Goal: Task Accomplishment & Management: Use online tool/utility

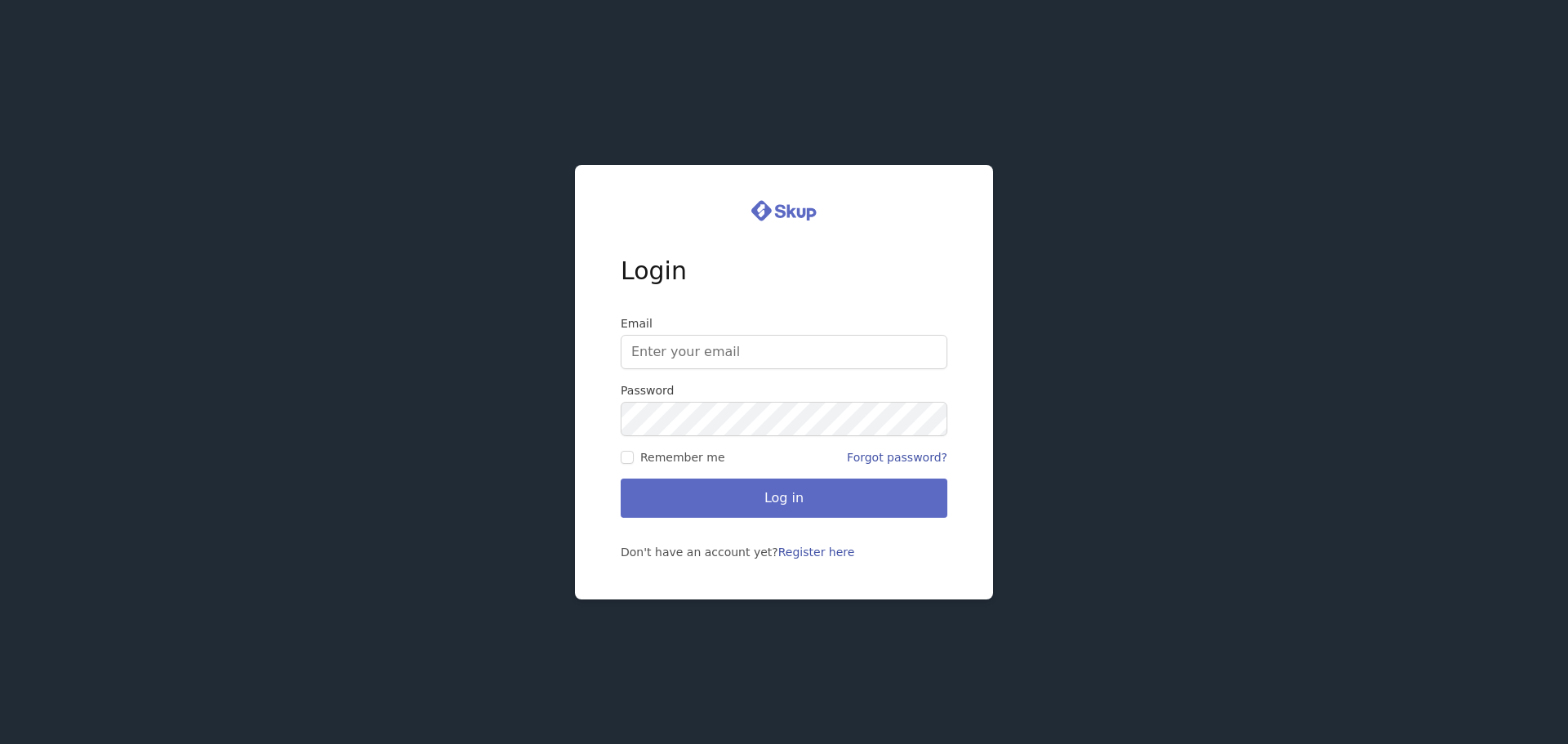
type input "[EMAIL_ADDRESS][DOMAIN_NAME]"
click at [793, 505] on button "Log in" at bounding box center [784, 498] width 327 height 39
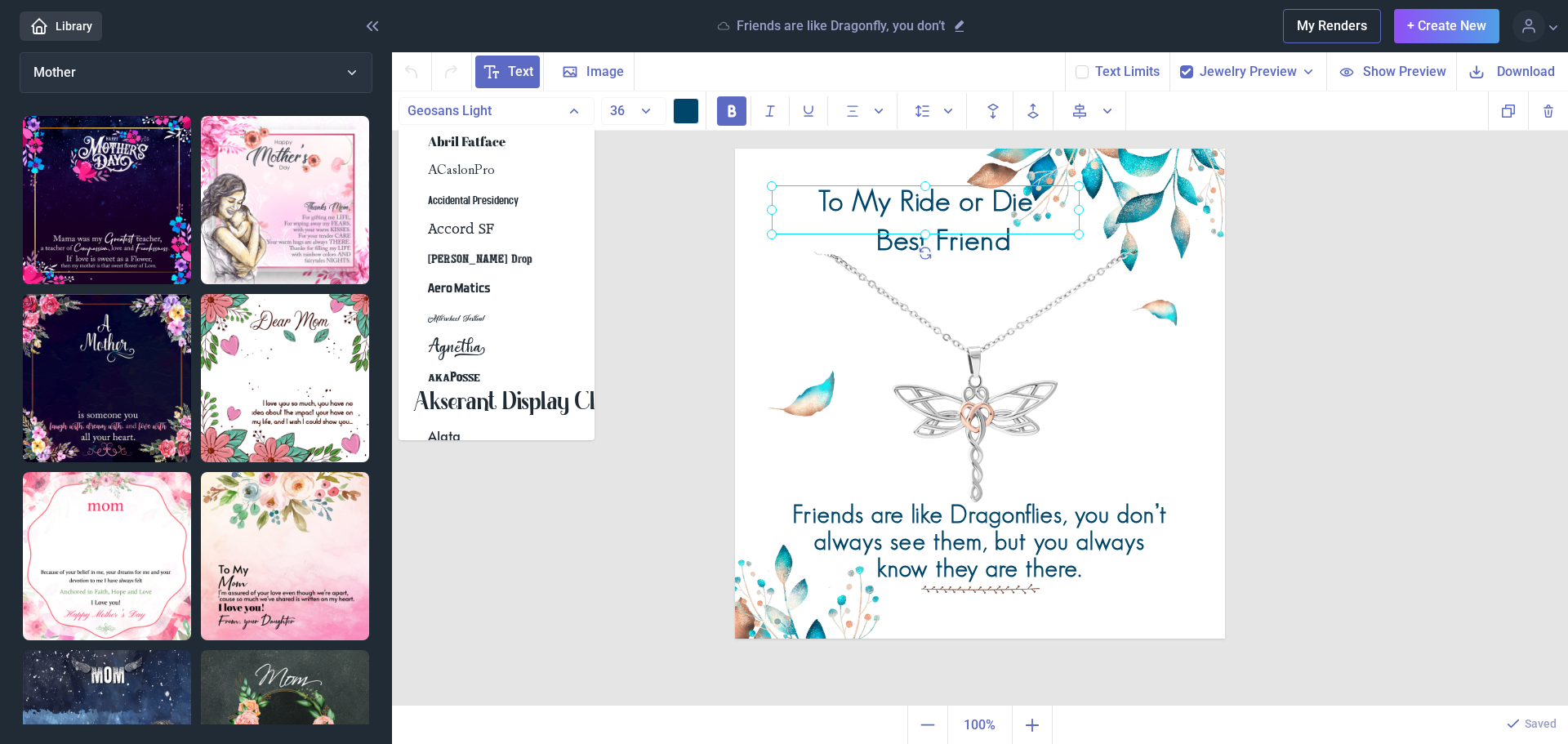
drag, startPoint x: 940, startPoint y: 201, endPoint x: 955, endPoint y: 198, distance: 15.3
click at [736, 149] on div "To My Ride or Die" at bounding box center [736, 149] width 0 height 0
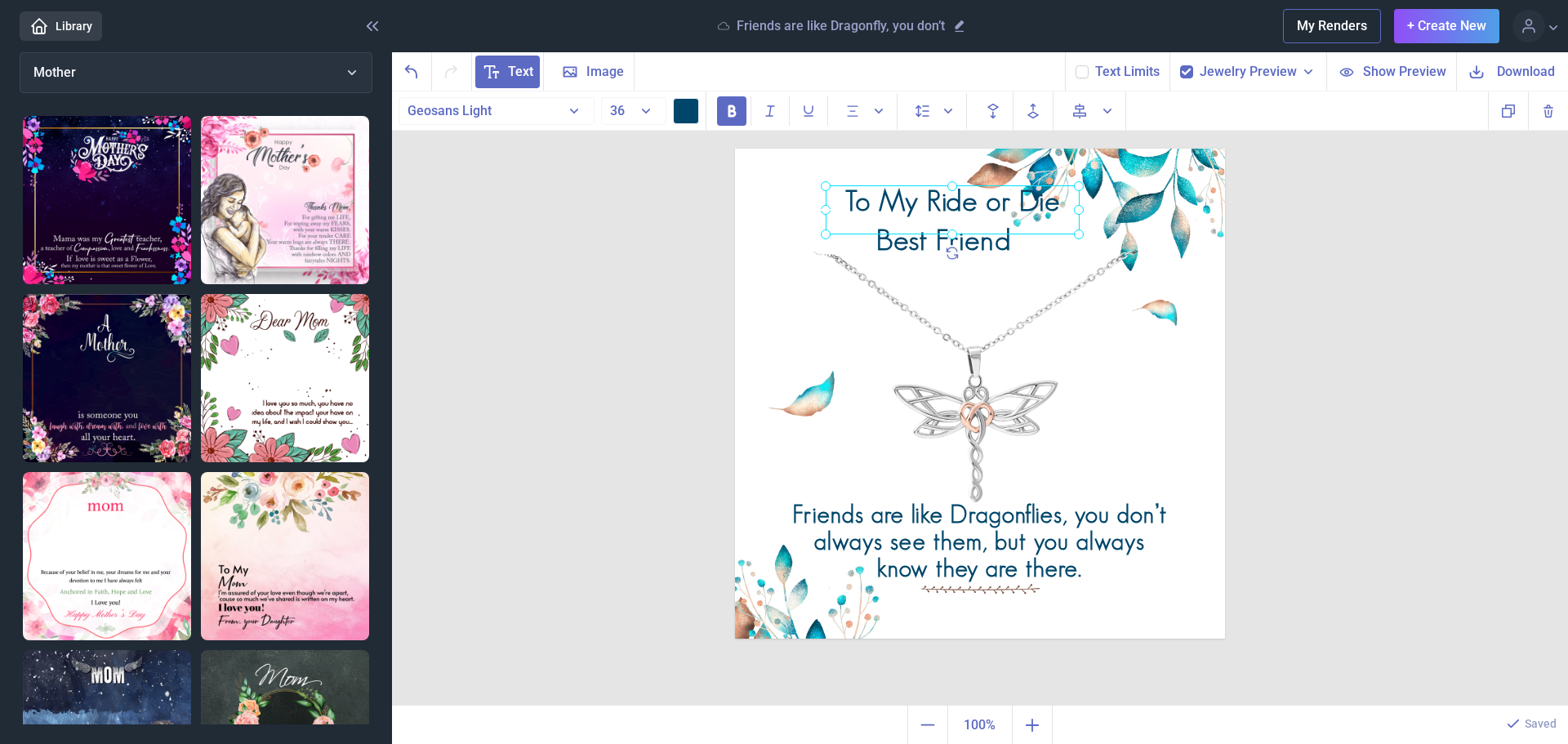
drag, startPoint x: 773, startPoint y: 209, endPoint x: 828, endPoint y: 205, distance: 55.1
click at [828, 205] on icon at bounding box center [825, 210] width 23 height 23
drag, startPoint x: 1022, startPoint y: 198, endPoint x: 940, endPoint y: 195, distance: 82.1
click at [940, 195] on div at bounding box center [869, 206] width 254 height 49
drag, startPoint x: 869, startPoint y: 228, endPoint x: 869, endPoint y: 216, distance: 12.0
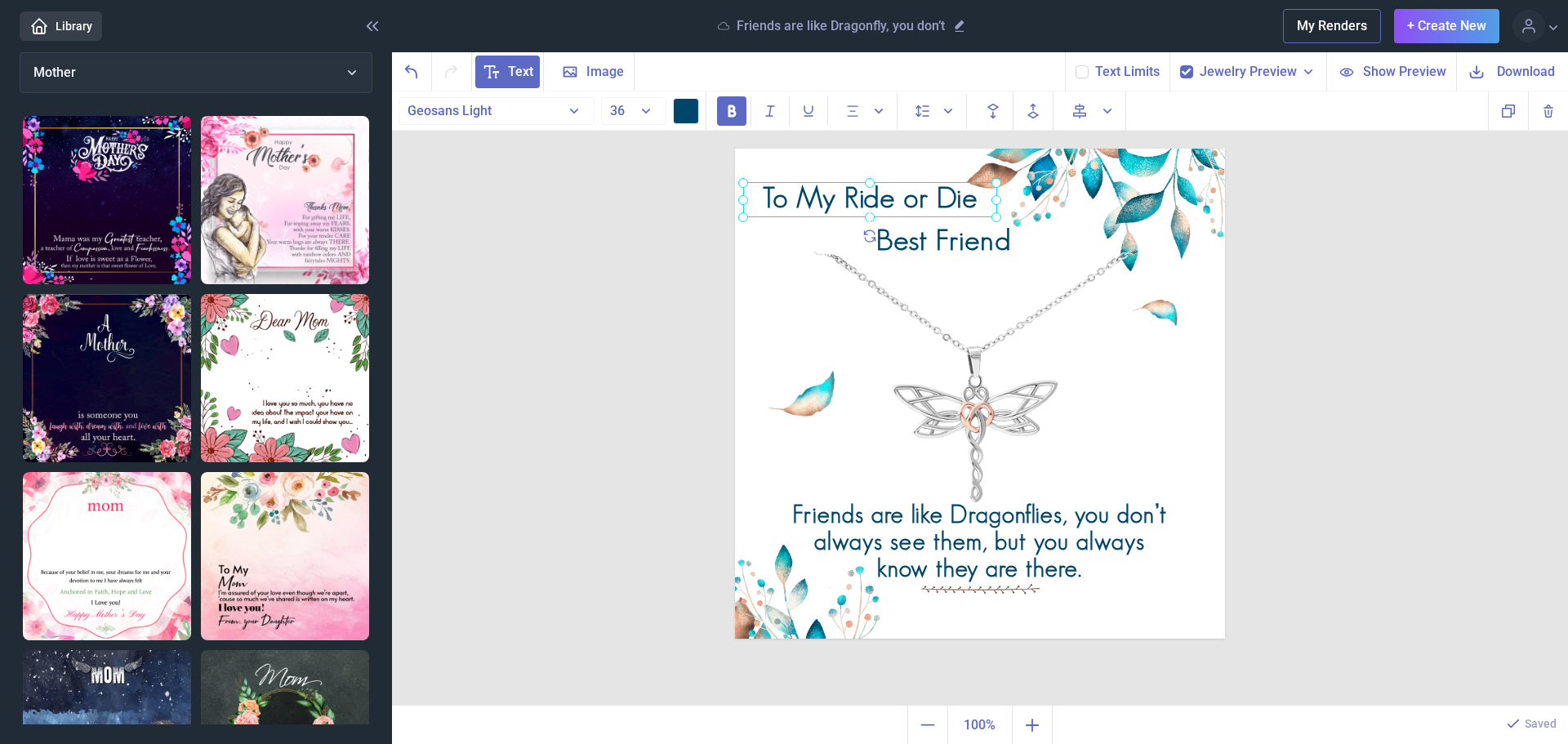
click at [869, 216] on use at bounding box center [870, 217] width 18 height 18
click at [956, 295] on img at bounding box center [980, 393] width 490 height 490
drag, startPoint x: 966, startPoint y: 234, endPoint x: 886, endPoint y: 223, distance: 80.8
click at [736, 149] on div "Best Friend" at bounding box center [736, 149] width 0 height 0
drag, startPoint x: 771, startPoint y: 226, endPoint x: 803, endPoint y: 223, distance: 32.1
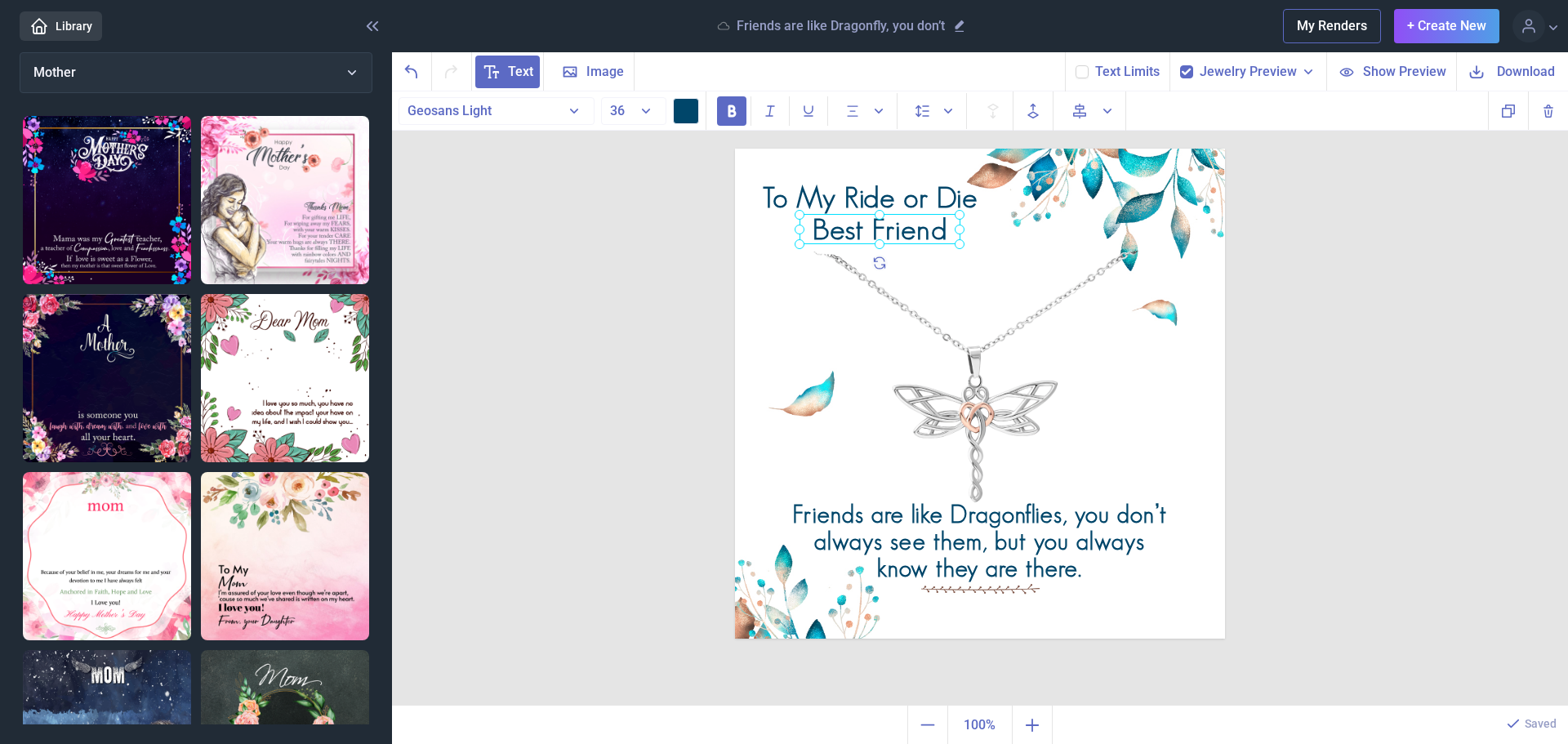
click at [803, 223] on div at bounding box center [880, 229] width 161 height 30
drag, startPoint x: 890, startPoint y: 225, endPoint x: 840, endPoint y: 229, distance: 50.2
click at [840, 229] on div at bounding box center [830, 232] width 160 height 30
click at [987, 244] on img at bounding box center [980, 393] width 490 height 490
click at [736, 149] on div "Best Friend" at bounding box center [736, 149] width 0 height 0
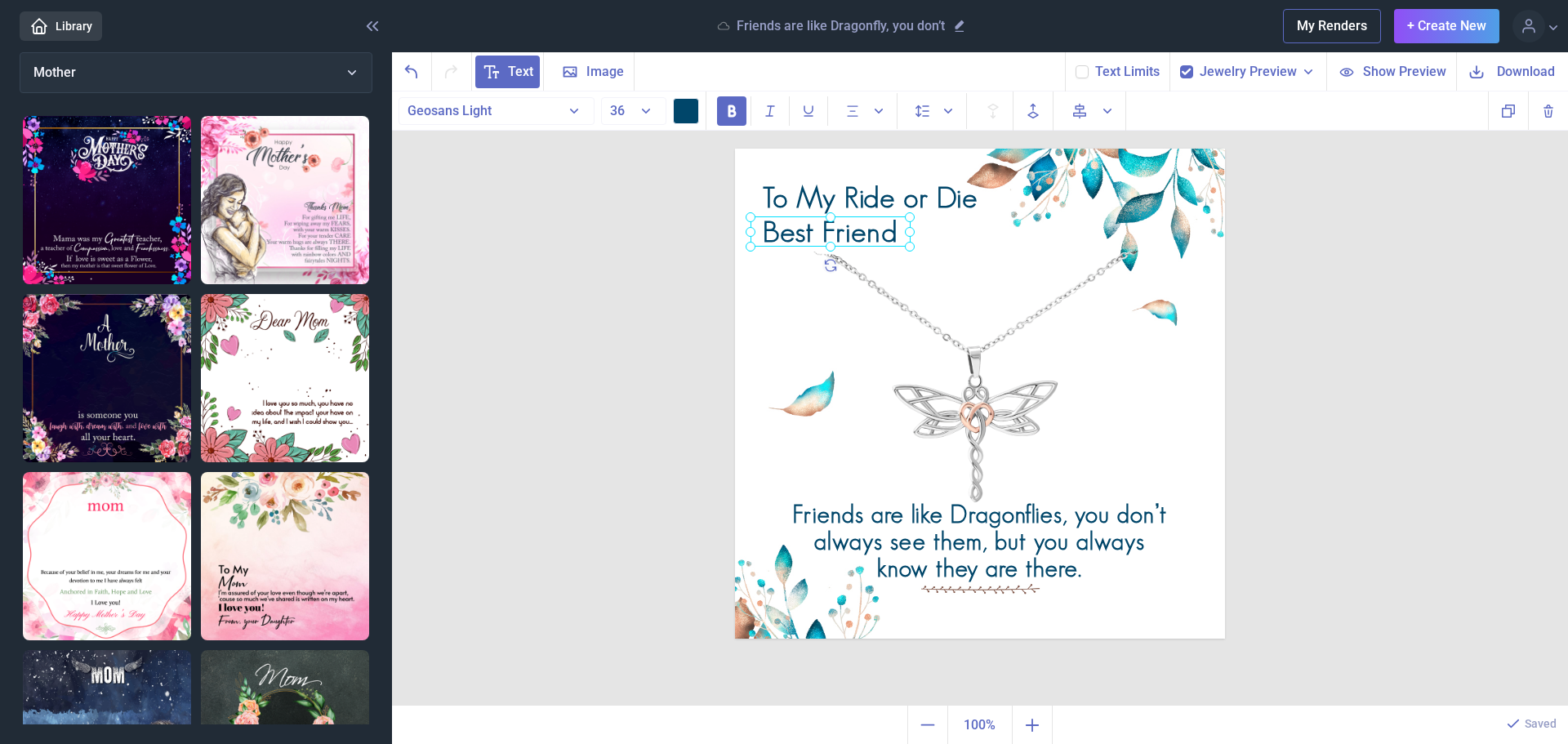
click at [777, 228] on div at bounding box center [830, 232] width 160 height 30
click at [777, 228] on div "Best Friend" at bounding box center [830, 232] width 160 height 30
click at [736, 149] on div "To My Ride or Die" at bounding box center [736, 149] width 0 height 0
click at [943, 190] on div at bounding box center [869, 200] width 254 height 37
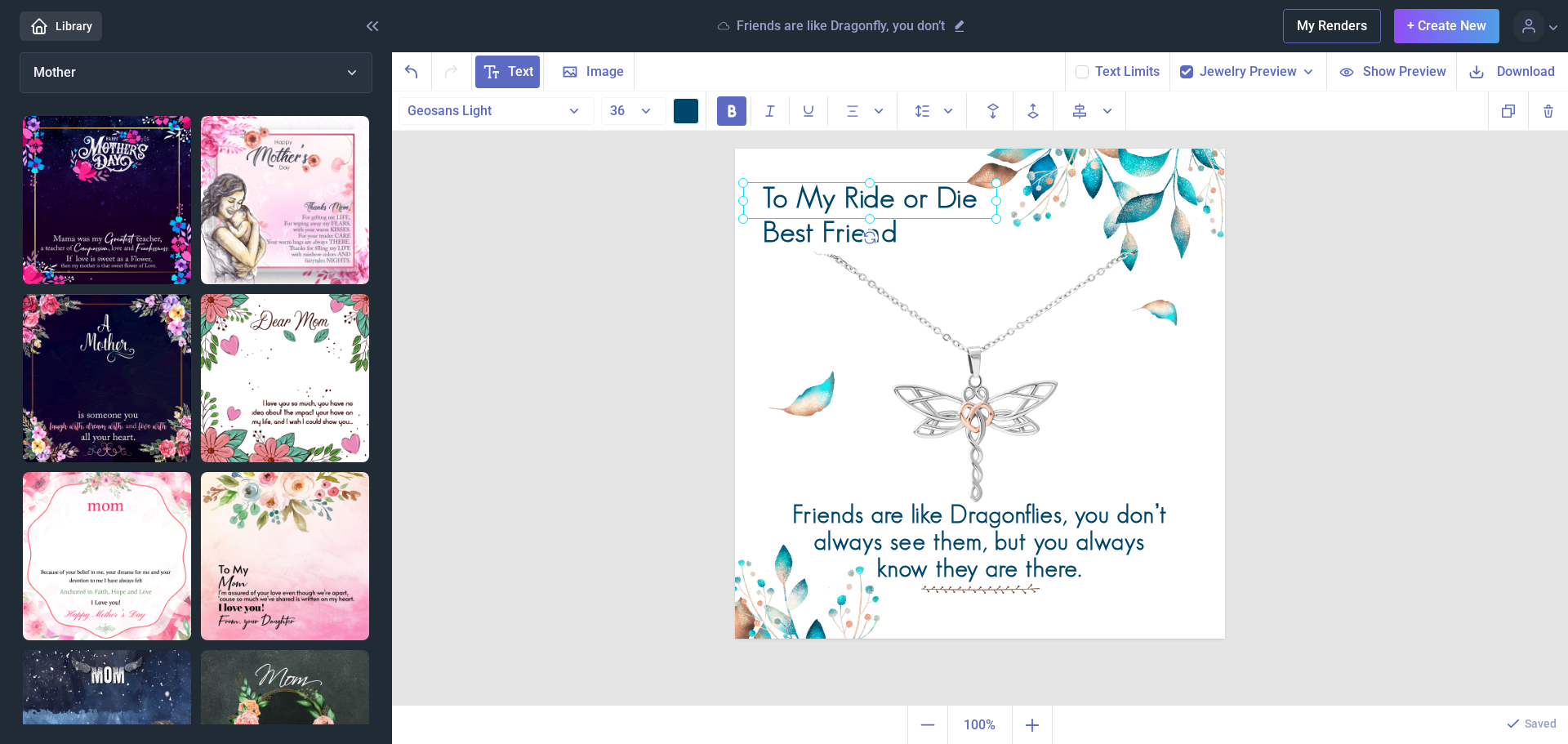
click at [943, 190] on div at bounding box center [869, 200] width 254 height 37
click at [986, 194] on div "To My Ride or Die" at bounding box center [869, 200] width 254 height 37
click at [1026, 263] on img at bounding box center [980, 393] width 490 height 490
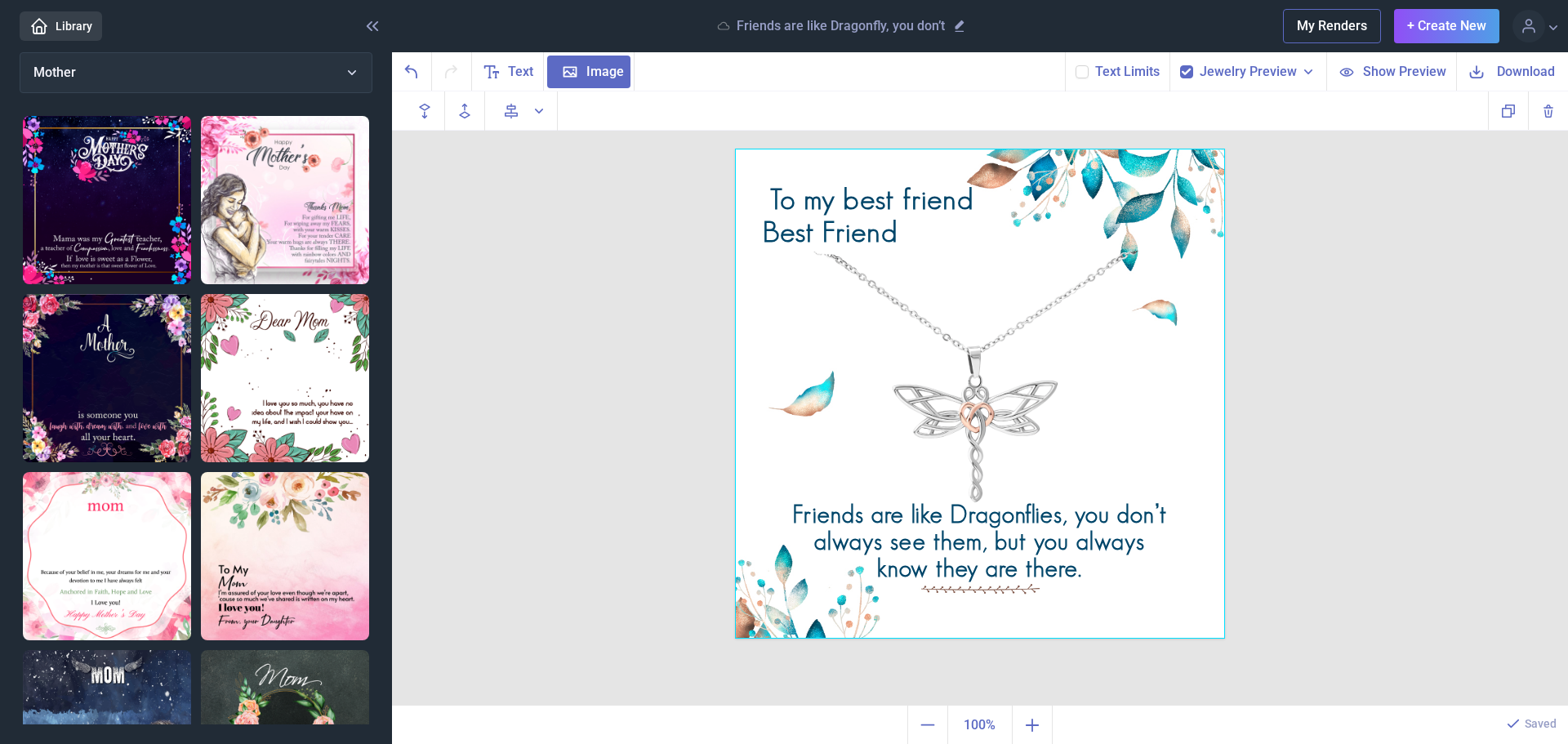
click at [911, 240] on div at bounding box center [980, 393] width 490 height 490
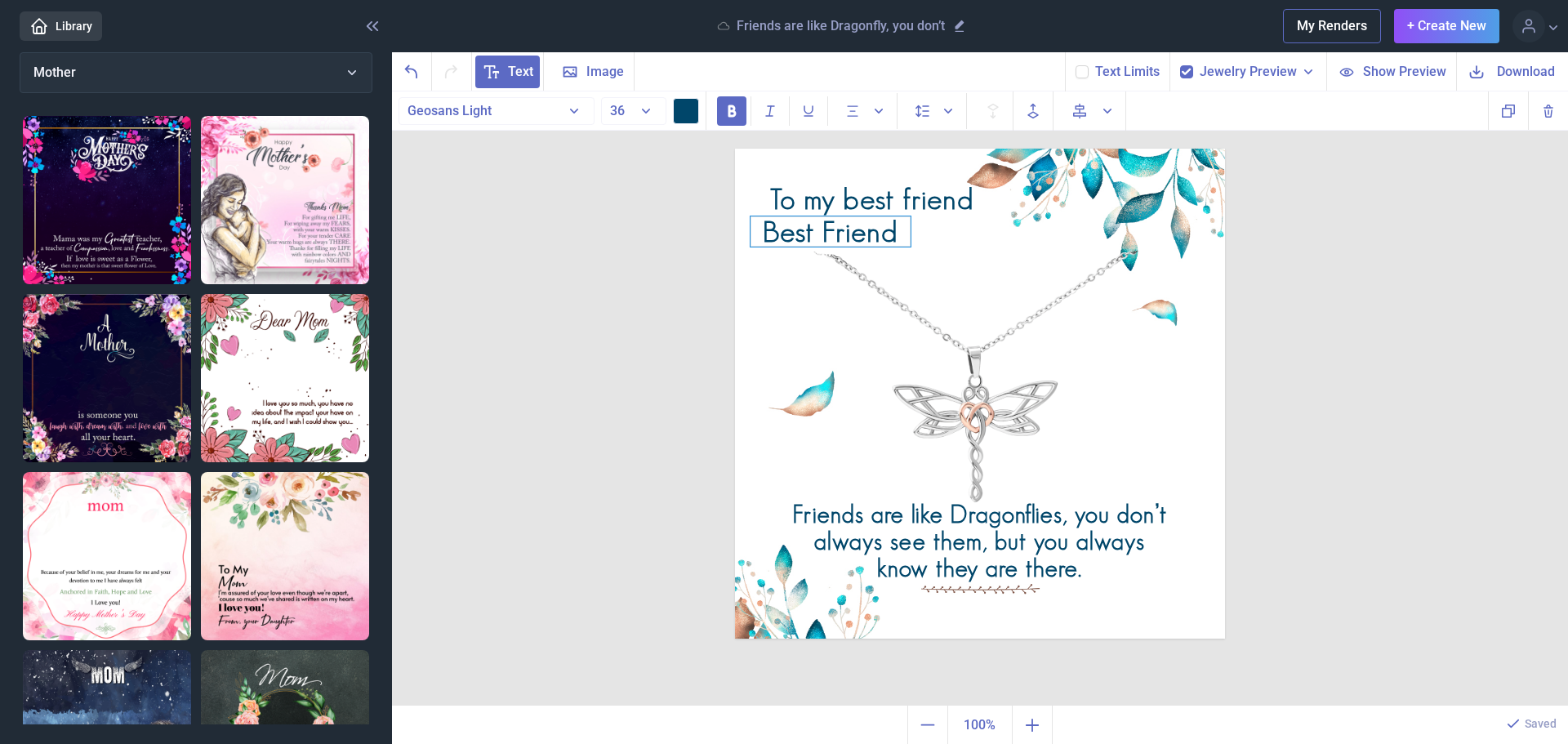
click at [888, 234] on div "Best Friend" at bounding box center [830, 232] width 160 height 30
click at [1046, 240] on img at bounding box center [980, 393] width 490 height 490
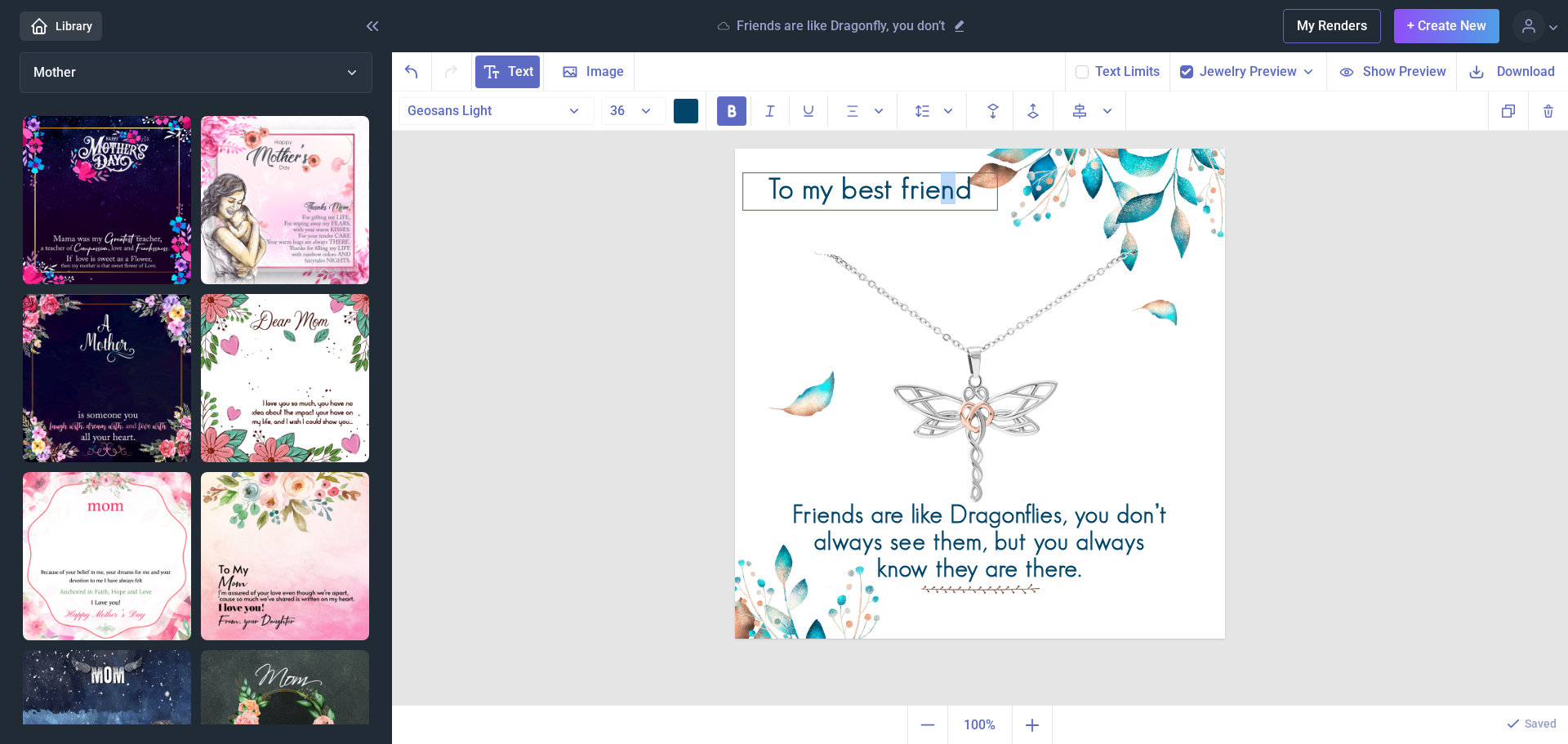
drag, startPoint x: 949, startPoint y: 199, endPoint x: 948, endPoint y: 188, distance: 11.0
click at [948, 188] on div "To my best friend" at bounding box center [869, 192] width 254 height 37
click at [1006, 234] on img at bounding box center [980, 393] width 490 height 490
click at [936, 195] on div "To my best friend" at bounding box center [870, 192] width 254 height 37
click at [825, 188] on div "To my best friend" at bounding box center [870, 192] width 254 height 37
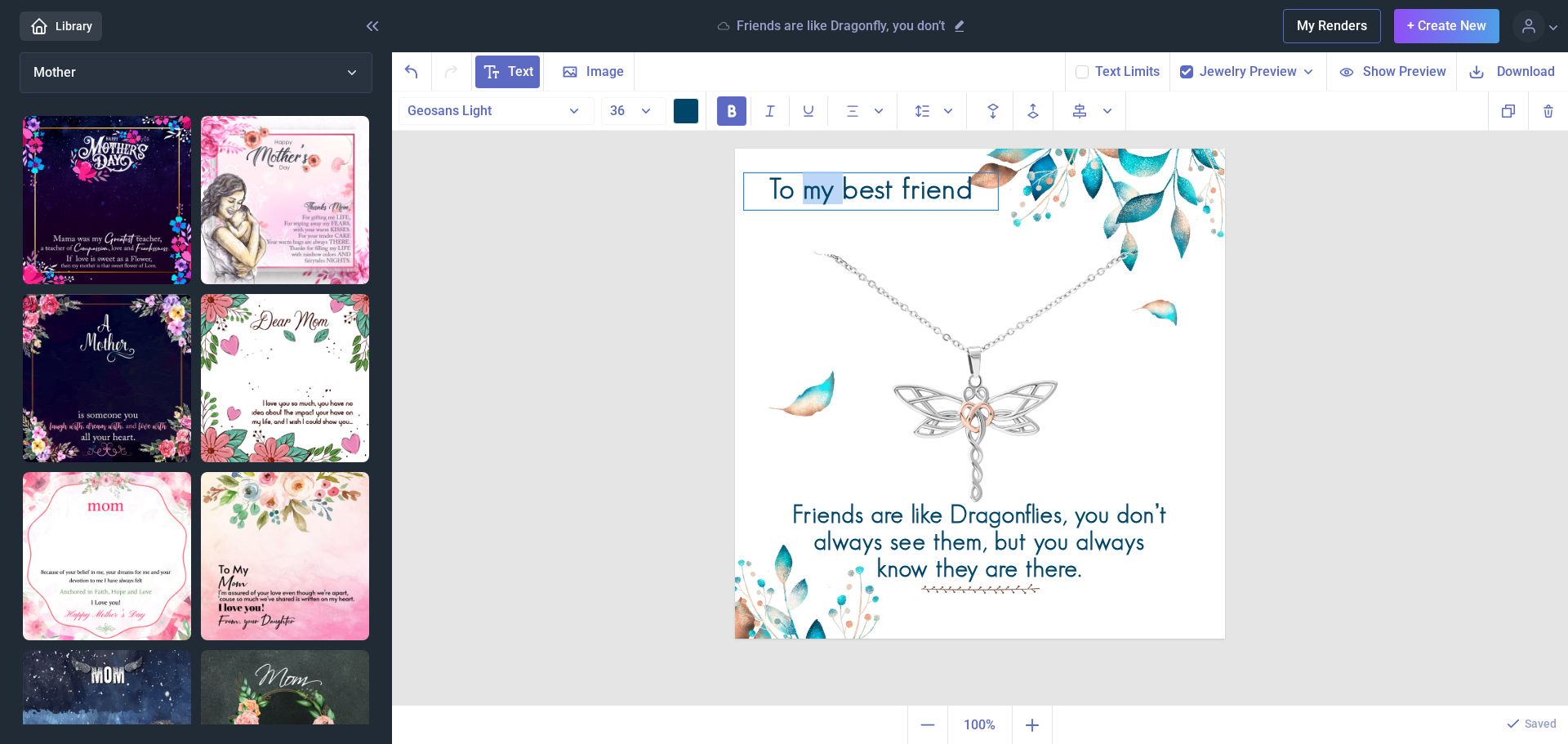
click at [825, 188] on div "To my best friend" at bounding box center [870, 192] width 254 height 37
click at [1359, 349] on div "Friends are like Dragonflies, you don’t always see them, but you always know th…" at bounding box center [980, 399] width 1176 height 615
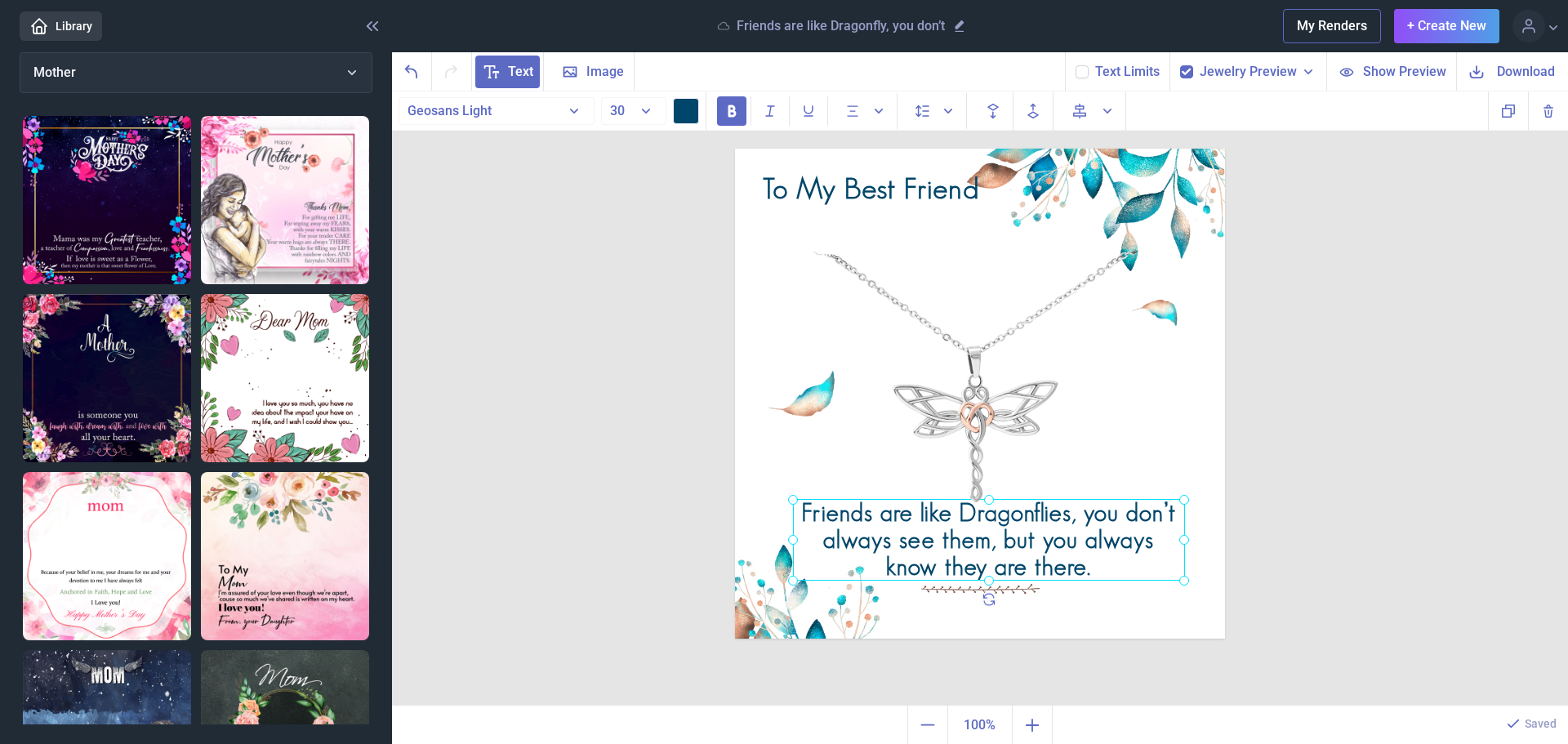
drag, startPoint x: 1015, startPoint y: 550, endPoint x: 1024, endPoint y: 548, distance: 9.2
click at [736, 149] on div "Friends are like Dragonflies, you don’t always see them, but you always know th…" at bounding box center [736, 149] width 0 height 0
click at [1382, 388] on div "Friends are like Dragonflies, you don’t always see them, but you always know th…" at bounding box center [980, 399] width 1176 height 615
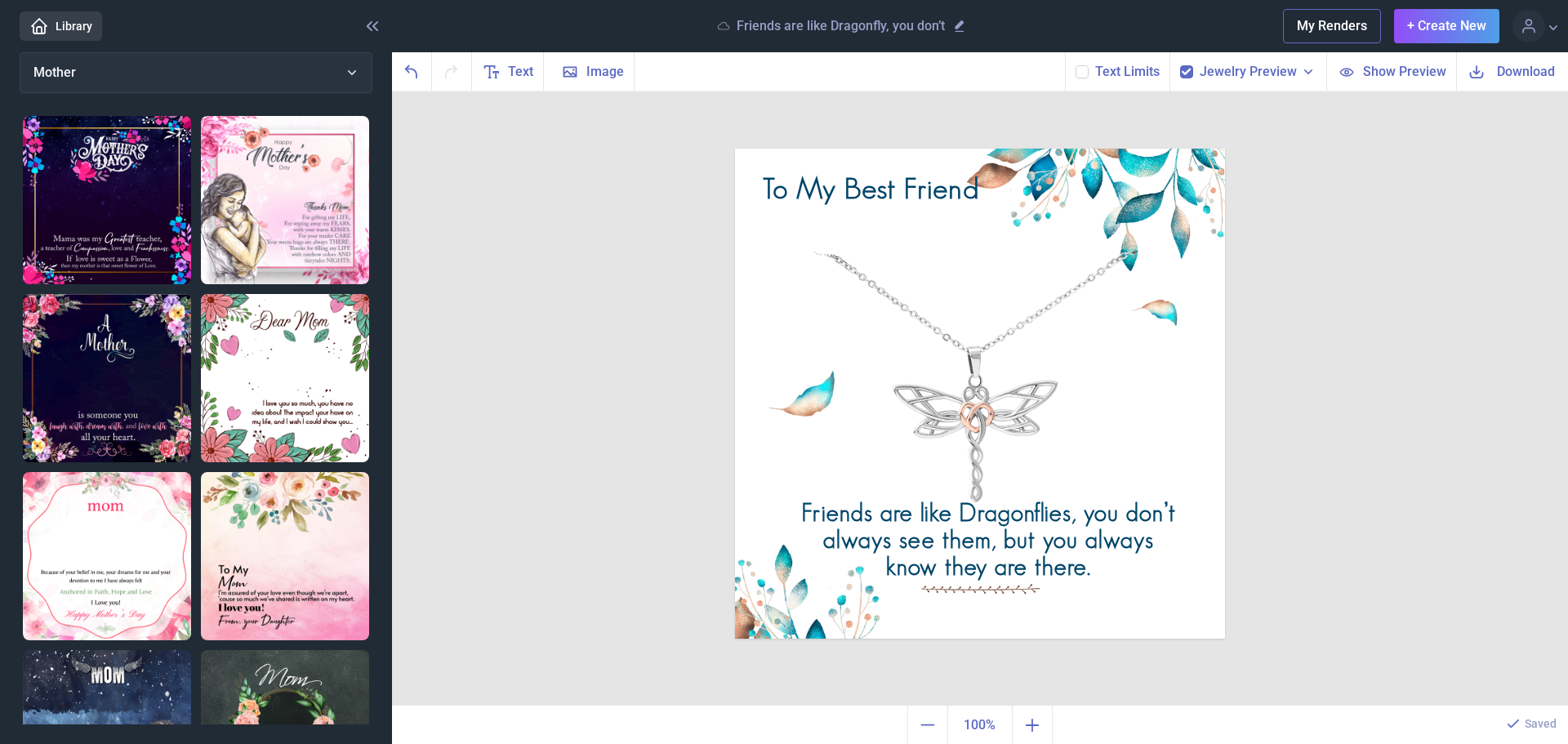
click at [987, 413] on img at bounding box center [980, 393] width 490 height 490
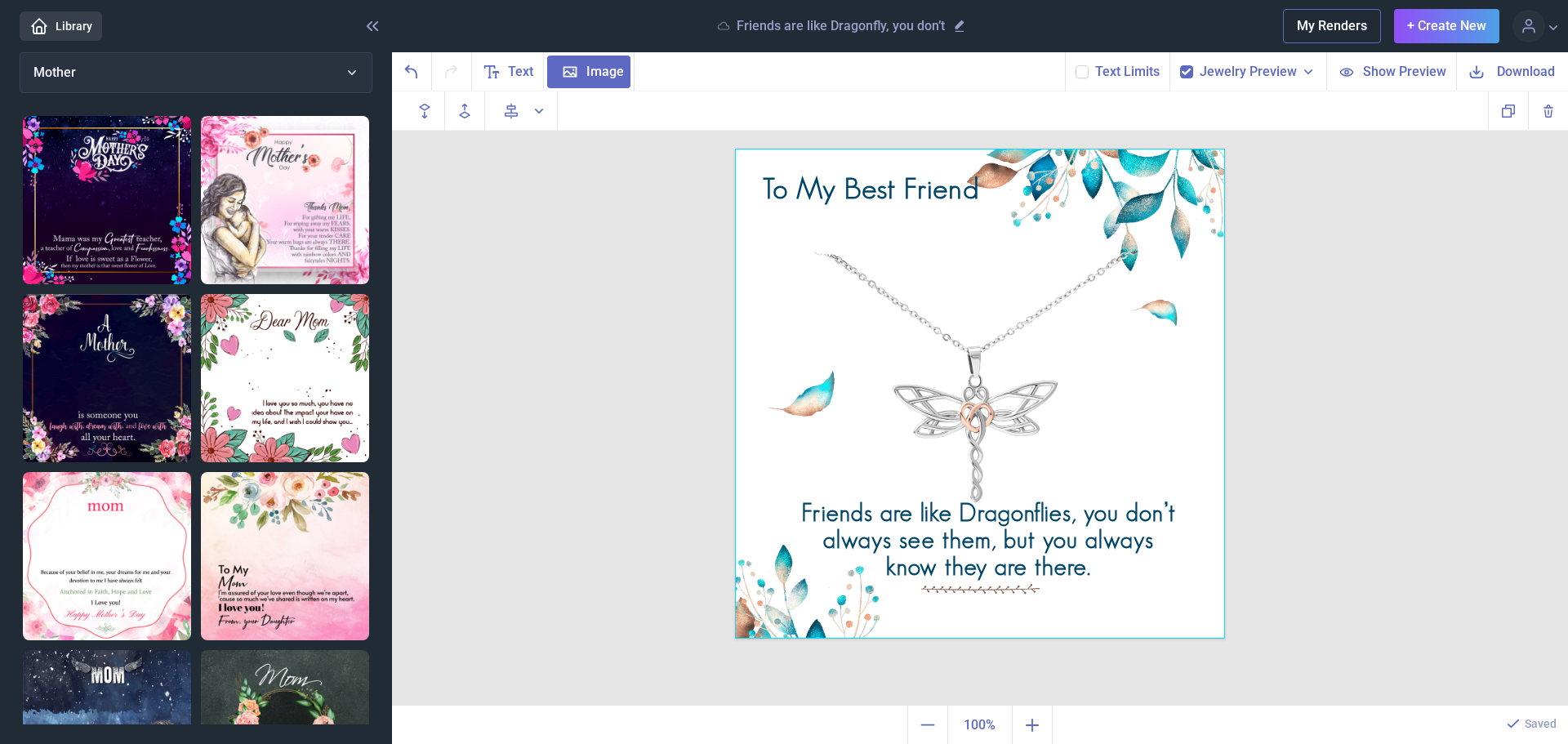
click at [987, 413] on div at bounding box center [980, 393] width 490 height 490
click at [1431, 23] on button "+ Create New" at bounding box center [1447, 26] width 105 height 34
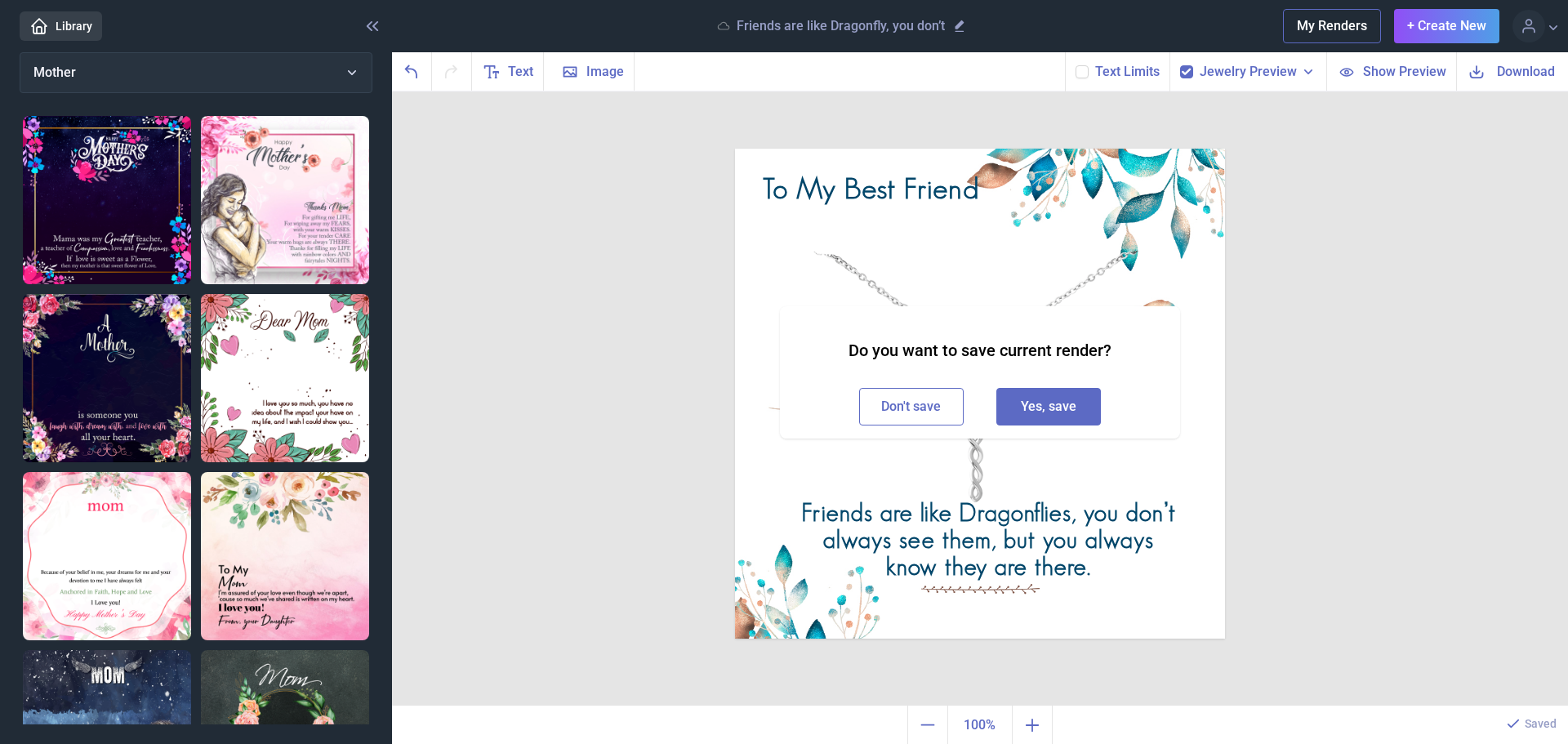
click at [915, 410] on button "Don't save" at bounding box center [911, 406] width 104 height 38
checkbox input "false"
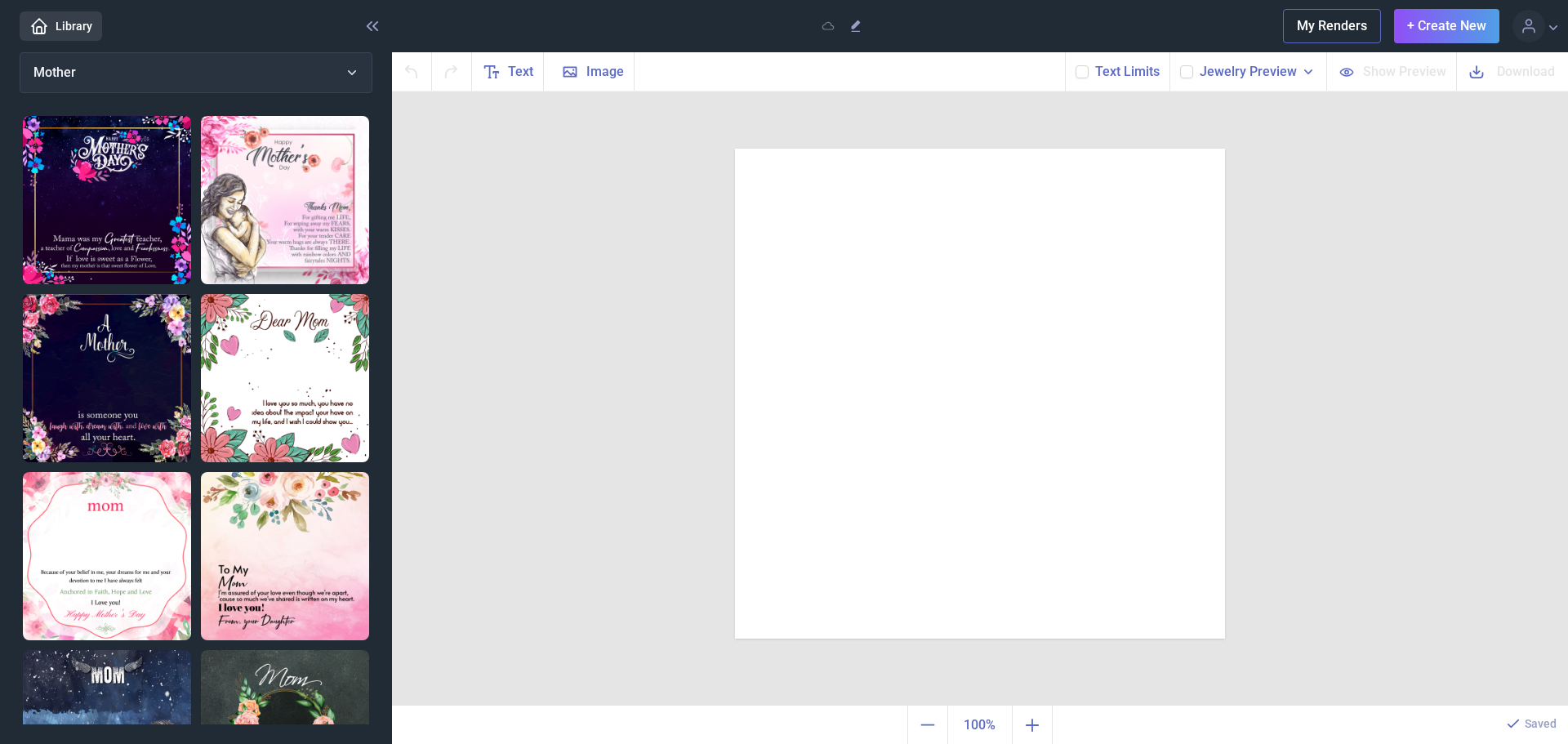
click at [1044, 422] on div at bounding box center [980, 393] width 490 height 490
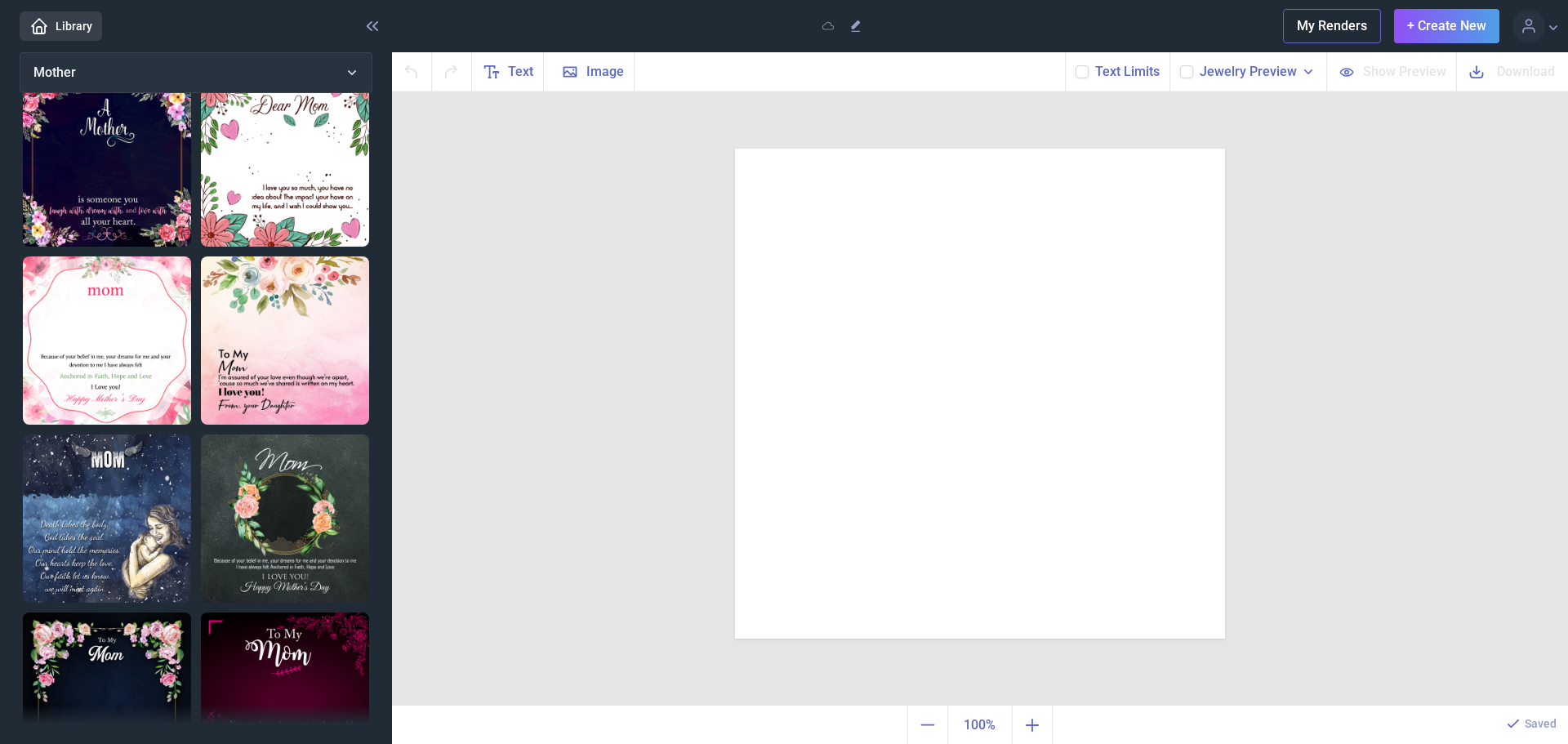
scroll to position [88, 0]
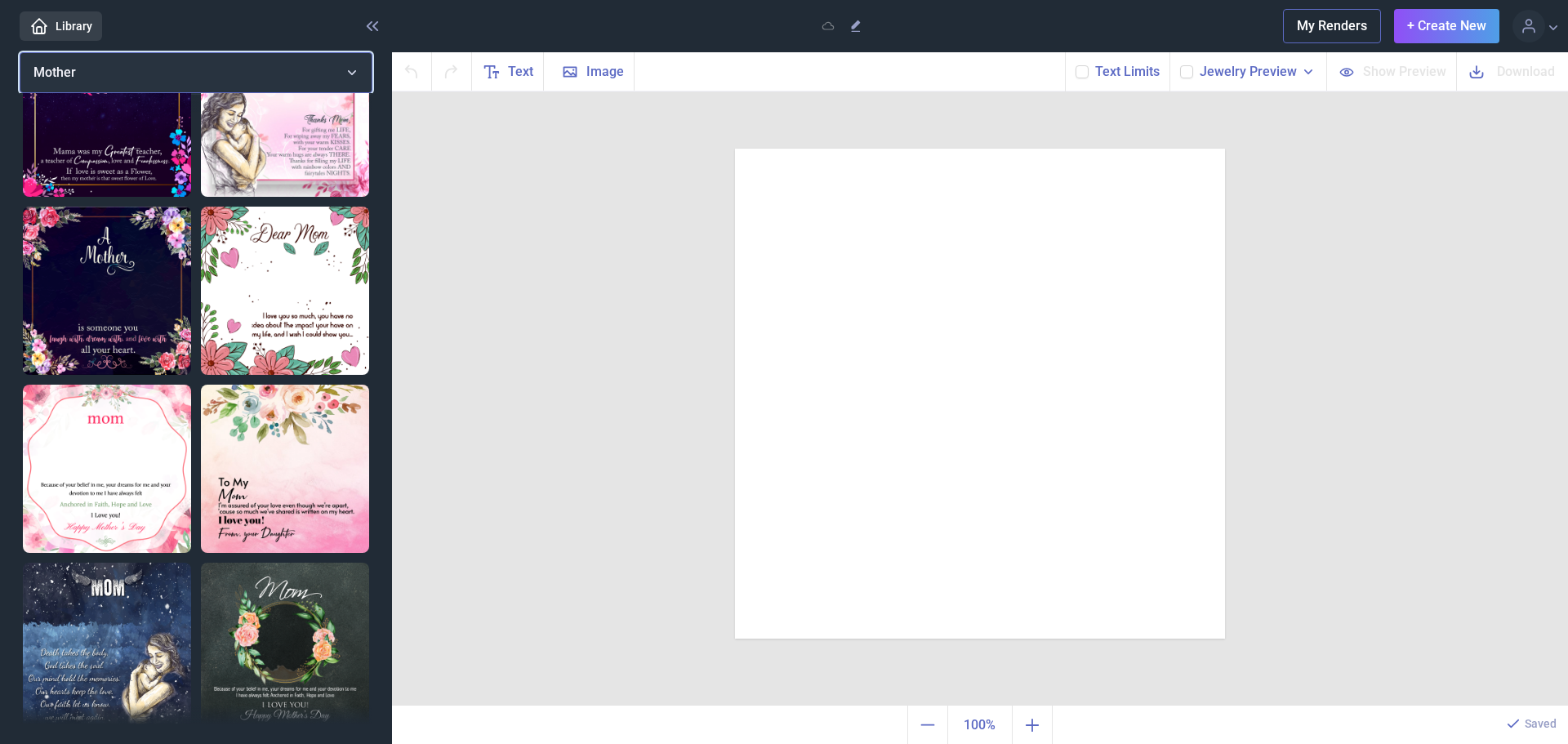
click at [357, 71] on button "Mother" at bounding box center [196, 73] width 353 height 41
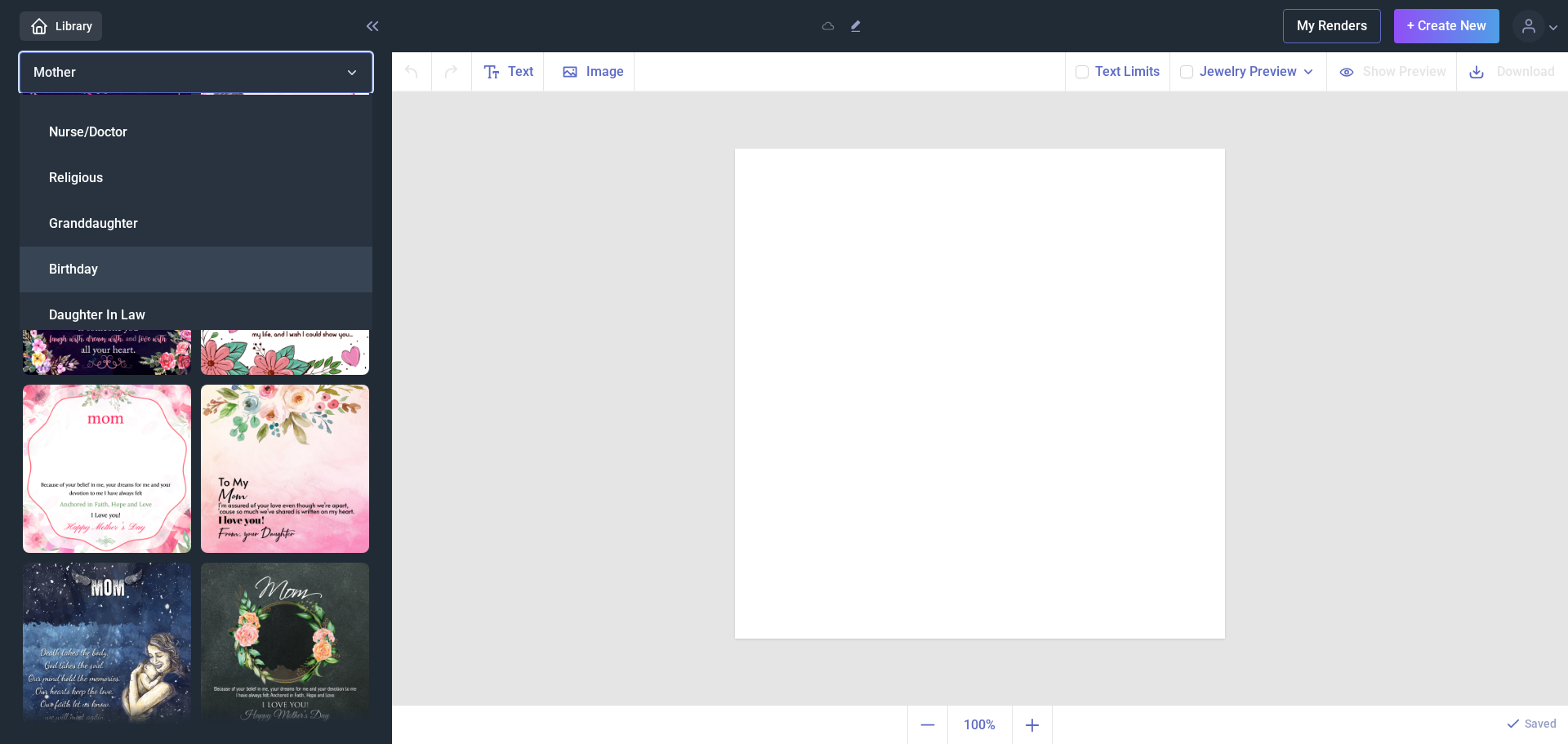
scroll to position [163, 0]
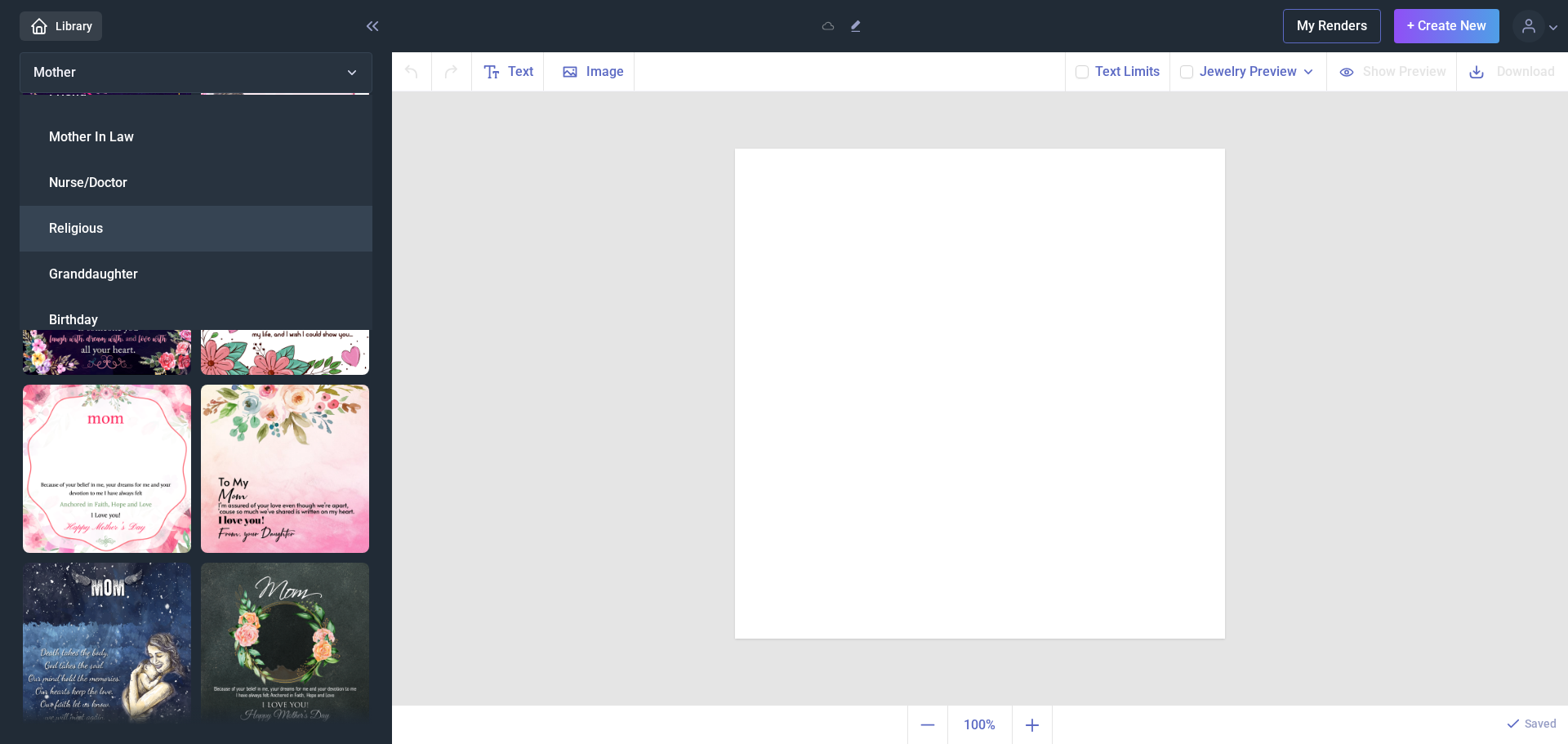
click at [114, 216] on div "Religious" at bounding box center [196, 229] width 353 height 46
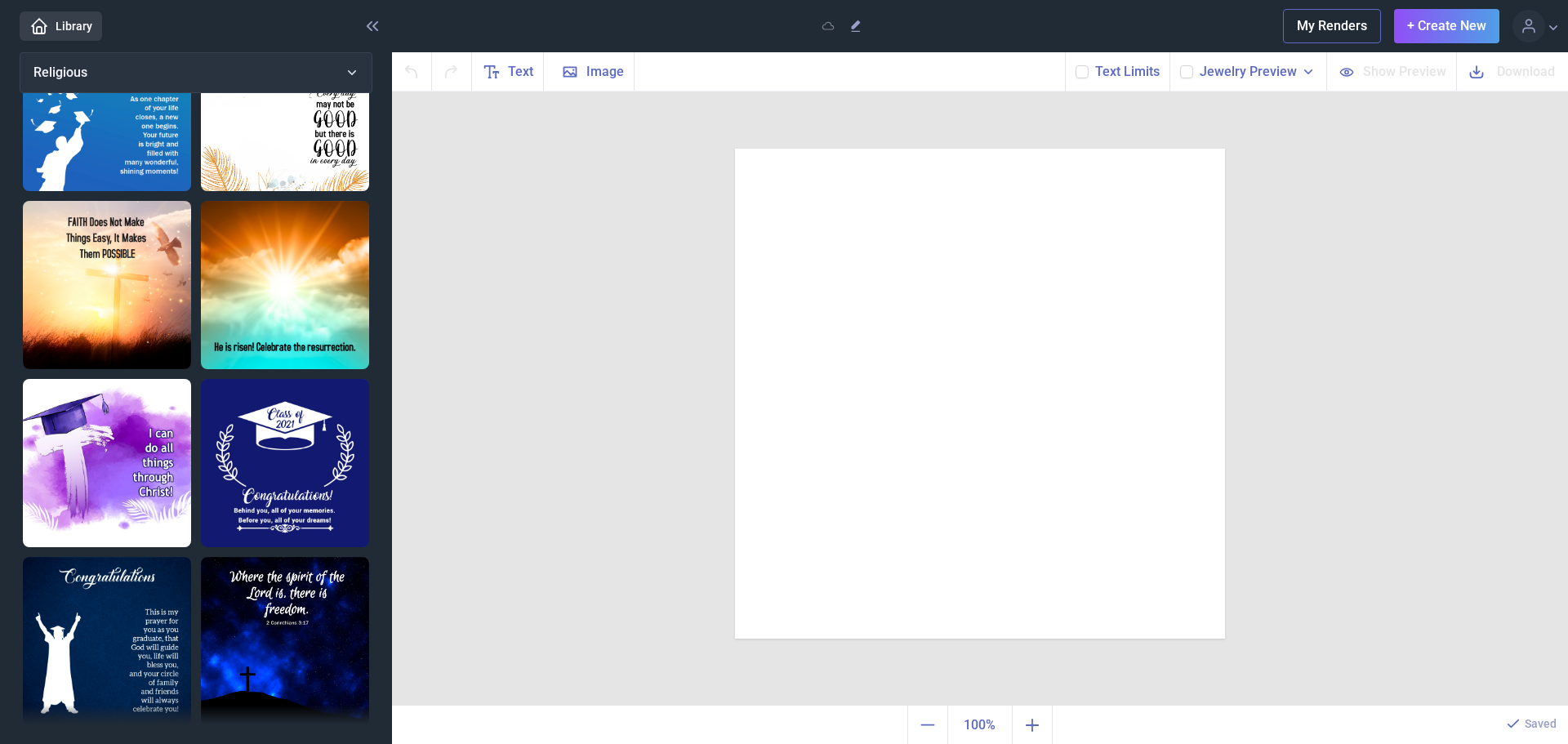
scroll to position [0, 0]
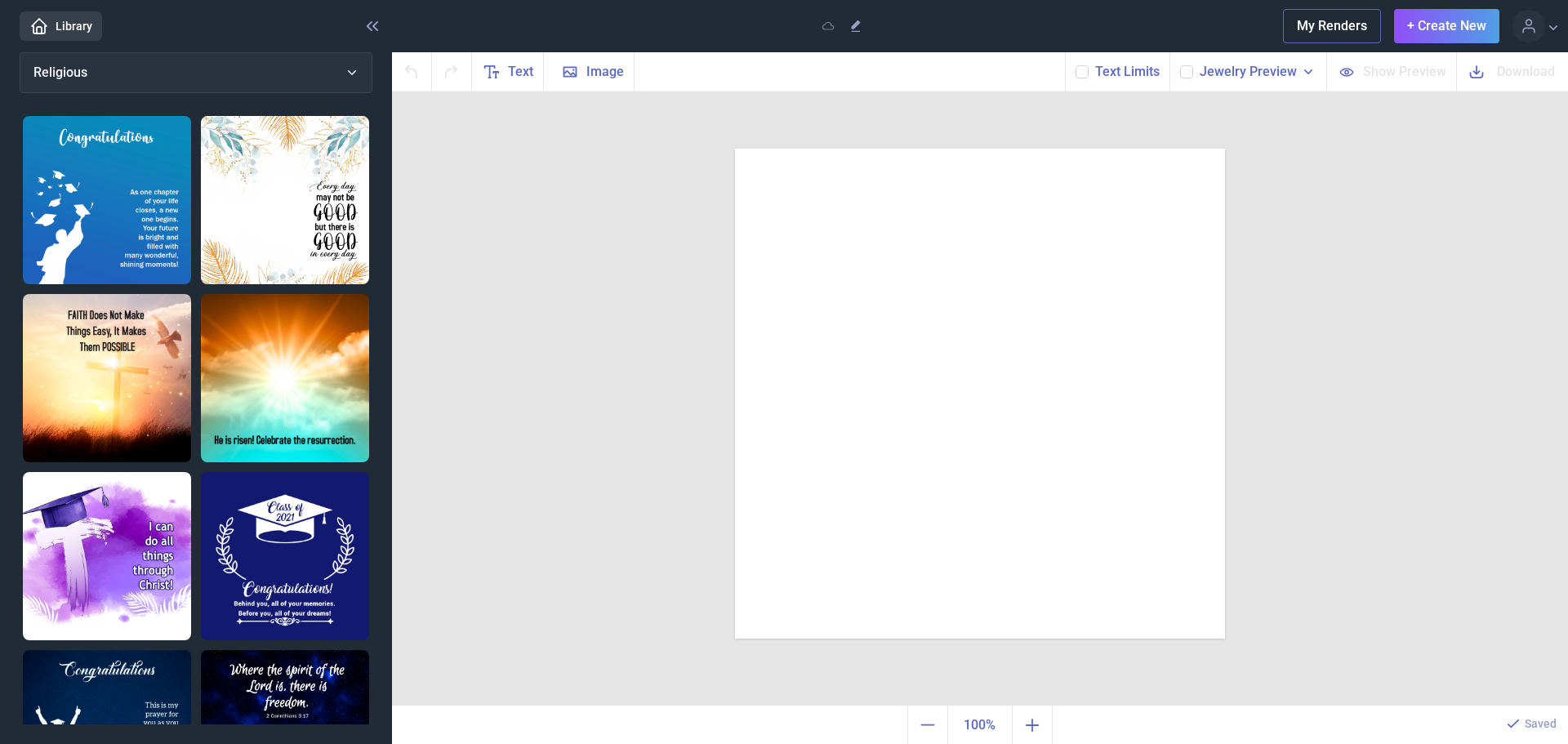
click at [113, 384] on img at bounding box center [107, 378] width 168 height 168
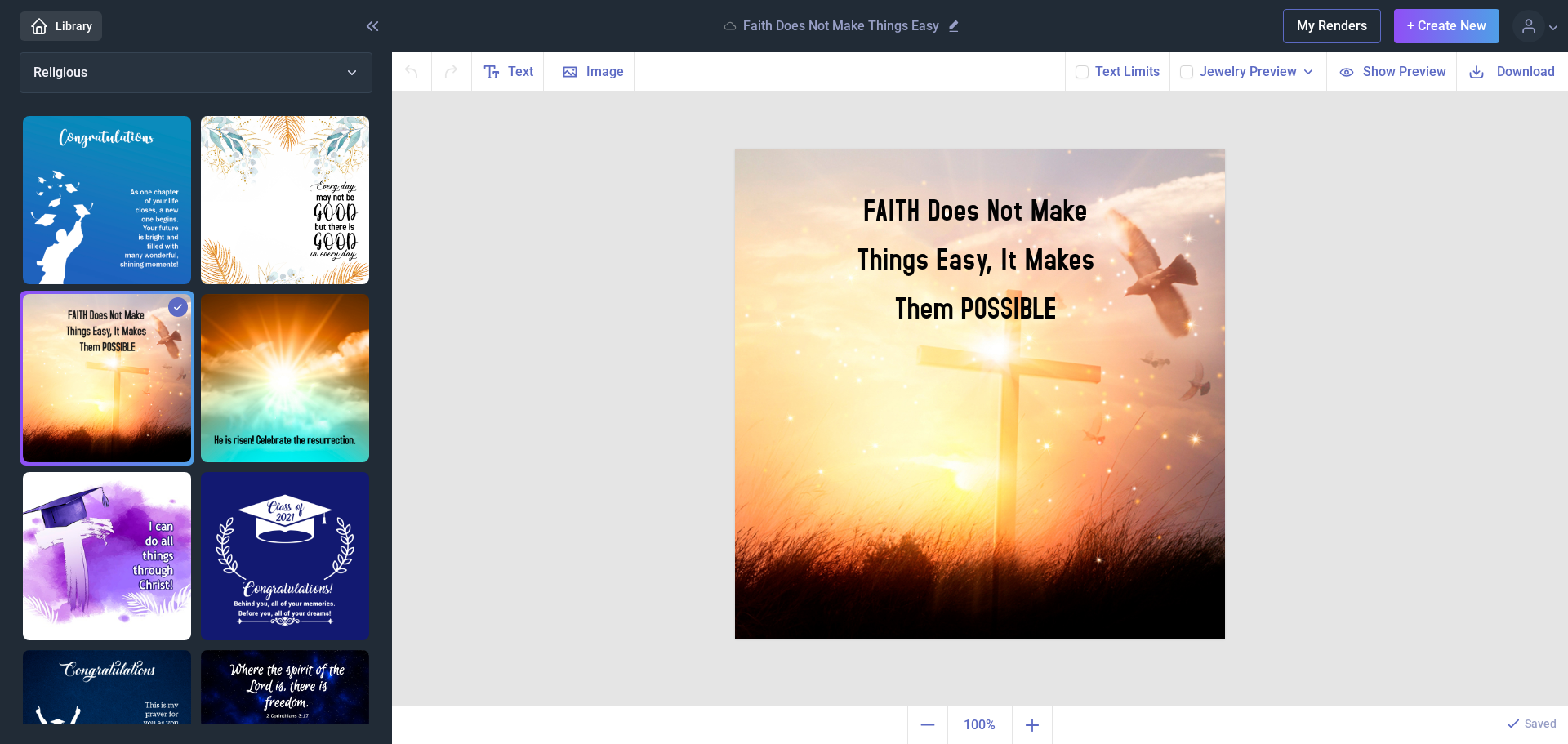
click at [963, 440] on img at bounding box center [980, 393] width 490 height 490
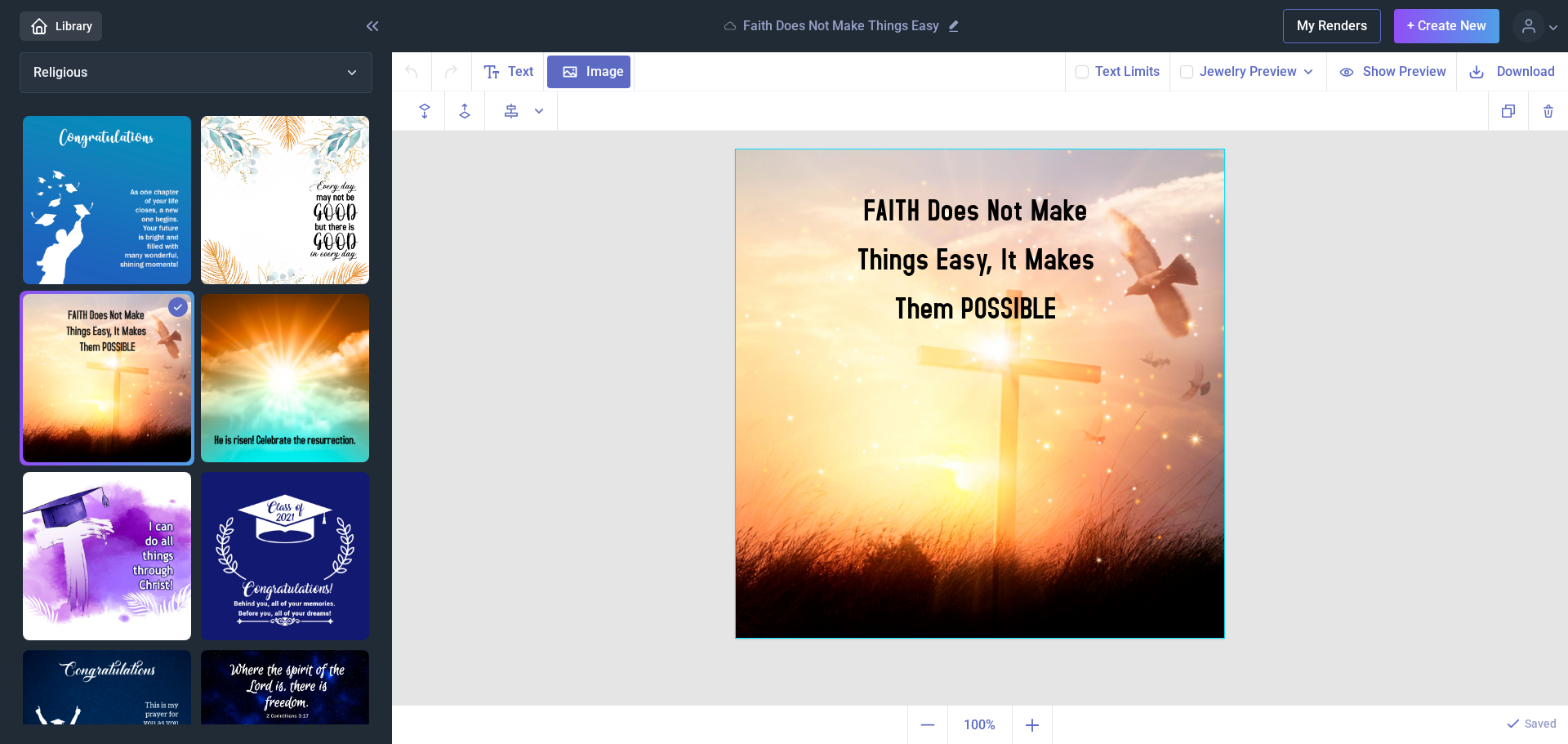
click at [963, 440] on div at bounding box center [980, 393] width 490 height 490
click at [979, 149] on div "FAITH Does Not Make Things Easy, It Makes Them POSSIBLE" at bounding box center [980, 149] width 490 height 0
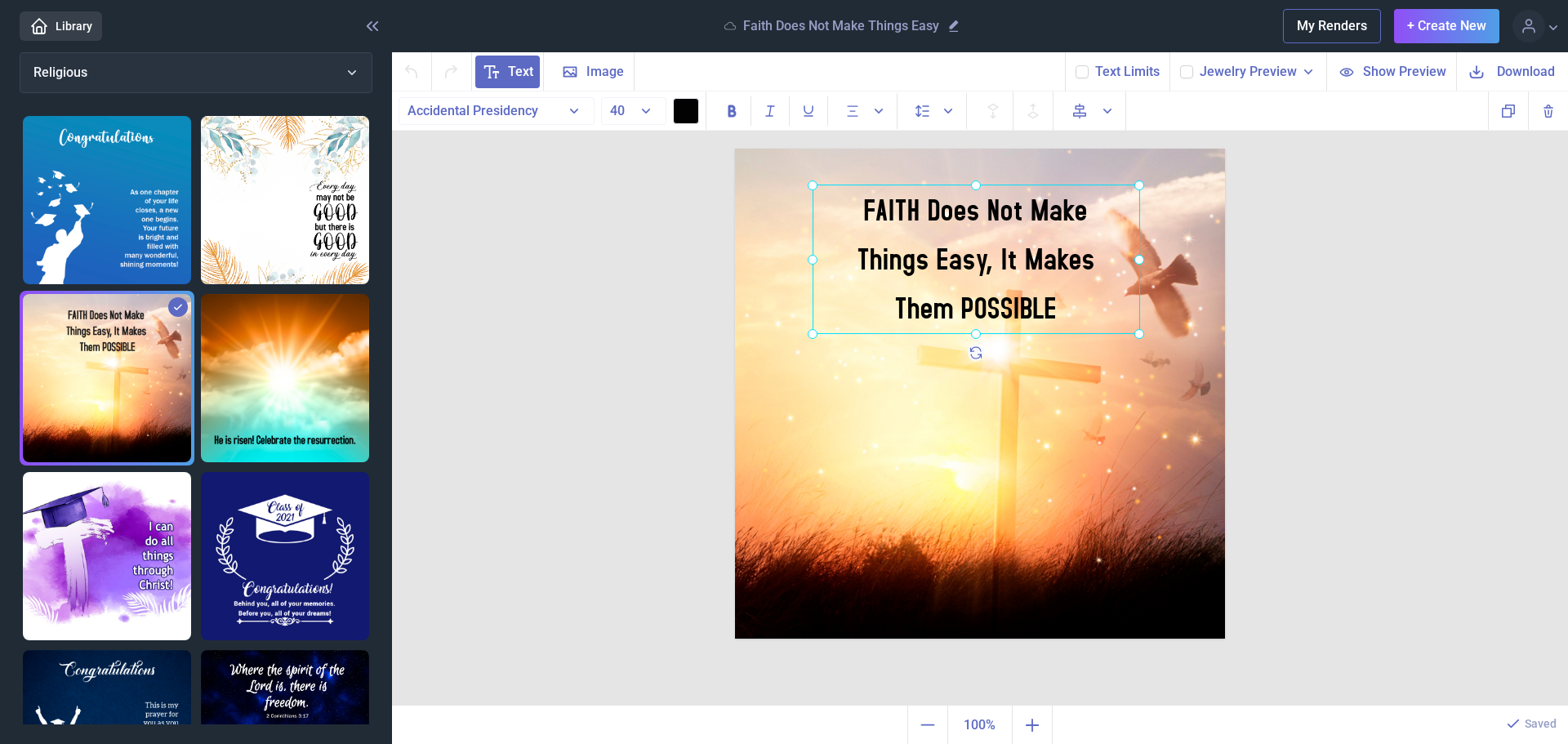
click at [1066, 312] on div at bounding box center [976, 259] width 328 height 150
click at [1067, 306] on div "FAITH Does Not Make Things Easy, It Makes Them POSSIBLE" at bounding box center [976, 259] width 328 height 150
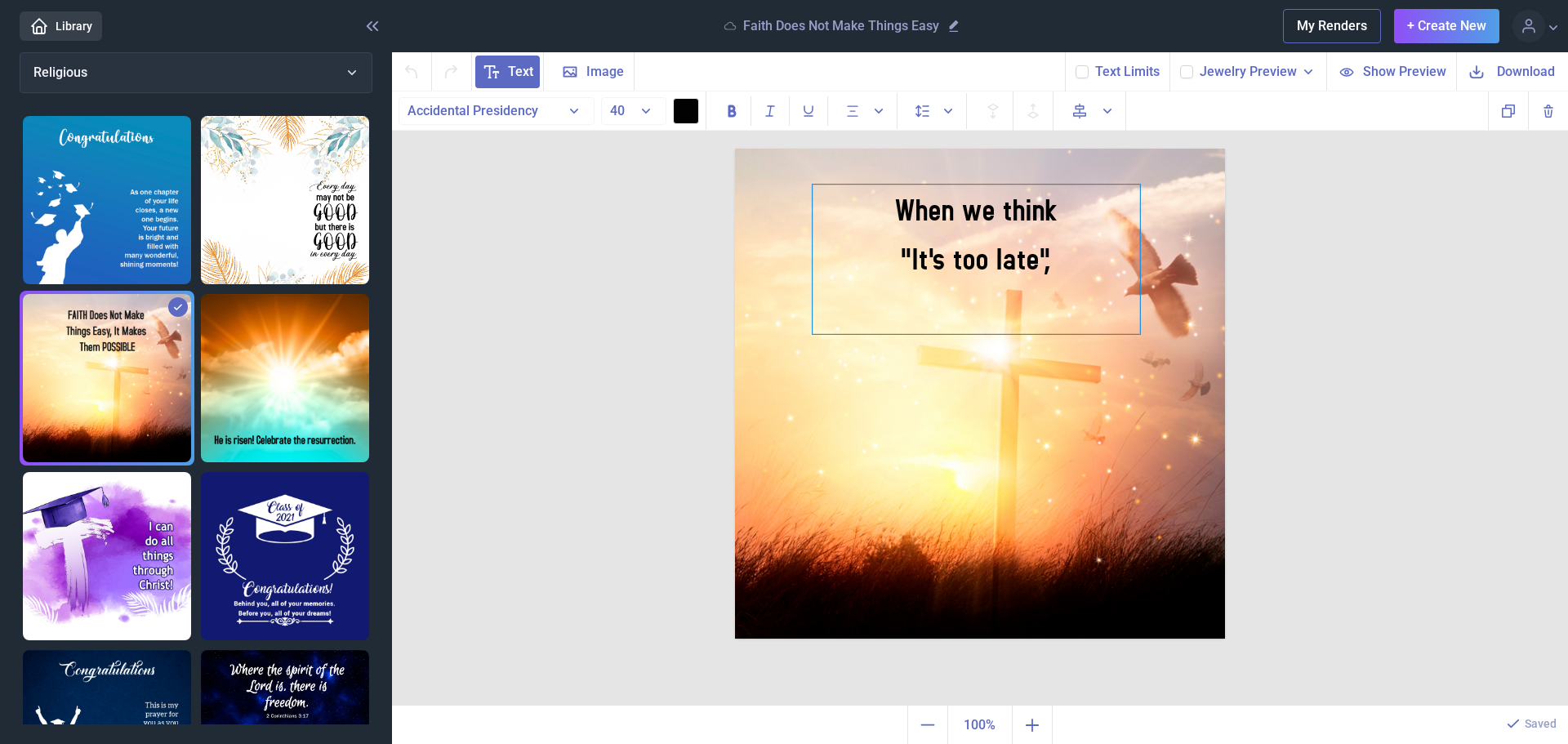
click at [1106, 284] on div "When we think "It's too late"," at bounding box center [976, 259] width 328 height 150
click at [847, 234] on div ""It's too late"," at bounding box center [976, 257] width 328 height 49
click at [805, 236] on img at bounding box center [980, 393] width 490 height 490
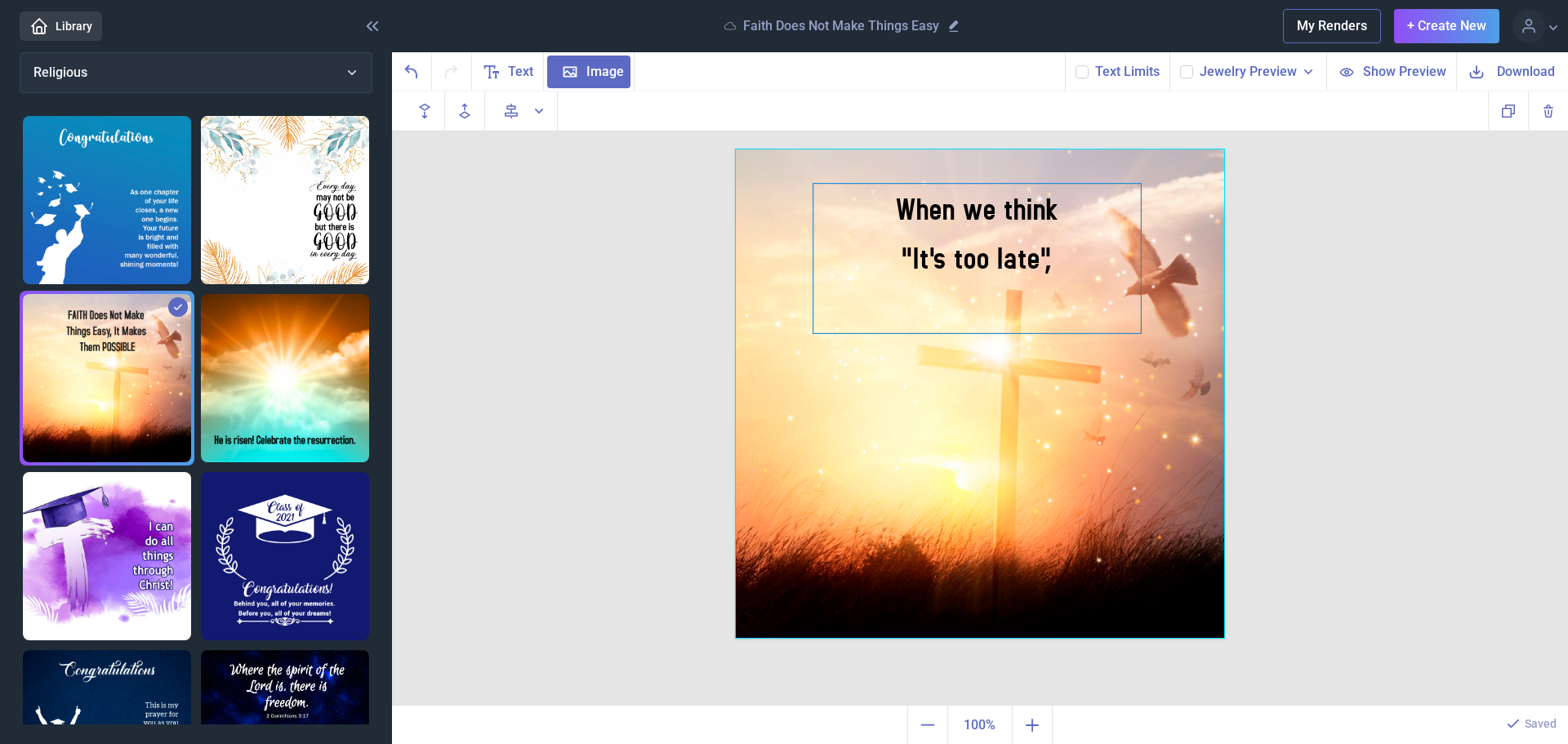
click at [820, 255] on div ""It's too late"," at bounding box center [976, 257] width 328 height 49
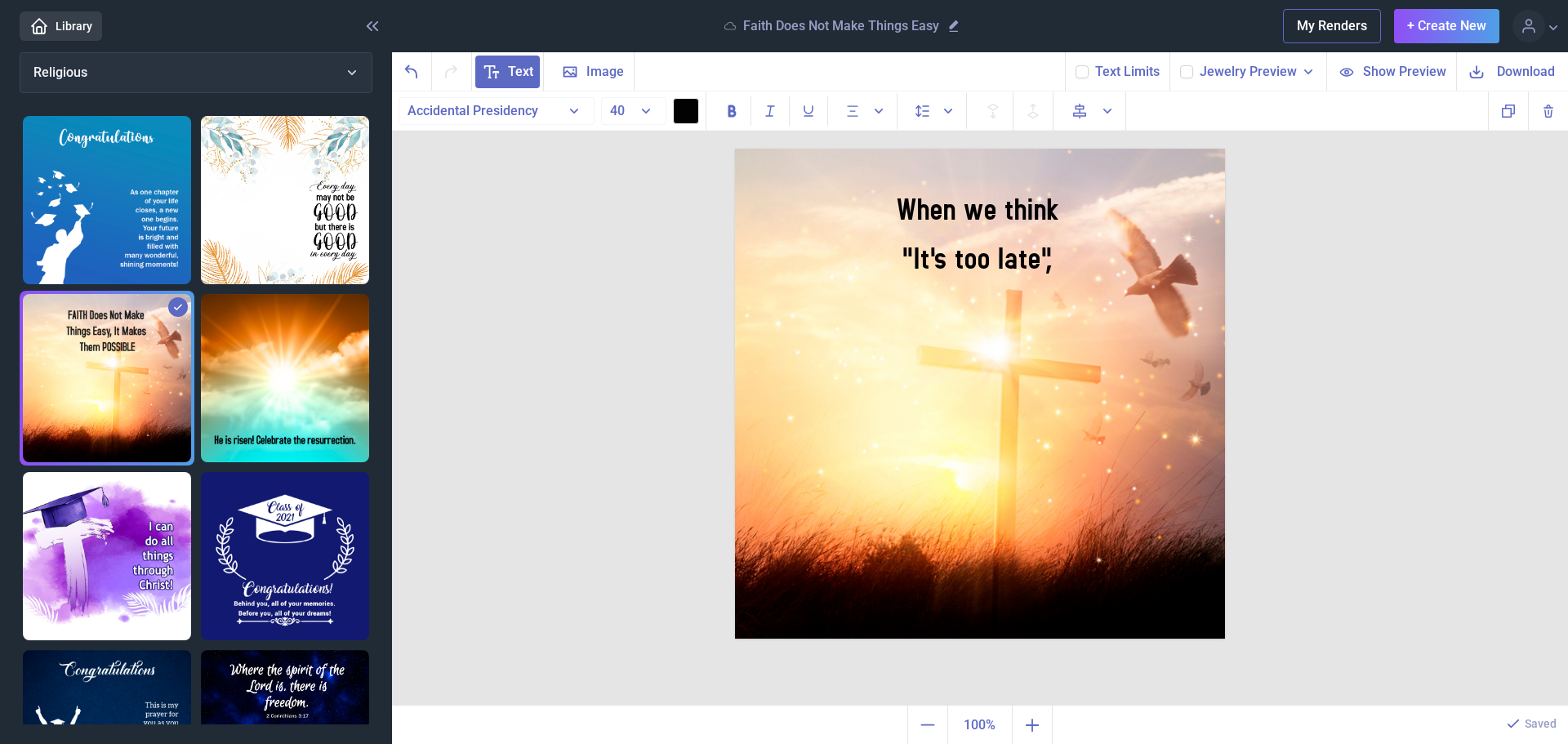
click at [812, 259] on img at bounding box center [980, 393] width 490 height 490
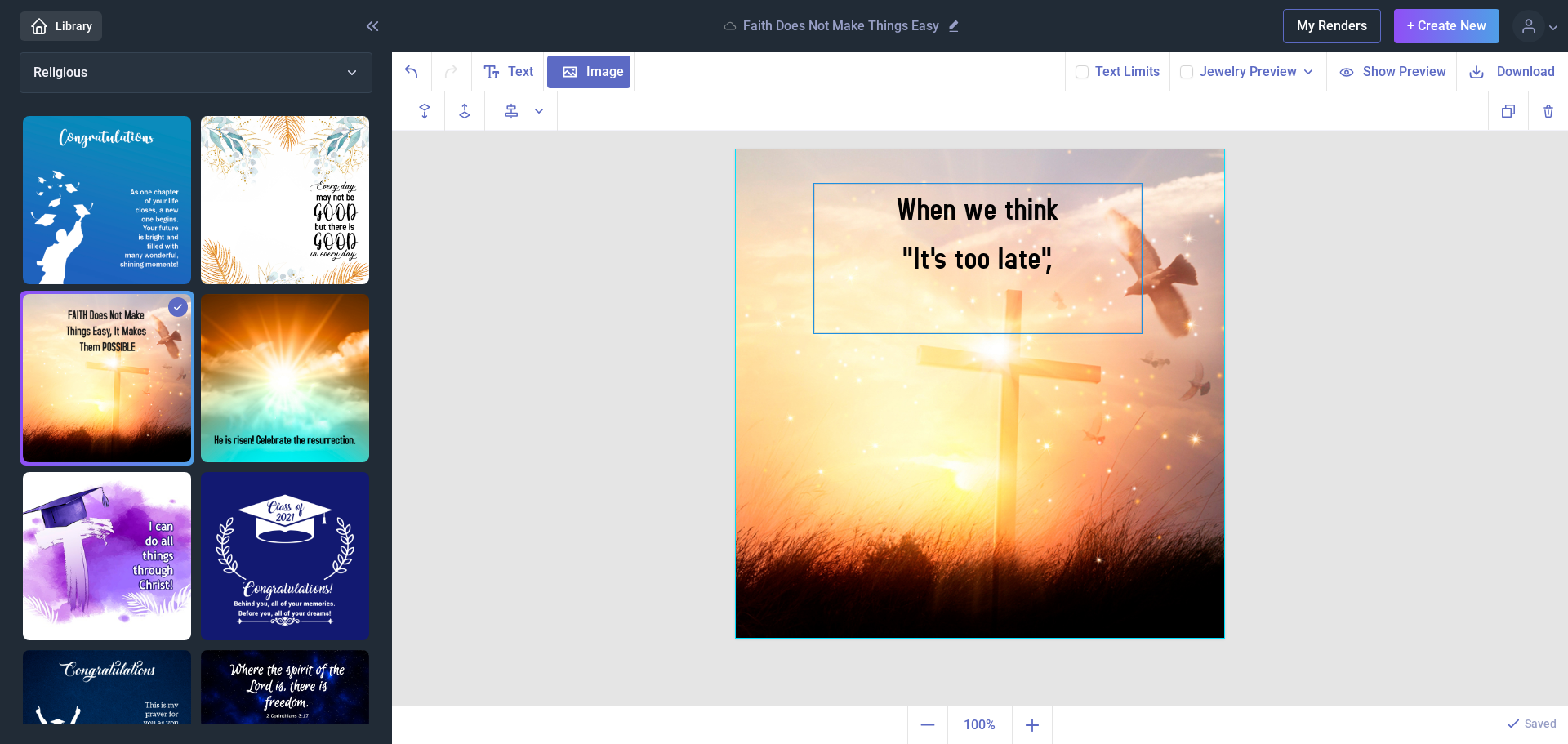
click at [1087, 261] on div ""It's too late"," at bounding box center [977, 257] width 328 height 49
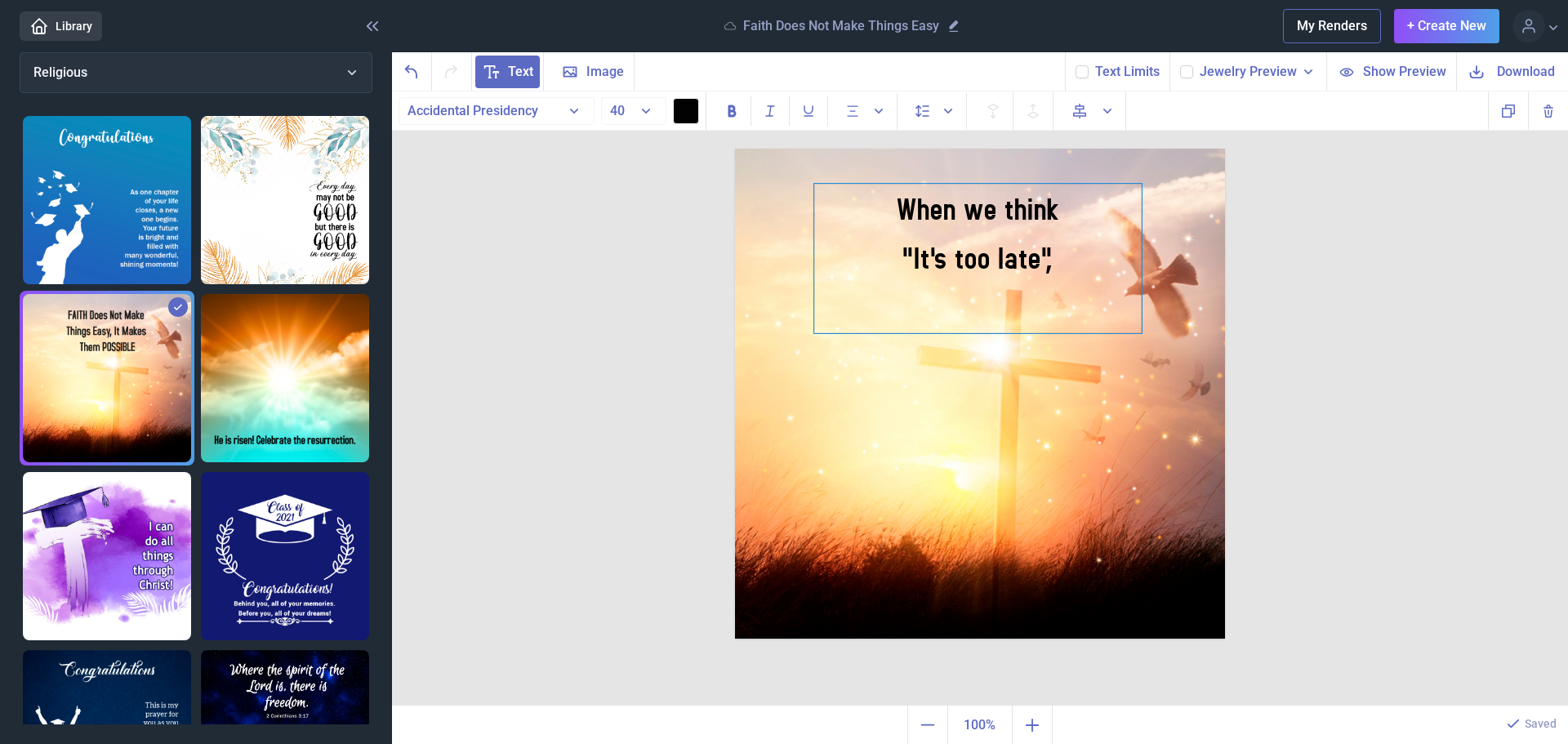
click at [1087, 261] on div ""It's too late"," at bounding box center [977, 257] width 328 height 49
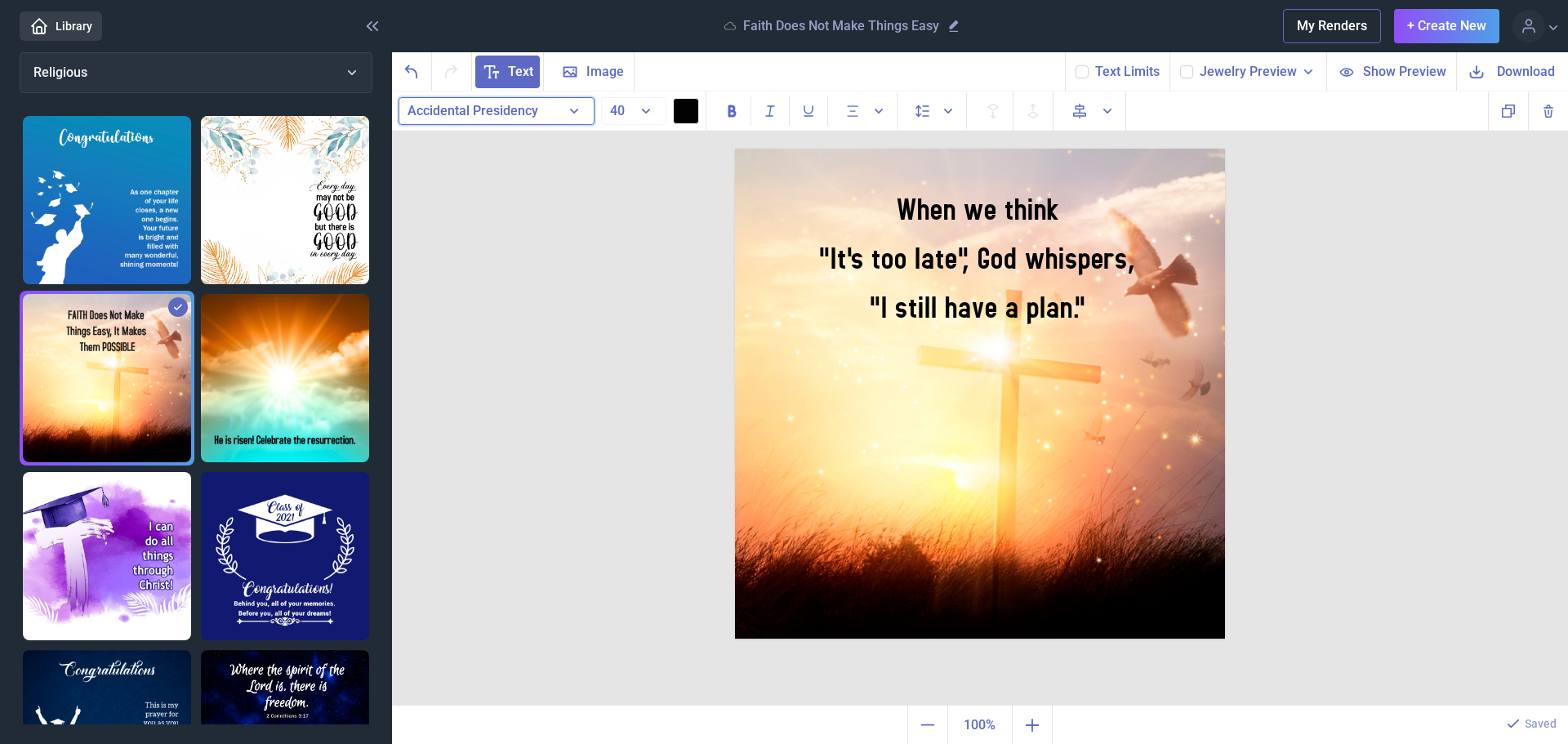
click at [509, 108] on span "Accidental Presidency" at bounding box center [473, 111] width 131 height 16
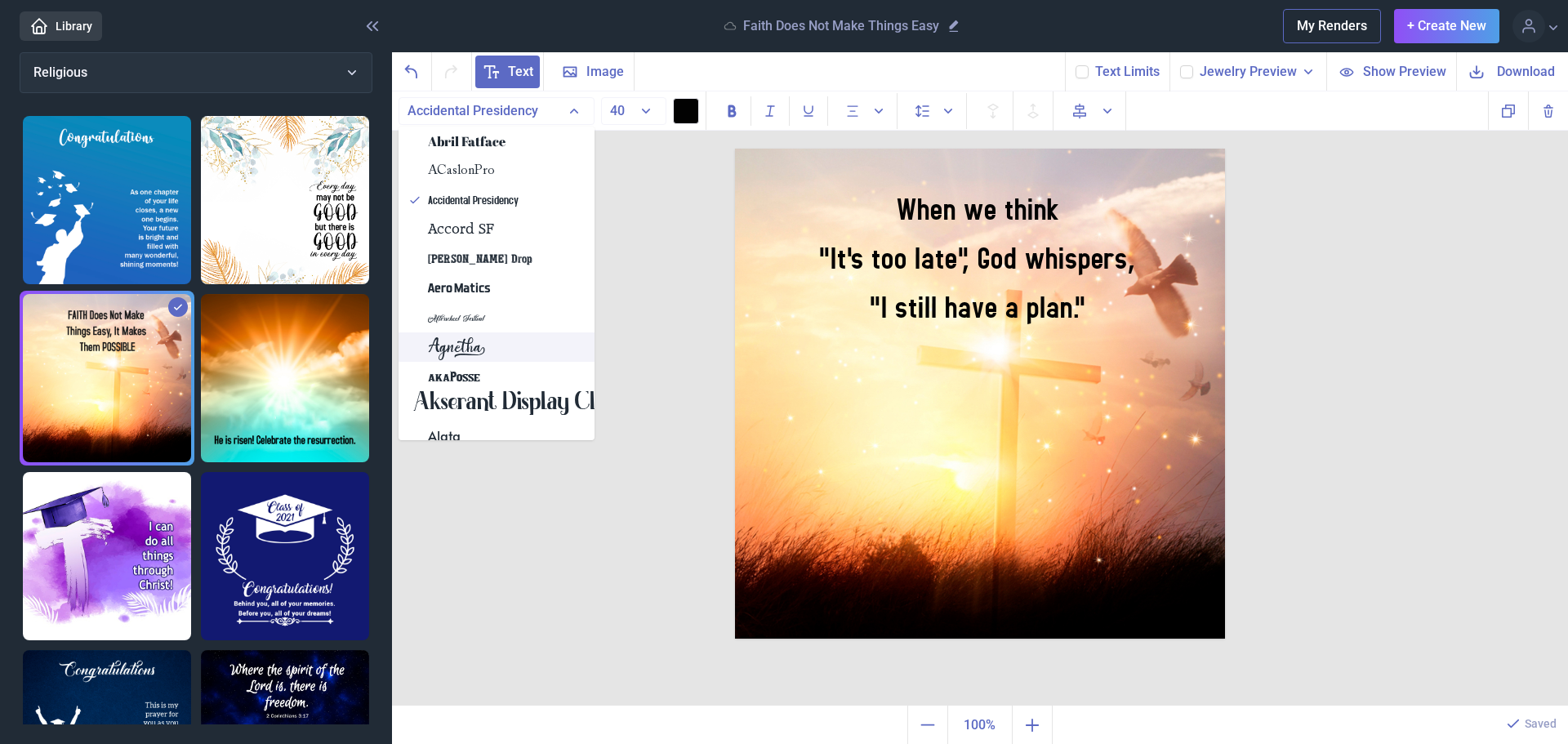
click at [510, 352] on div "Agnetha" at bounding box center [497, 347] width 196 height 30
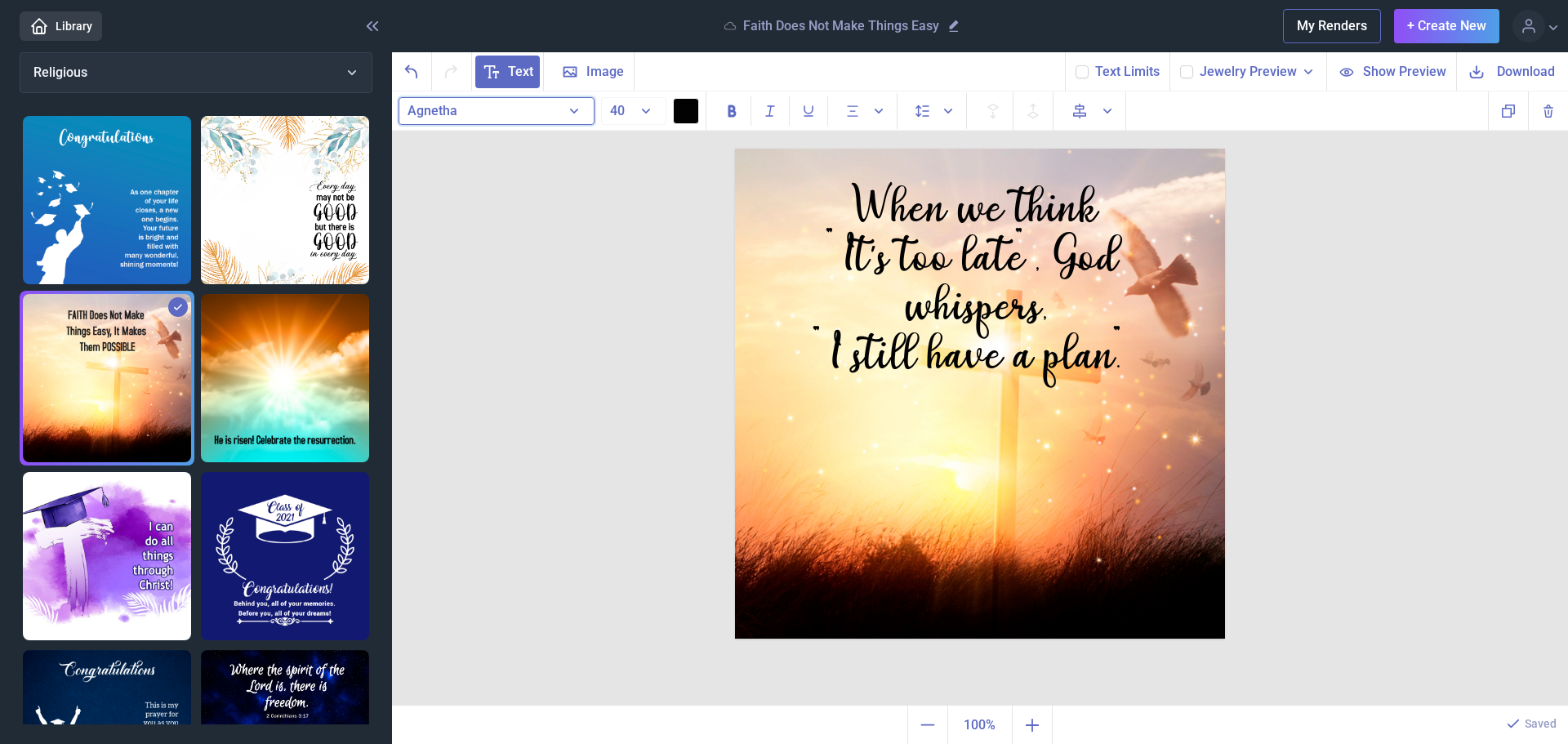
click at [474, 120] on button "Agnetha" at bounding box center [497, 111] width 196 height 28
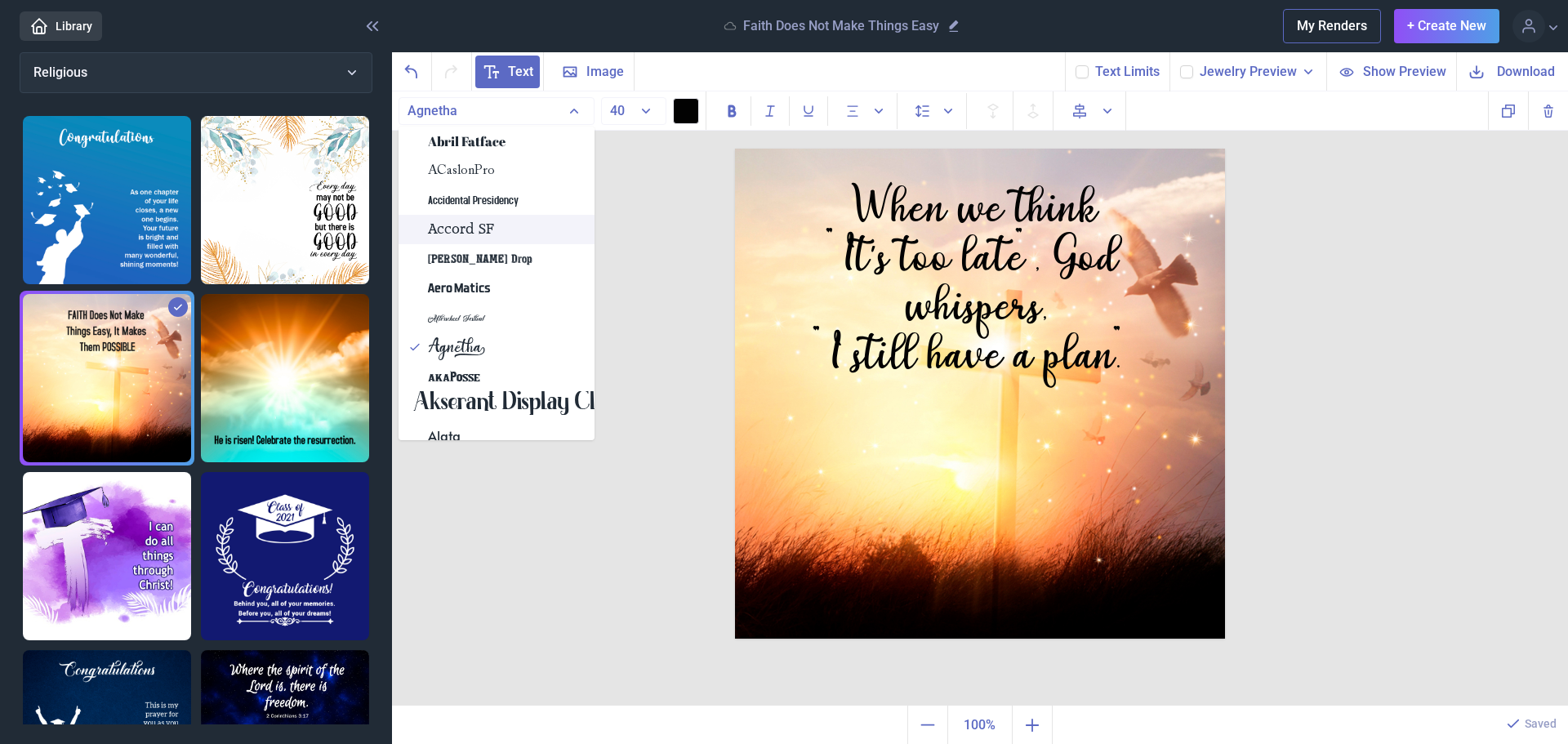
click at [491, 232] on span "Accord SF" at bounding box center [461, 229] width 66 height 19
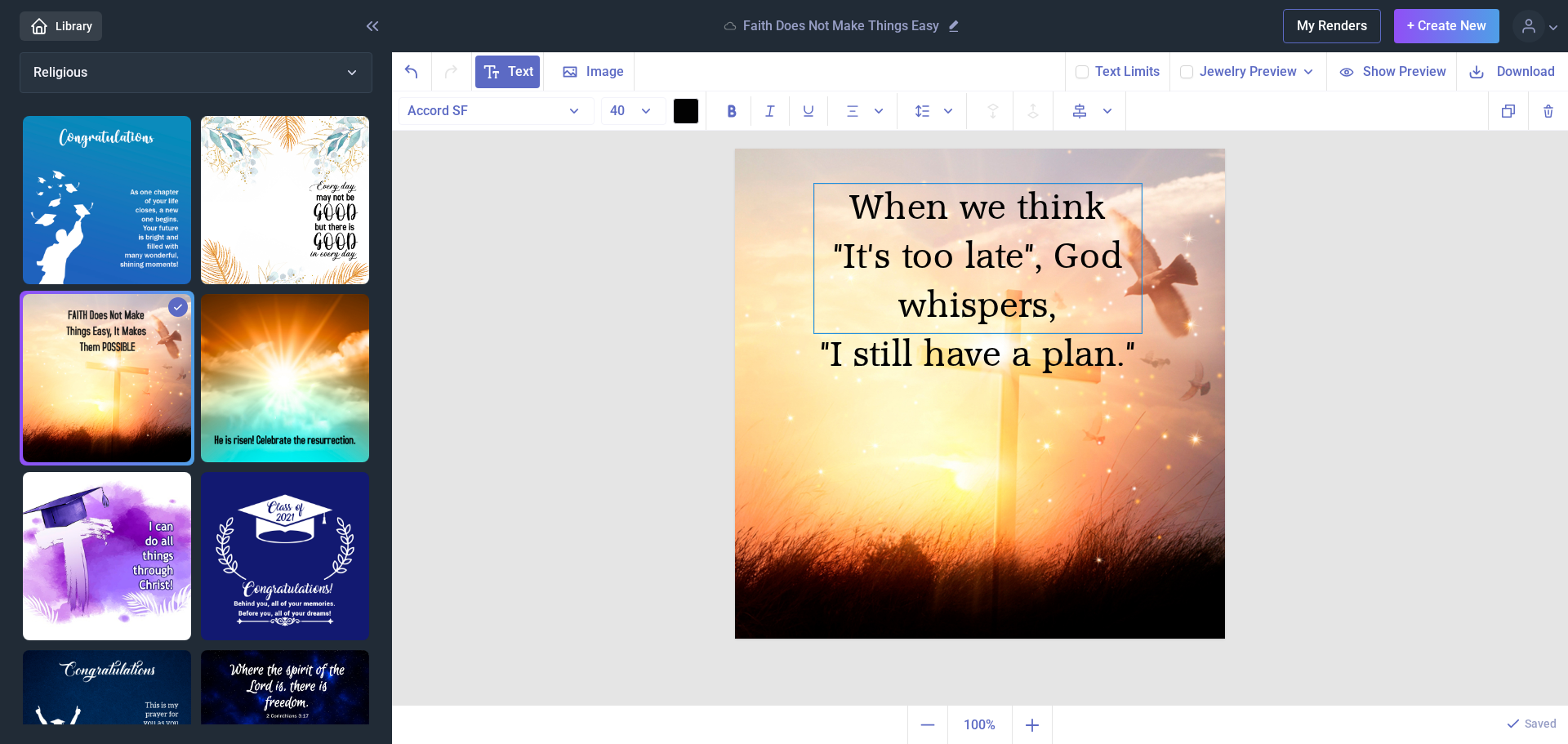
click at [963, 189] on div "When we think "It's too late", God whispers, "I still have a plan."" at bounding box center [977, 258] width 328 height 150
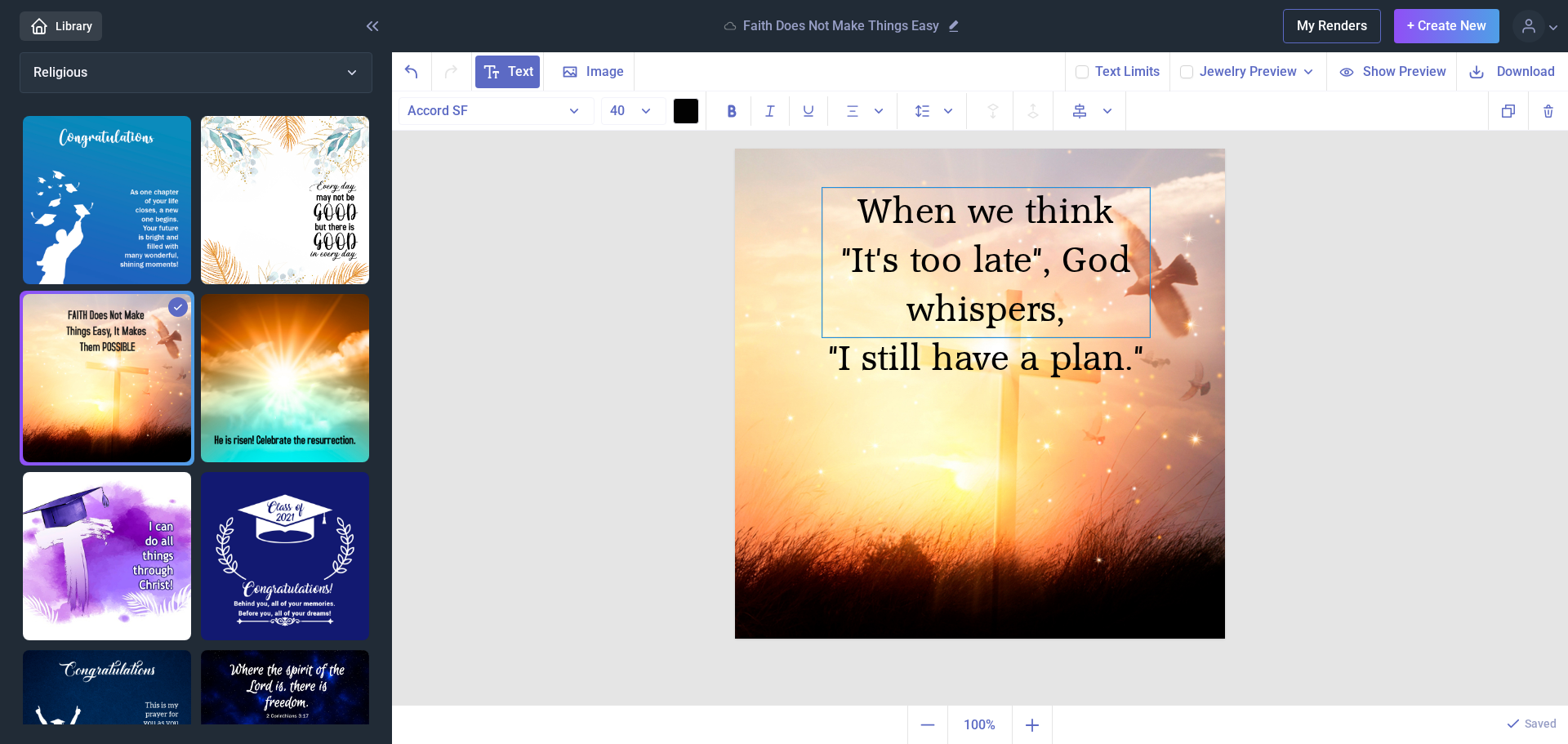
click at [991, 381] on div ""I still have a plan."" at bounding box center [986, 359] width 328 height 49
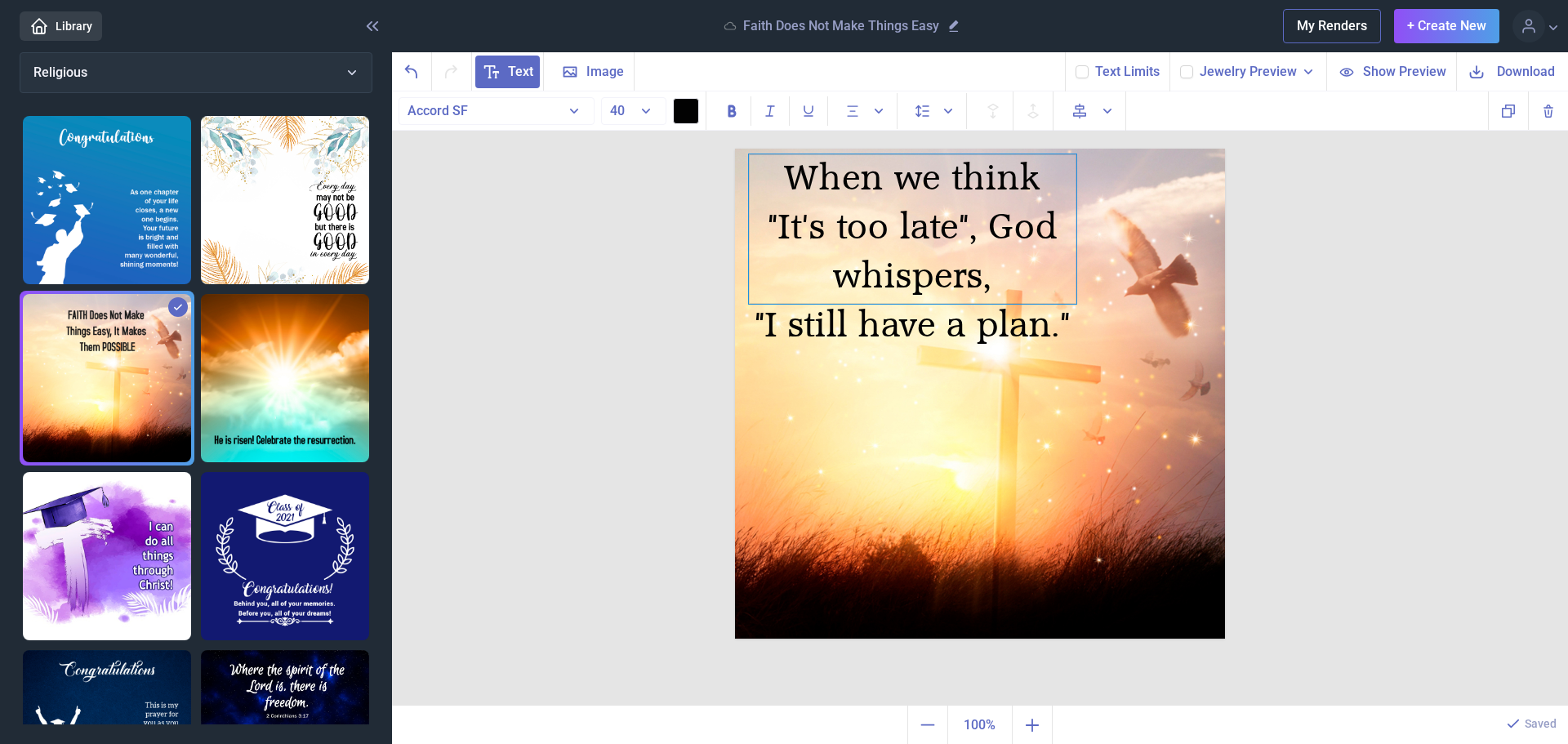
drag, startPoint x: 990, startPoint y: 316, endPoint x: 916, endPoint y: 282, distance: 81.4
click at [916, 282] on div ""It's too late", God whispers," at bounding box center [913, 252] width 328 height 98
click at [569, 107] on button "Accord SF" at bounding box center [497, 111] width 196 height 28
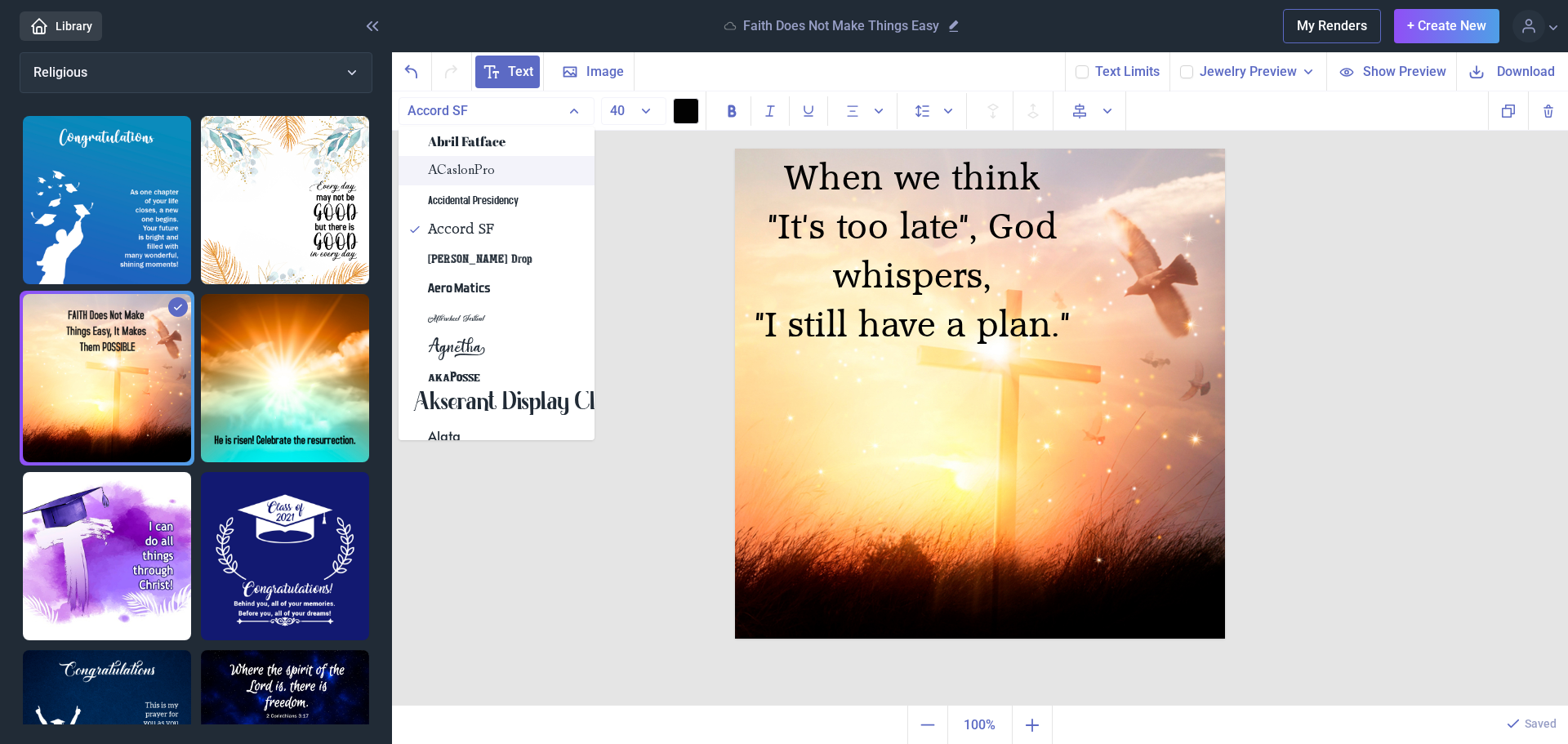
click at [475, 170] on span "ACaslonPro" at bounding box center [461, 170] width 67 height 19
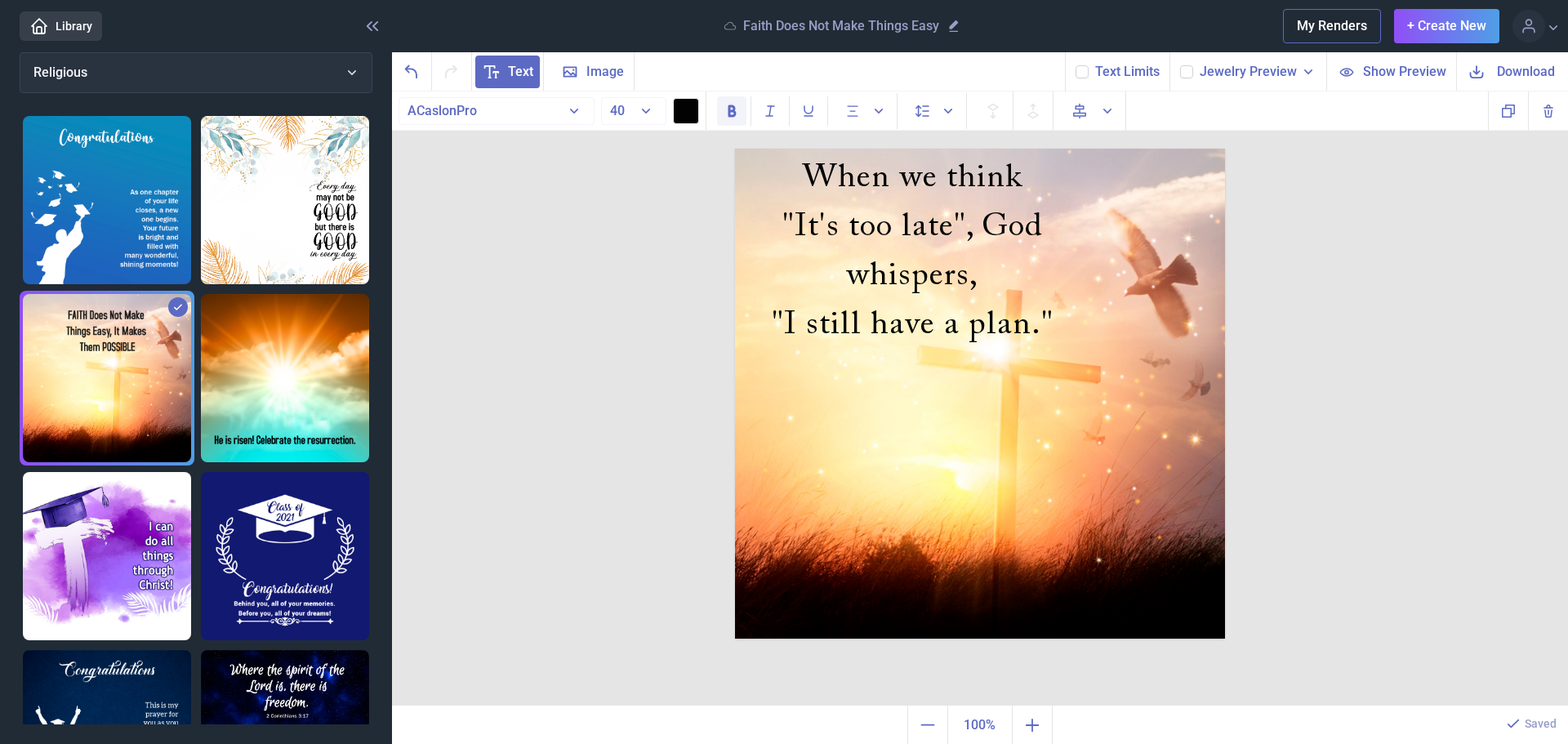
click at [732, 113] on icon "Bold" at bounding box center [732, 112] width 17 height 17
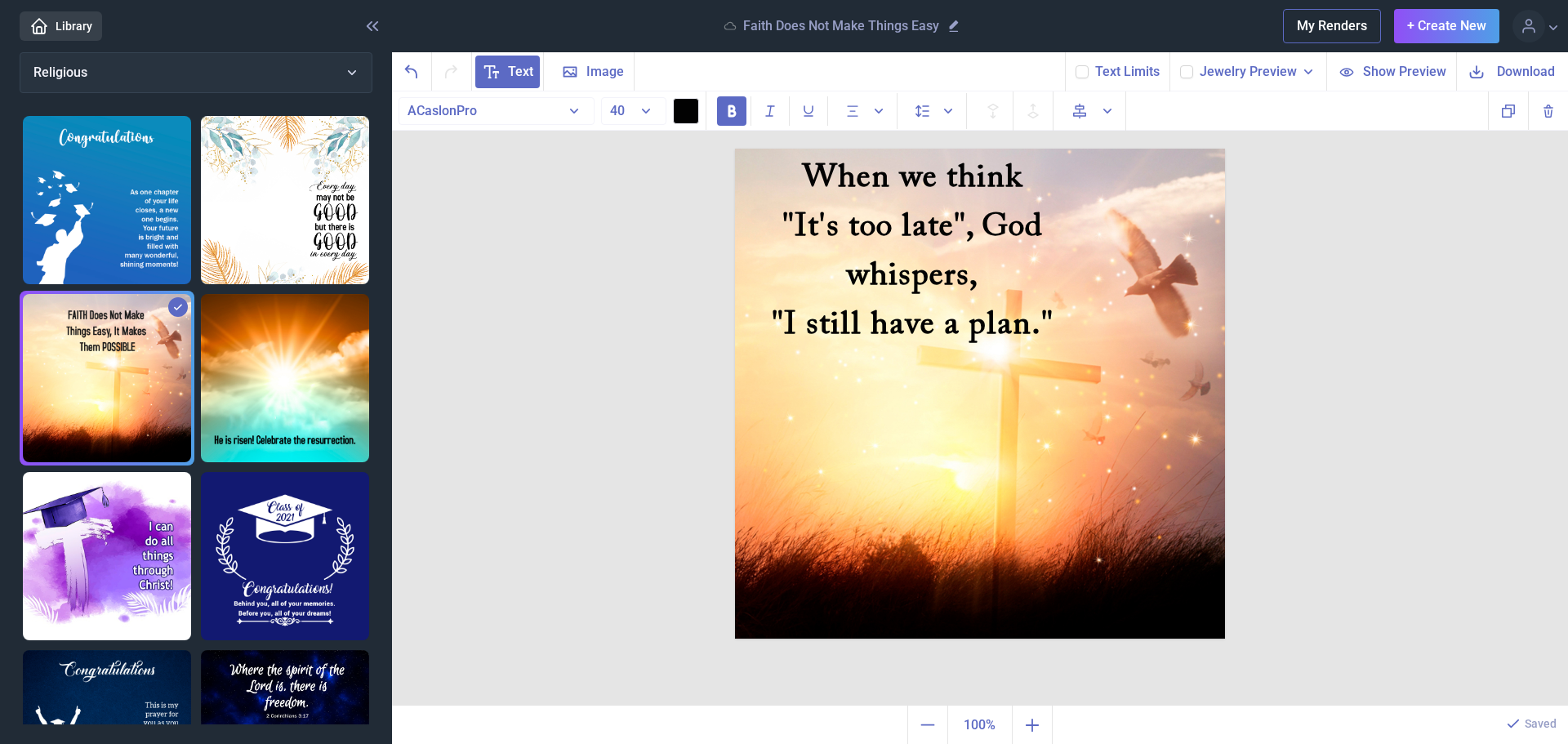
click at [947, 423] on img at bounding box center [980, 393] width 490 height 490
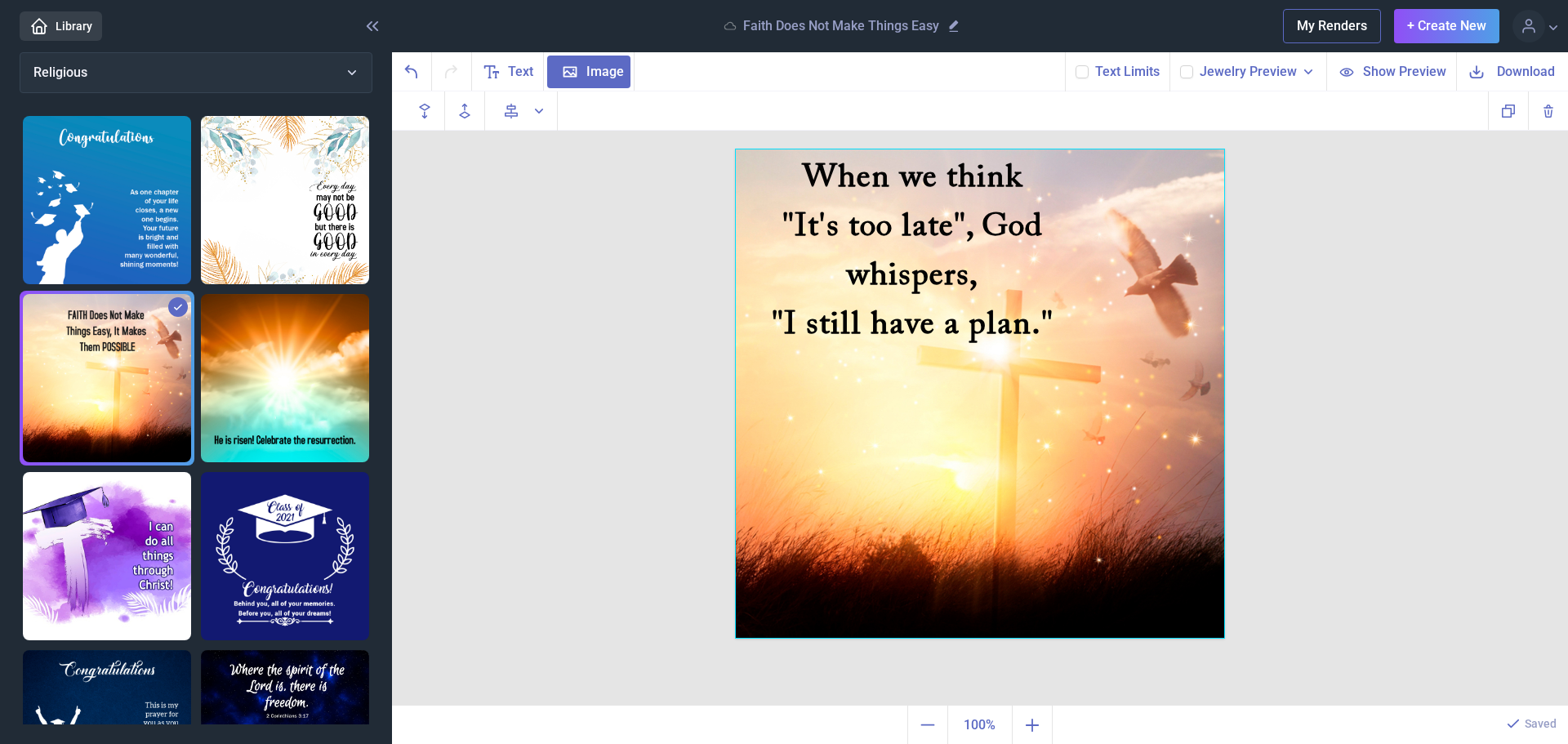
click at [952, 431] on div at bounding box center [980, 393] width 490 height 490
drag, startPoint x: 927, startPoint y: 418, endPoint x: 952, endPoint y: 426, distance: 26.2
click at [947, 426] on div at bounding box center [980, 393] width 490 height 490
click at [1312, 75] on icon at bounding box center [1309, 72] width 17 height 17
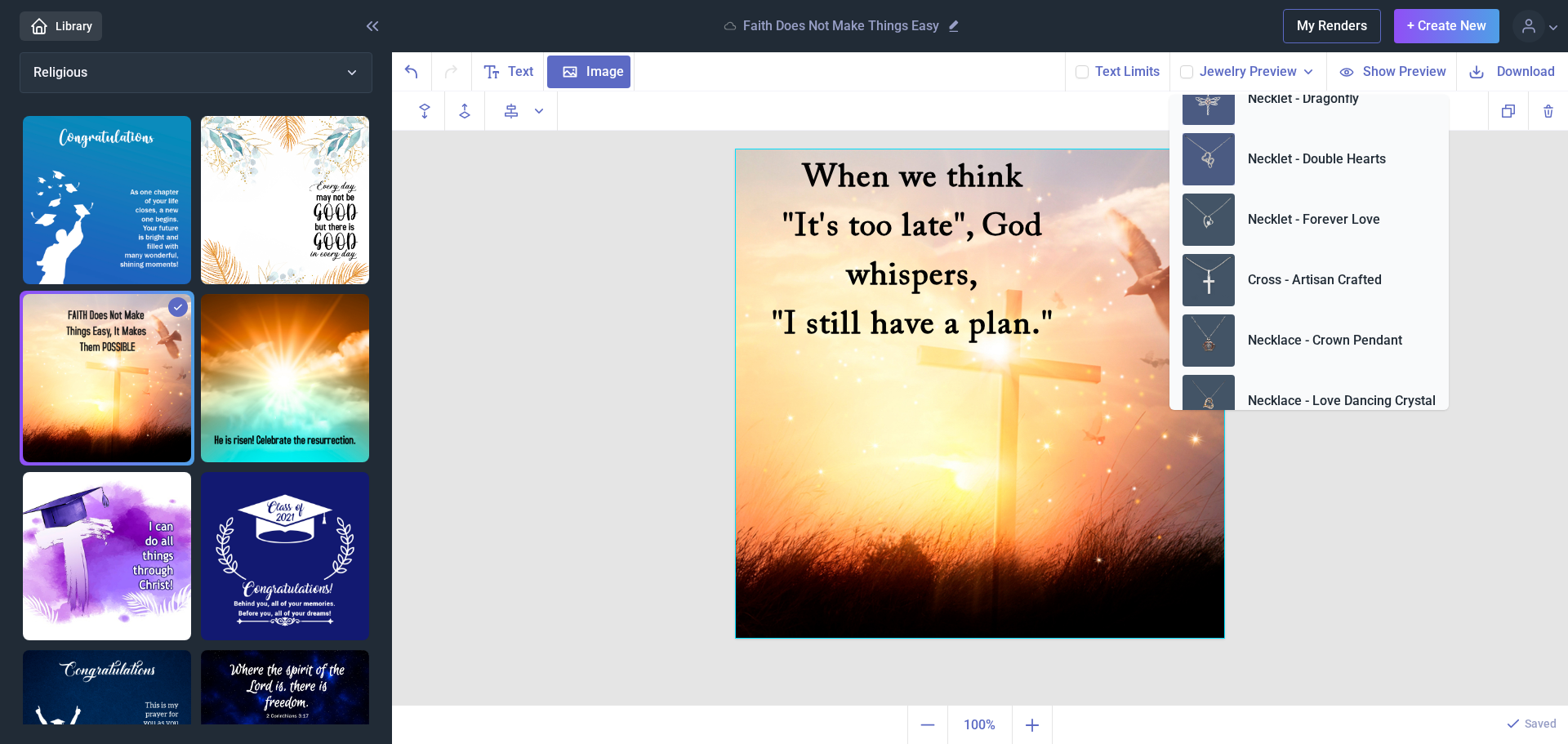
scroll to position [54, 0]
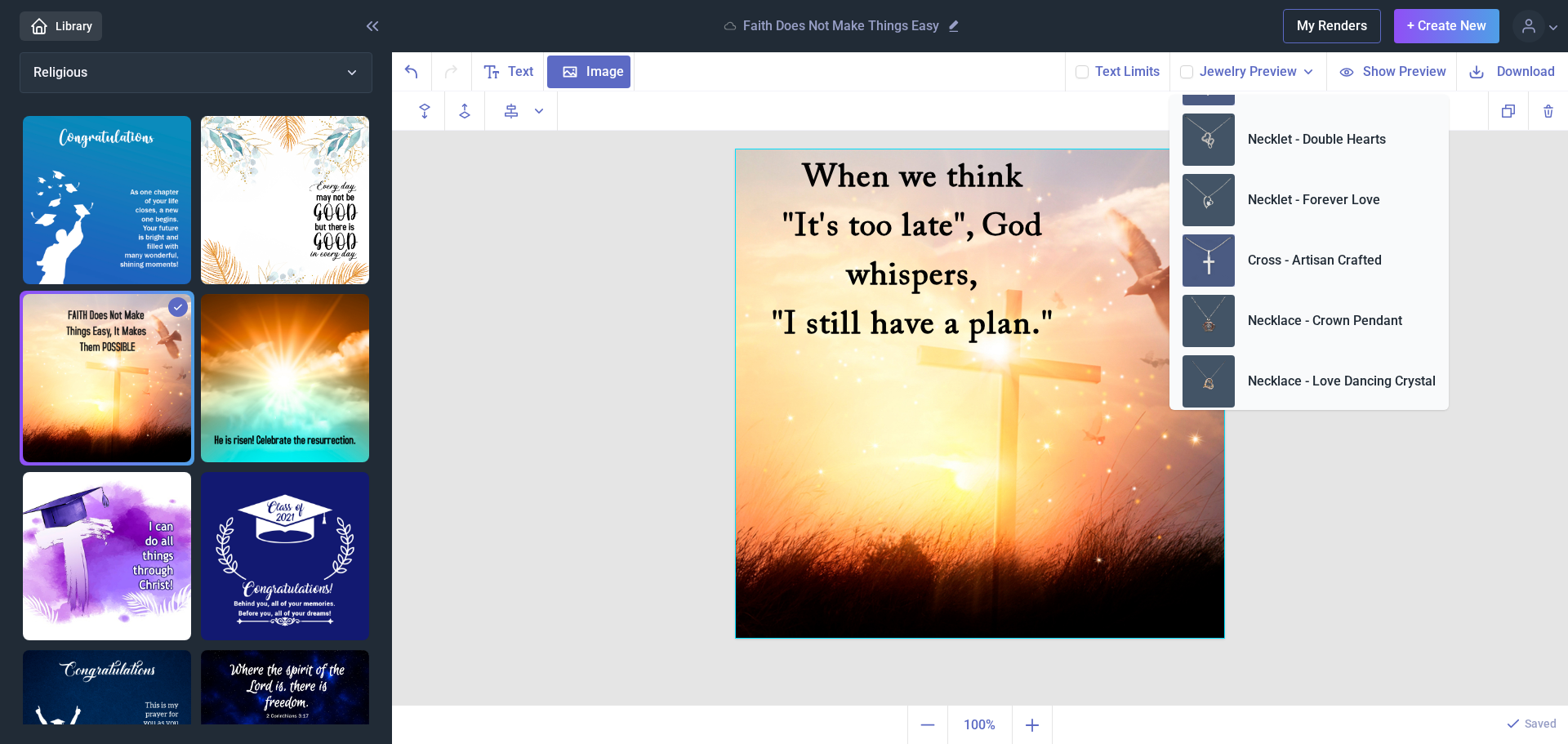
click at [1295, 252] on p "Cross - Artisan Crafted" at bounding box center [1314, 260] width 134 height 19
click at [1347, 531] on div "When we think "It's too late", God whispers, "I still have a plan." Duplicate D…" at bounding box center [980, 399] width 1176 height 615
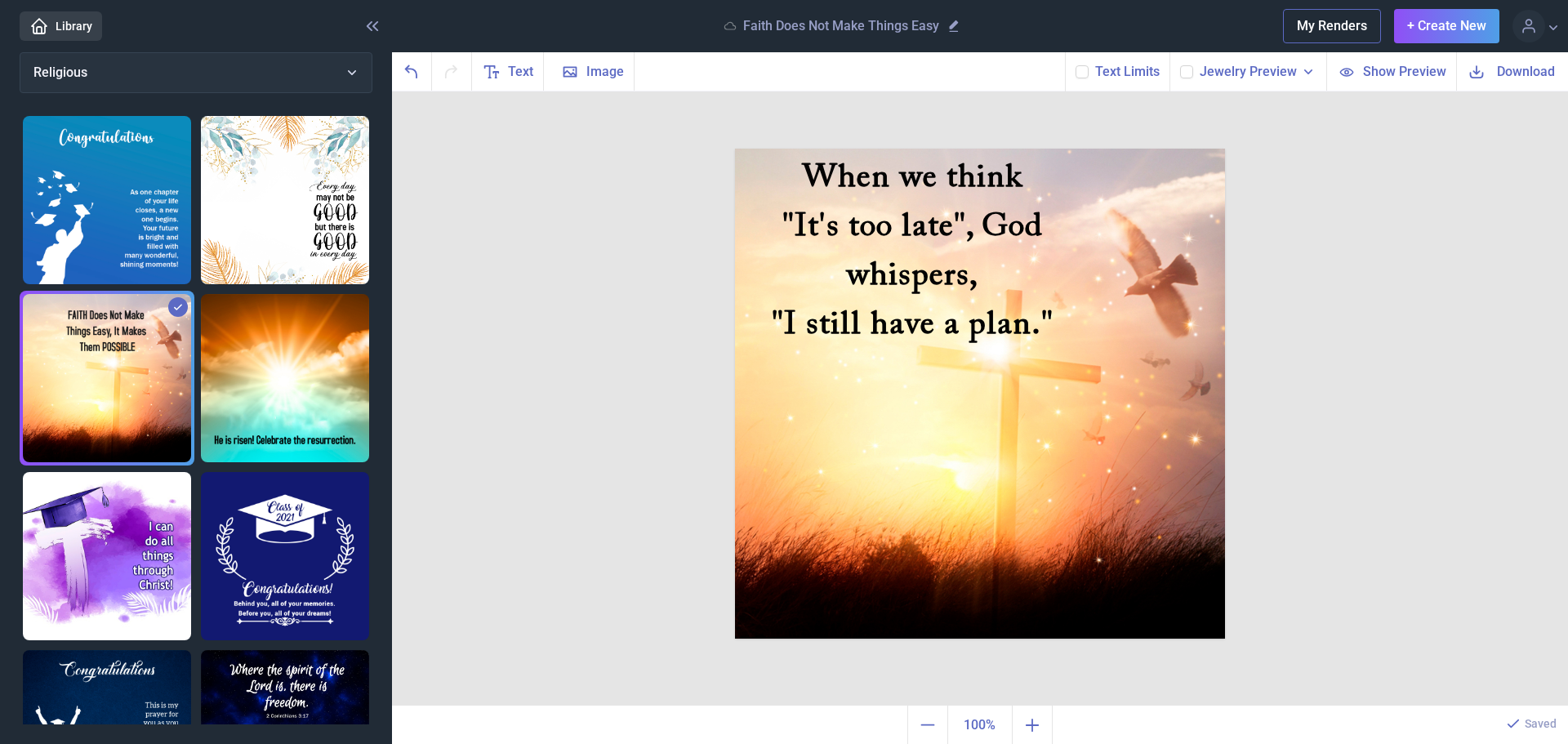
click at [1405, 78] on span "Show Preview" at bounding box center [1405, 71] width 83 height 18
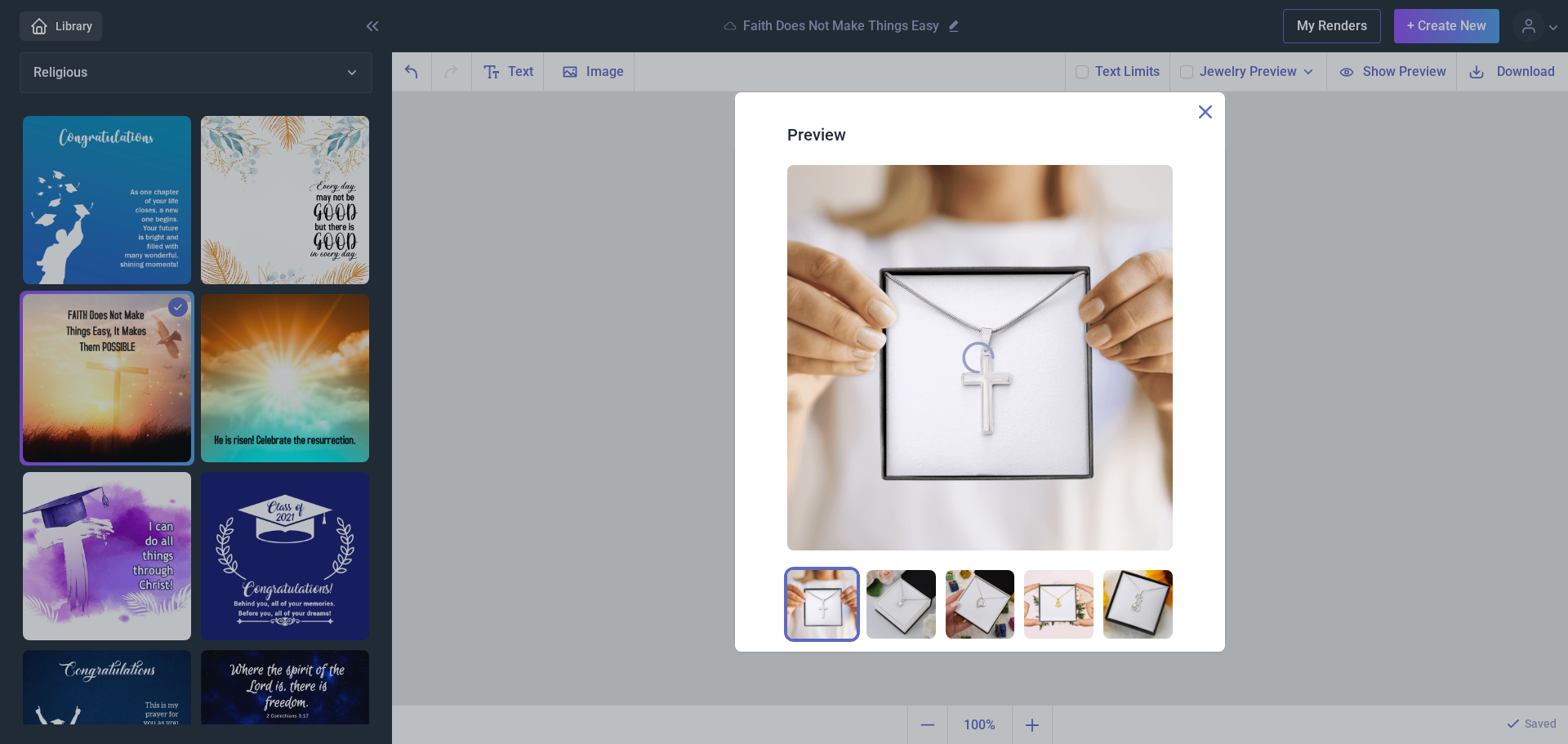
click at [820, 610] on img at bounding box center [821, 605] width 69 height 69
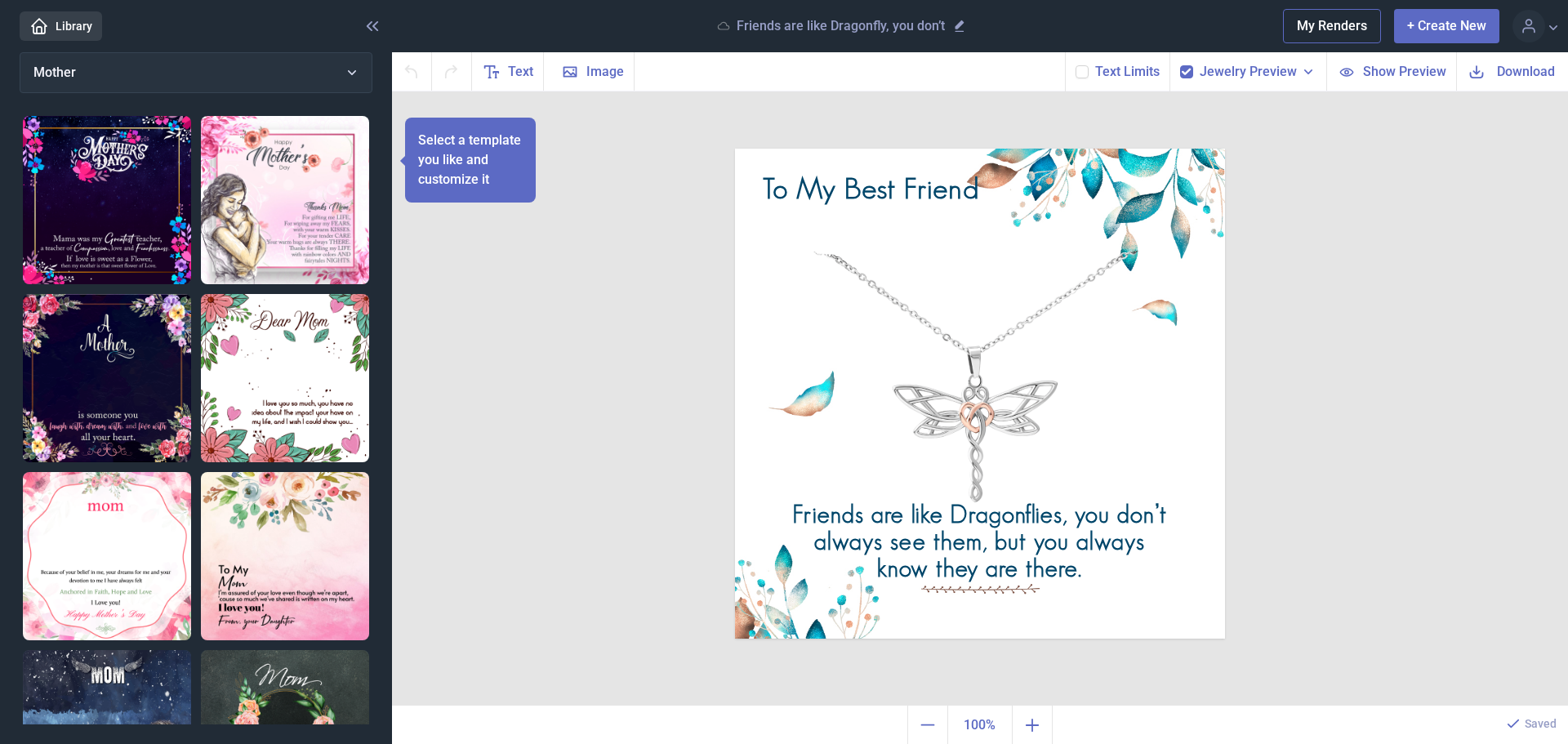
click at [1414, 30] on button "+ Create New" at bounding box center [1447, 26] width 105 height 34
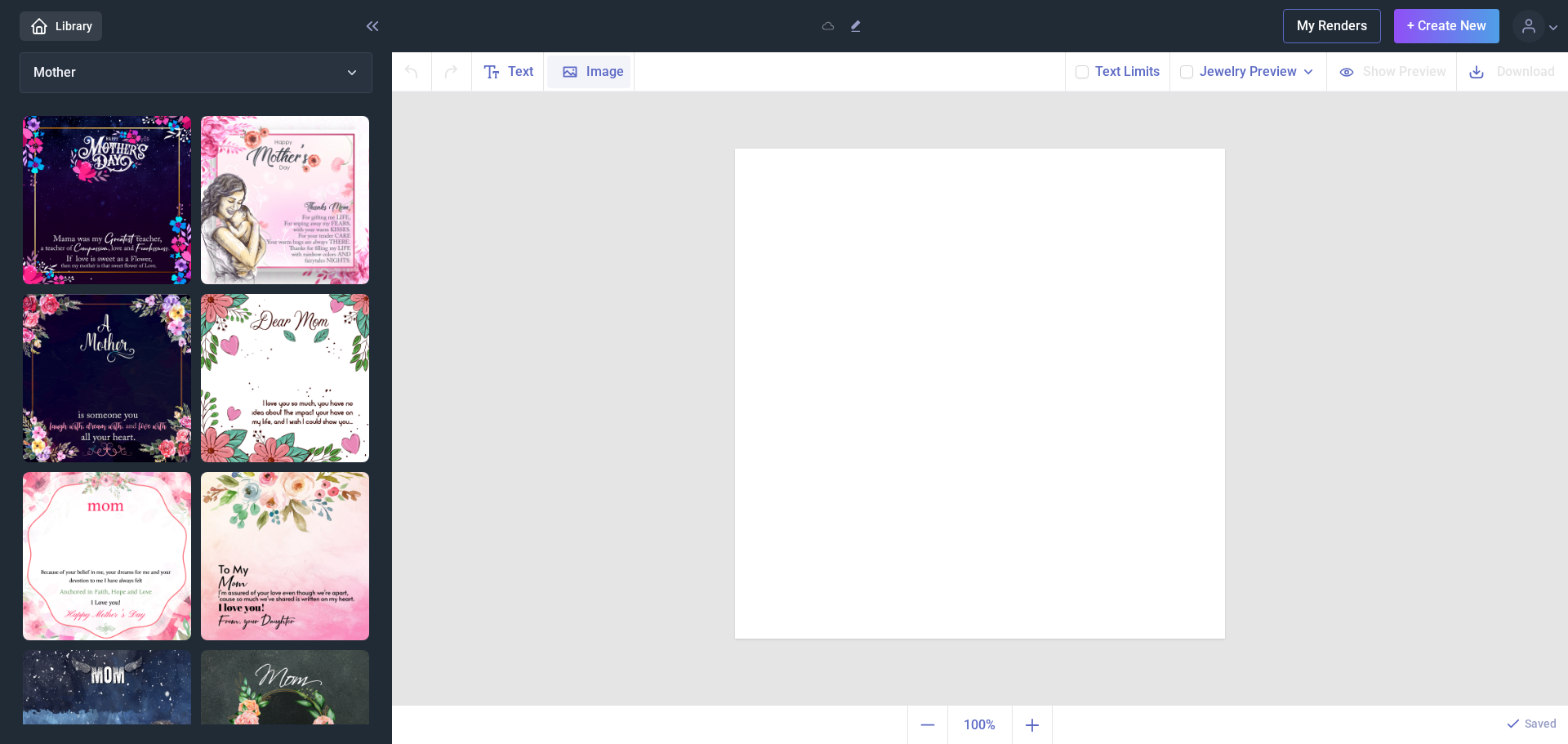
click at [613, 74] on span "Image" at bounding box center [604, 71] width 38 height 19
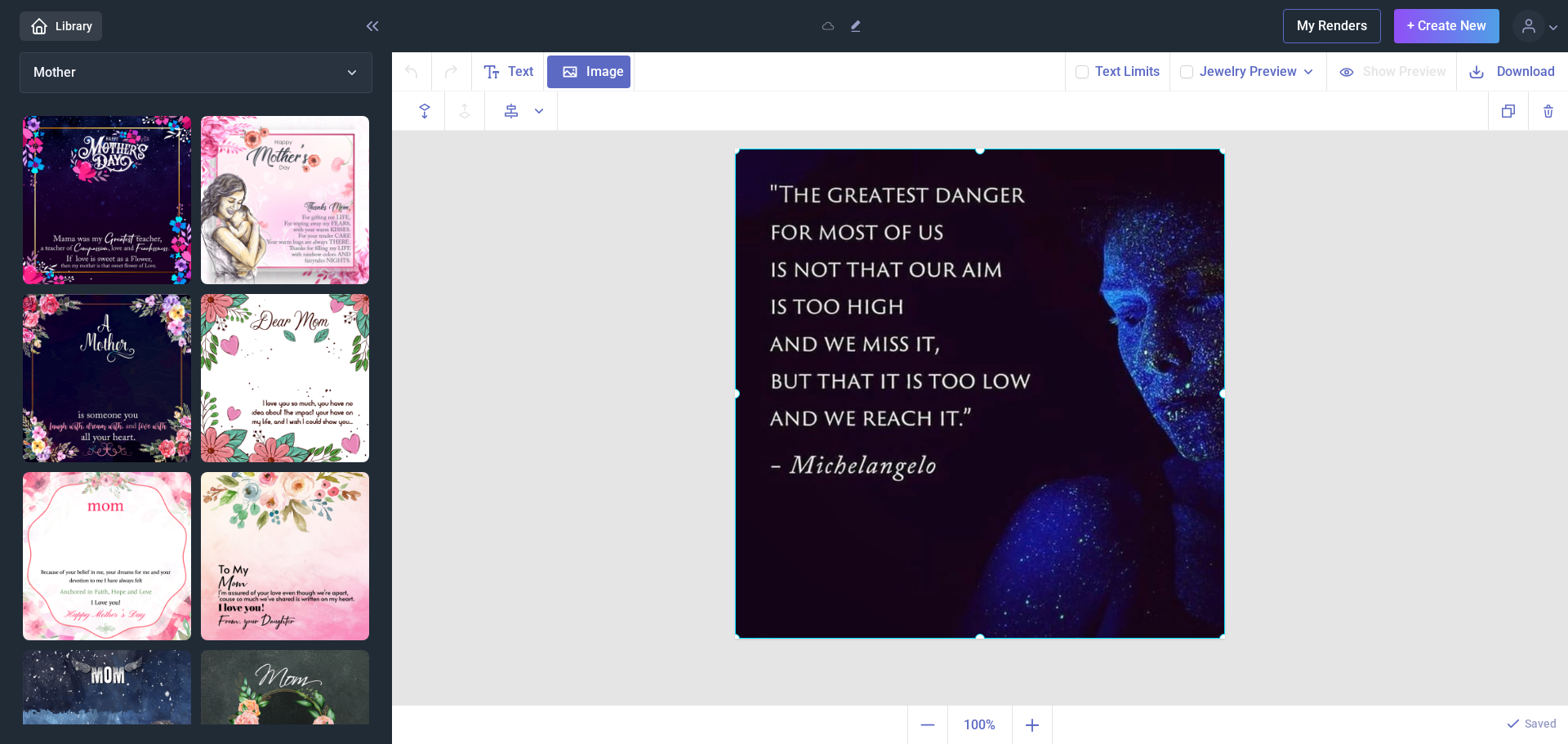
click at [1402, 413] on div "Duplicate Delete Backwards > Forward" at bounding box center [980, 399] width 1176 height 615
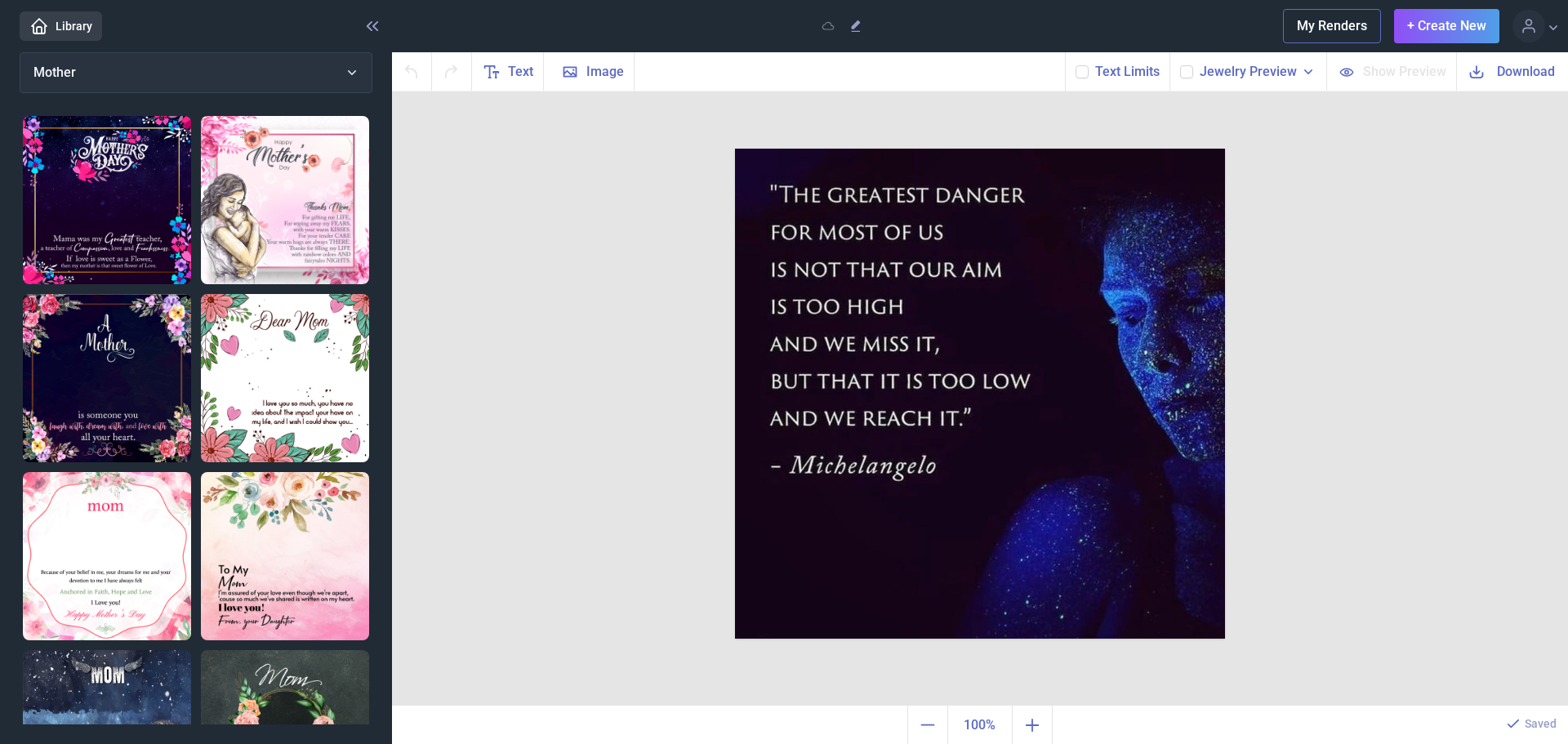
click at [863, 149] on div at bounding box center [980, 149] width 490 height 0
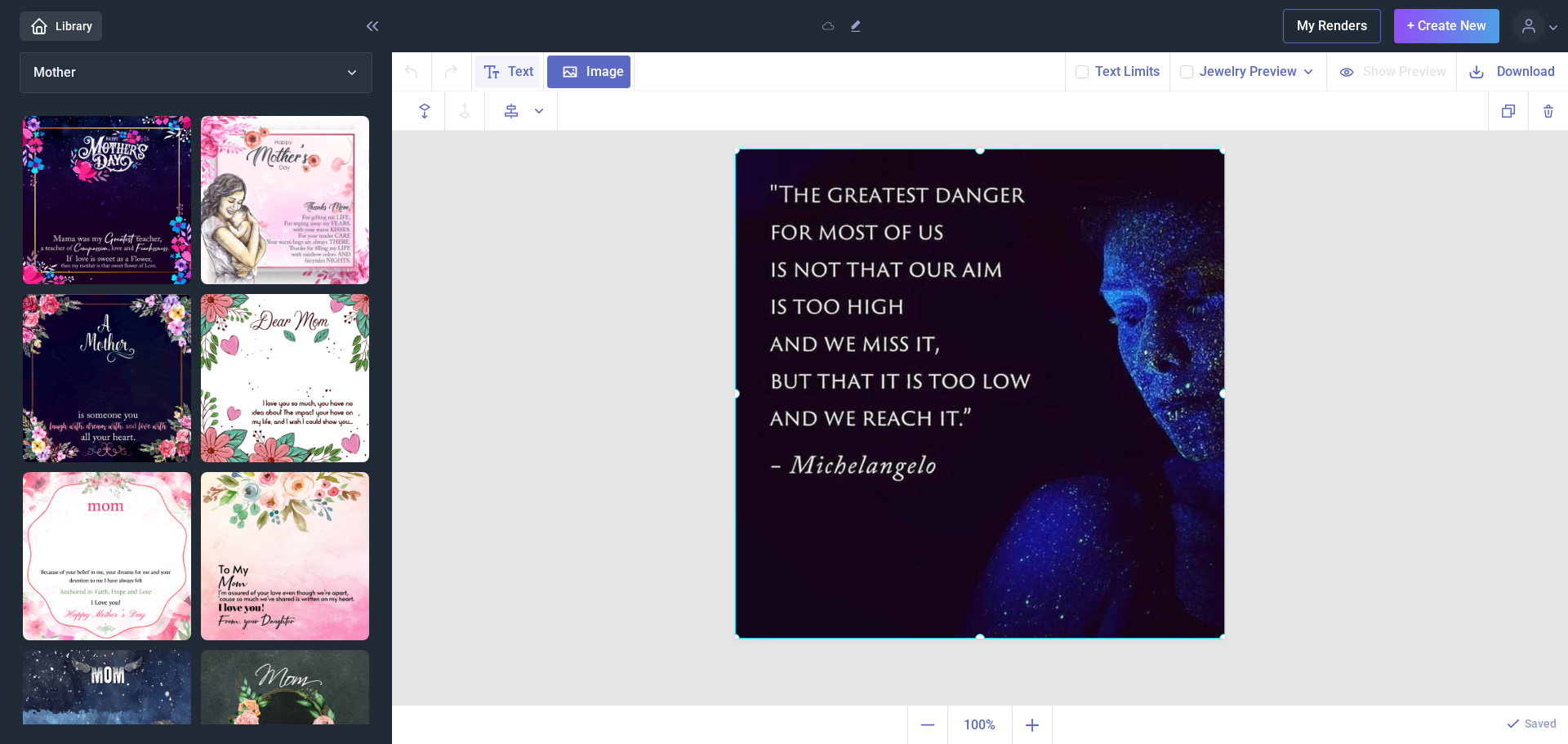
click at [505, 73] on span "Text" at bounding box center [508, 71] width 65 height 32
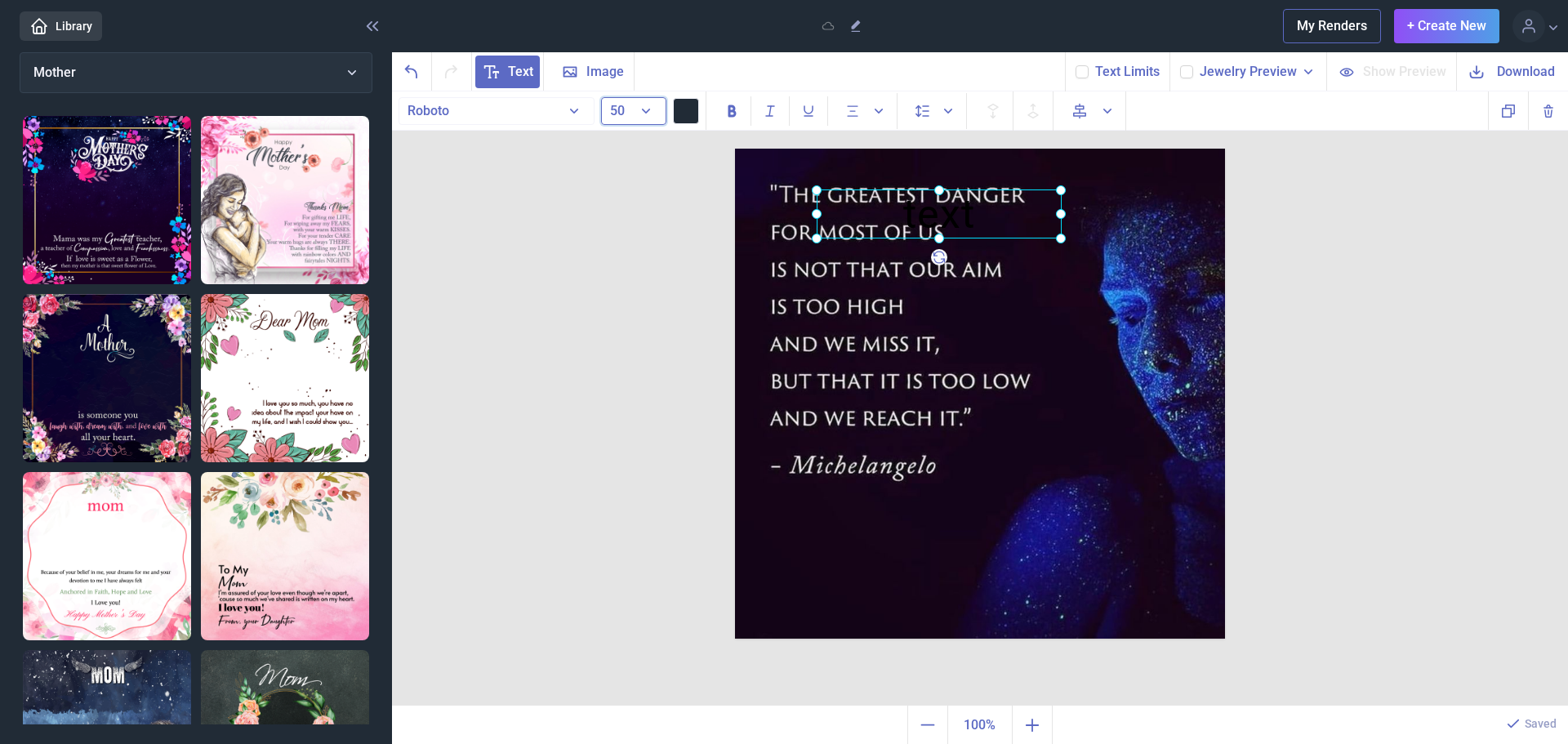
click at [644, 117] on button "50" at bounding box center [633, 111] width 66 height 28
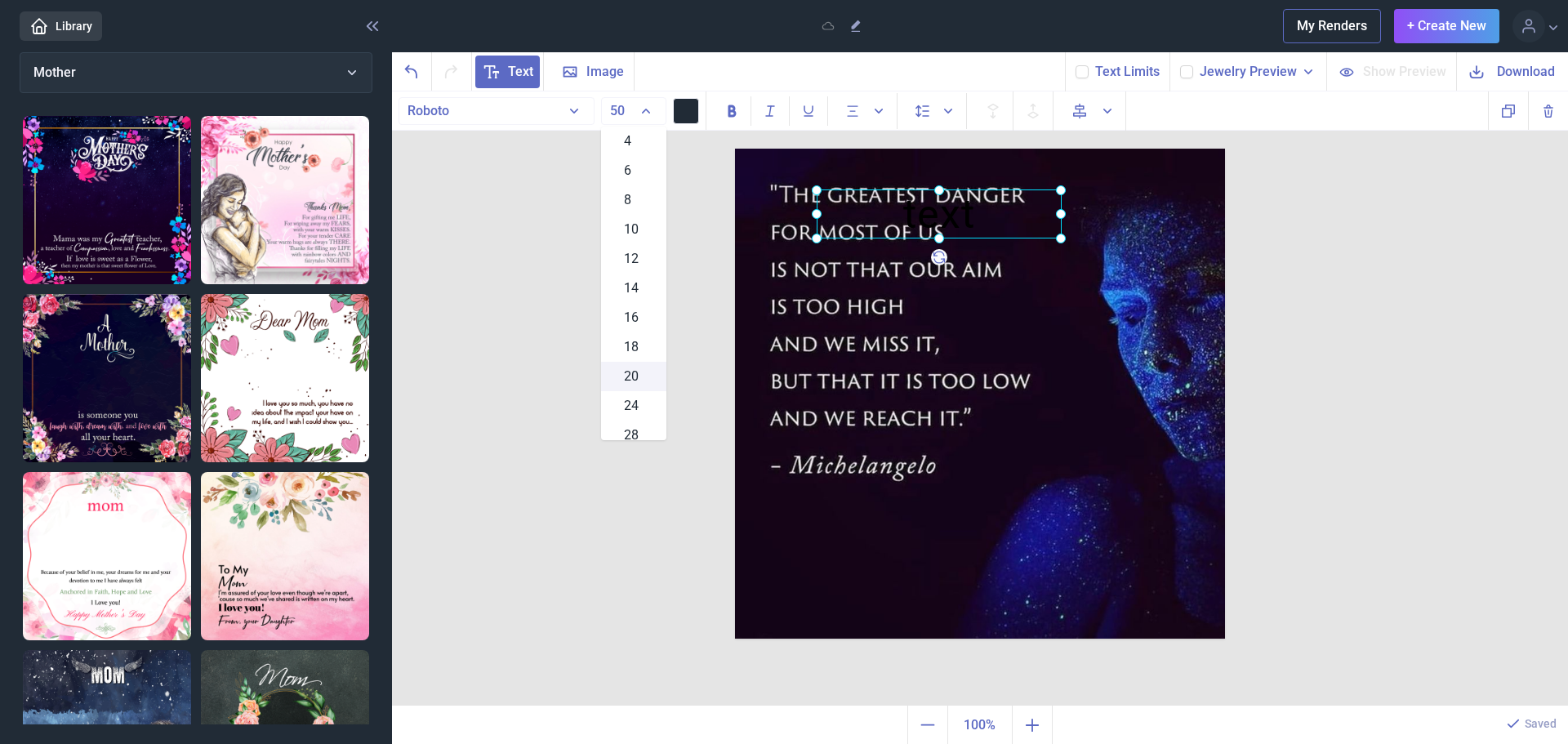
click at [629, 377] on span "20" at bounding box center [631, 376] width 15 height 19
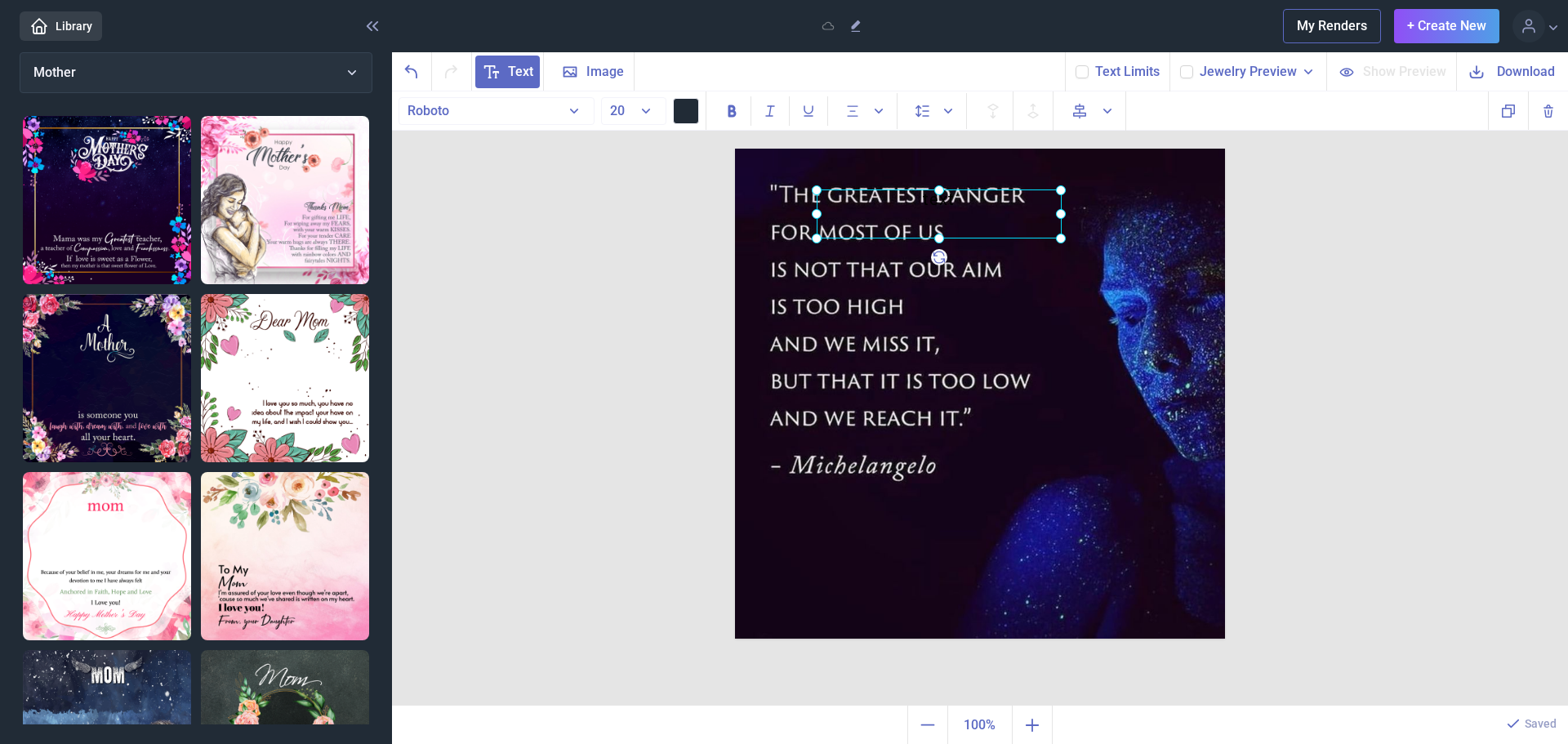
click at [998, 149] on div at bounding box center [980, 149] width 490 height 0
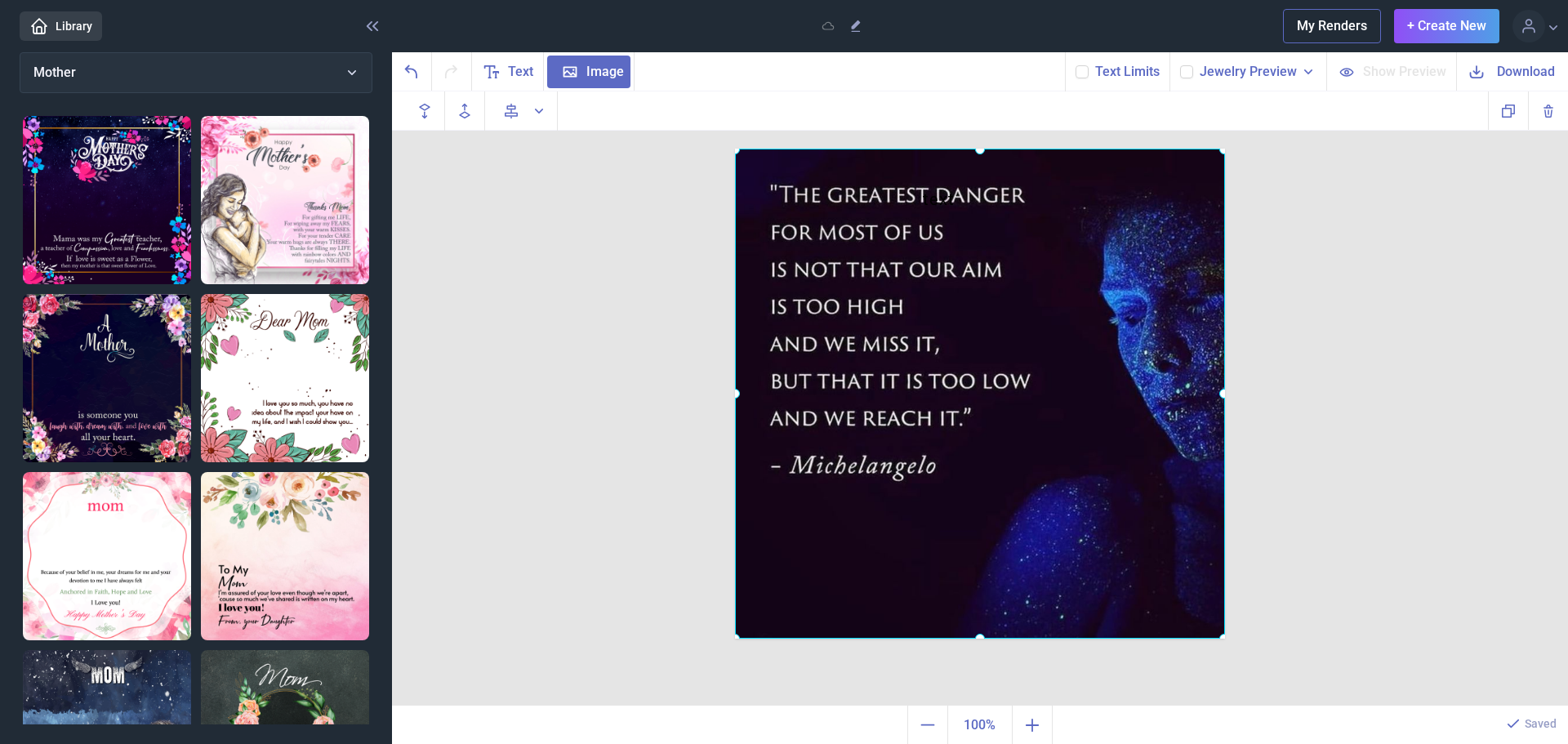
click at [817, 552] on div at bounding box center [980, 393] width 490 height 490
drag, startPoint x: 736, startPoint y: 387, endPoint x: 755, endPoint y: 388, distance: 19.0
click at [755, 388] on div at bounding box center [980, 393] width 490 height 490
drag, startPoint x: 736, startPoint y: 396, endPoint x: 712, endPoint y: 395, distance: 24.0
click at [712, 395] on div "text Duplicate Delete Backwards > Forward" at bounding box center [980, 399] width 1176 height 615
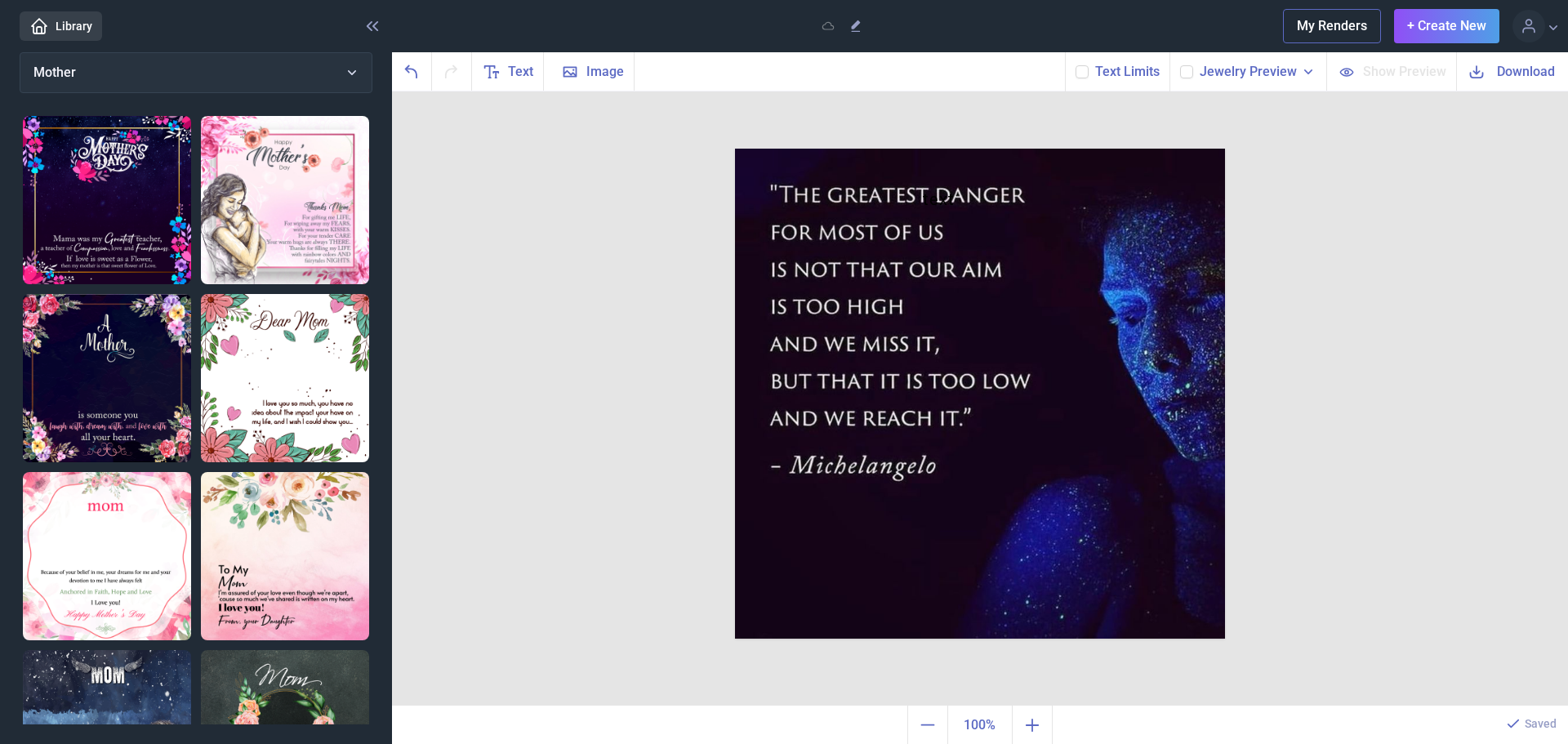
click at [1310, 79] on icon at bounding box center [1309, 72] width 17 height 17
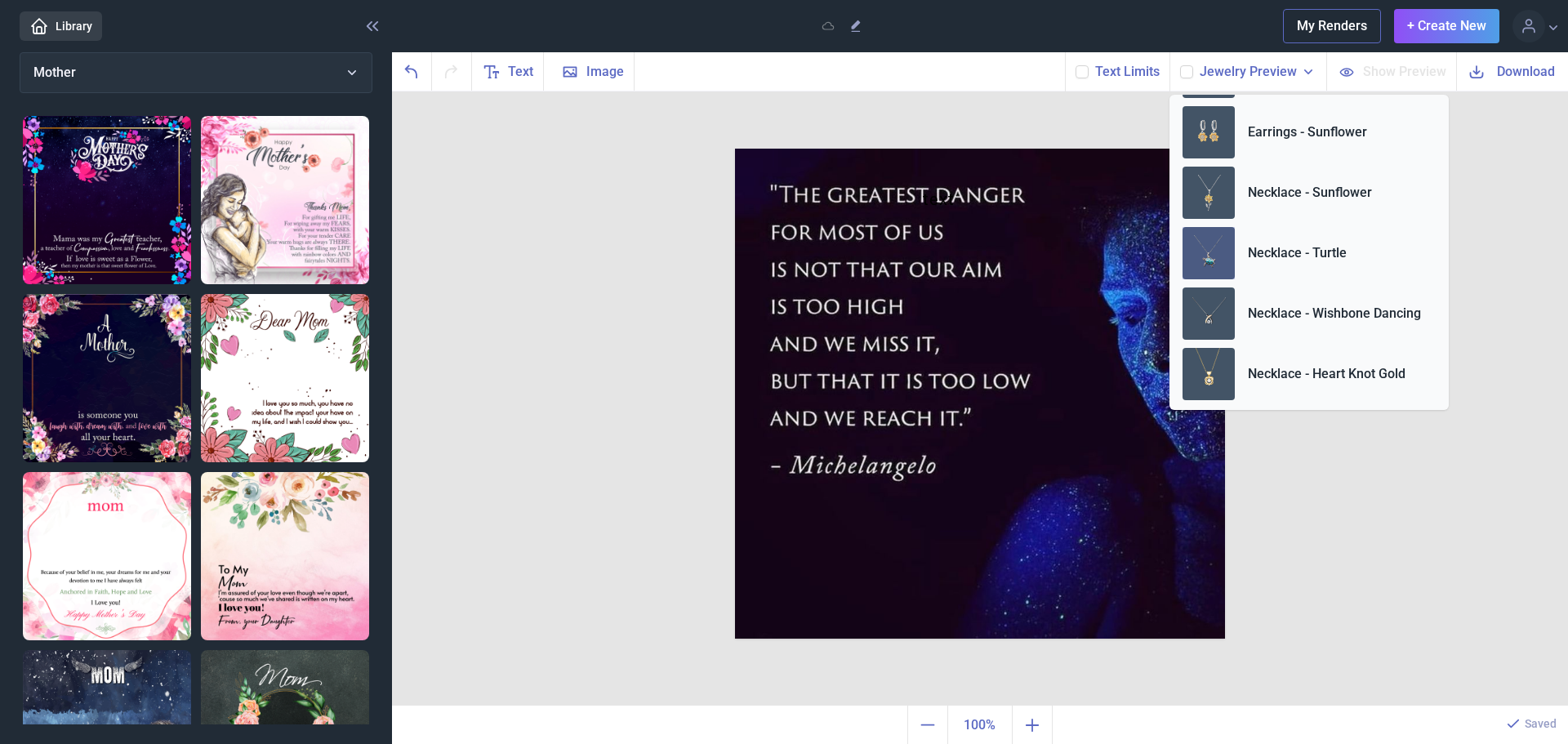
scroll to position [609, 0]
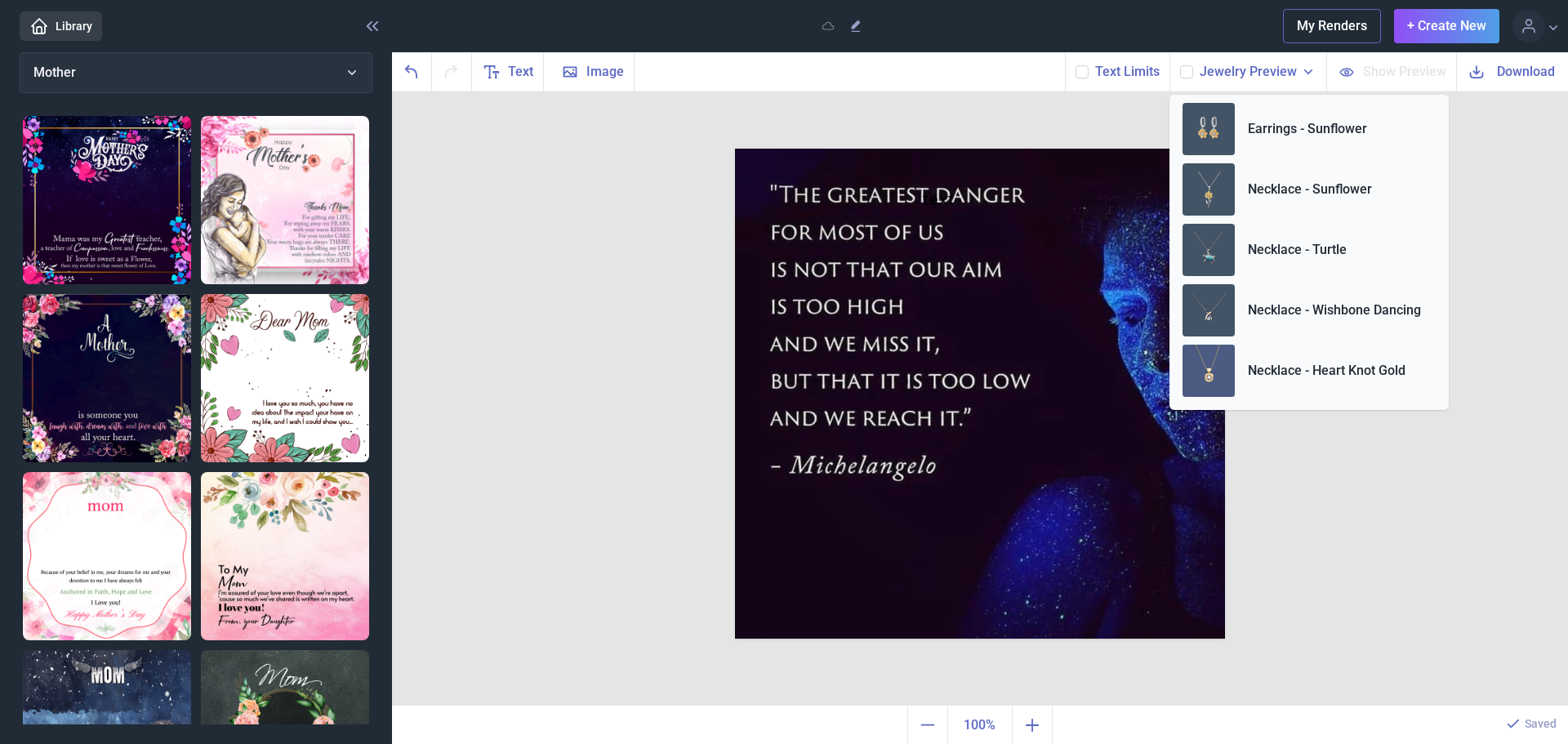
click at [1320, 368] on p "Necklace - Heart Knot Gold" at bounding box center [1326, 370] width 158 height 19
click at [1308, 483] on div "text Duplicate Delete Backwards > Forward" at bounding box center [980, 399] width 1176 height 615
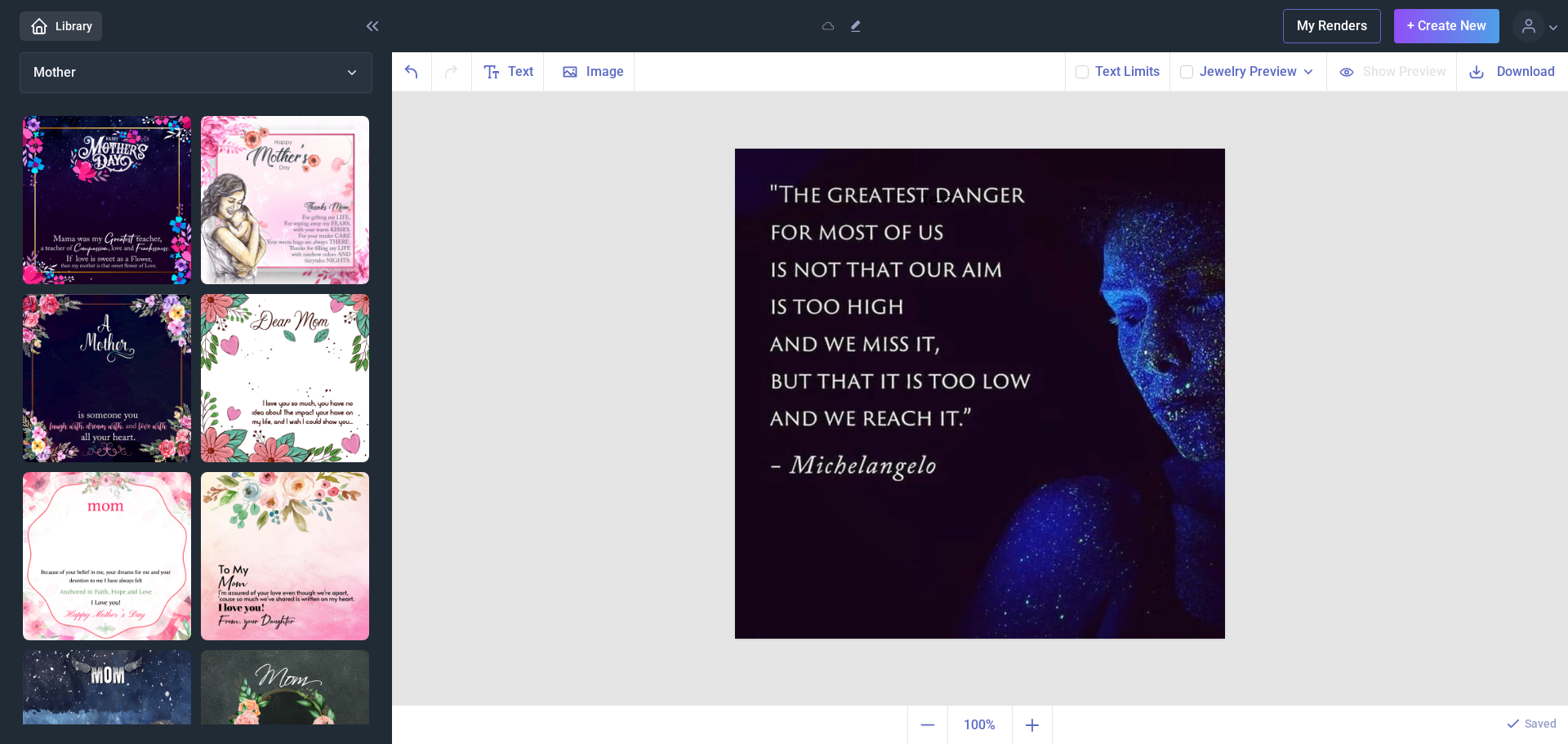
click at [1253, 67] on span "Jewelry Preview" at bounding box center [1248, 71] width 97 height 19
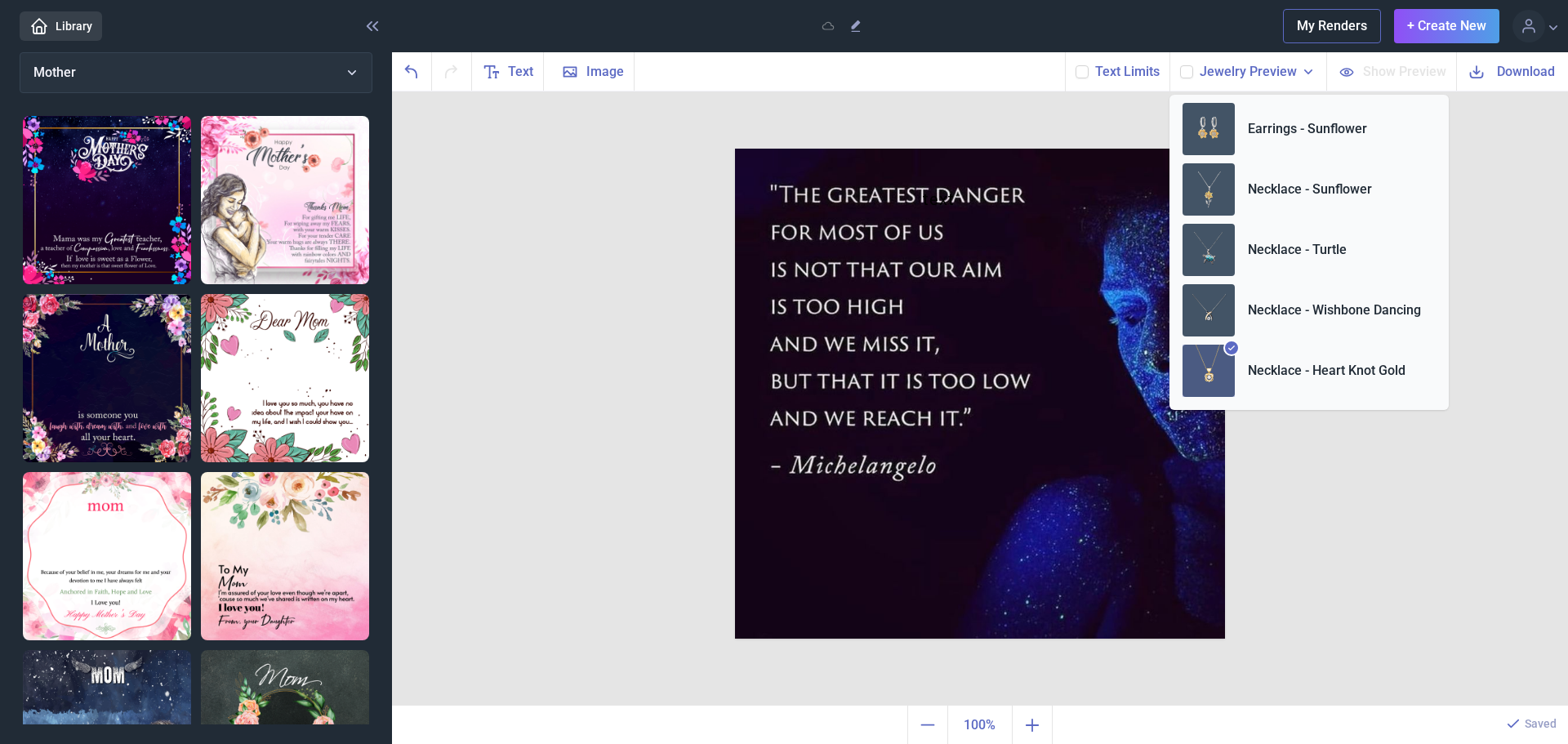
click at [1189, 75] on icon at bounding box center [1187, 72] width 10 height 10
click at [1180, 66] on input "checkbox" at bounding box center [1179, 65] width 1 height 1
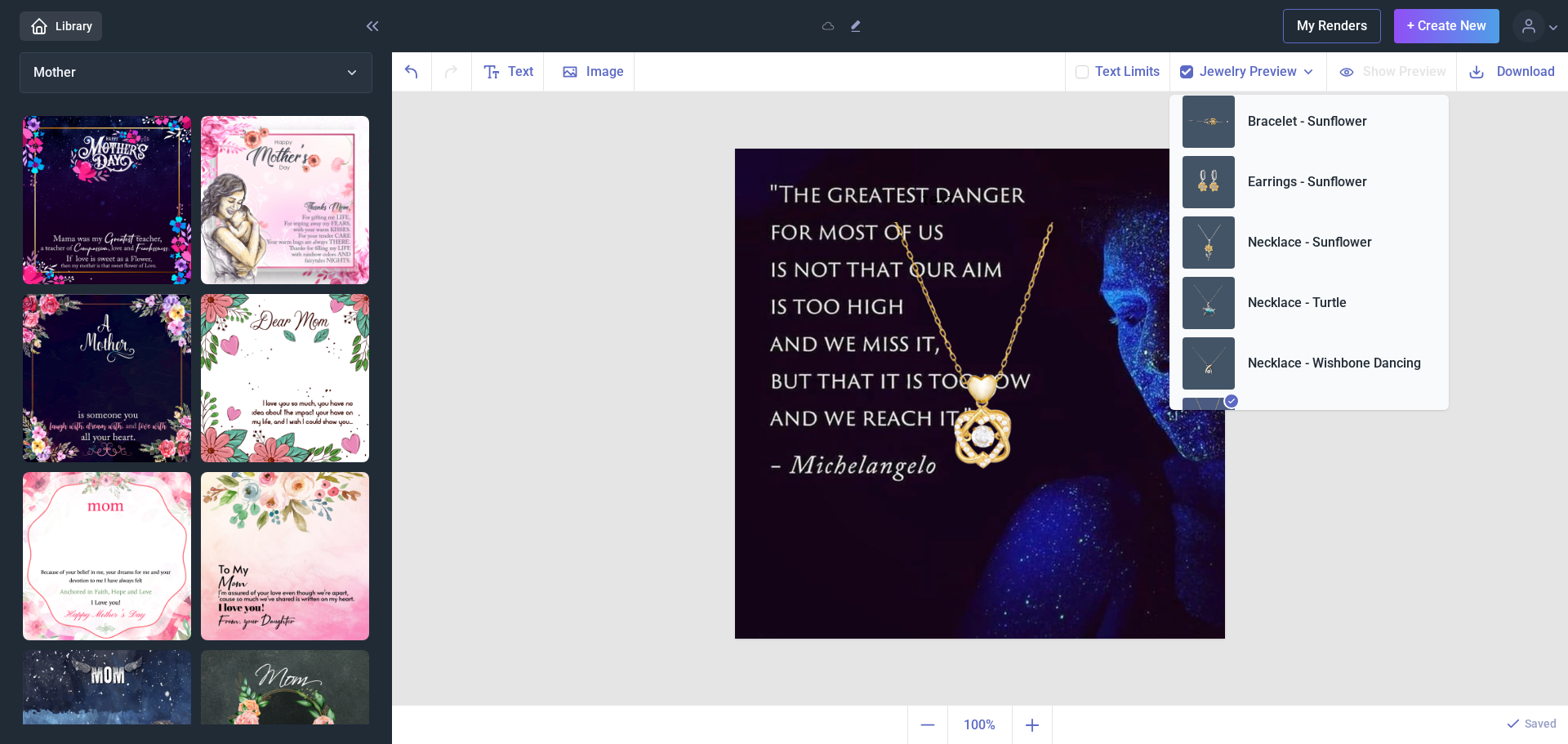
scroll to position [391, 0]
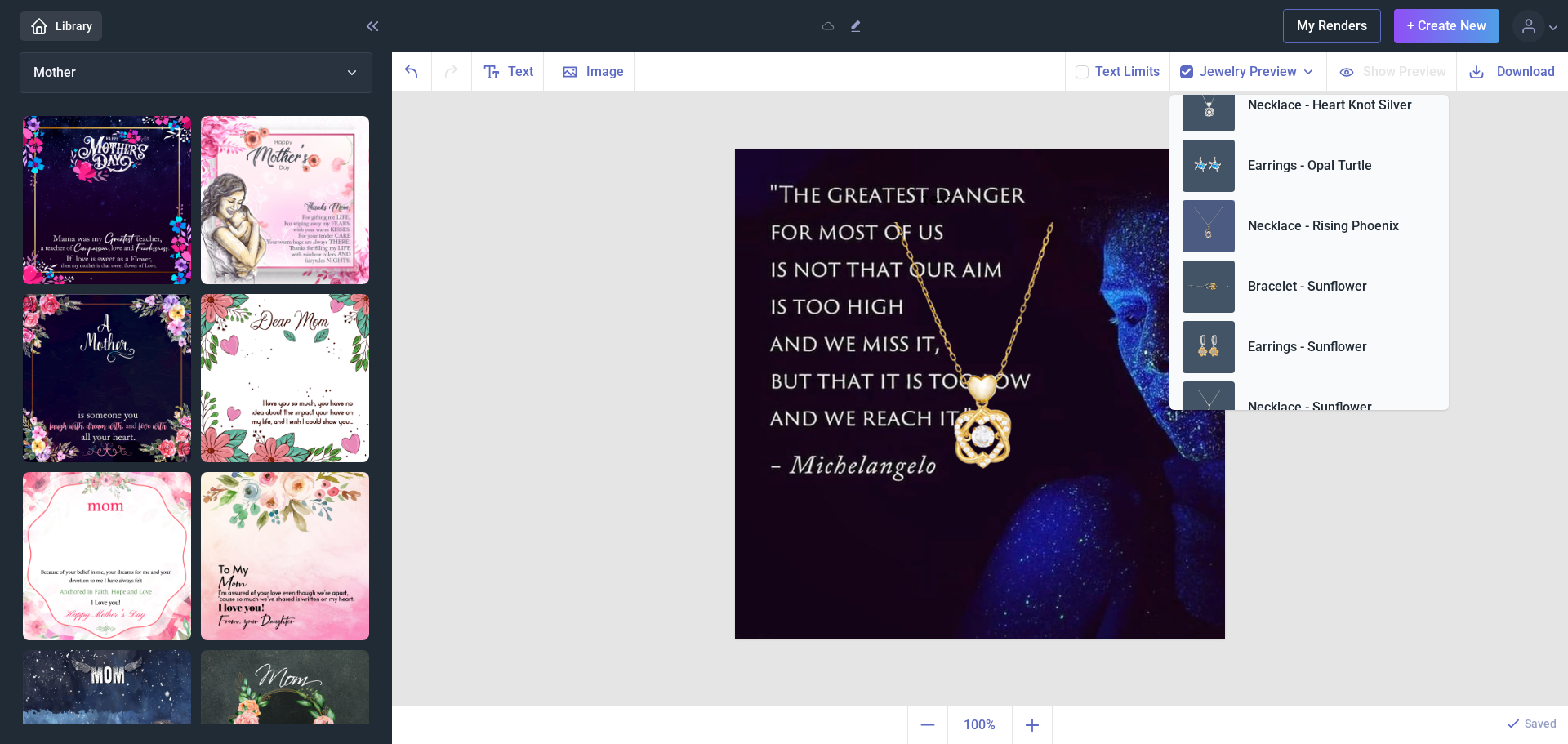
click at [1218, 223] on img at bounding box center [1208, 226] width 53 height 53
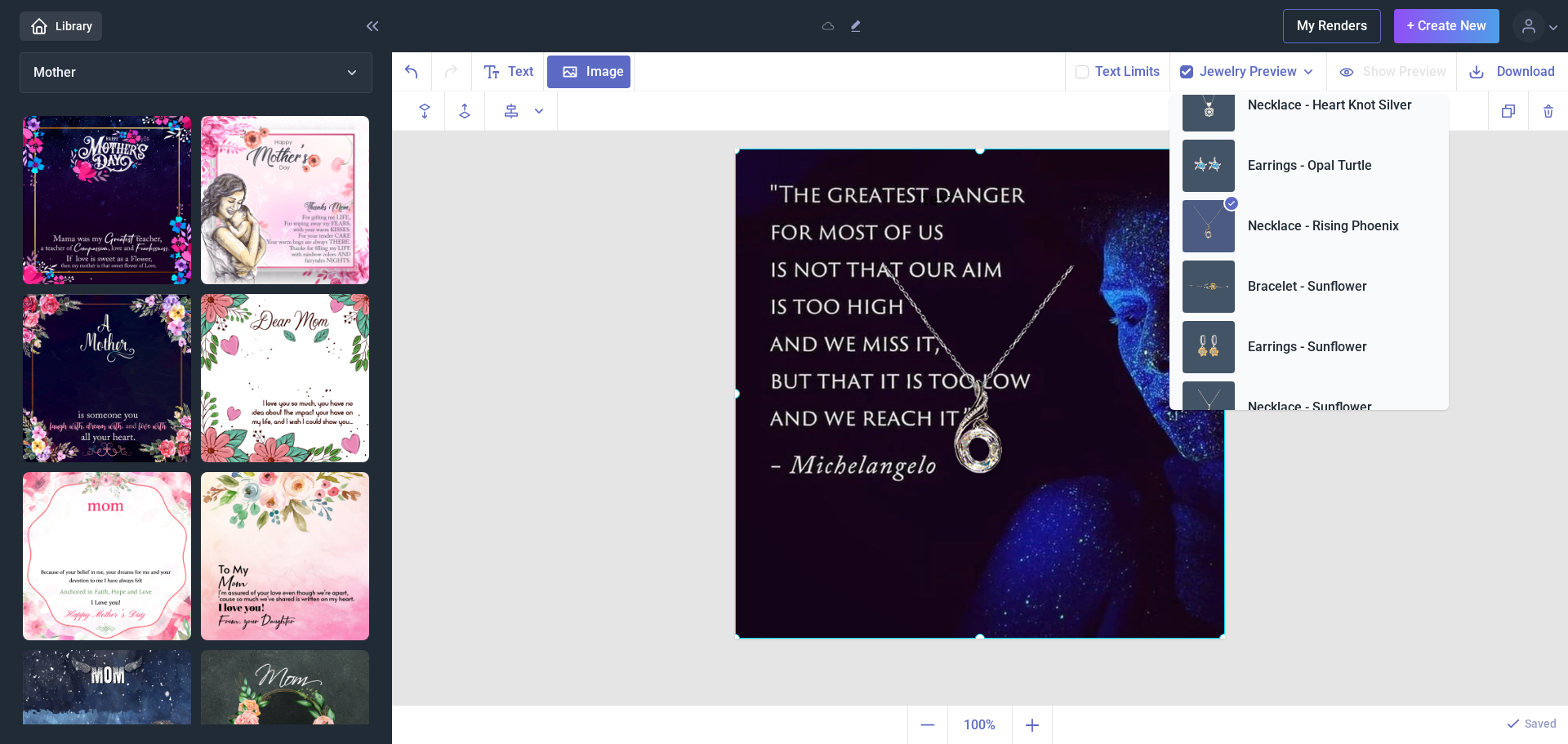
click at [736, 149] on div at bounding box center [736, 149] width 0 height 0
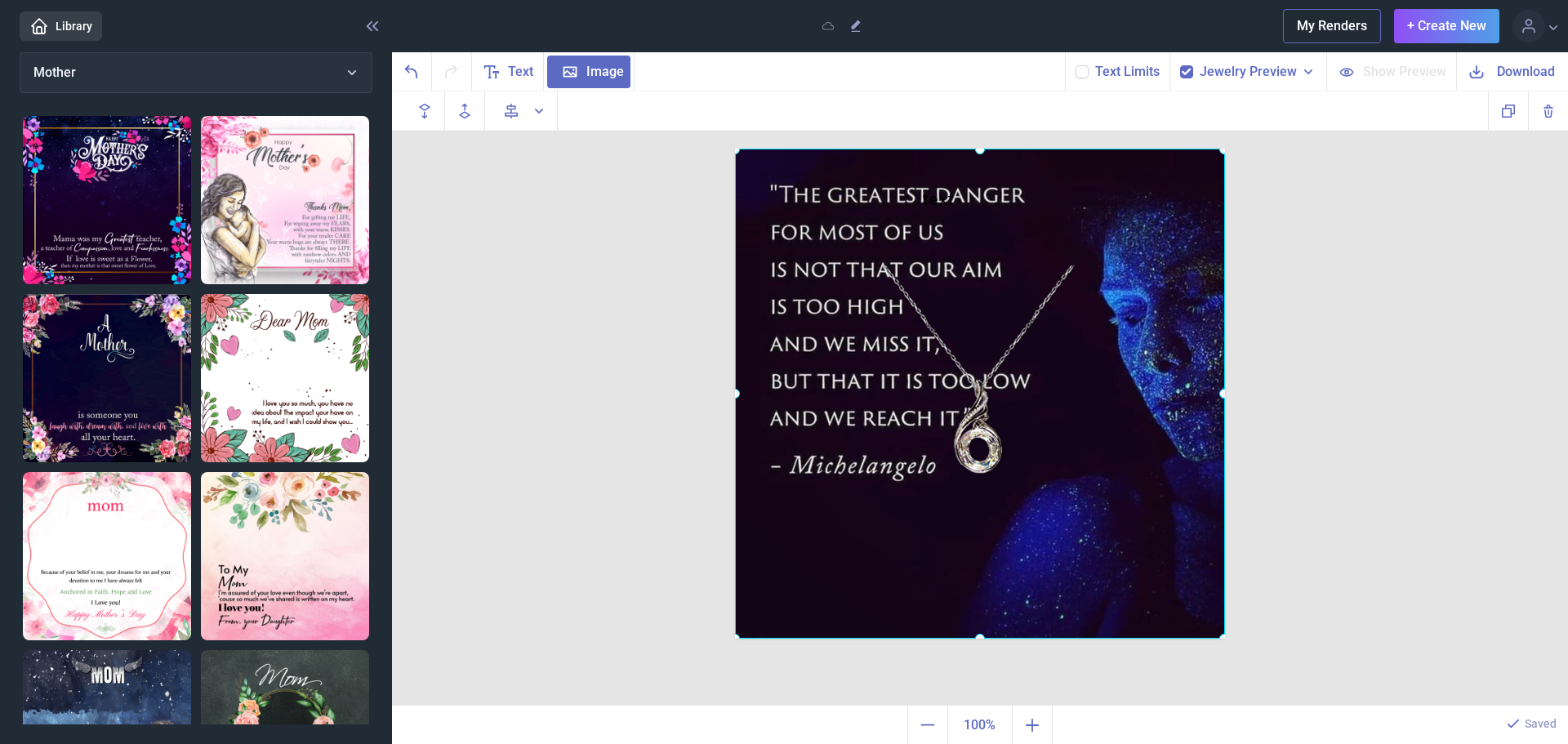
click at [1431, 514] on div "text Duplicate Delete Backwards > Forward" at bounding box center [980, 399] width 1176 height 615
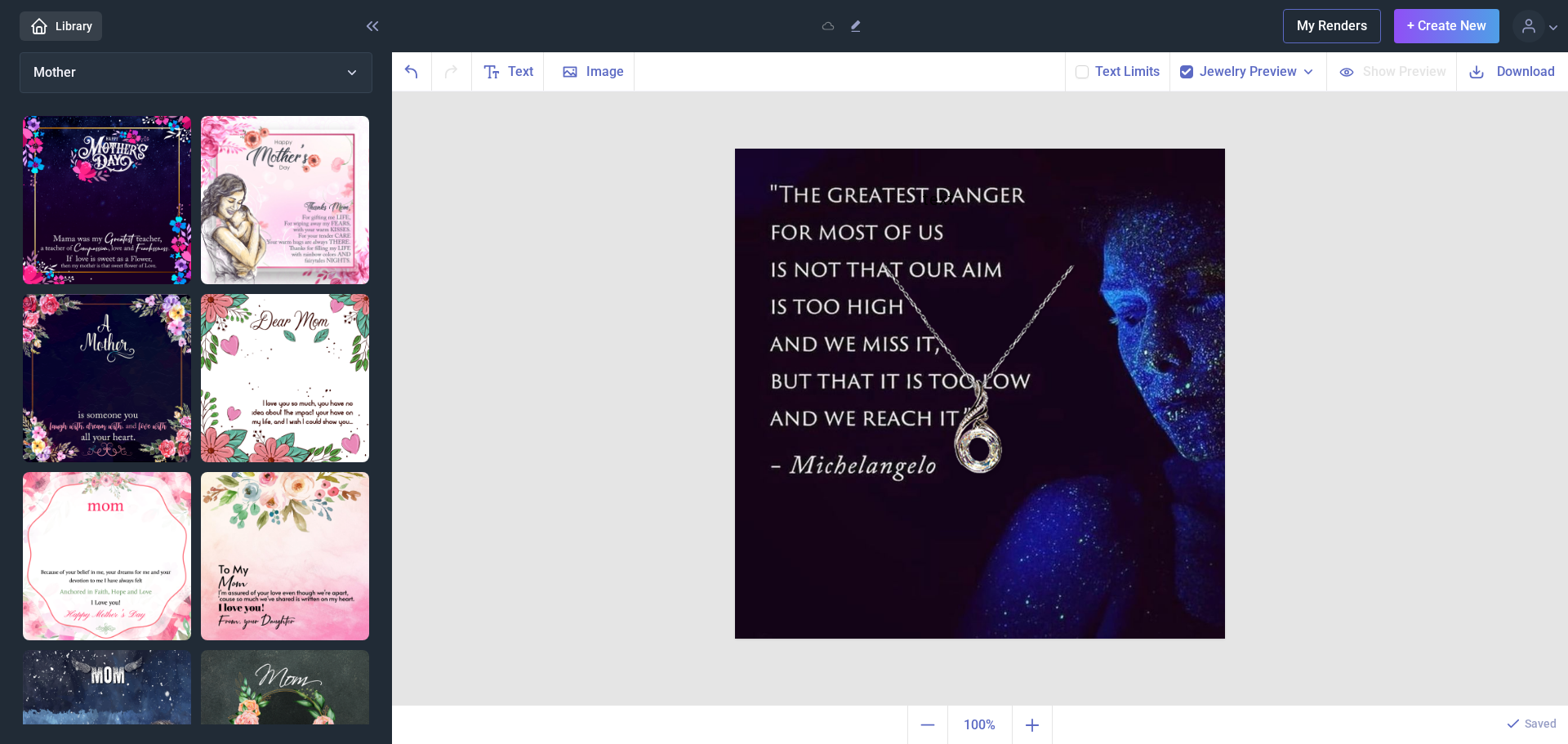
click at [273, 362] on img at bounding box center [285, 378] width 168 height 168
checkbox input "false"
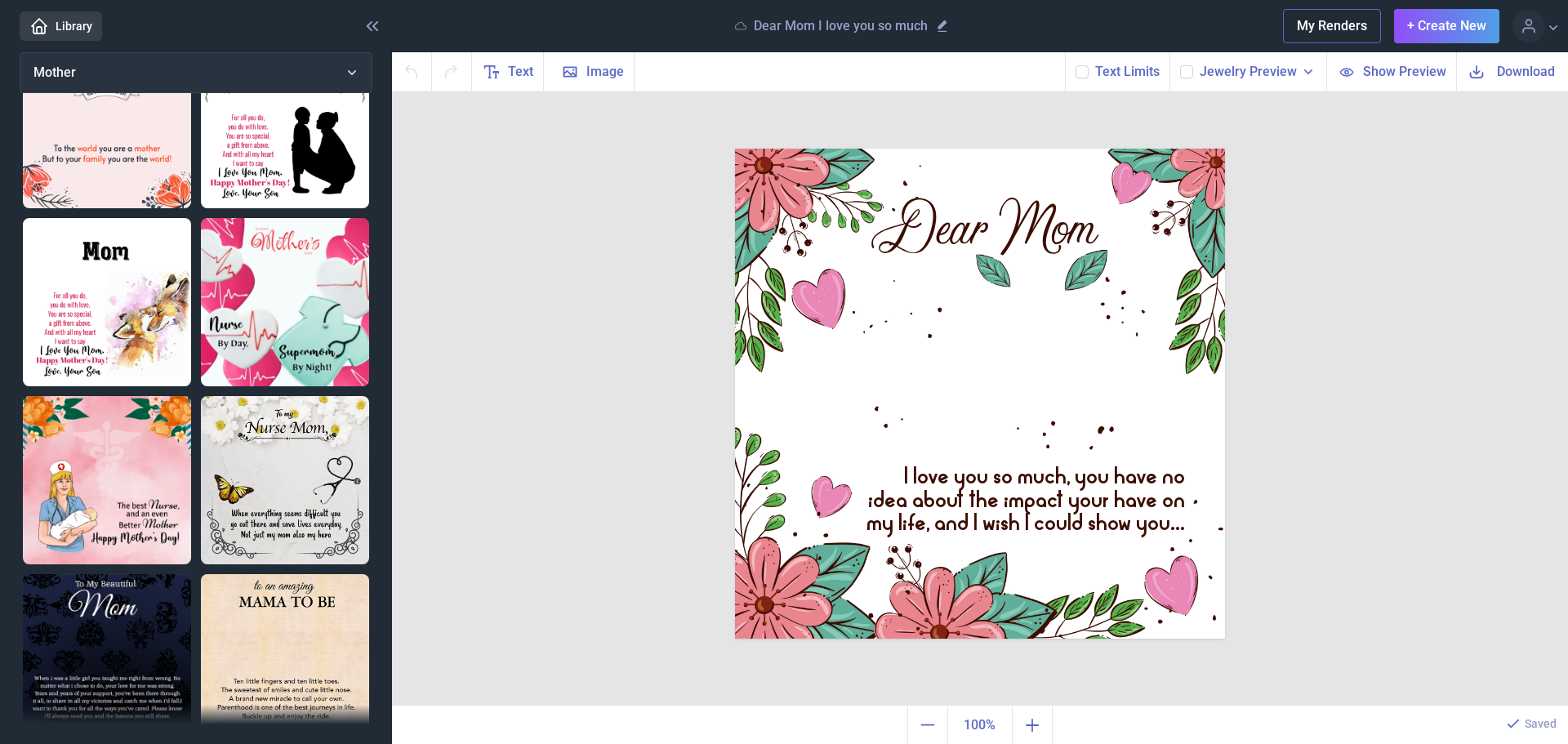
scroll to position [1144, 0]
click at [354, 62] on button "Mother" at bounding box center [196, 73] width 353 height 41
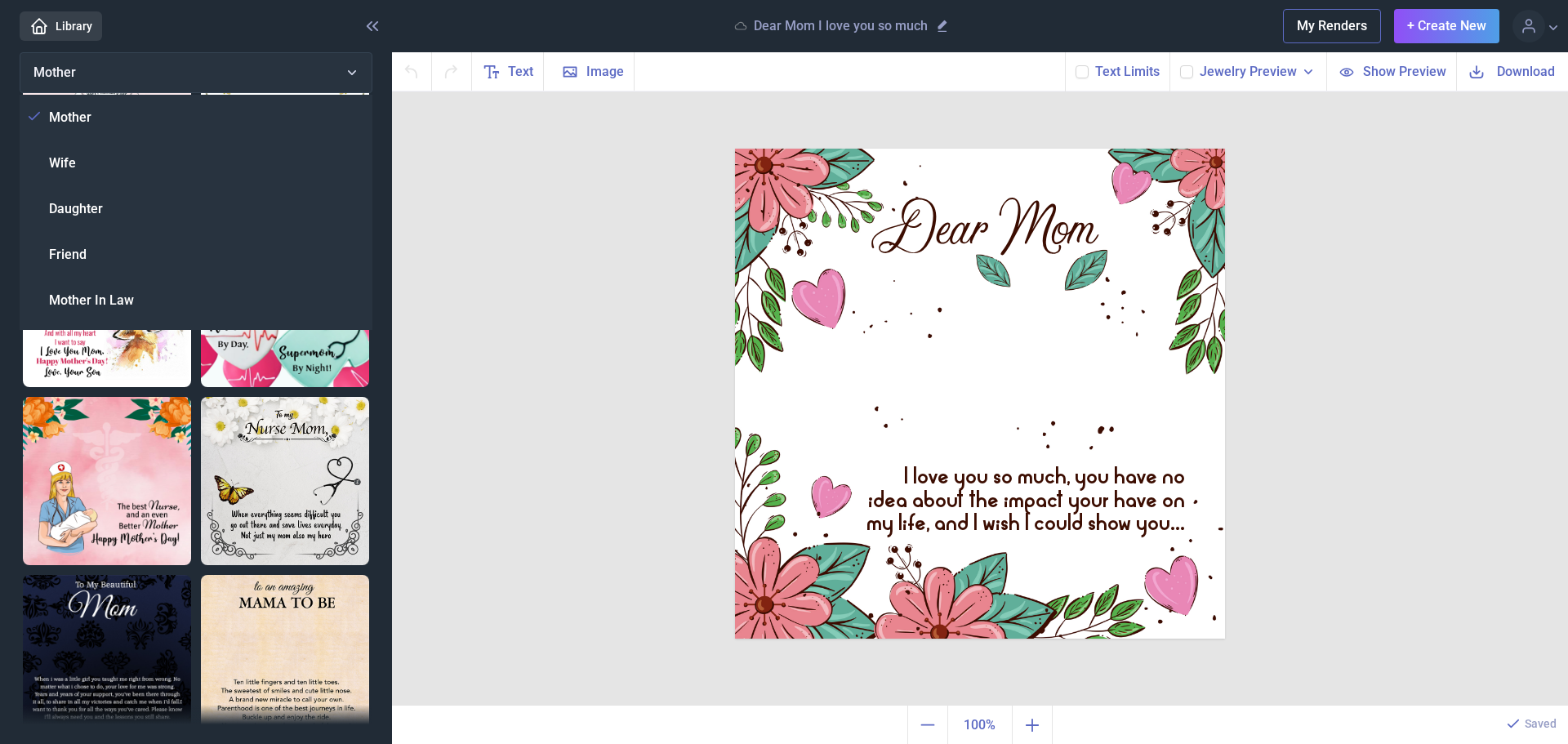
click at [142, 202] on div "Daughter" at bounding box center [196, 210] width 353 height 46
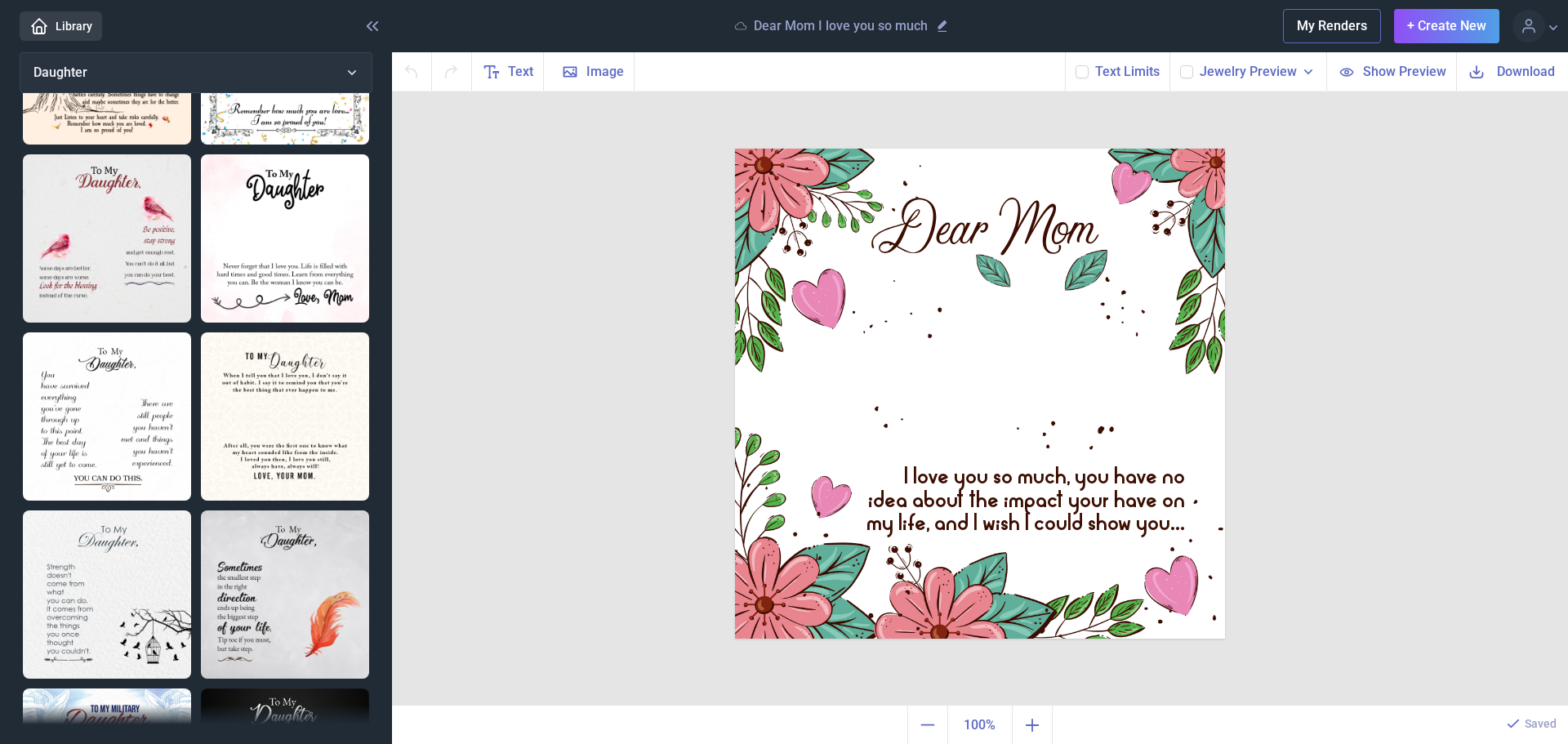
scroll to position [89, 0]
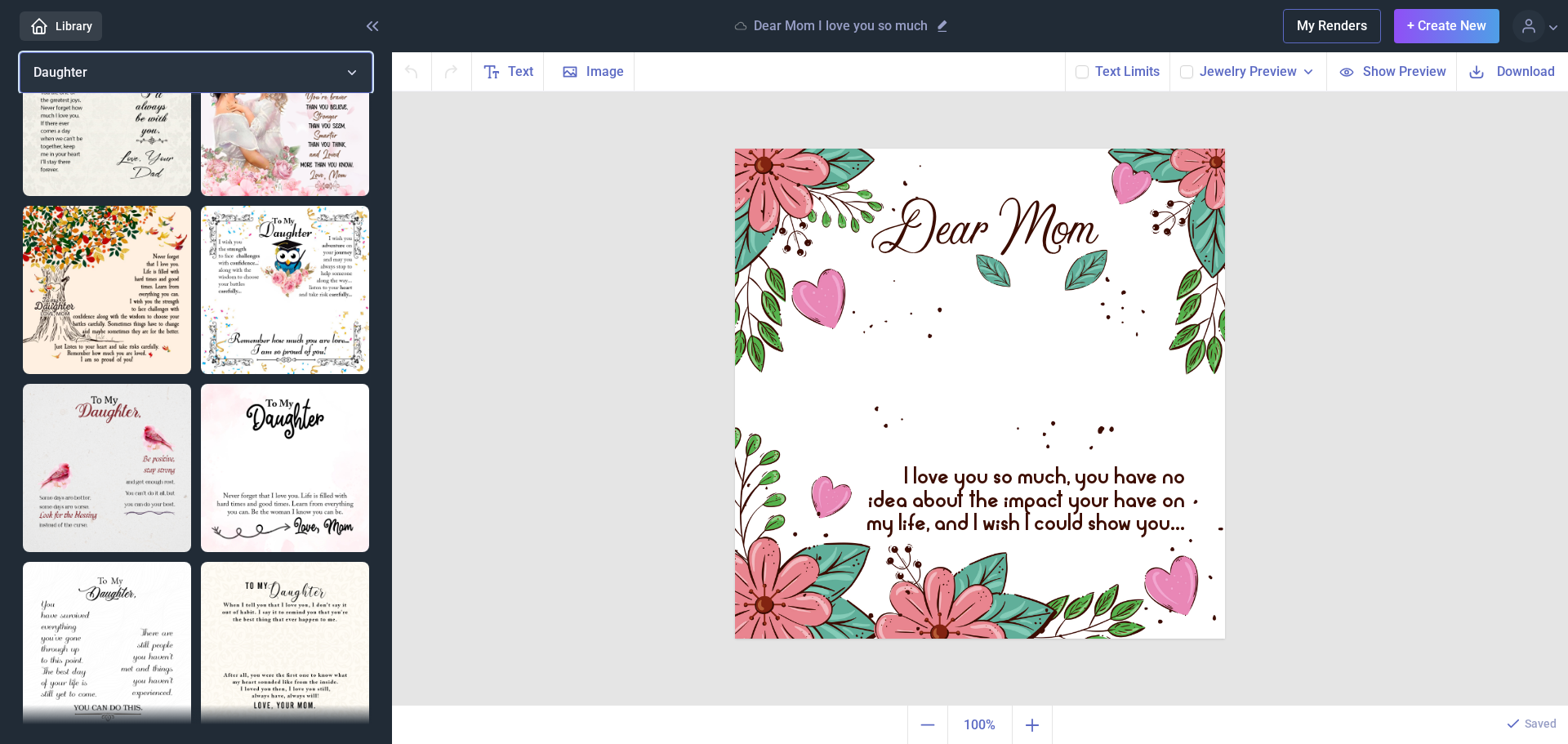
click at [359, 68] on button "Daughter" at bounding box center [196, 73] width 353 height 41
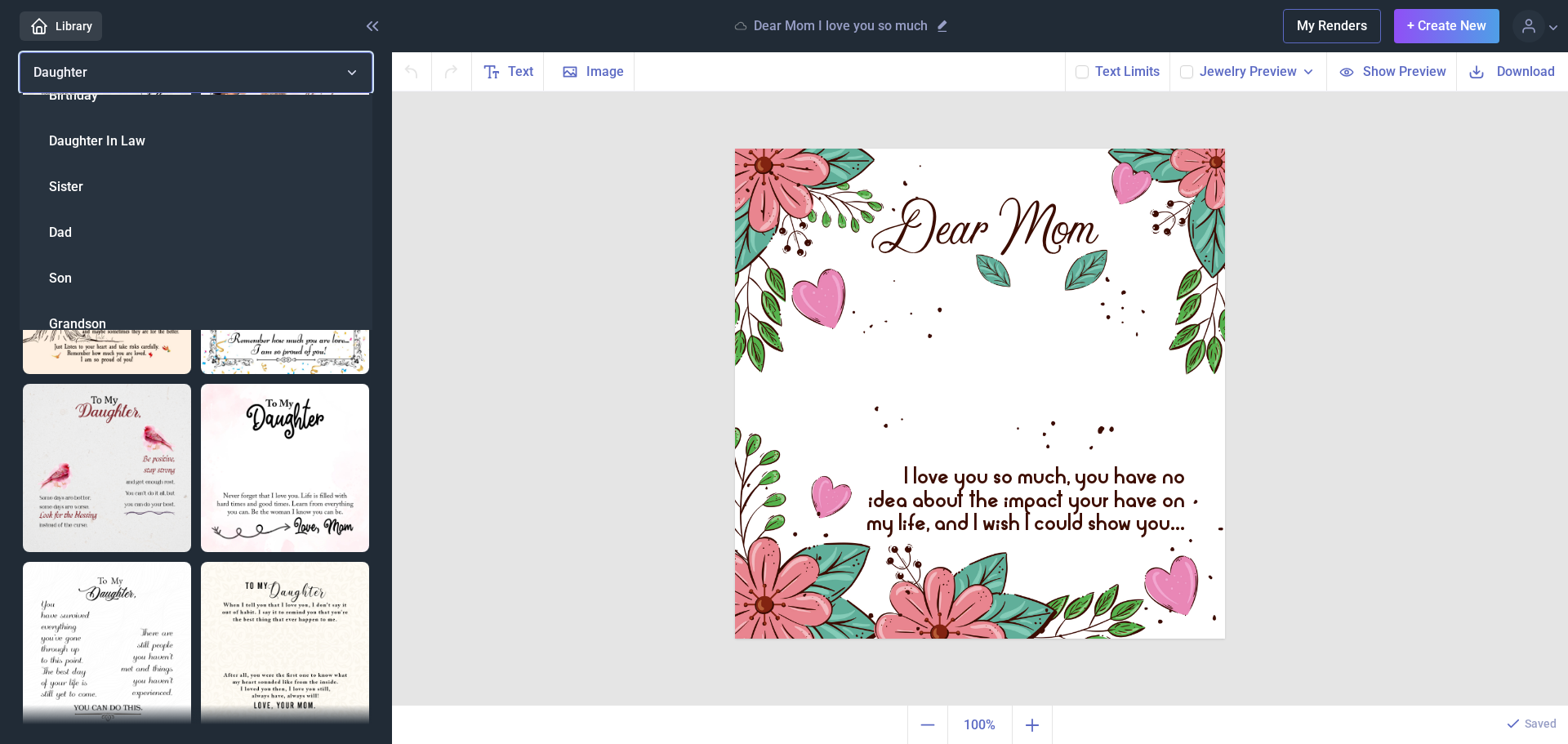
scroll to position [543, 0]
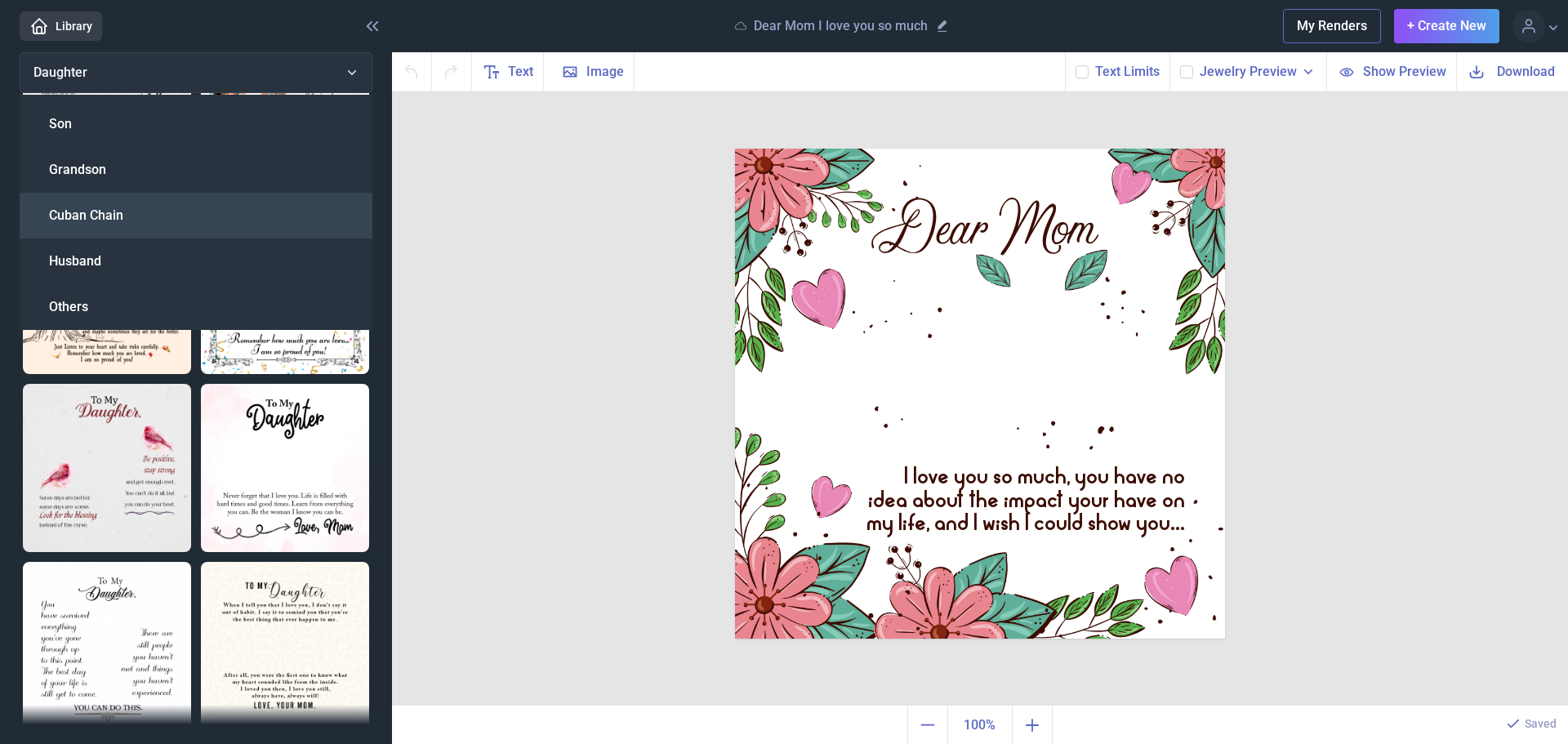
click at [170, 208] on div "Cuban Chain" at bounding box center [196, 216] width 353 height 46
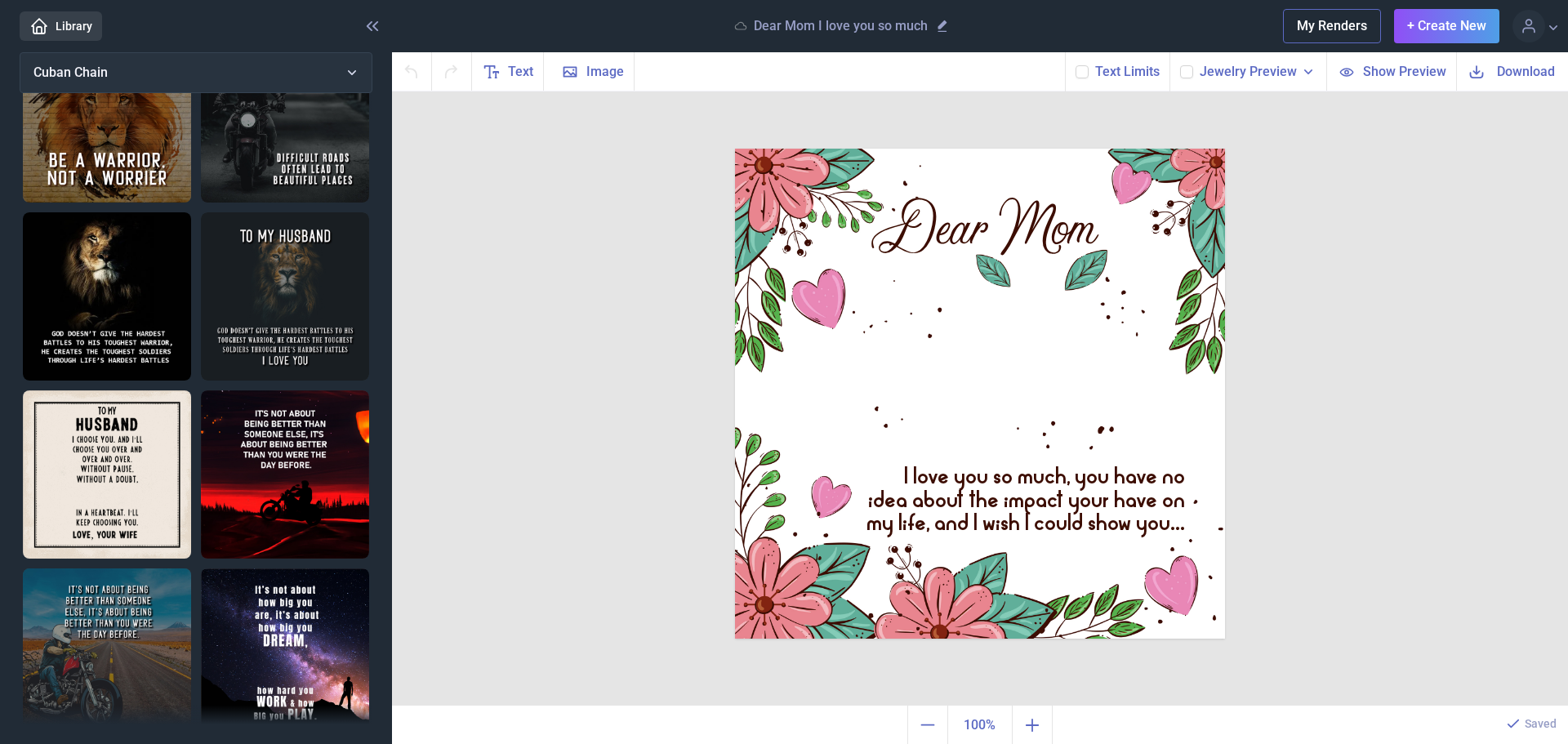
scroll to position [0, 0]
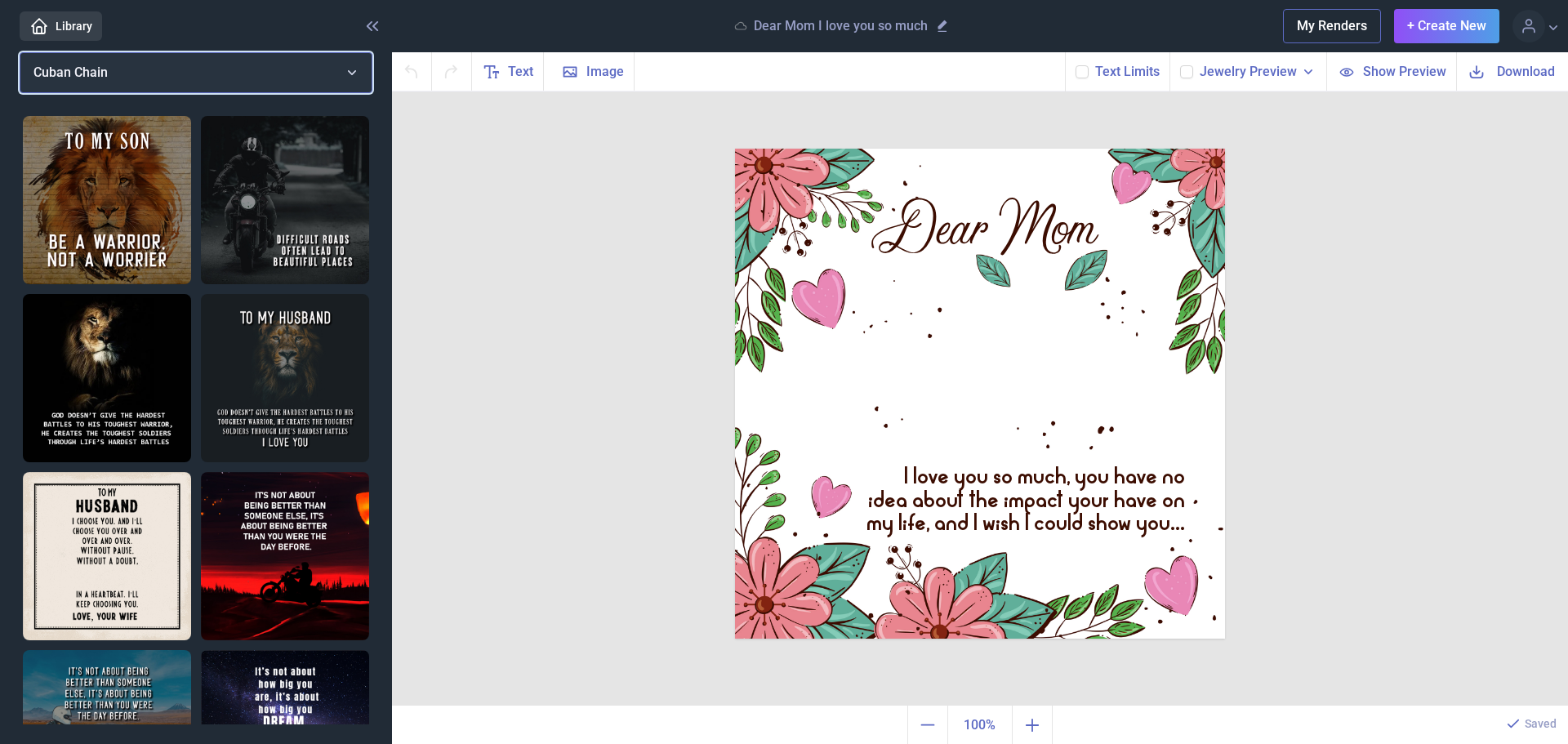
click at [311, 78] on button "Cuban Chain" at bounding box center [196, 73] width 353 height 41
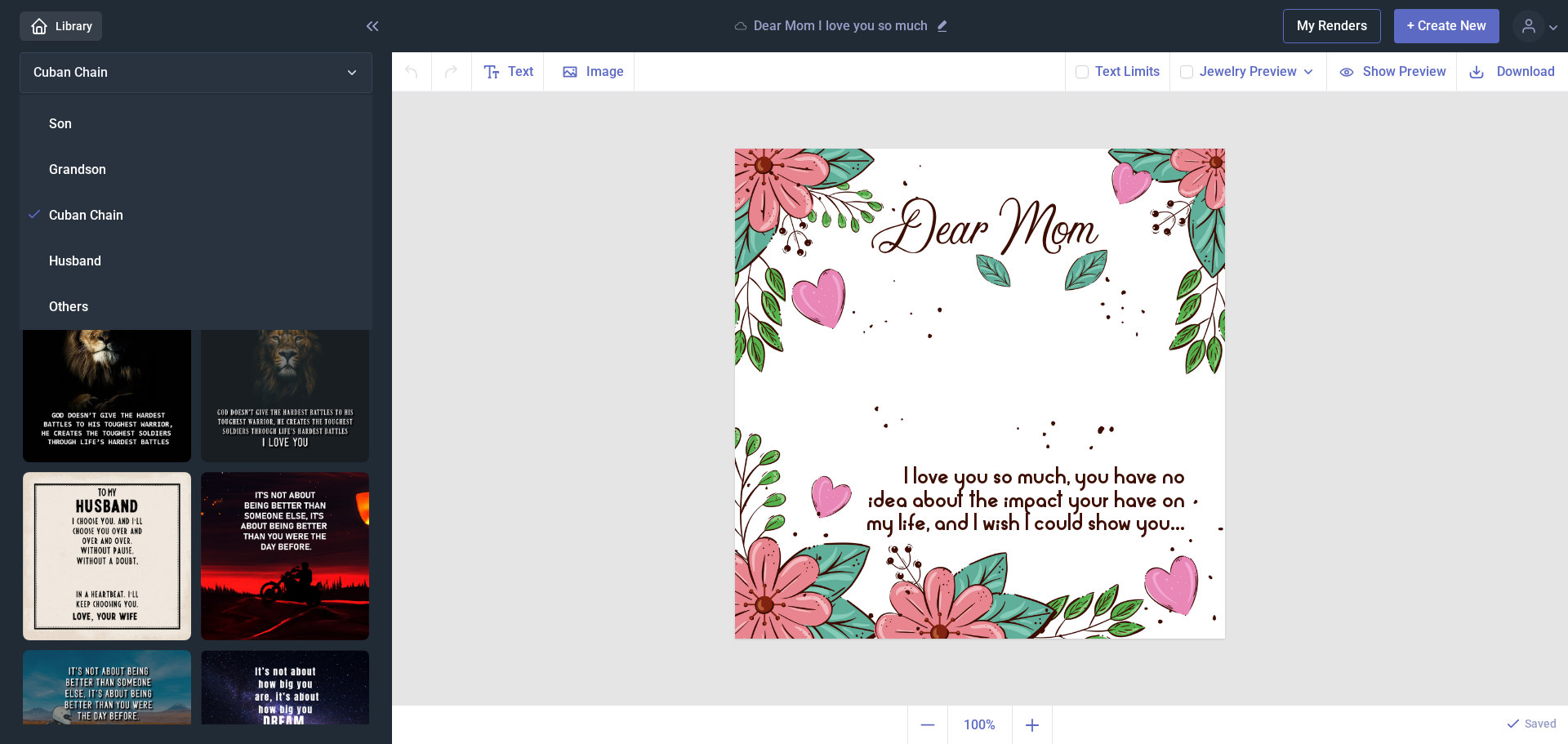
click at [1439, 29] on button "+ Create New" at bounding box center [1447, 26] width 105 height 34
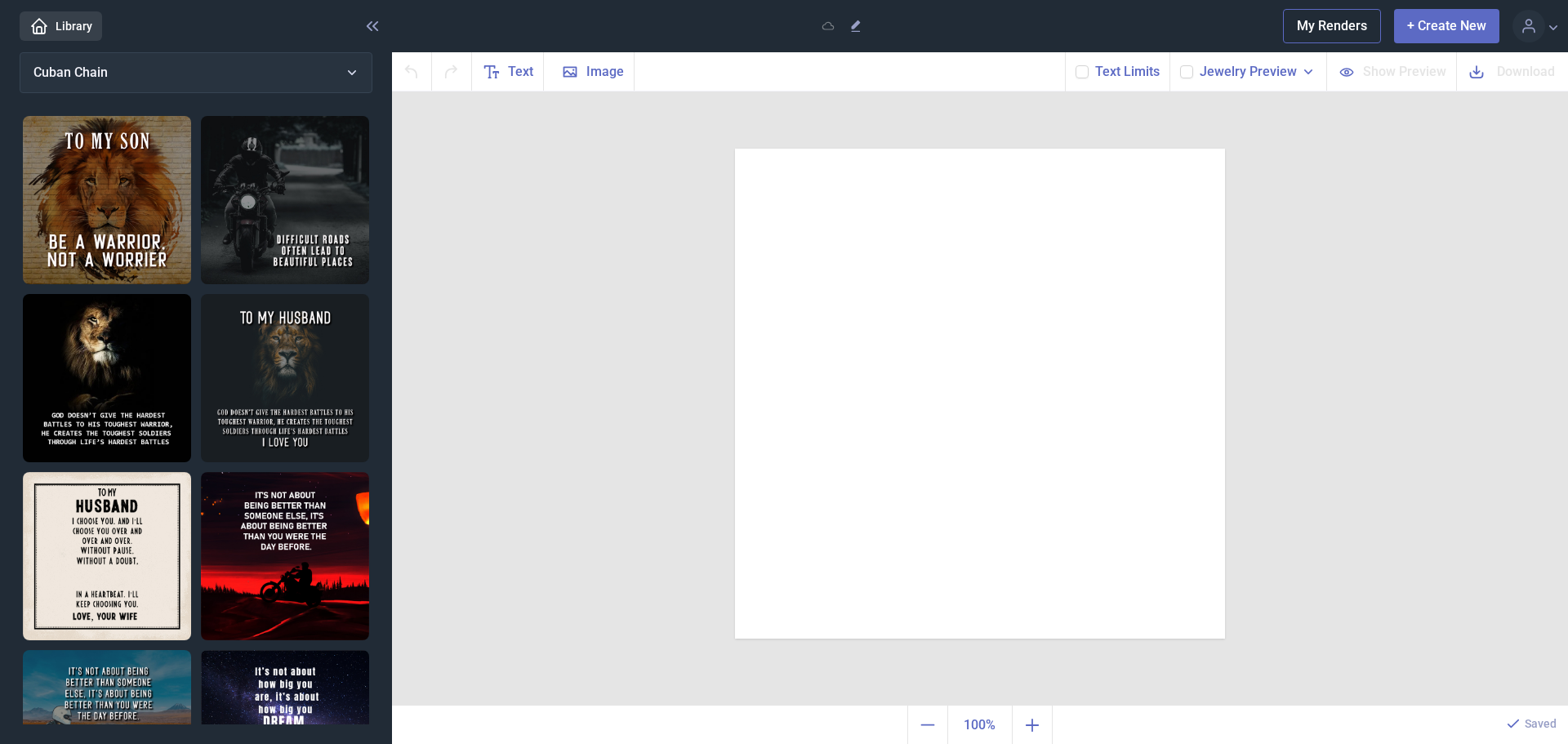
click at [1445, 30] on button "+ Create New" at bounding box center [1447, 26] width 105 height 34
click at [914, 357] on div at bounding box center [980, 393] width 490 height 490
click at [508, 78] on span "Text" at bounding box center [520, 71] width 25 height 19
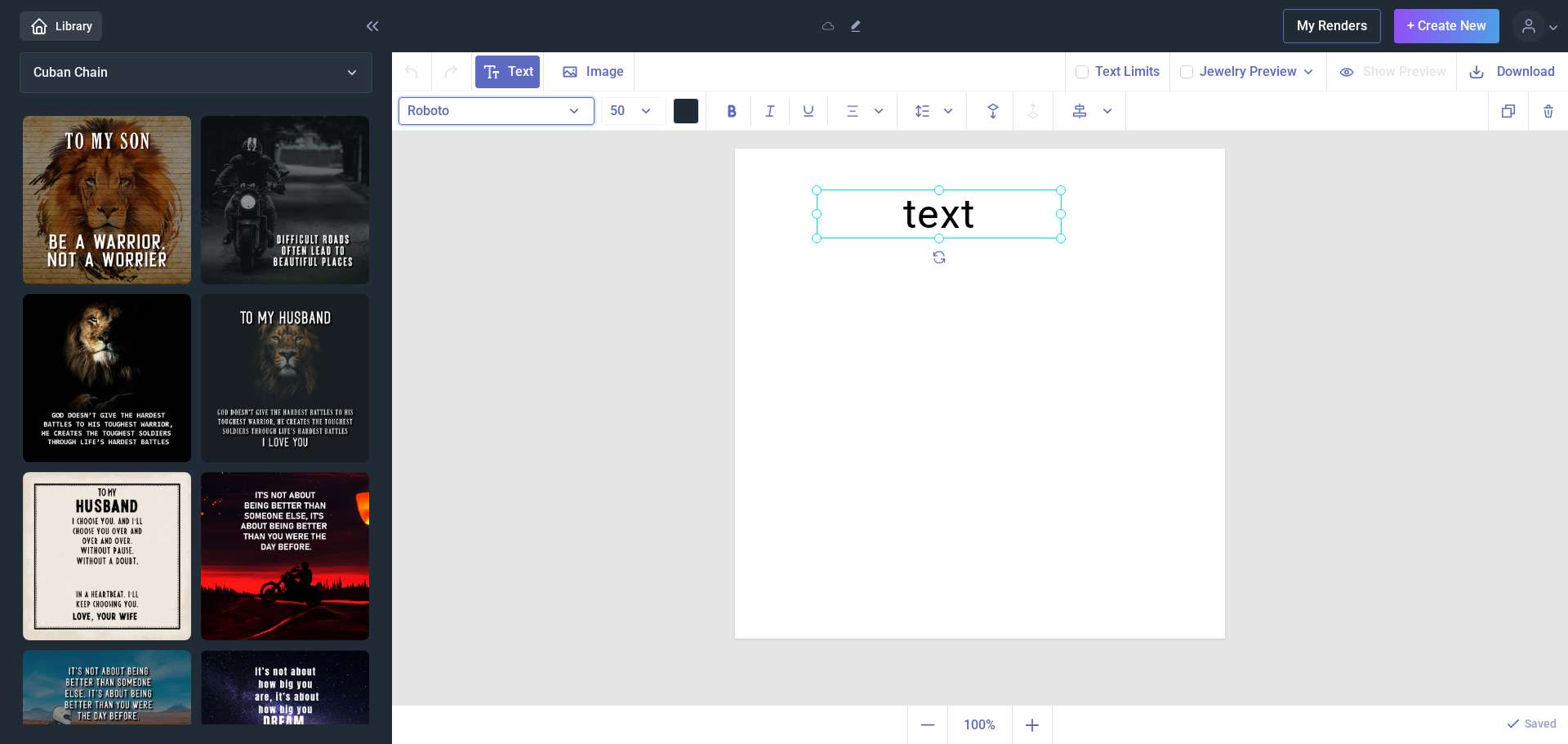
click at [526, 118] on button "Roboto" at bounding box center [497, 111] width 196 height 28
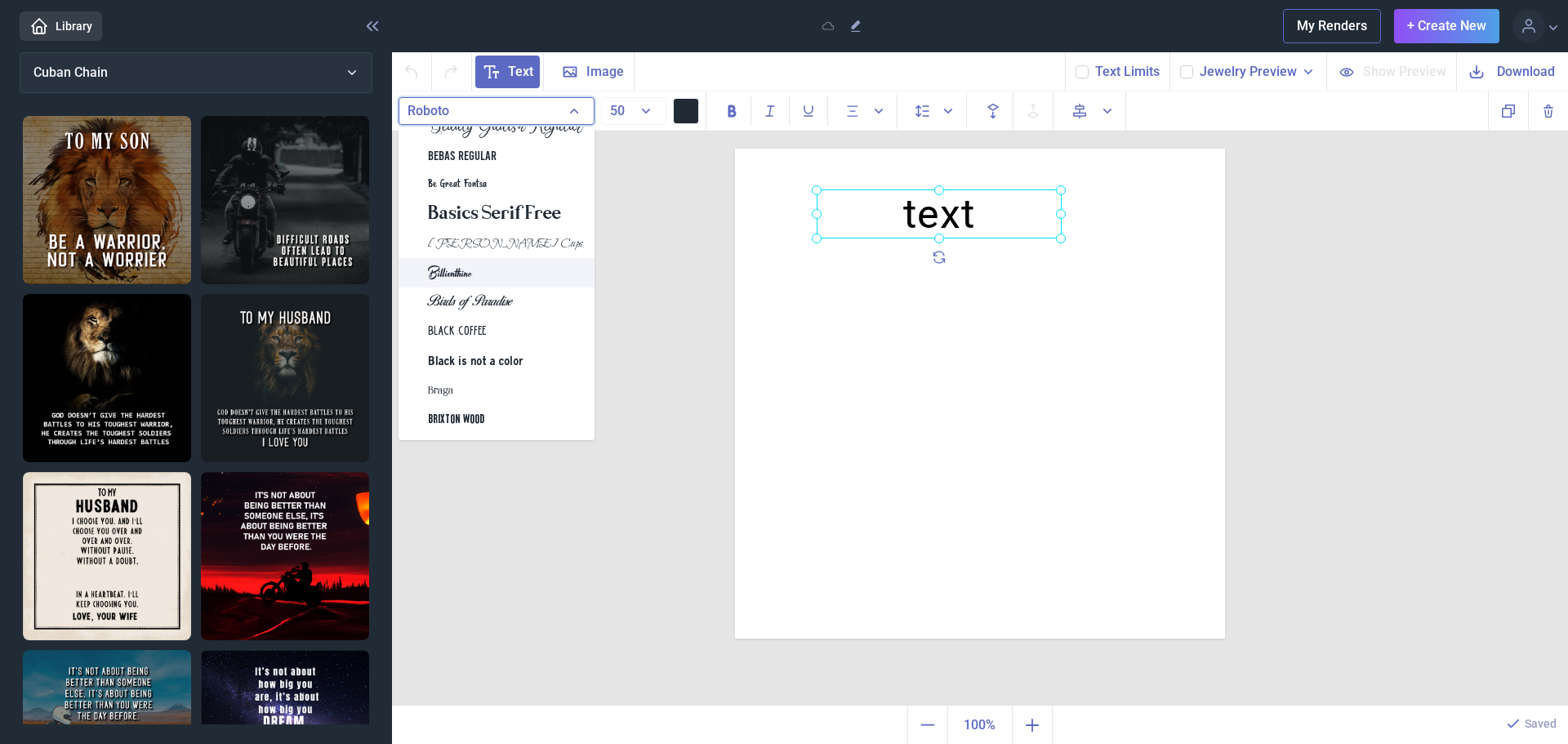
scroll to position [1144, 0]
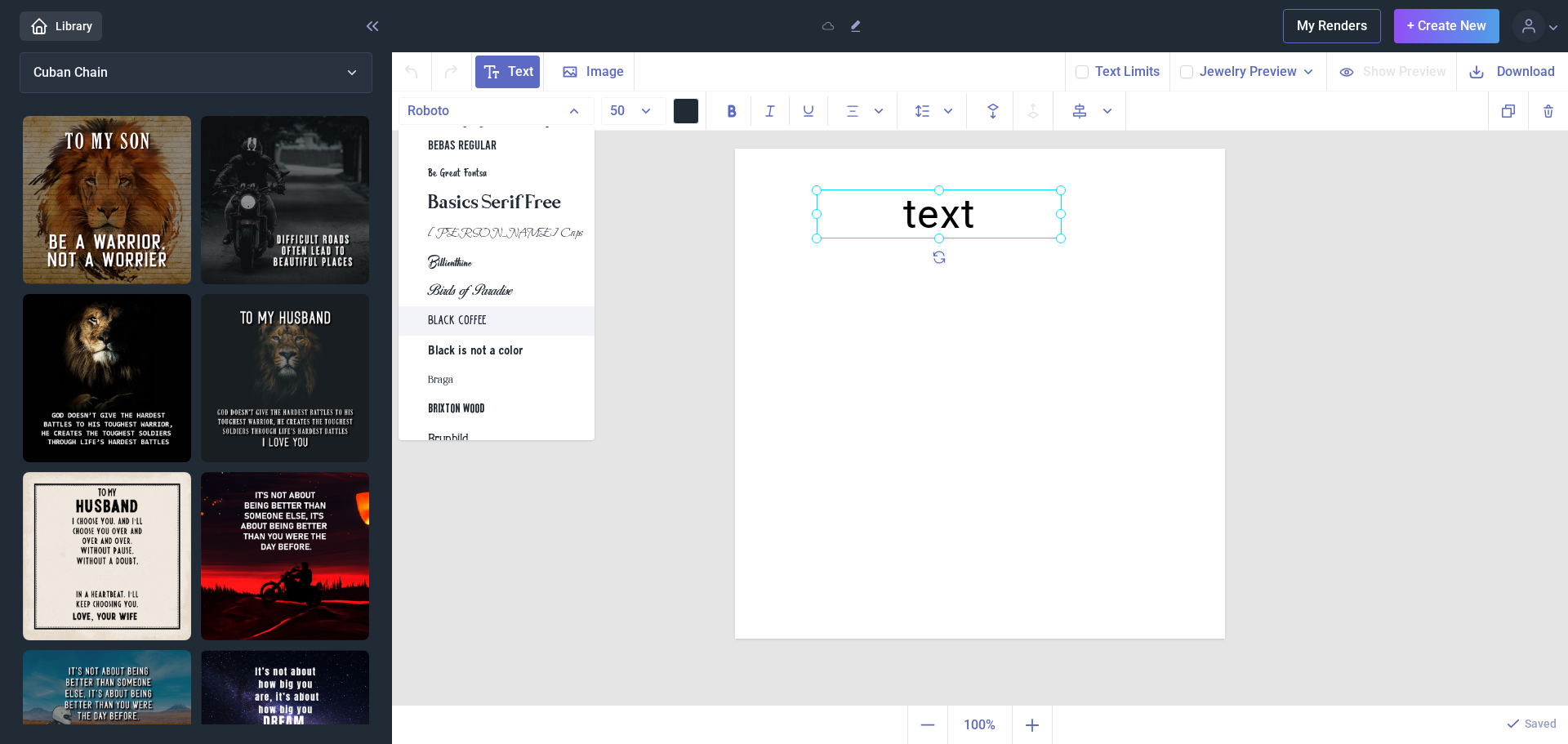
click at [494, 320] on div "Black Coffee" at bounding box center [497, 321] width 196 height 30
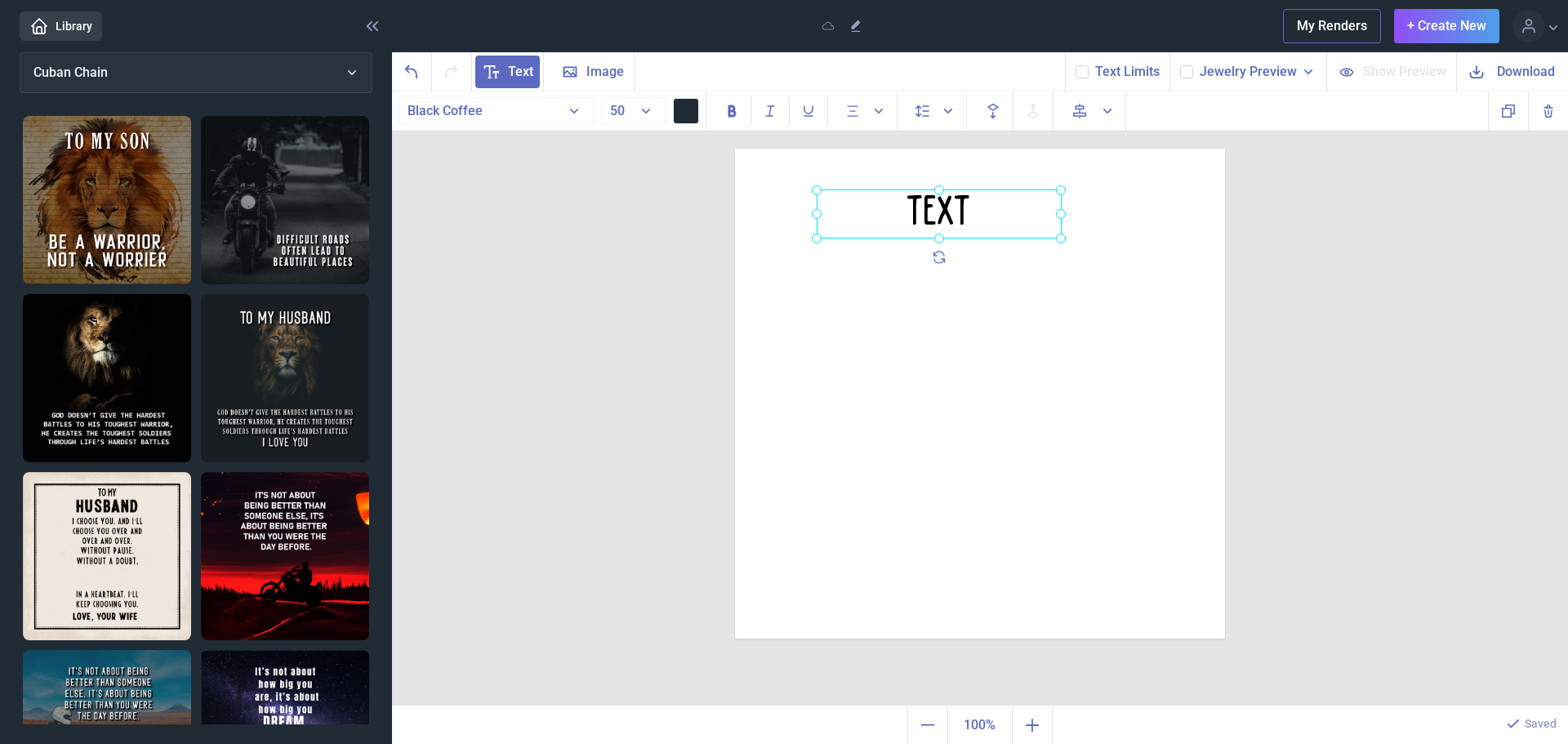
click at [998, 201] on div at bounding box center [940, 213] width 245 height 49
click at [982, 210] on div at bounding box center [940, 213] width 245 height 49
click at [982, 210] on div "text" at bounding box center [940, 213] width 245 height 49
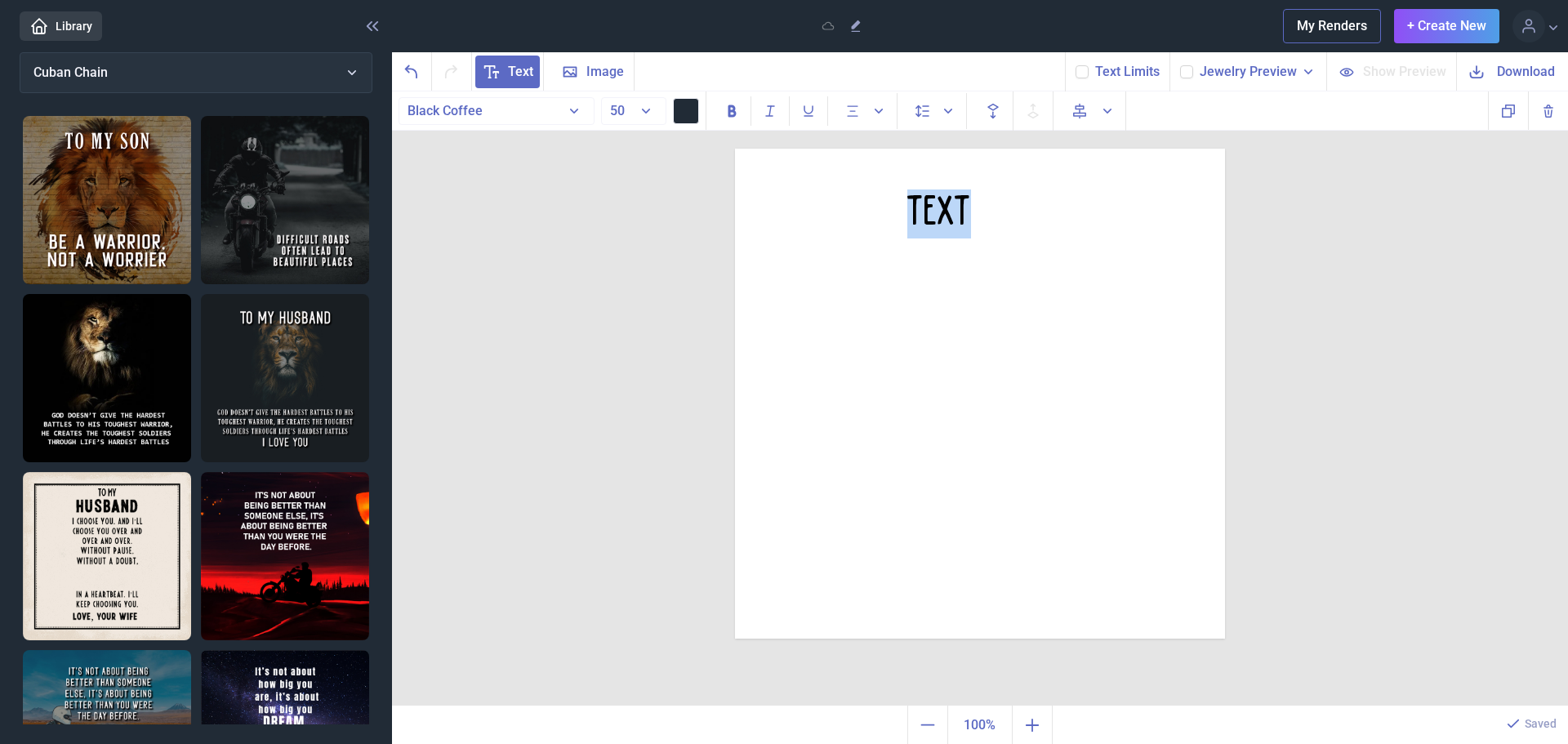
click at [984, 305] on div "text" at bounding box center [980, 393] width 490 height 490
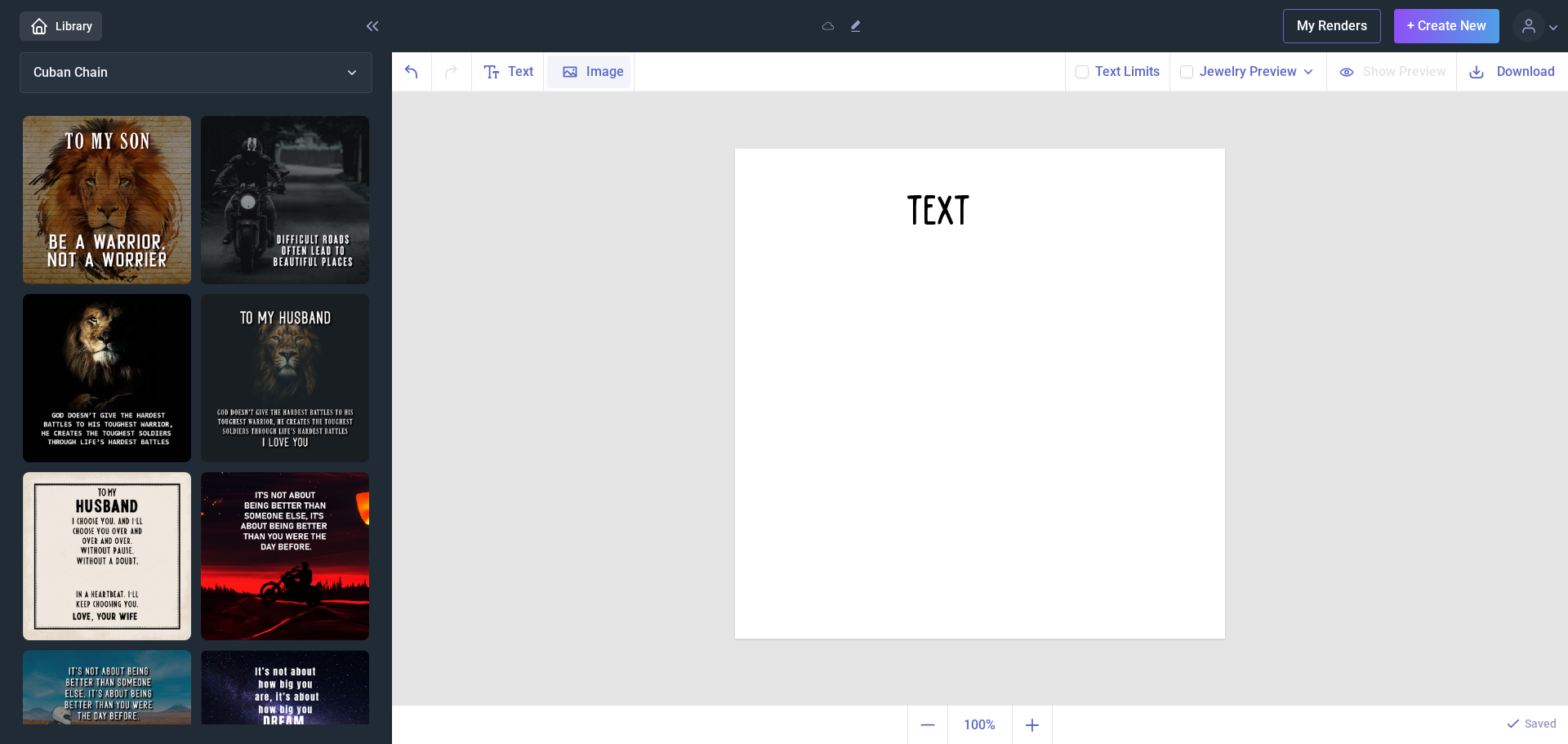
click at [613, 72] on span "Image" at bounding box center [604, 71] width 38 height 19
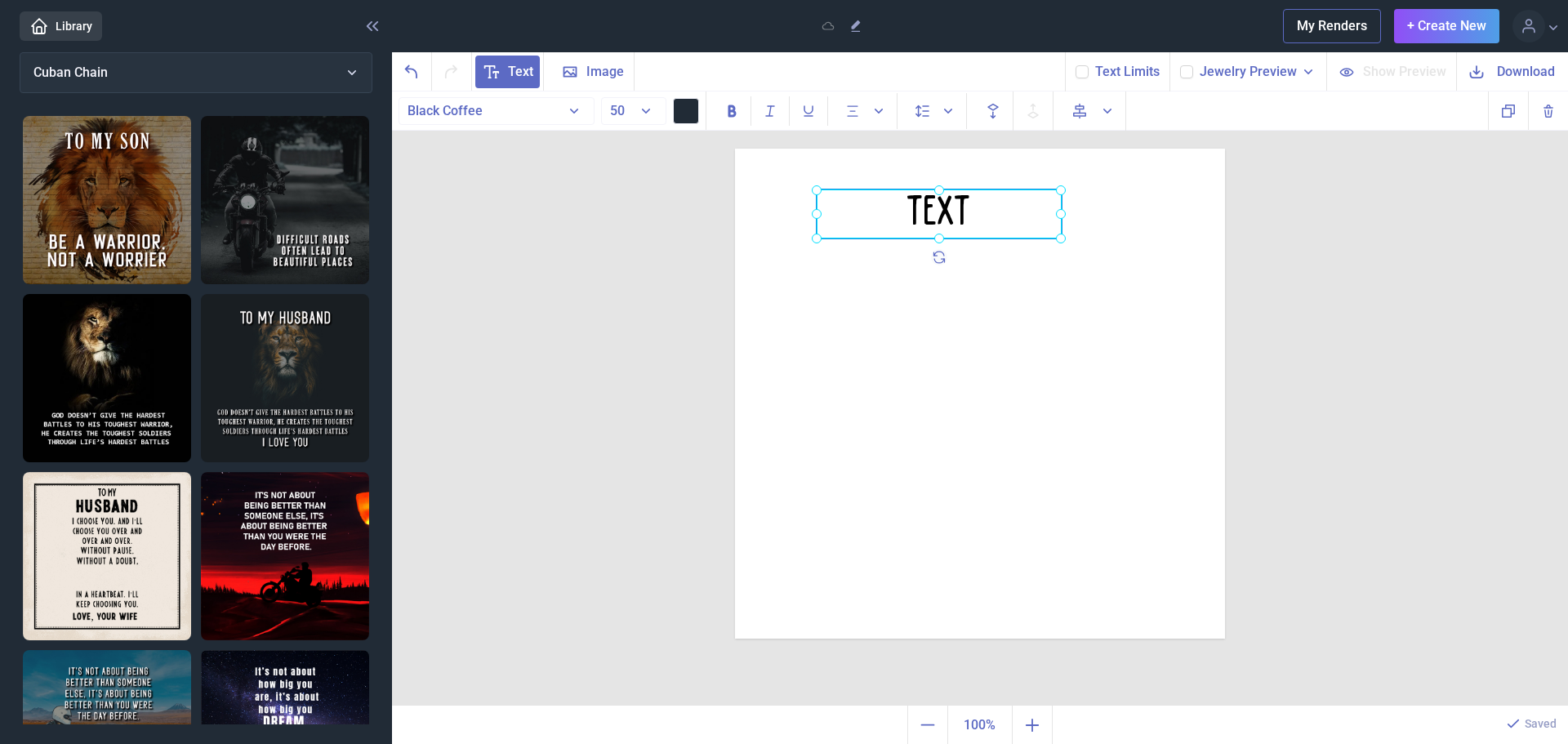
click at [736, 149] on div "text" at bounding box center [736, 149] width 0 height 0
click at [983, 217] on div at bounding box center [940, 213] width 245 height 49
click at [983, 217] on div "text" at bounding box center [940, 213] width 245 height 49
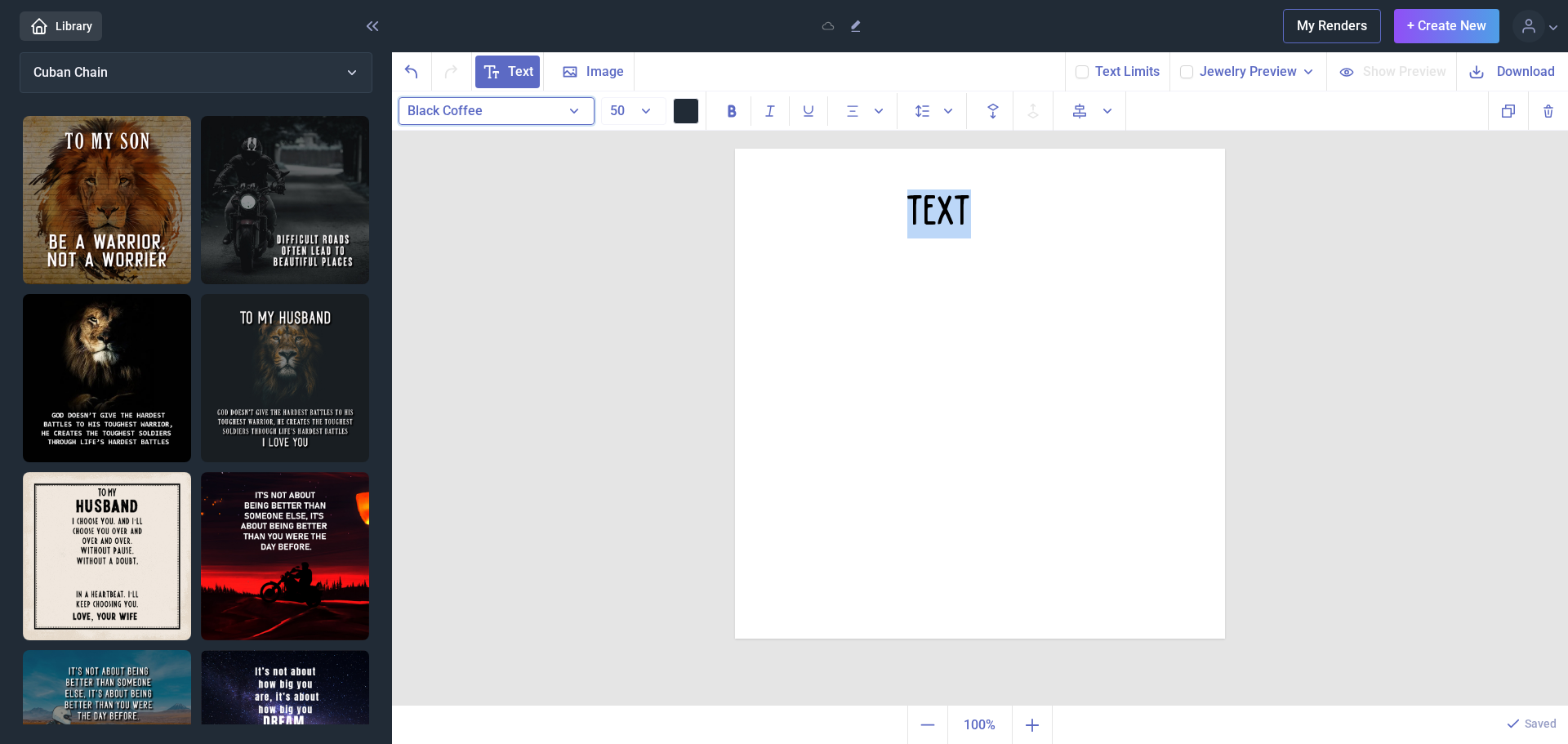
click at [579, 115] on button "Black Coffee" at bounding box center [497, 111] width 196 height 28
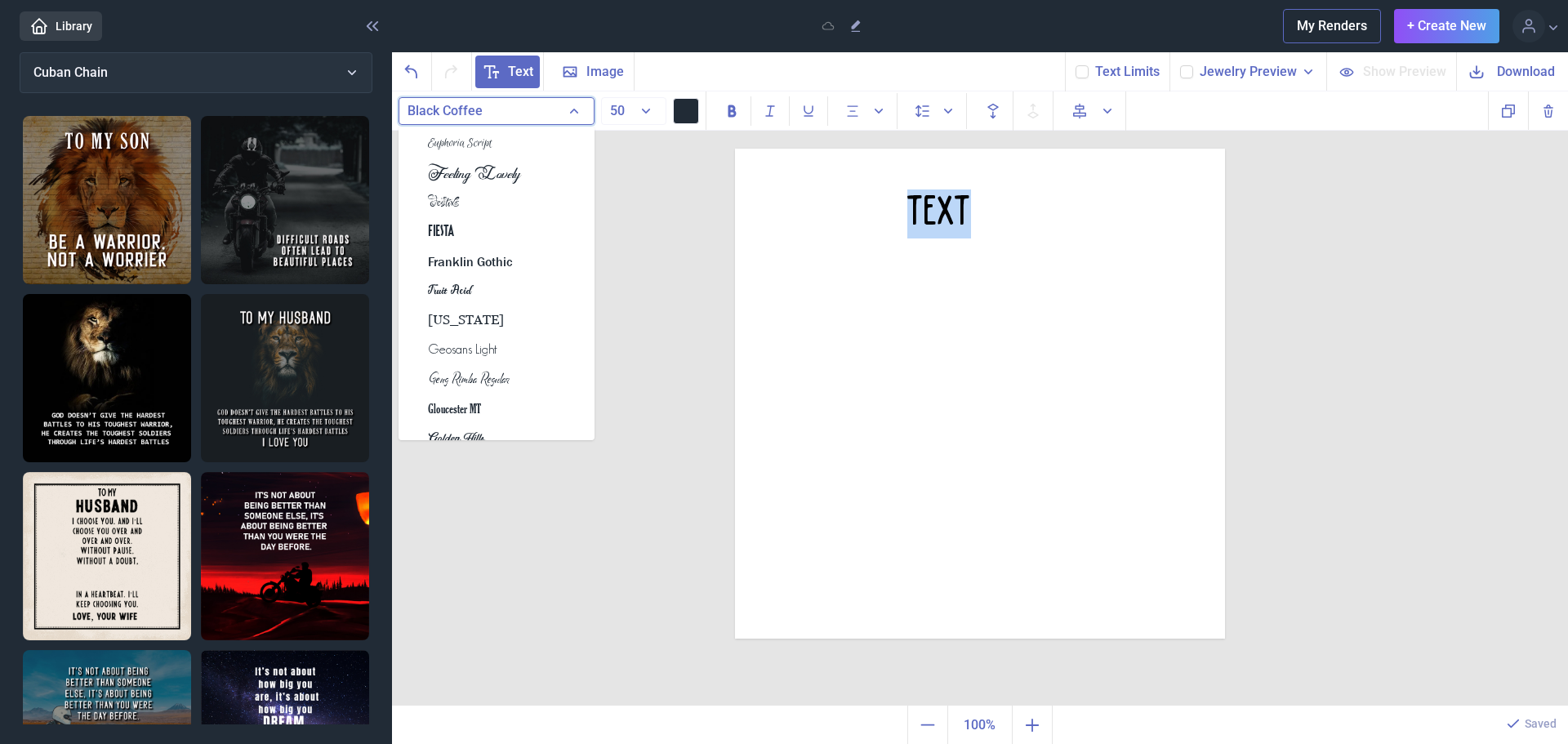
scroll to position [2723, 0]
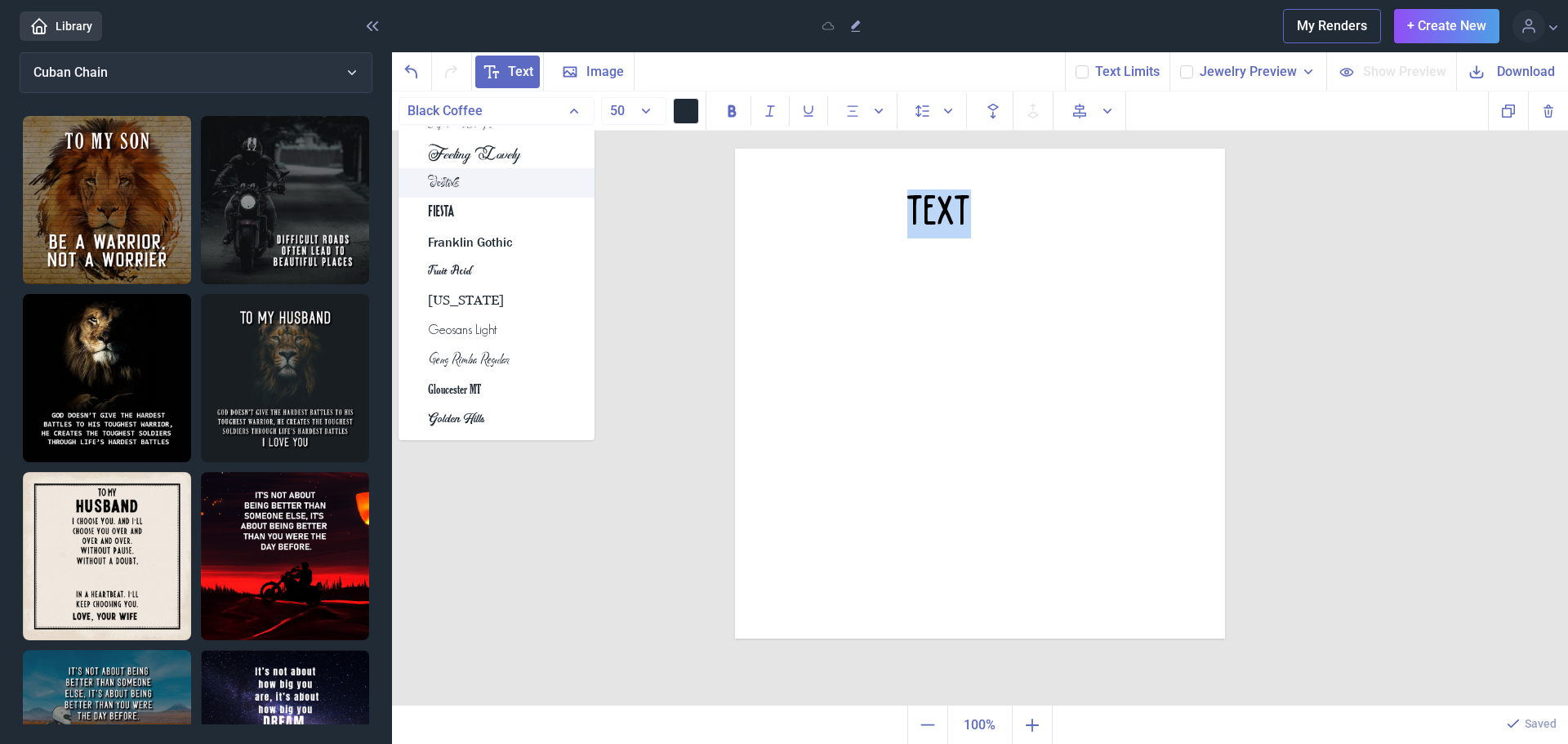
click at [456, 188] on span "Festive" at bounding box center [444, 183] width 32 height 19
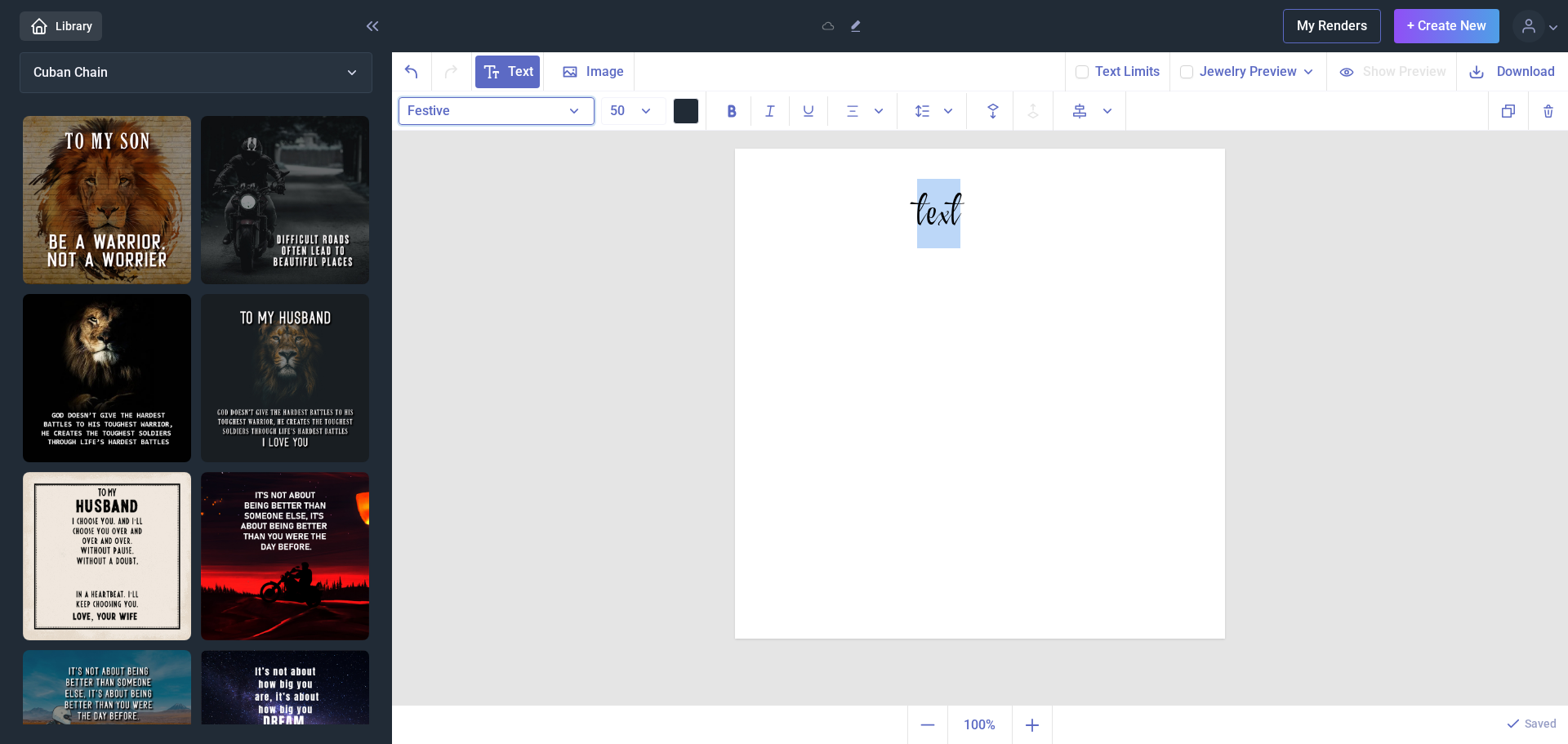
click at [578, 111] on button "Festive" at bounding box center [497, 111] width 196 height 28
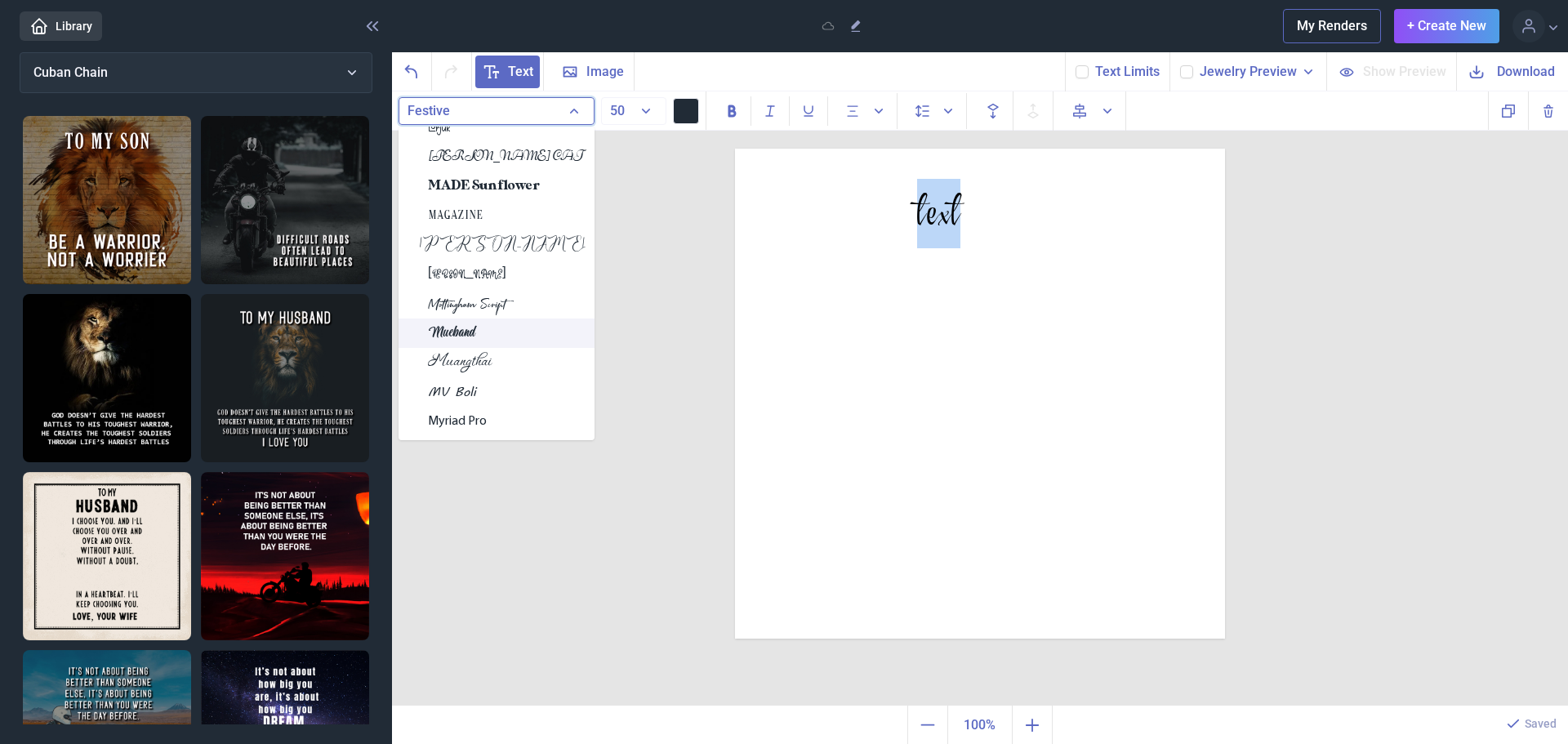
scroll to position [3431, 0]
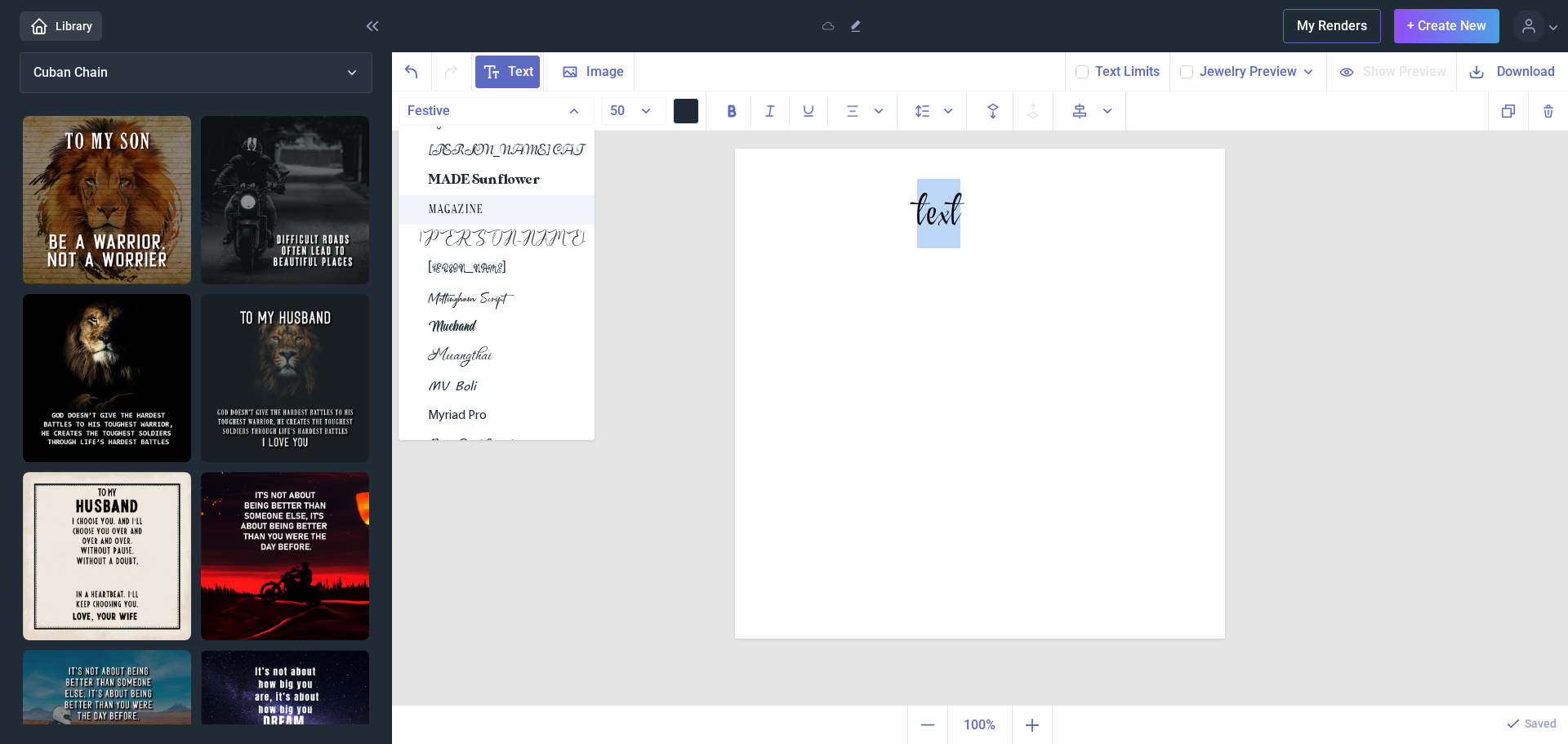
click at [494, 210] on div "Magazine" at bounding box center [497, 210] width 196 height 30
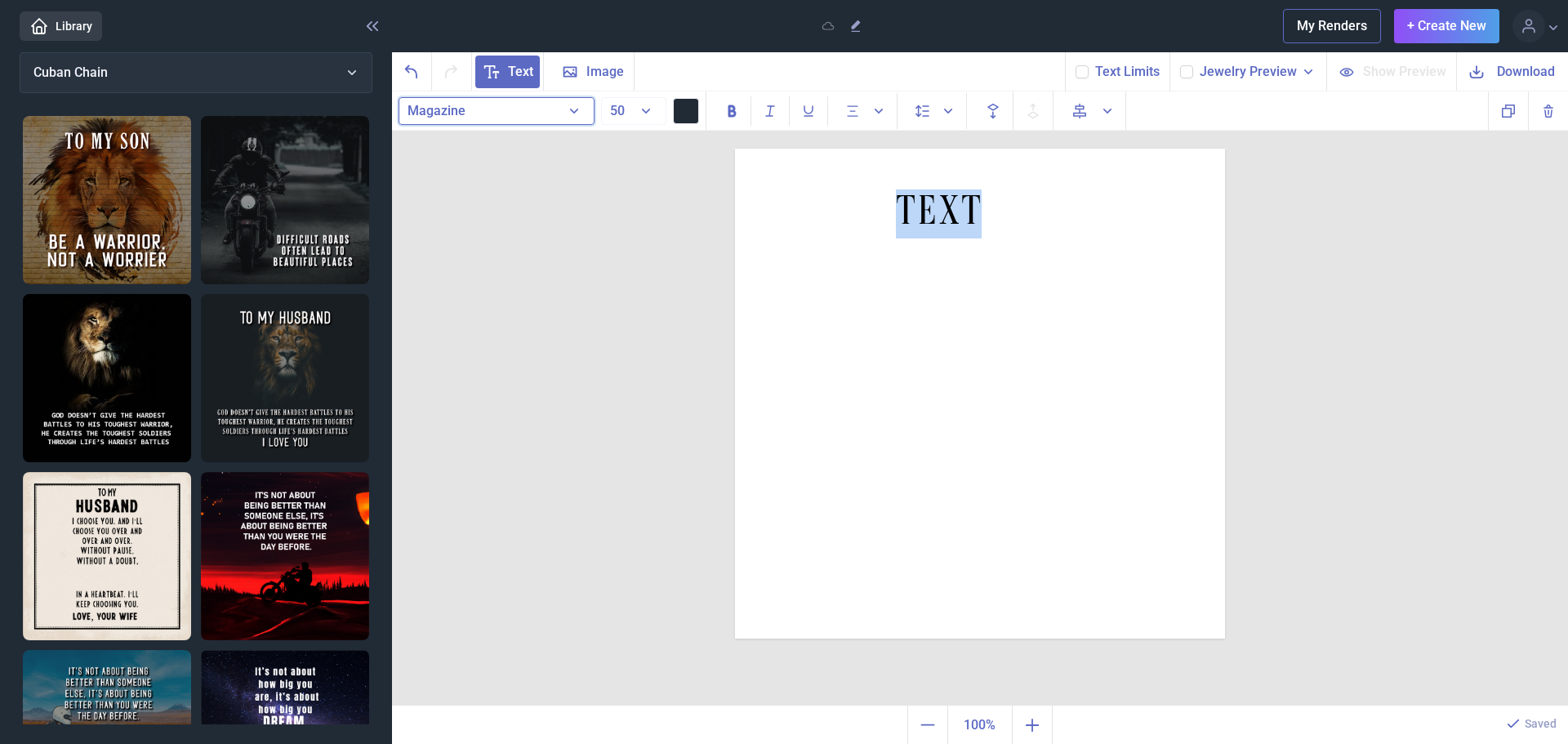
click at [522, 110] on button "Magazine" at bounding box center [497, 111] width 196 height 28
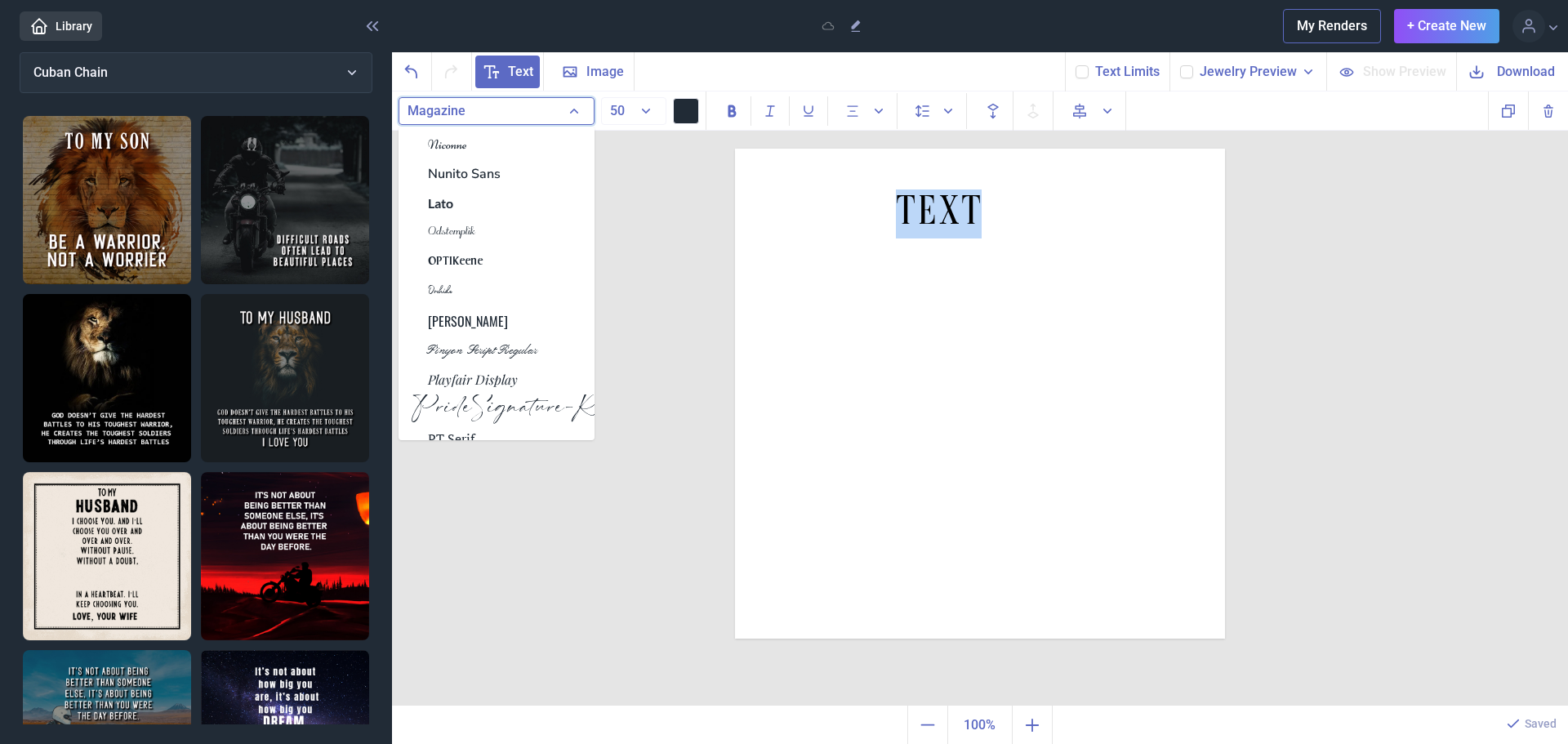
scroll to position [3812, 0]
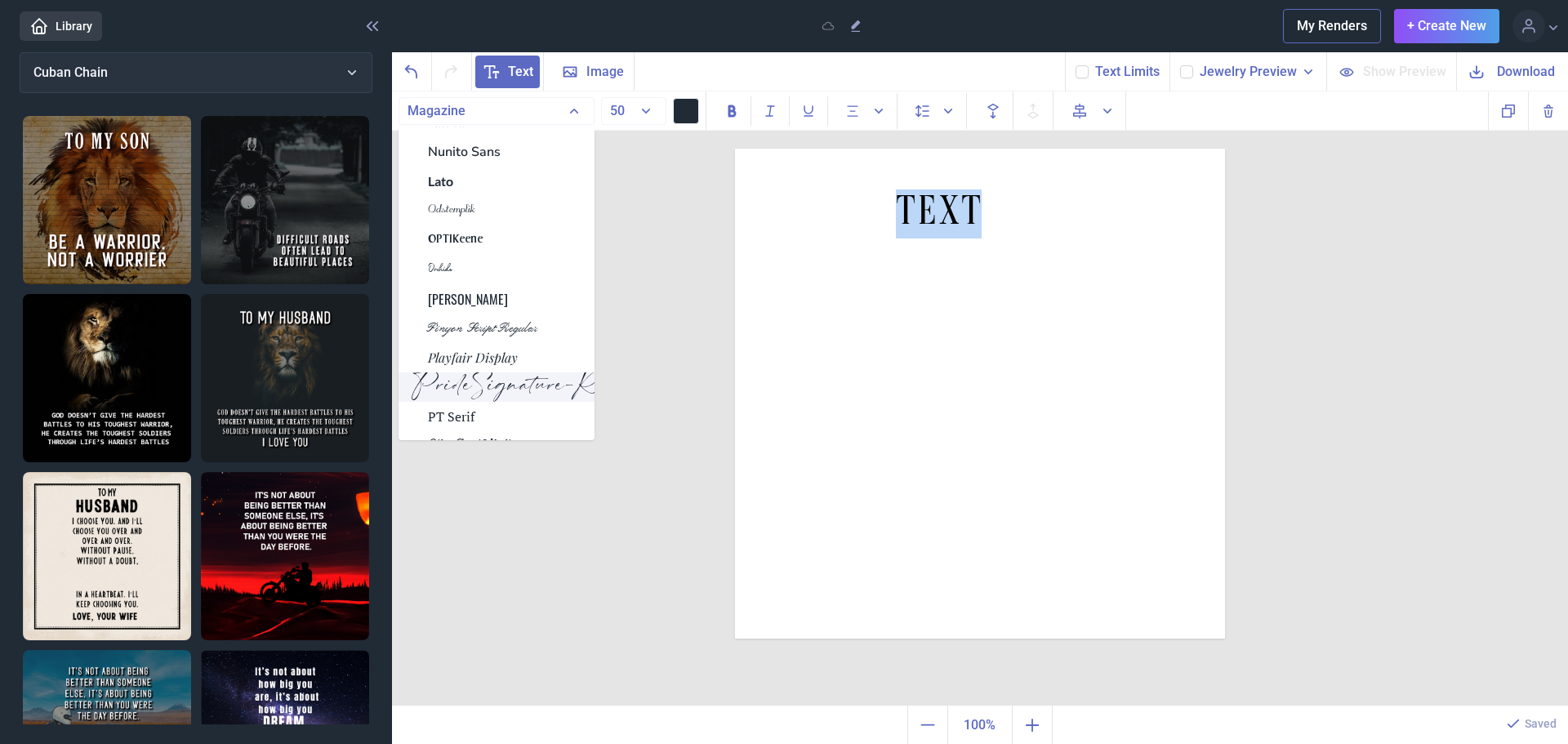
click at [492, 388] on span "PrideSignature-Regular" at bounding box center [537, 387] width 244 height 19
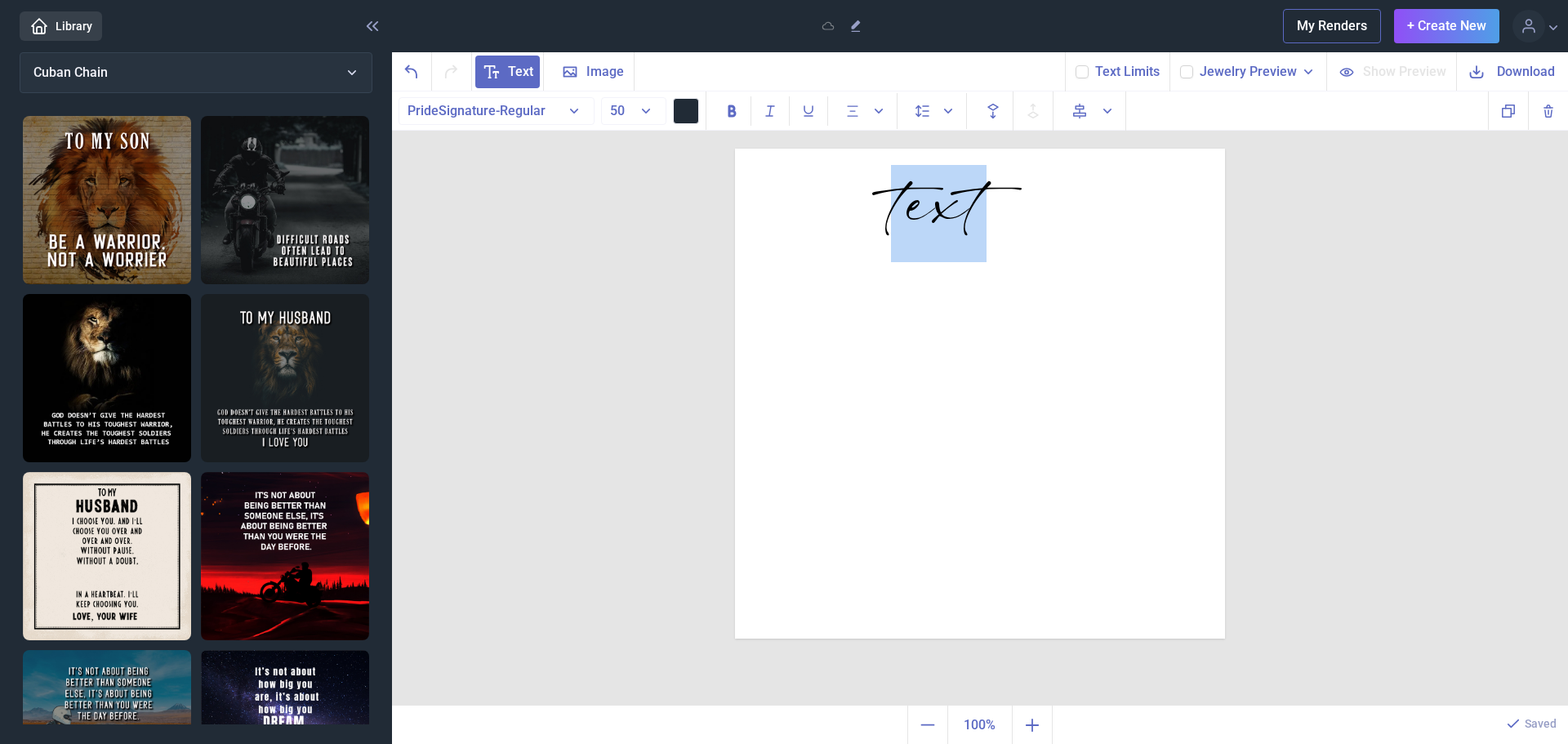
click at [992, 312] on div "text" at bounding box center [980, 393] width 490 height 490
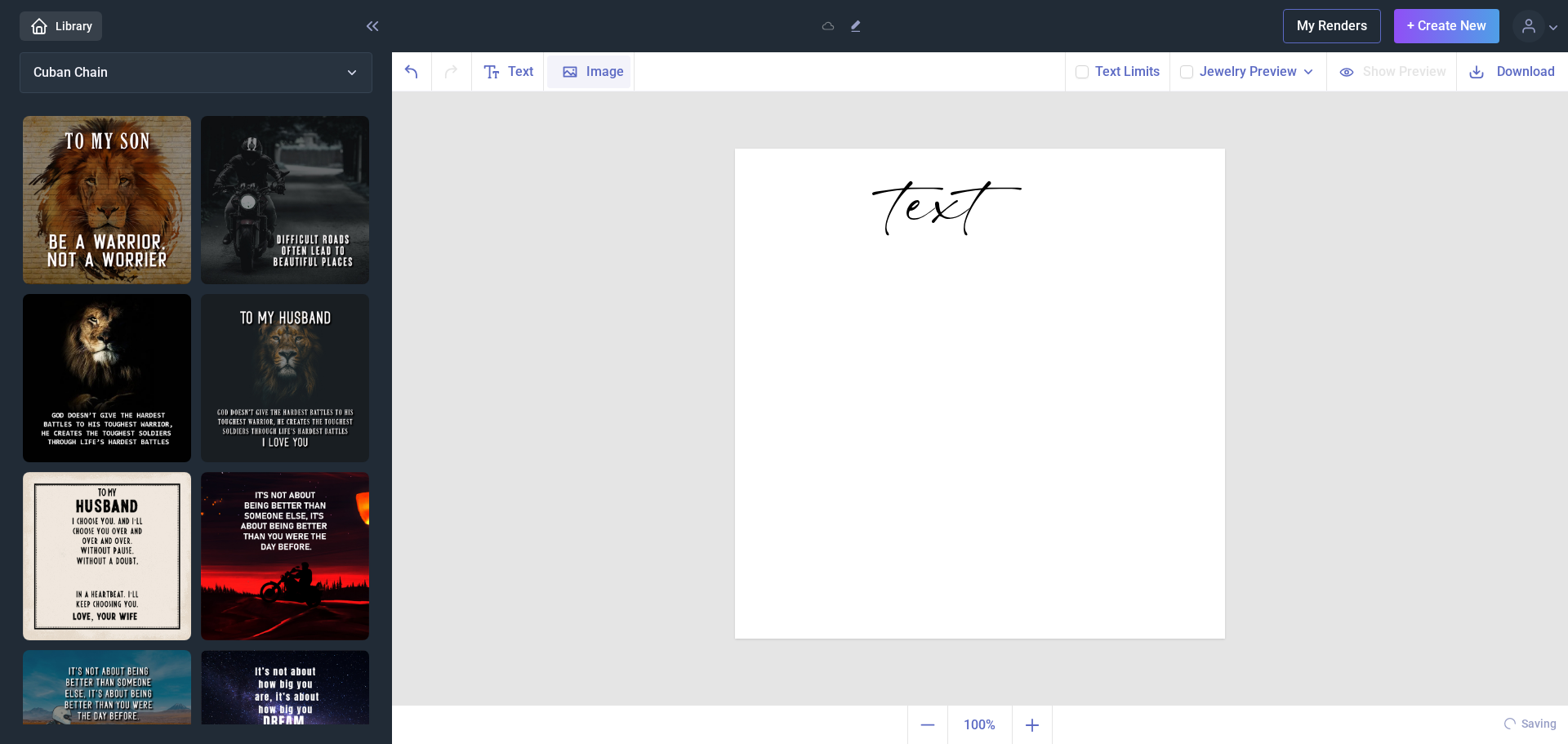
click at [586, 70] on span "Image" at bounding box center [604, 71] width 38 height 19
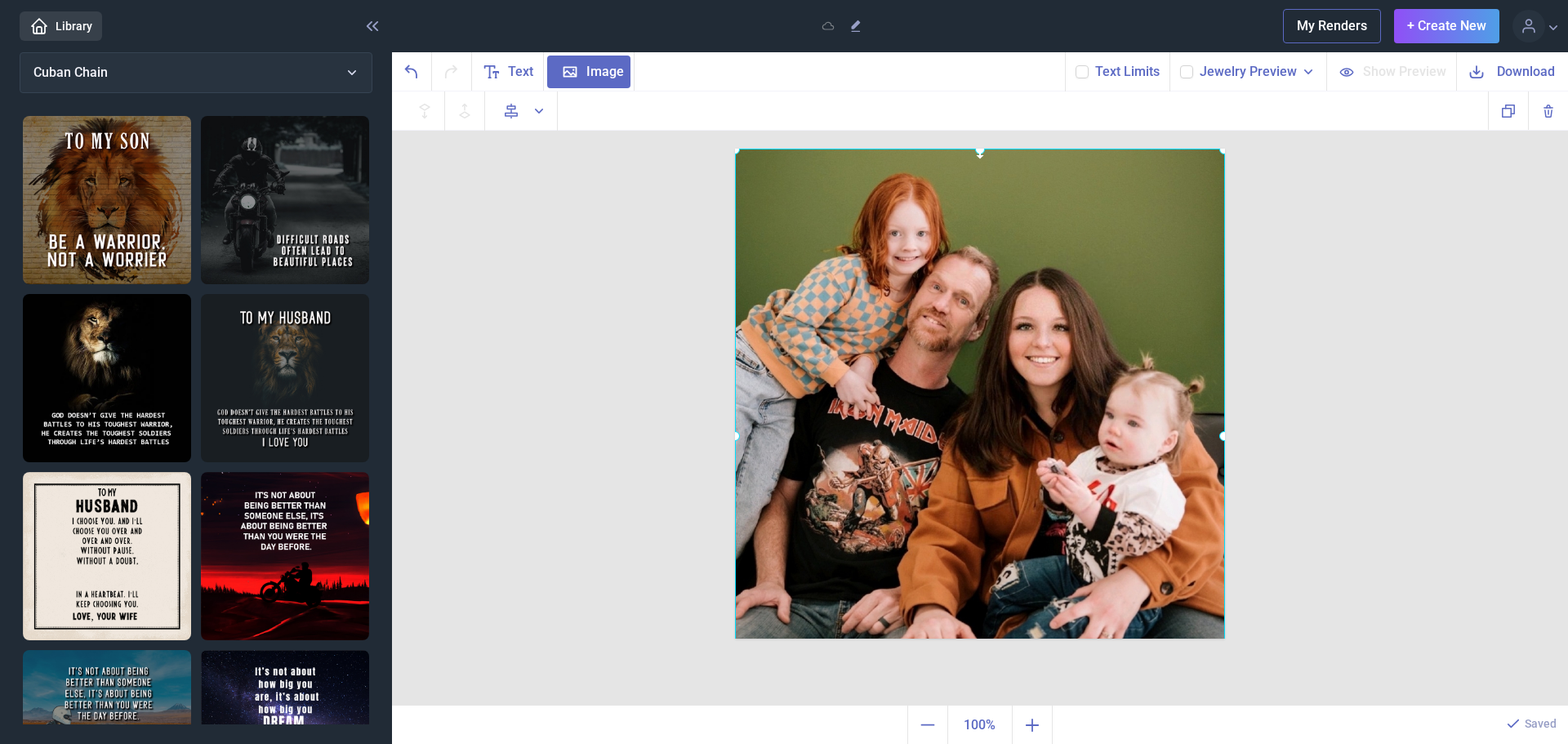
click at [977, 150] on icon at bounding box center [980, 149] width 23 height 23
click at [1417, 234] on div "text Duplicate Delete Backwards > Forward" at bounding box center [980, 399] width 1176 height 615
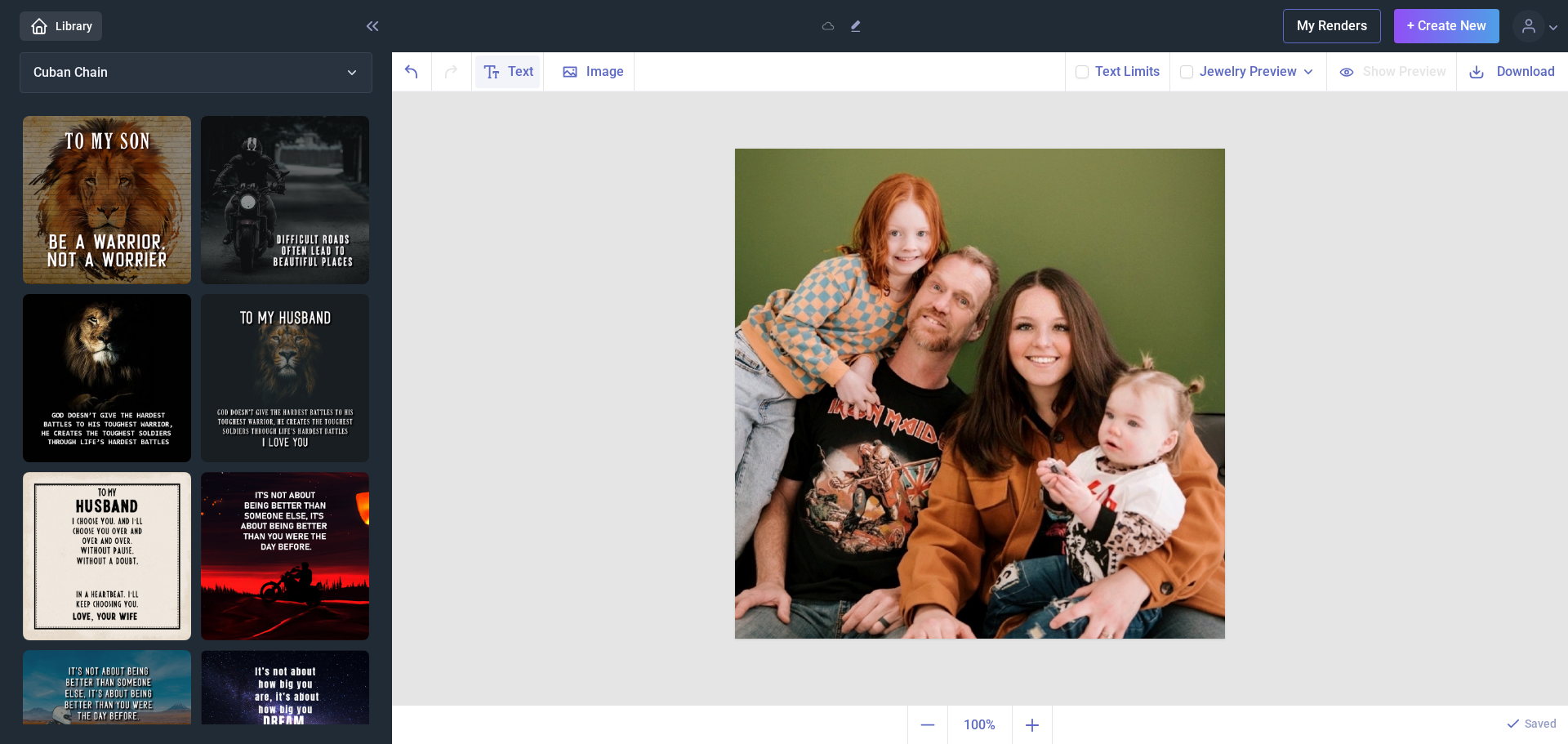
click at [522, 67] on span "Text" at bounding box center [520, 71] width 25 height 19
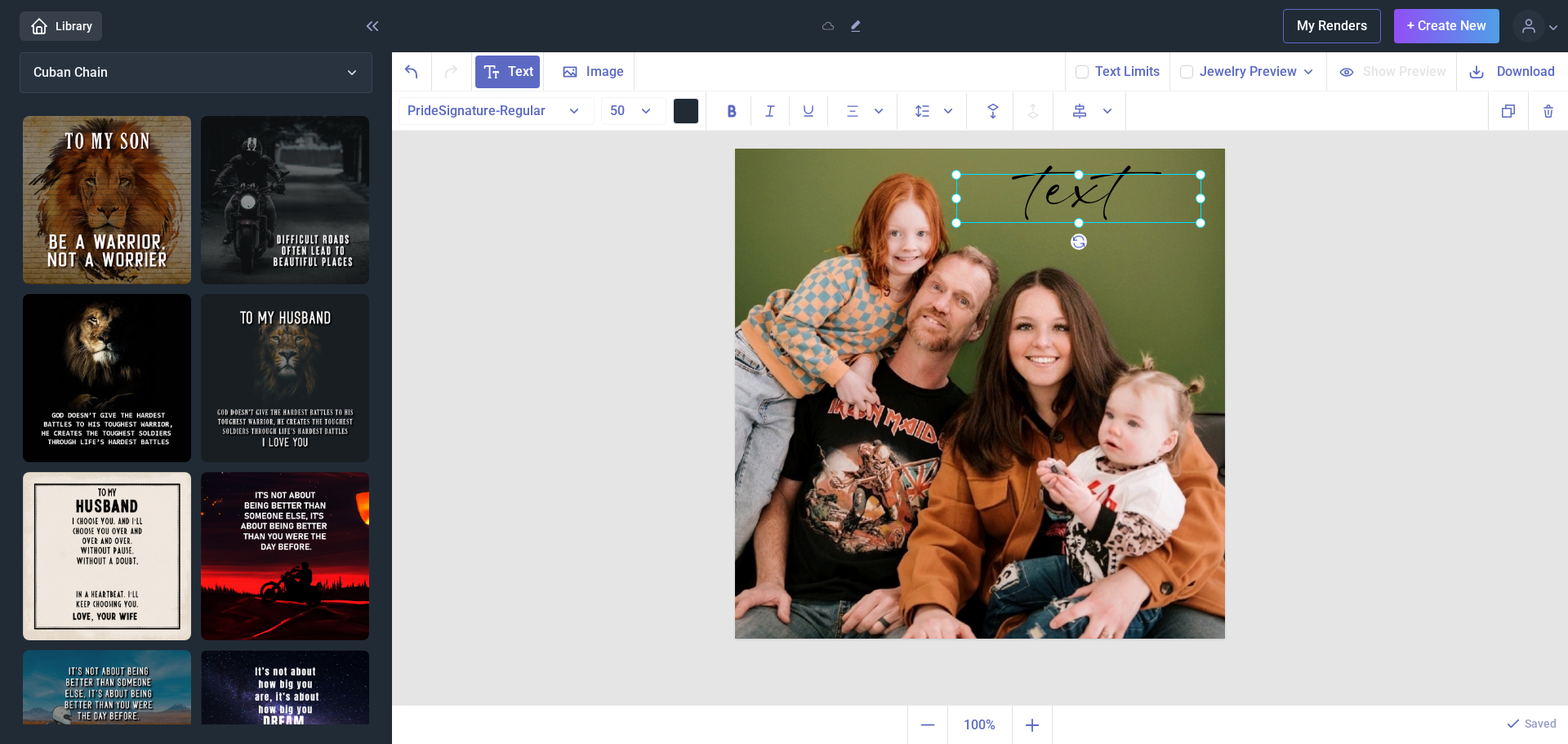
drag, startPoint x: 992, startPoint y: 203, endPoint x: 1130, endPoint y: 188, distance: 138.8
click at [1130, 188] on div at bounding box center [1079, 198] width 245 height 49
click at [1136, 196] on div at bounding box center [1079, 198] width 245 height 49
drag, startPoint x: 1081, startPoint y: 221, endPoint x: 1081, endPoint y: 295, distance: 74.0
click at [1081, 295] on icon at bounding box center [1079, 294] width 23 height 23
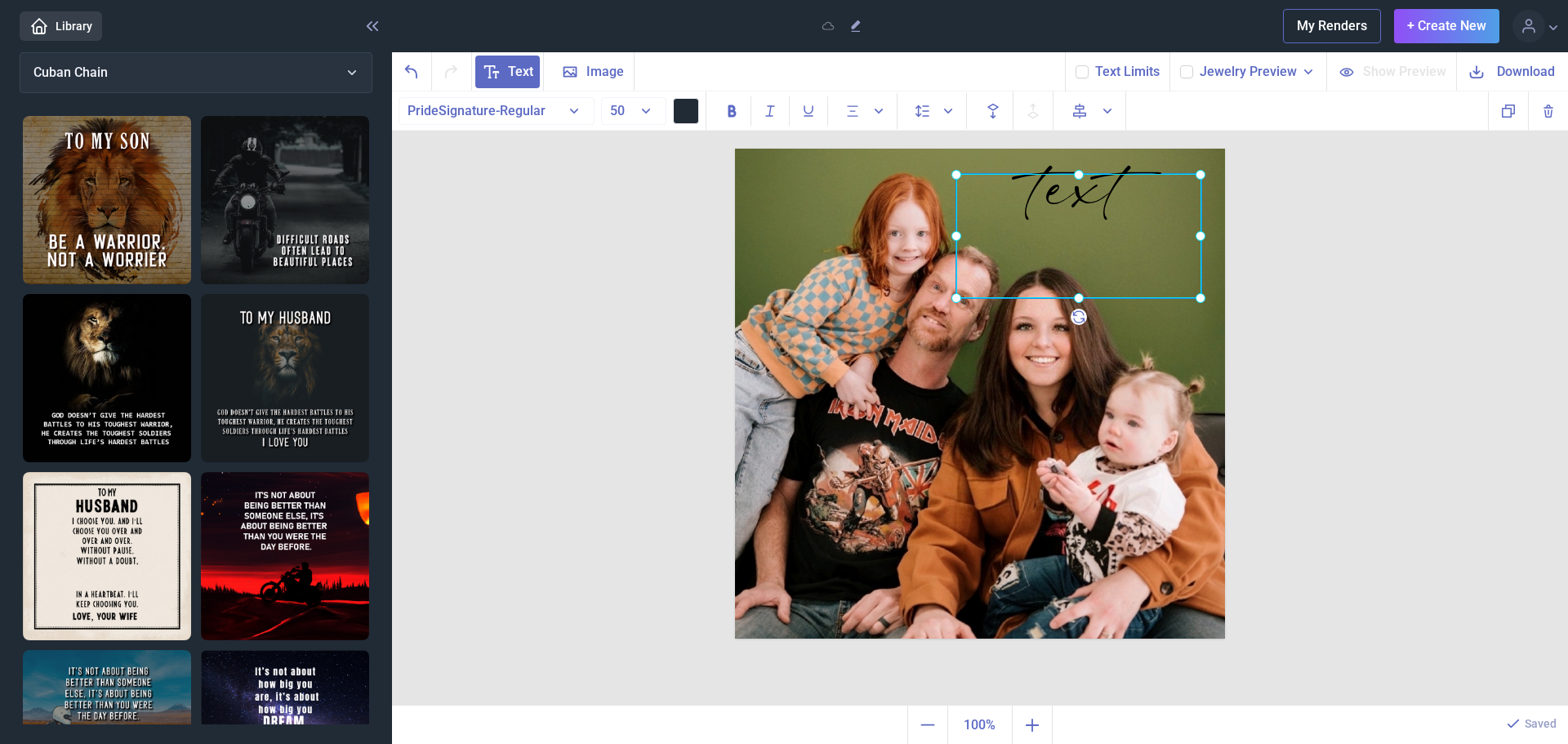
click at [1123, 174] on div "text" at bounding box center [1079, 236] width 245 height 125
drag, startPoint x: 1082, startPoint y: 166, endPoint x: 1087, endPoint y: 146, distance: 20.6
click at [1087, 146] on div "text text Duplicate Delete Backwards > Forward" at bounding box center [980, 399] width 1176 height 615
click at [736, 149] on div "text" at bounding box center [736, 149] width 0 height 0
click at [1115, 212] on div at bounding box center [1081, 225] width 245 height 145
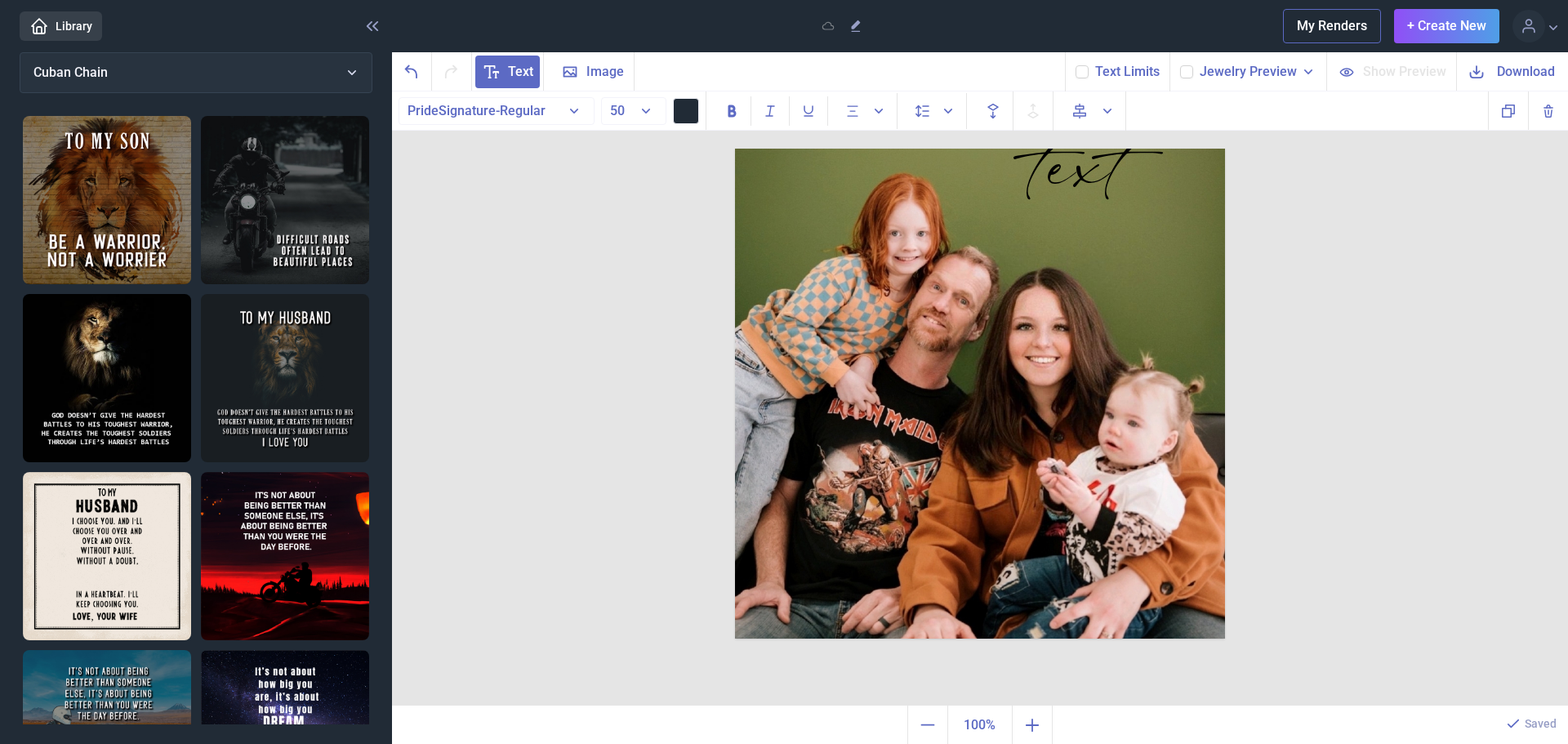
click at [1115, 212] on div "text" at bounding box center [1081, 225] width 245 height 145
click at [1124, 210] on div "t" at bounding box center [1081, 225] width 245 height 145
click at [1059, 210] on div at bounding box center [1081, 224] width 245 height 145
click at [641, 108] on button "50" at bounding box center [633, 111] width 66 height 28
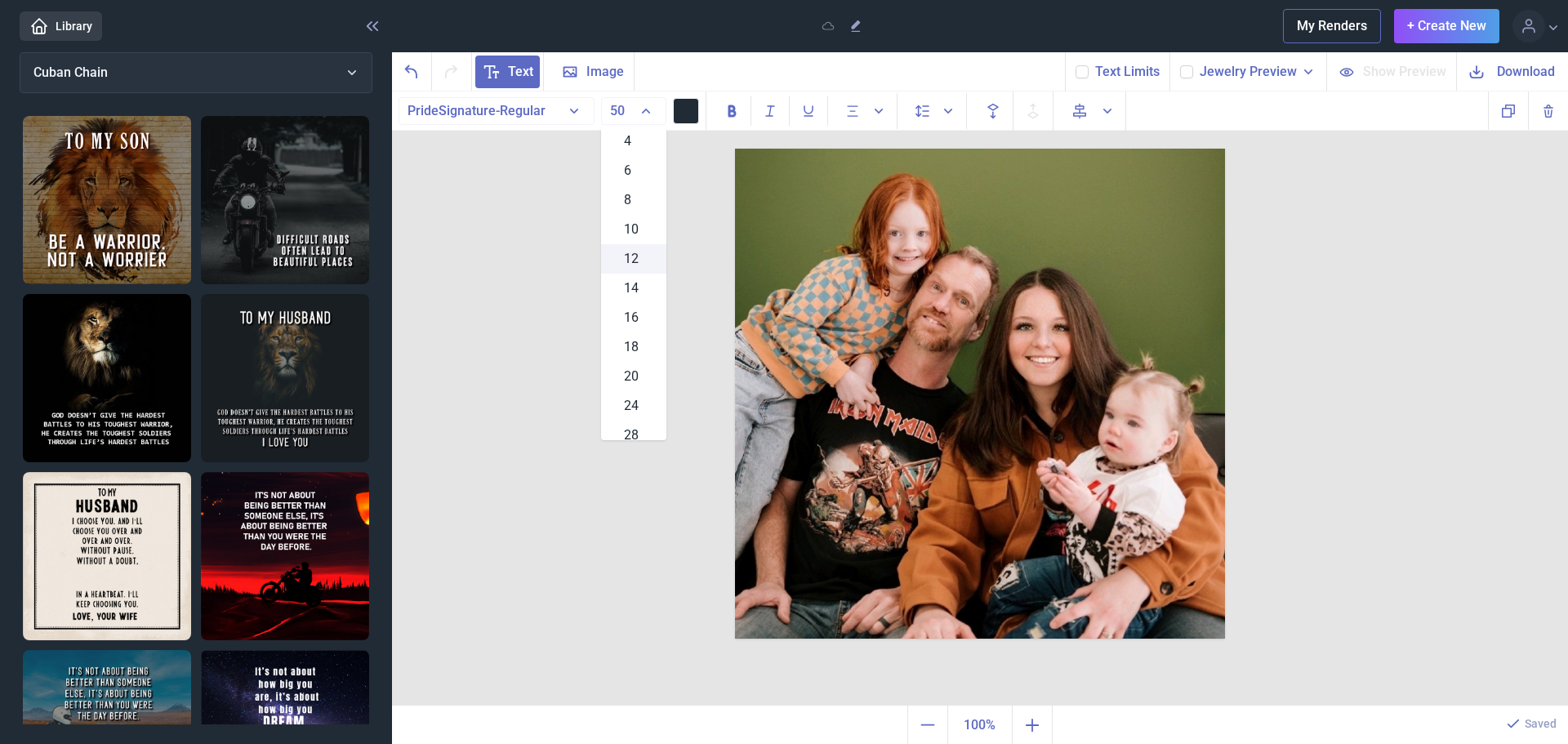
click at [639, 252] on div "12" at bounding box center [633, 259] width 66 height 30
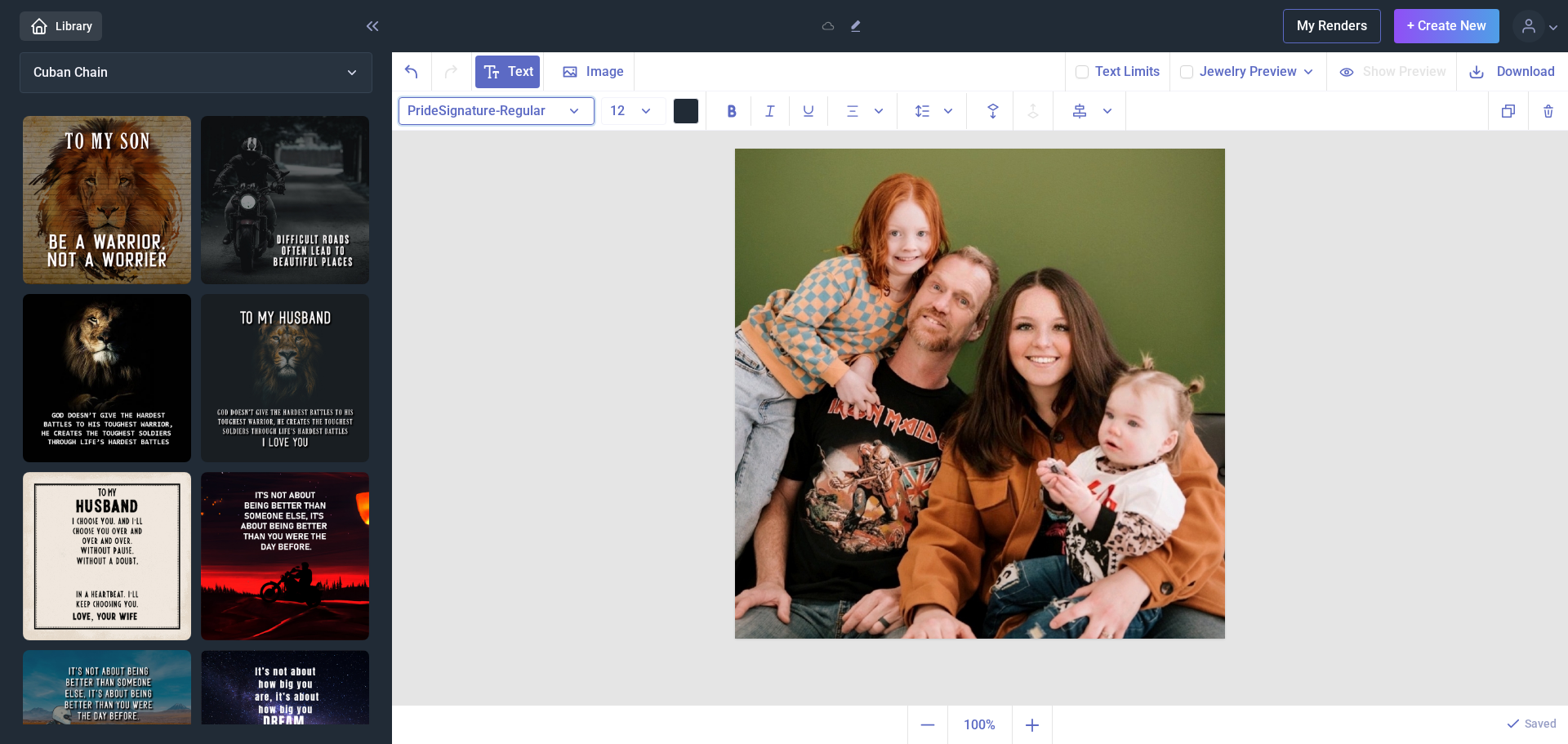
click at [576, 112] on button "PrideSignature-Regular" at bounding box center [497, 111] width 196 height 28
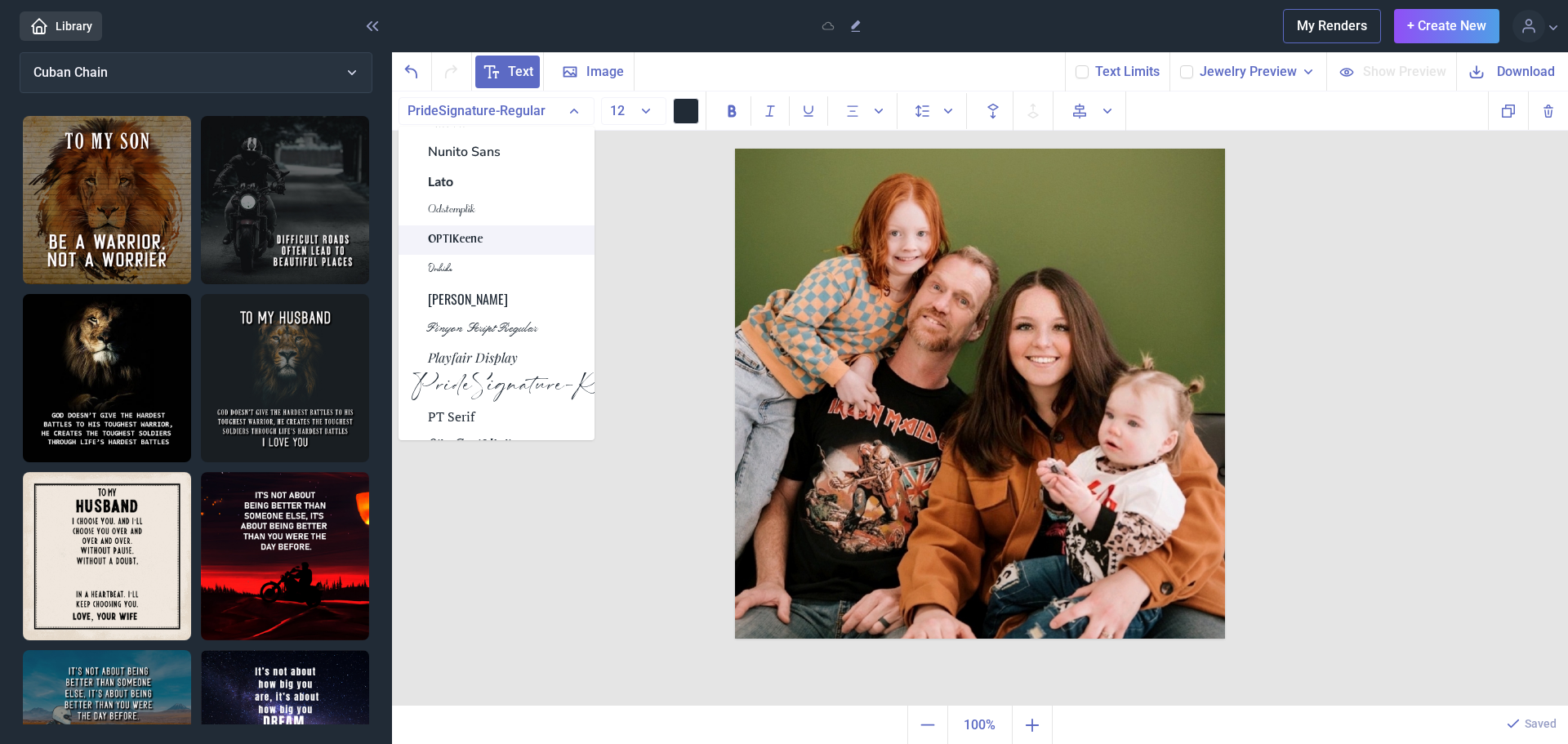
click at [495, 235] on div "OPTIKeene" at bounding box center [497, 240] width 196 height 30
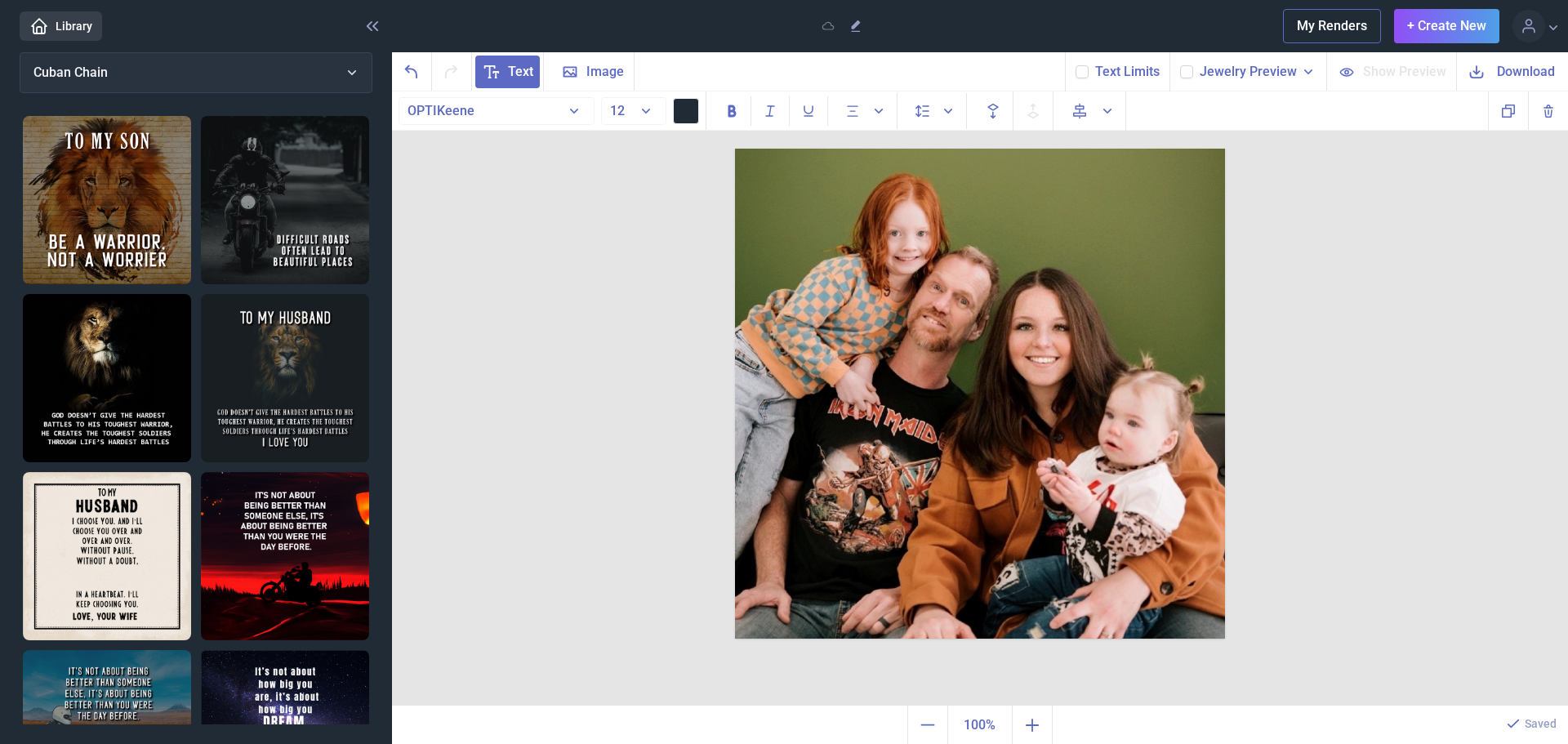
click at [679, 111] on button at bounding box center [686, 111] width 26 height 26
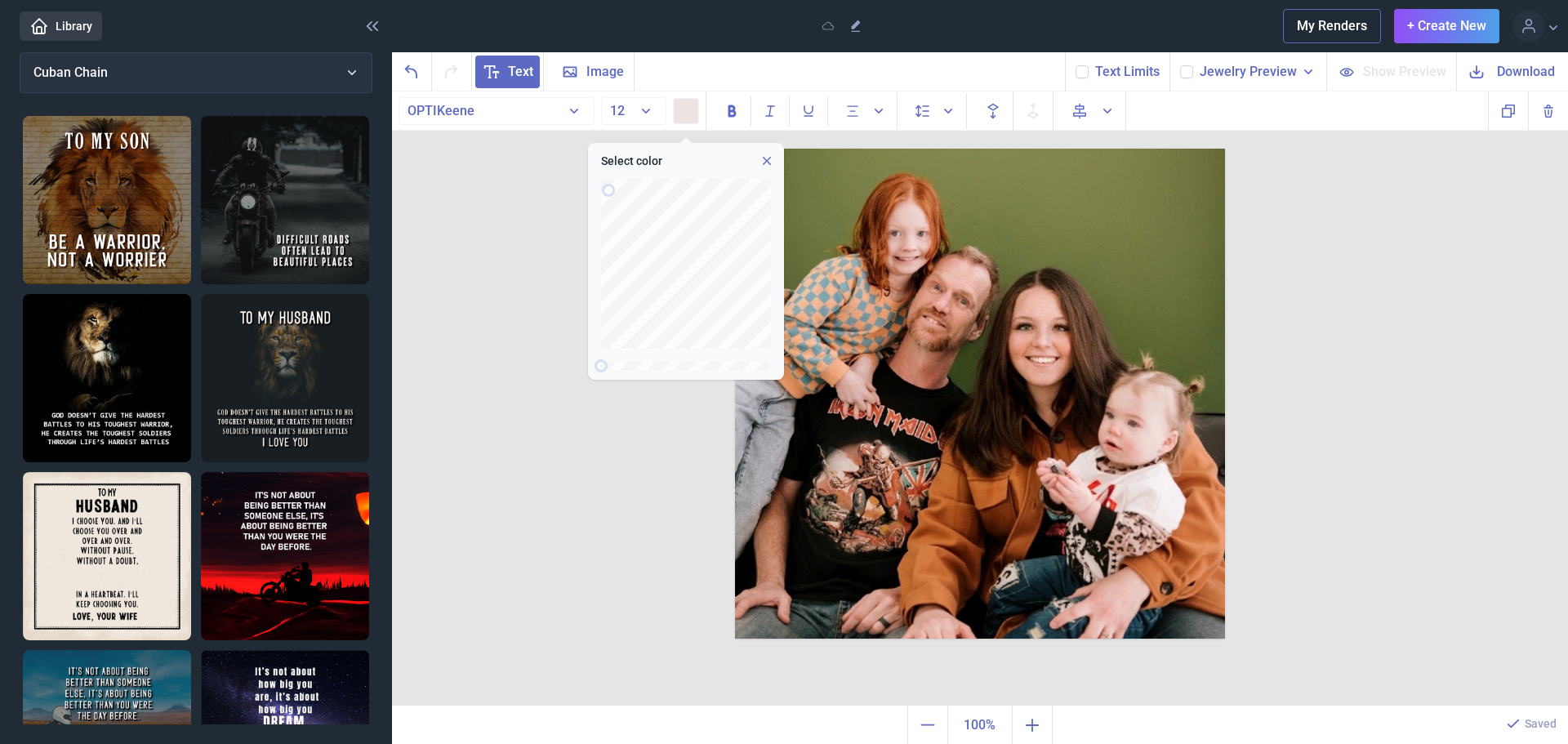
click at [475, 246] on div "text Duplicate Delete Backwards > Forward" at bounding box center [980, 399] width 1176 height 615
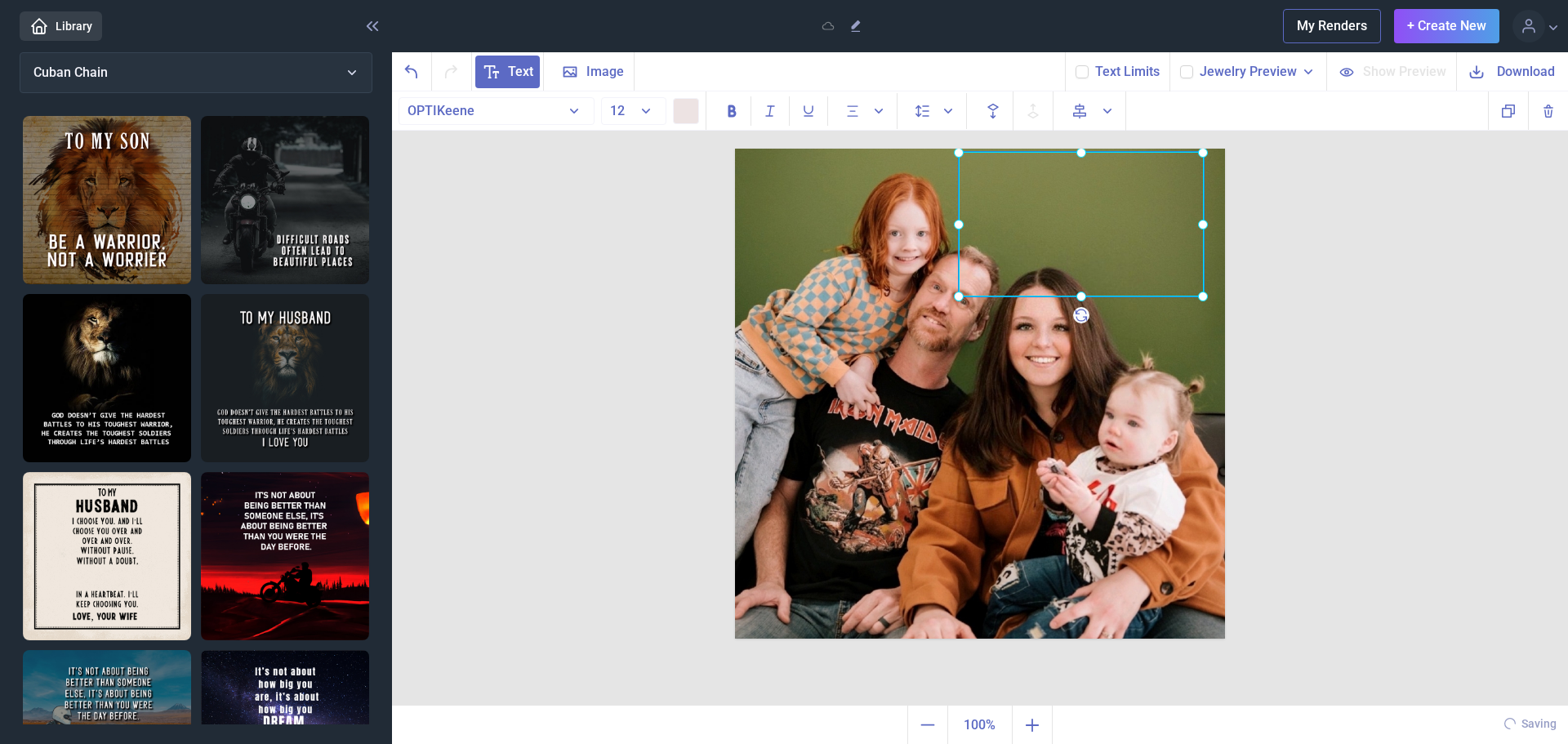
click at [736, 149] on div at bounding box center [736, 149] width 0 height 0
click at [1071, 206] on div at bounding box center [1082, 224] width 245 height 145
click at [643, 110] on button "12" at bounding box center [633, 111] width 66 height 28
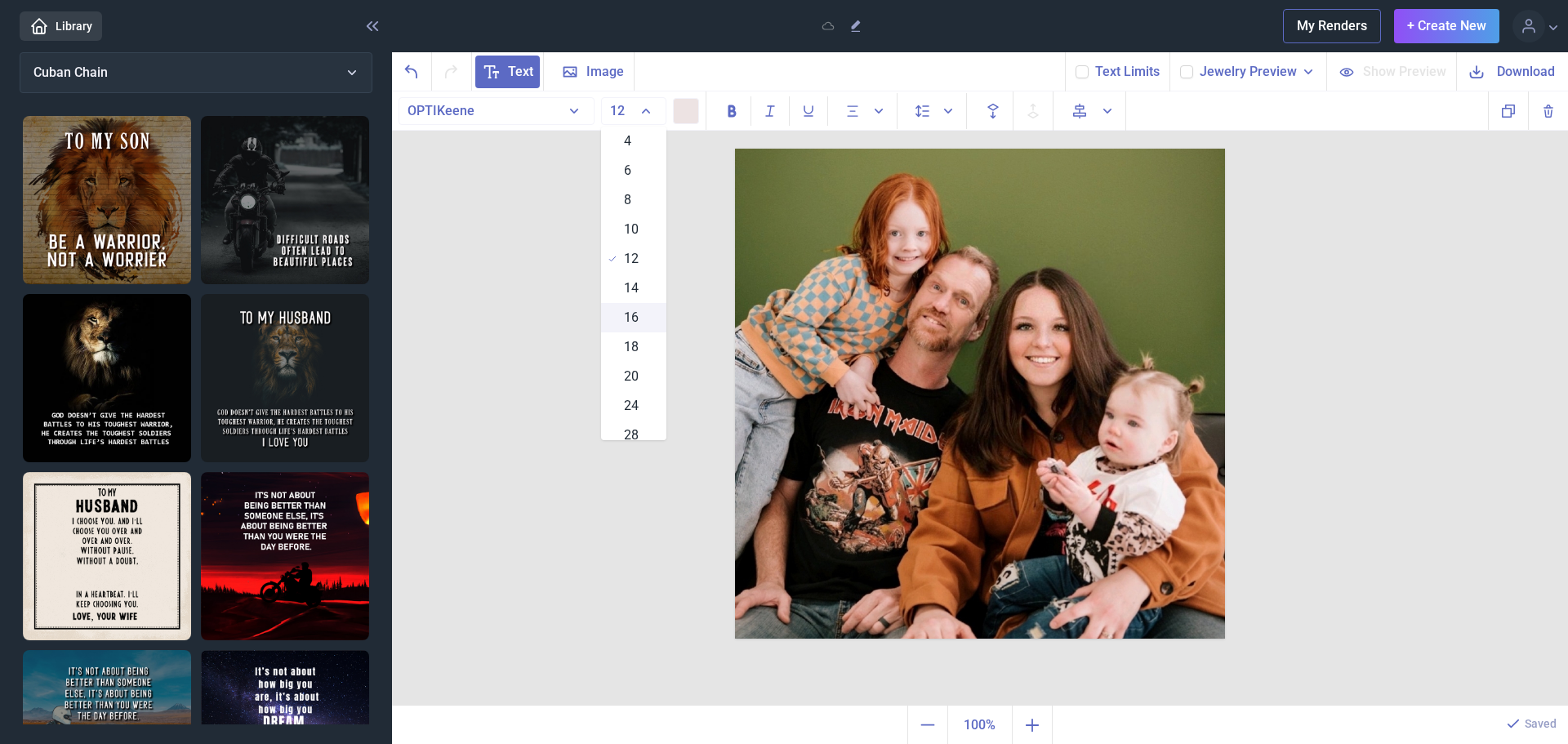
click at [627, 306] on div "16" at bounding box center [633, 318] width 66 height 30
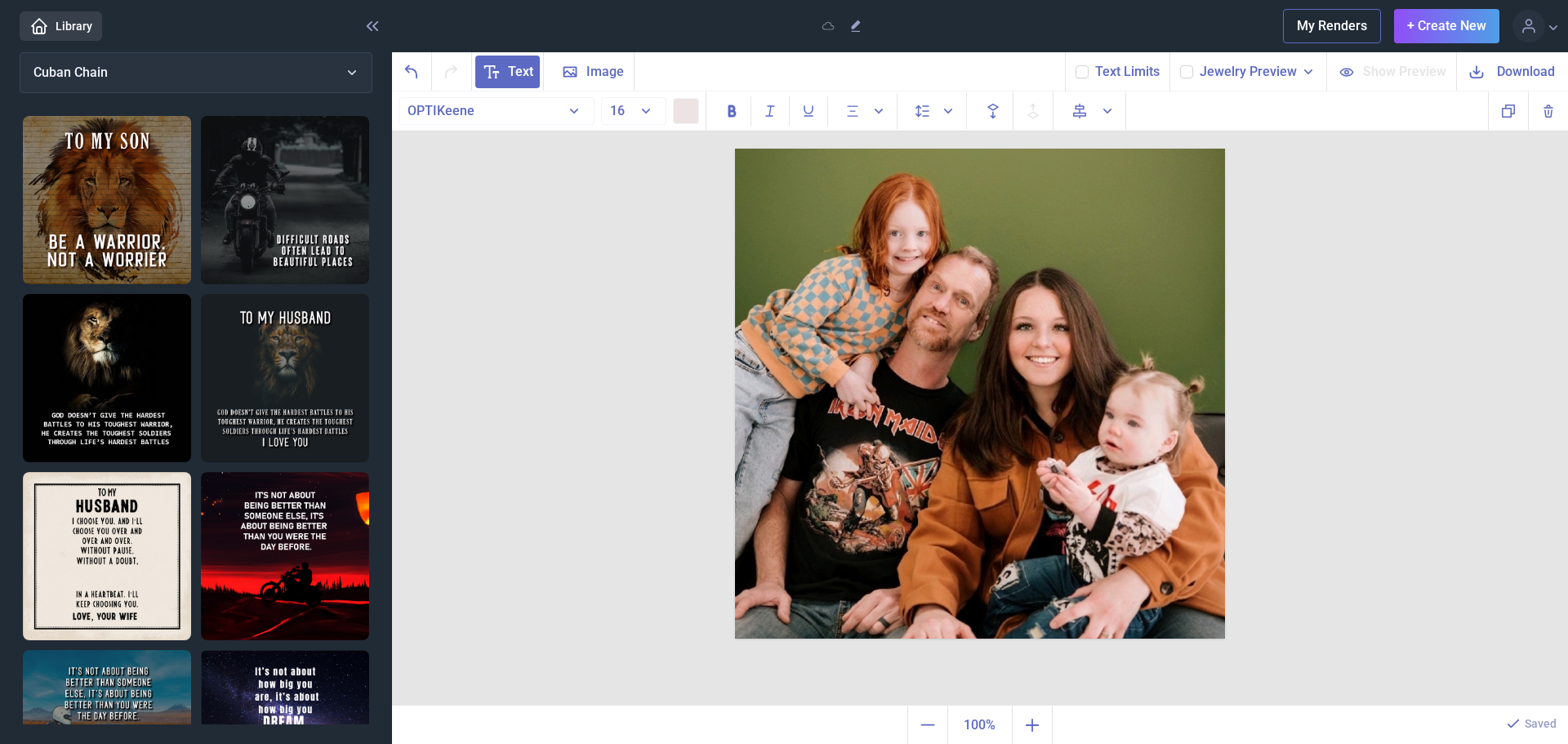
click at [678, 110] on button at bounding box center [686, 111] width 26 height 26
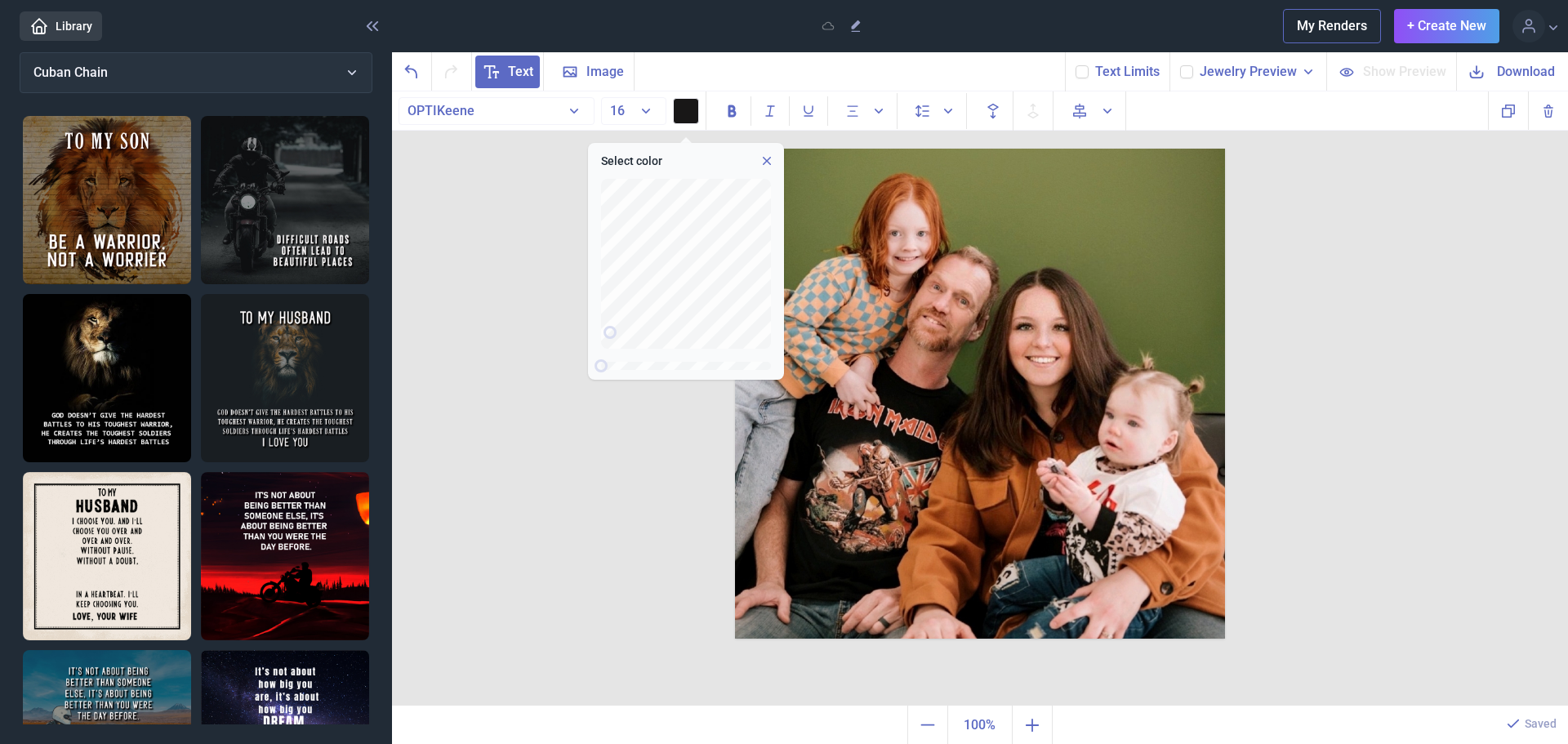
click at [507, 374] on div "text Duplicate Delete Backwards > Forward" at bounding box center [980, 399] width 1176 height 615
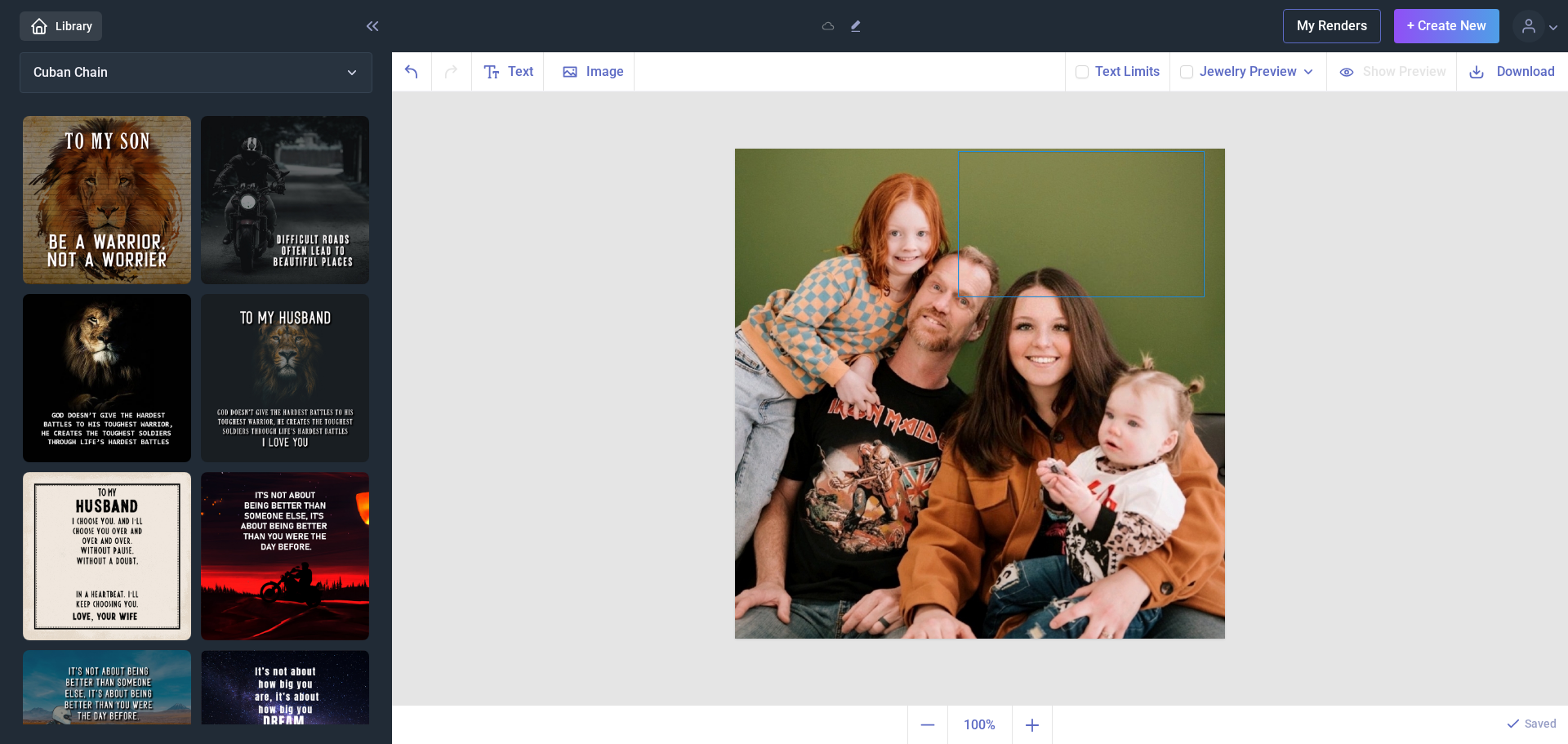
click at [1113, 149] on div at bounding box center [980, 149] width 490 height 0
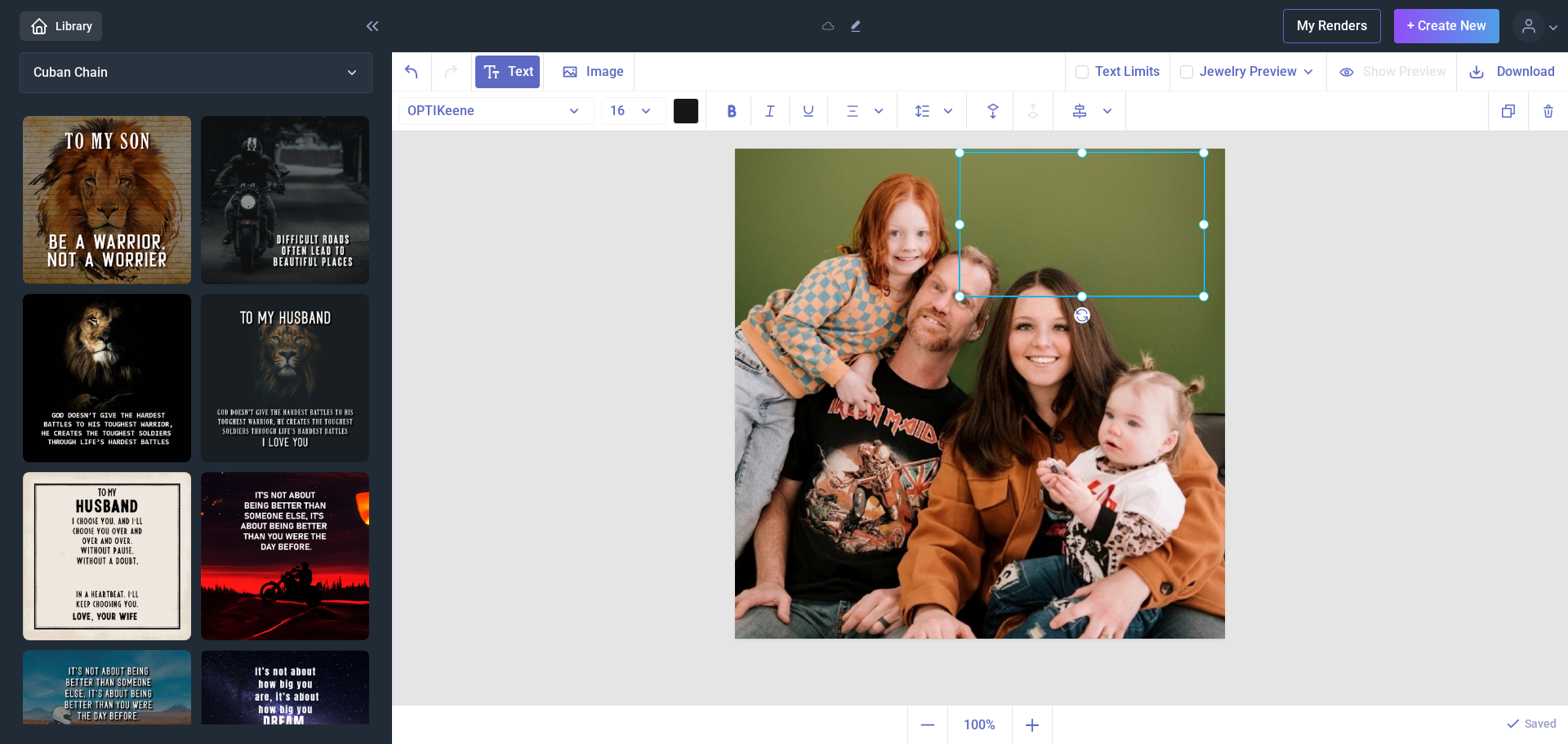
click at [1113, 204] on div at bounding box center [1083, 224] width 245 height 145
click at [1138, 189] on div at bounding box center [1083, 224] width 245 height 145
click at [1066, 237] on div at bounding box center [1083, 224] width 245 height 145
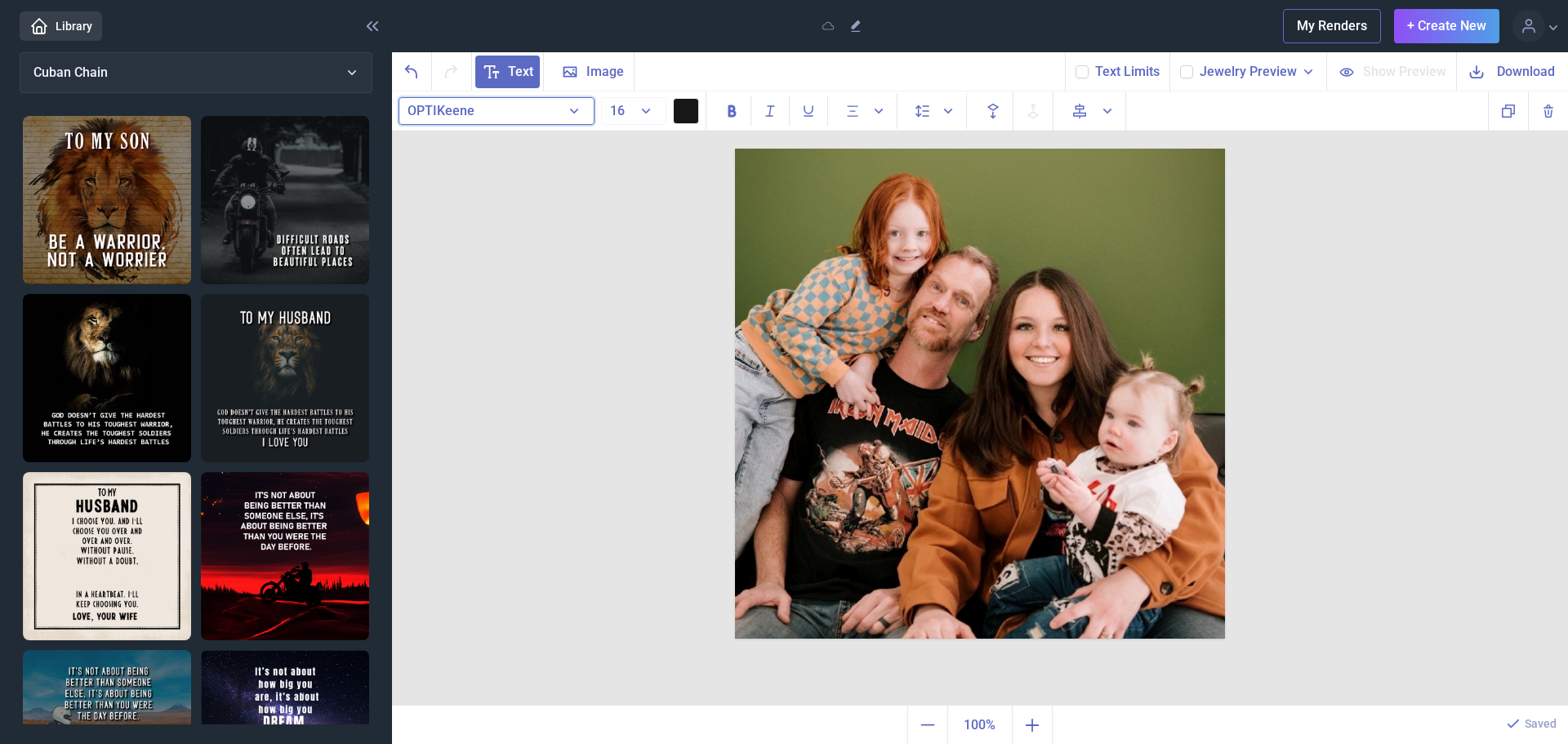
click at [552, 114] on button "OPTIKeene" at bounding box center [497, 111] width 196 height 28
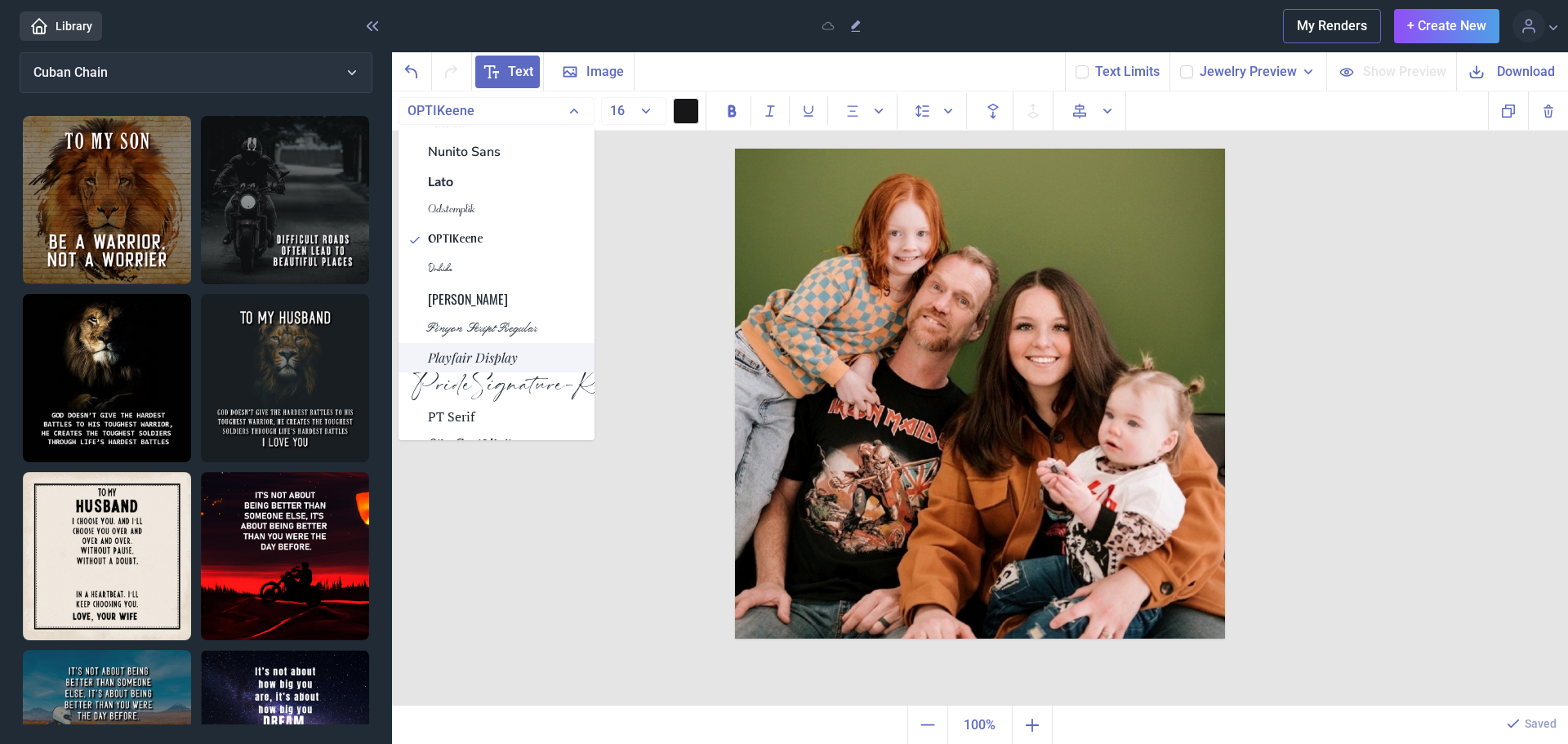
click at [461, 366] on span "Playfair Display" at bounding box center [473, 357] width 90 height 19
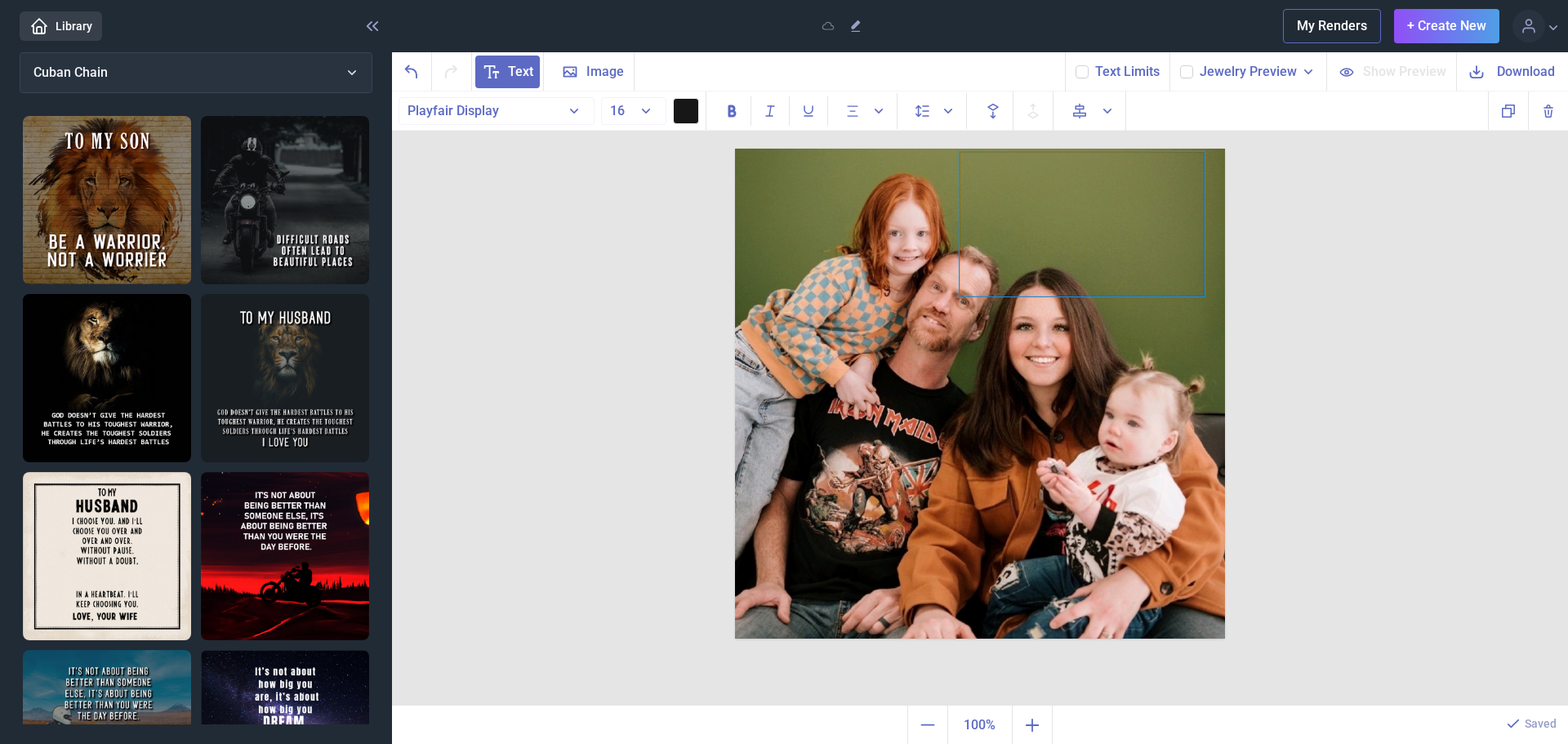
click at [996, 239] on div at bounding box center [1083, 224] width 245 height 145
click at [650, 107] on button "16" at bounding box center [633, 111] width 66 height 28
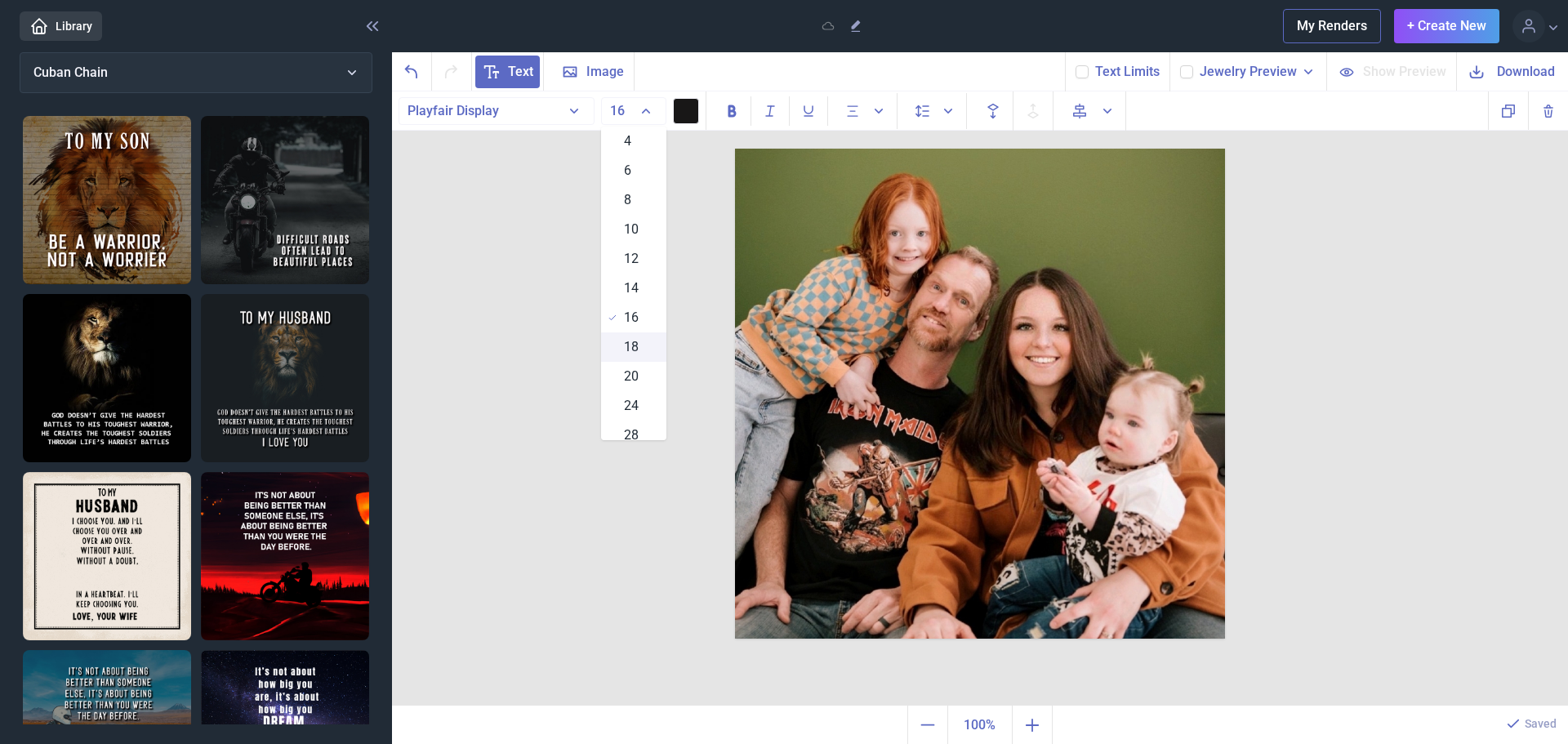
click at [637, 348] on div "18" at bounding box center [633, 347] width 66 height 30
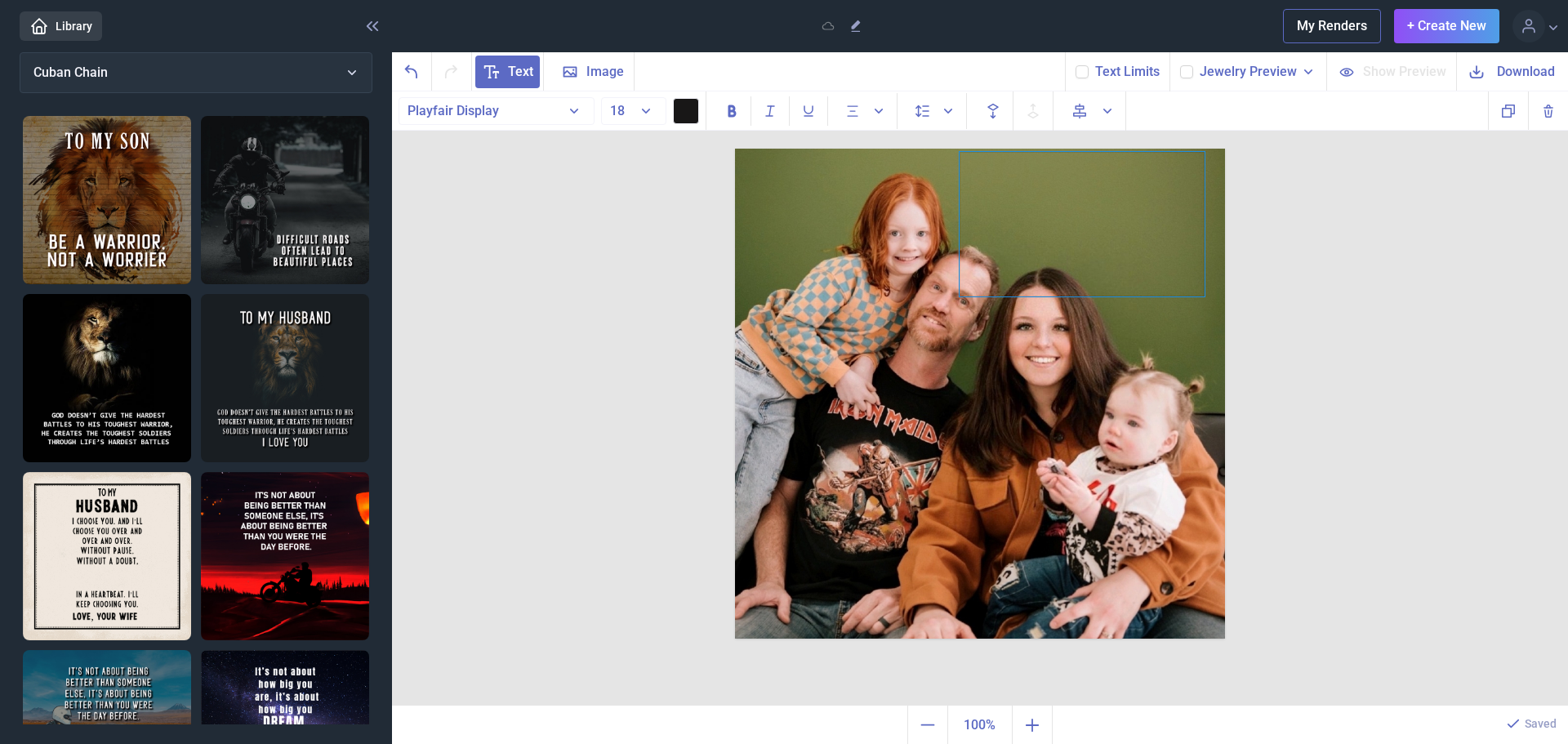
click at [1128, 166] on div at bounding box center [1083, 224] width 245 height 145
click at [736, 121] on span "Bold" at bounding box center [732, 111] width 30 height 30
click at [1124, 219] on div at bounding box center [1083, 224] width 245 height 145
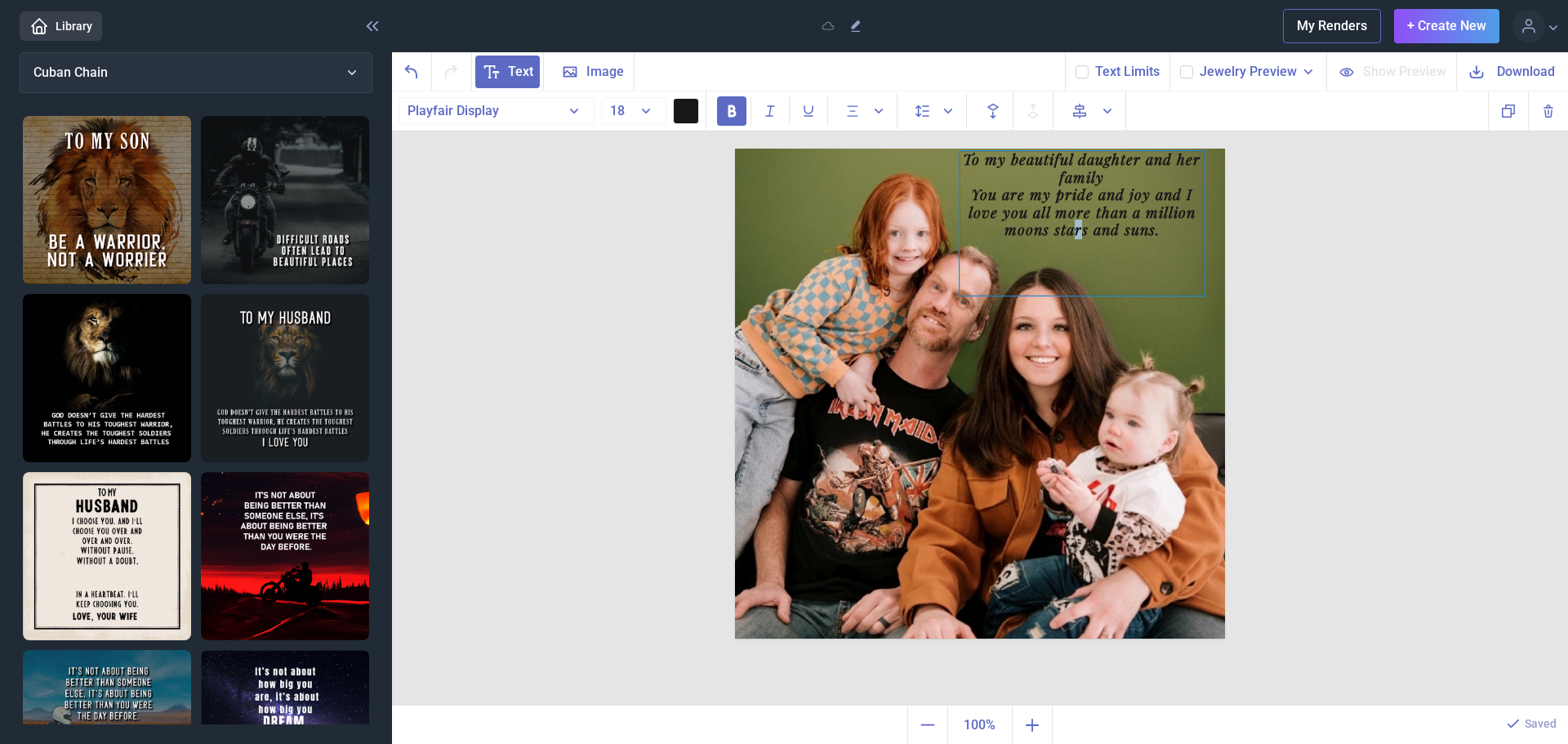
click at [1076, 248] on div "To my beautiful daughter and her family You are my pride and joy and I love you…" at bounding box center [1083, 223] width 245 height 145
click at [1081, 271] on div "To my beautiful daughter and her family You are my pride and joy and I love you…" at bounding box center [1081, 229] width 245 height 145
click at [1352, 338] on div "text To my beautiful daughter and her family You are my pride and joy and I lov…" at bounding box center [980, 399] width 1176 height 615
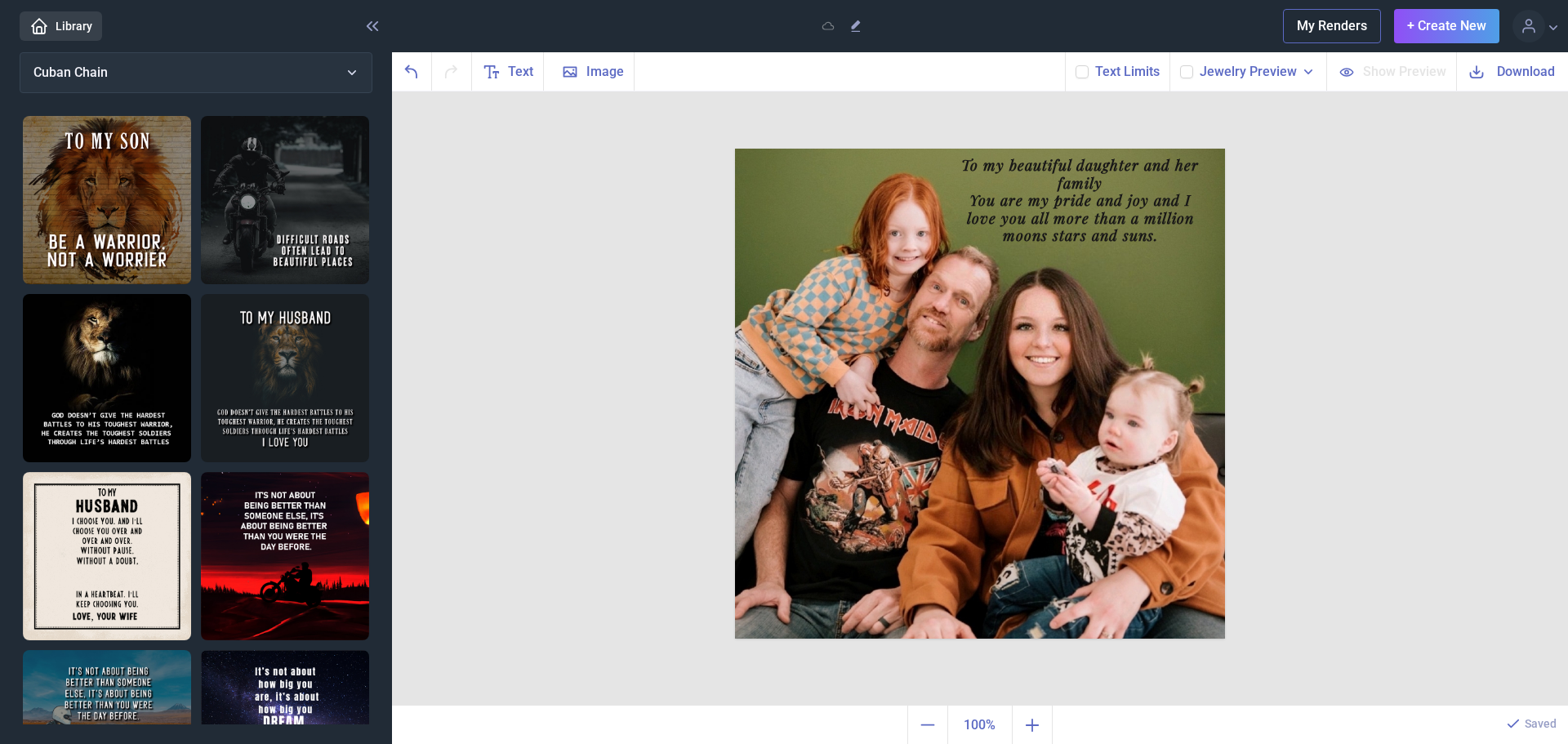
click at [1266, 72] on span "Jewelry Preview" at bounding box center [1248, 71] width 97 height 19
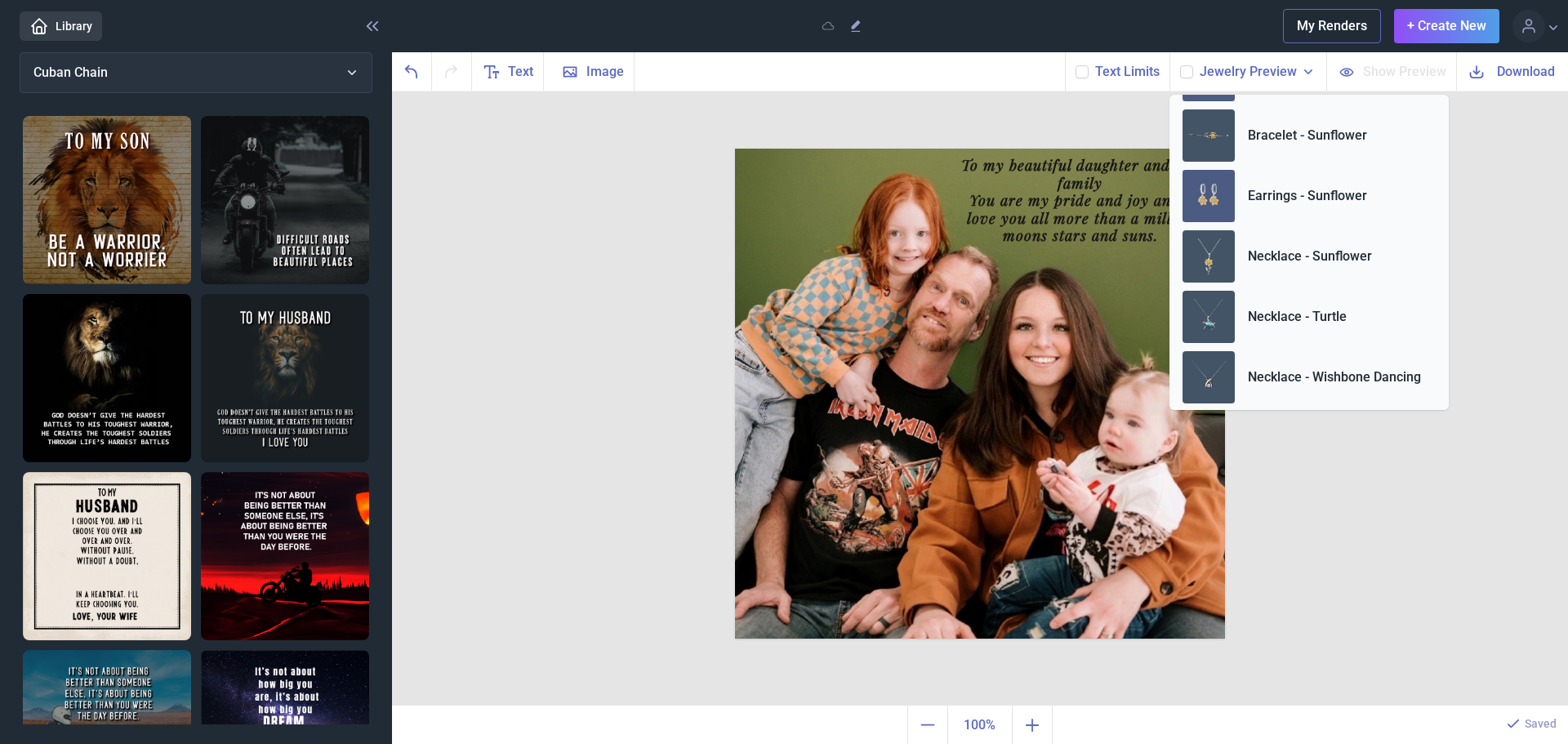
scroll to position [609, 0]
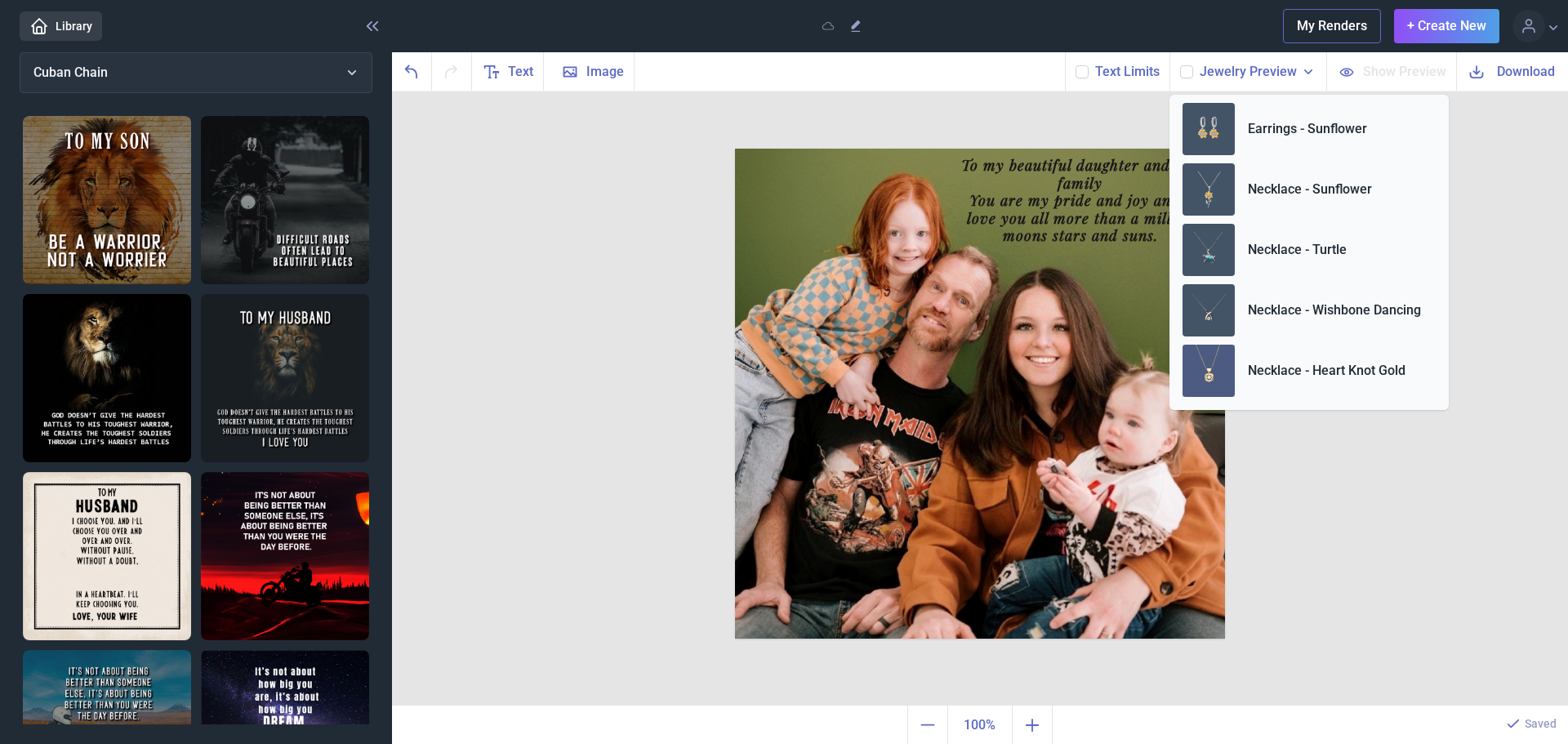
click at [1281, 376] on p "Necklace - Heart Knot Gold" at bounding box center [1326, 370] width 158 height 19
click at [1405, 468] on div "text To my beautiful daughter and her family You are my pride and joy and I lov…" at bounding box center [980, 399] width 1176 height 615
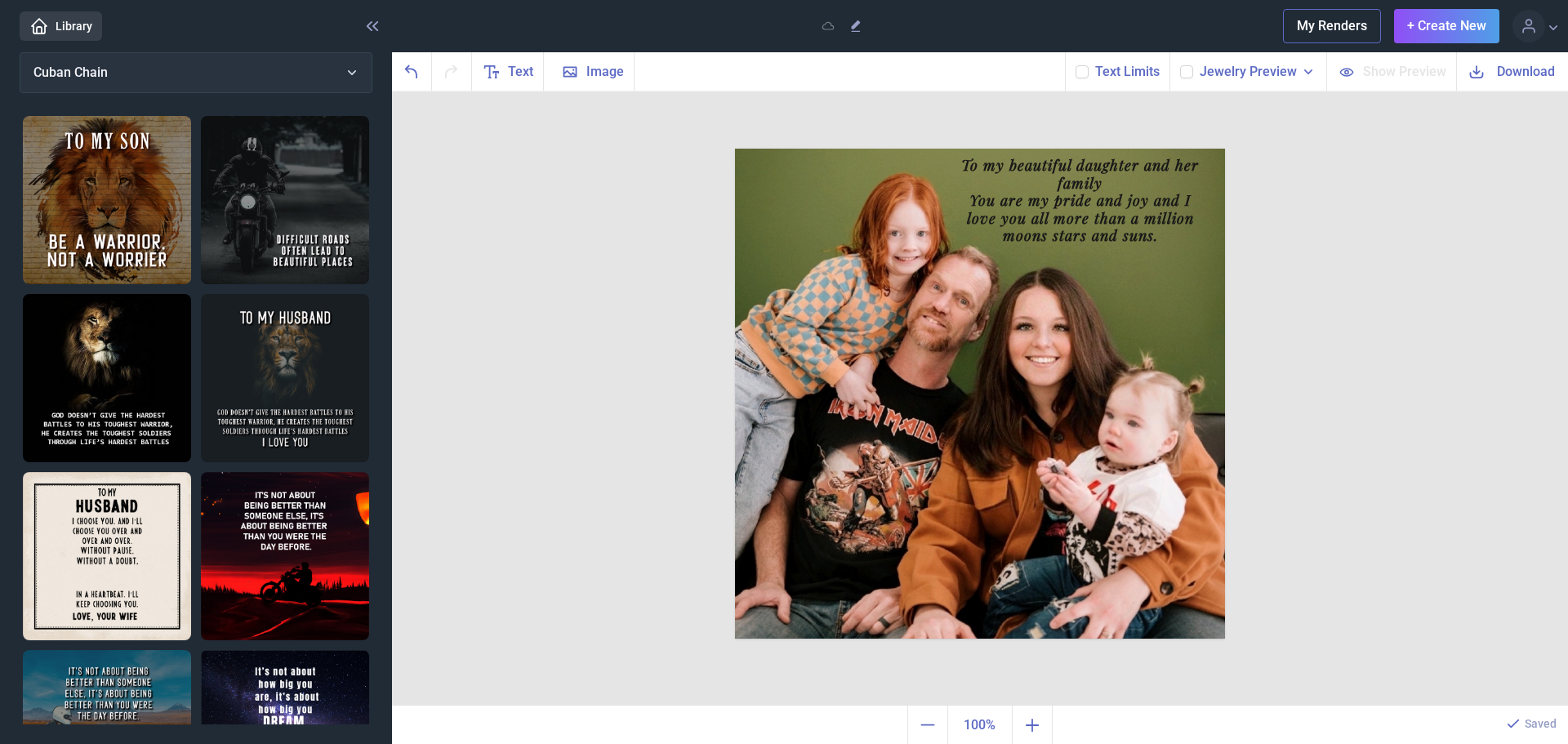
click at [1264, 67] on span "Jewelry Preview" at bounding box center [1248, 71] width 97 height 19
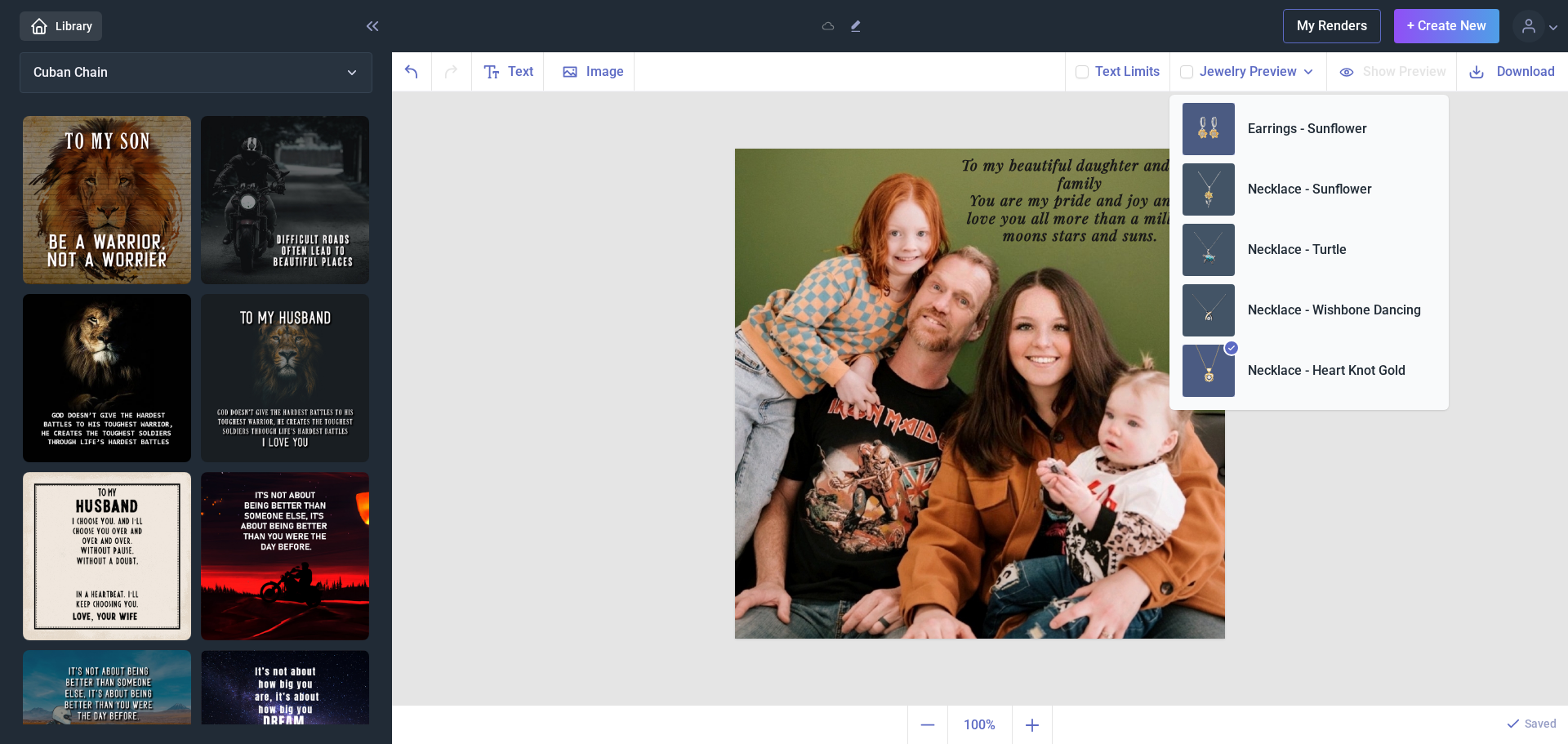
scroll to position [446, 0]
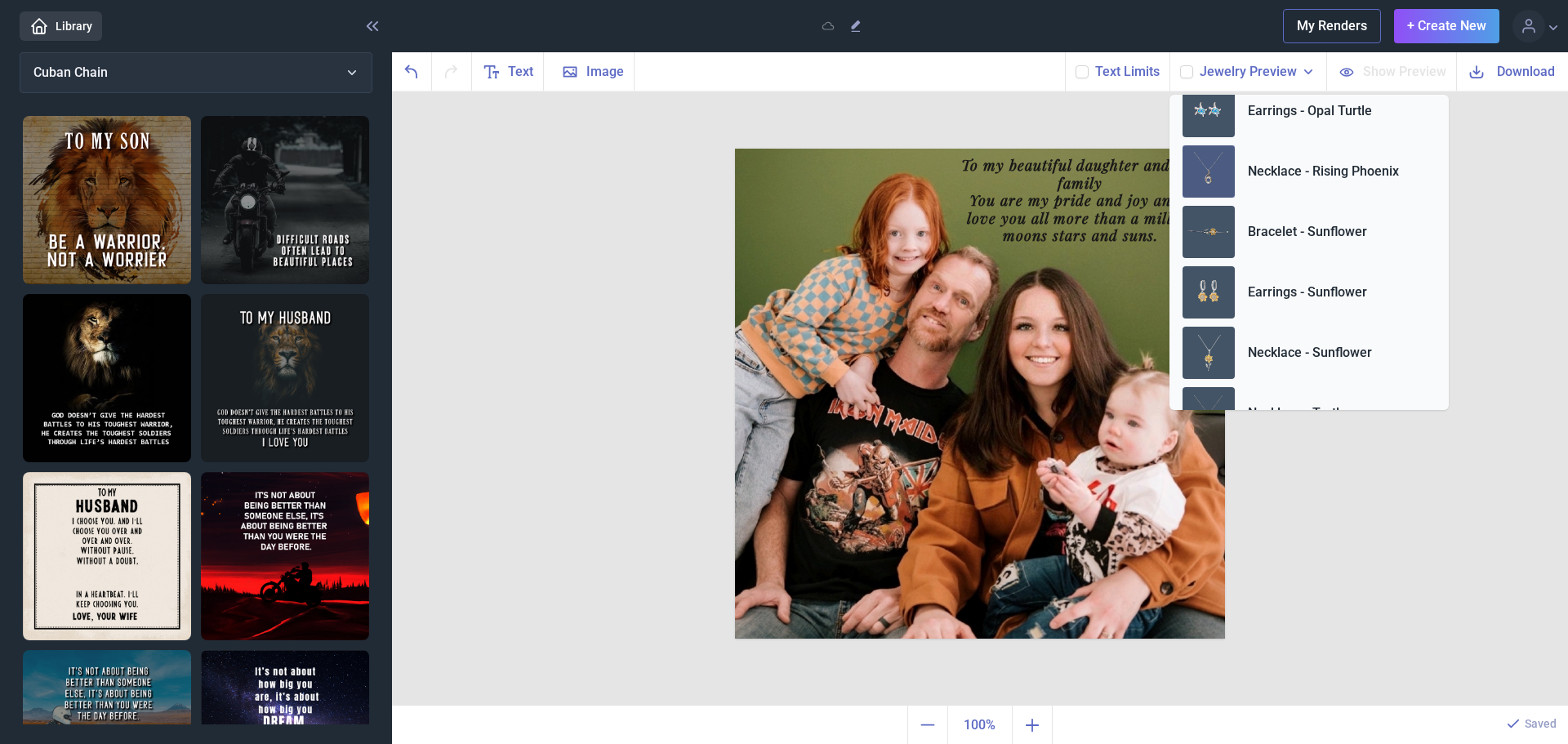
click at [1206, 179] on img at bounding box center [1208, 172] width 53 height 53
click at [1374, 519] on div "text To my beautiful daughter and her family You are my pride and joy and I lov…" at bounding box center [980, 399] width 1176 height 615
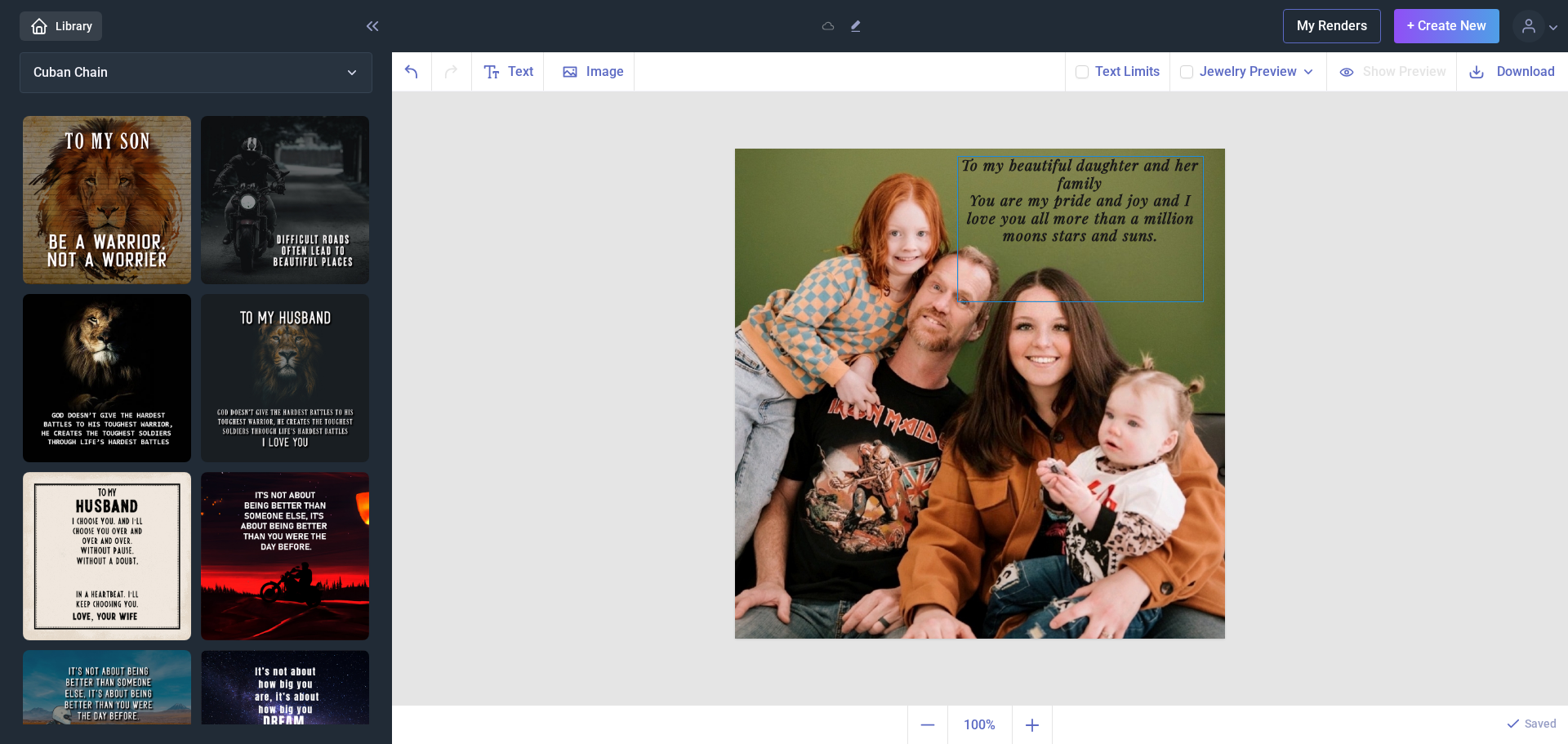
click at [1187, 149] on div "To my beautiful daughter and her family You are my pride and joy and I love you…" at bounding box center [980, 149] width 490 height 0
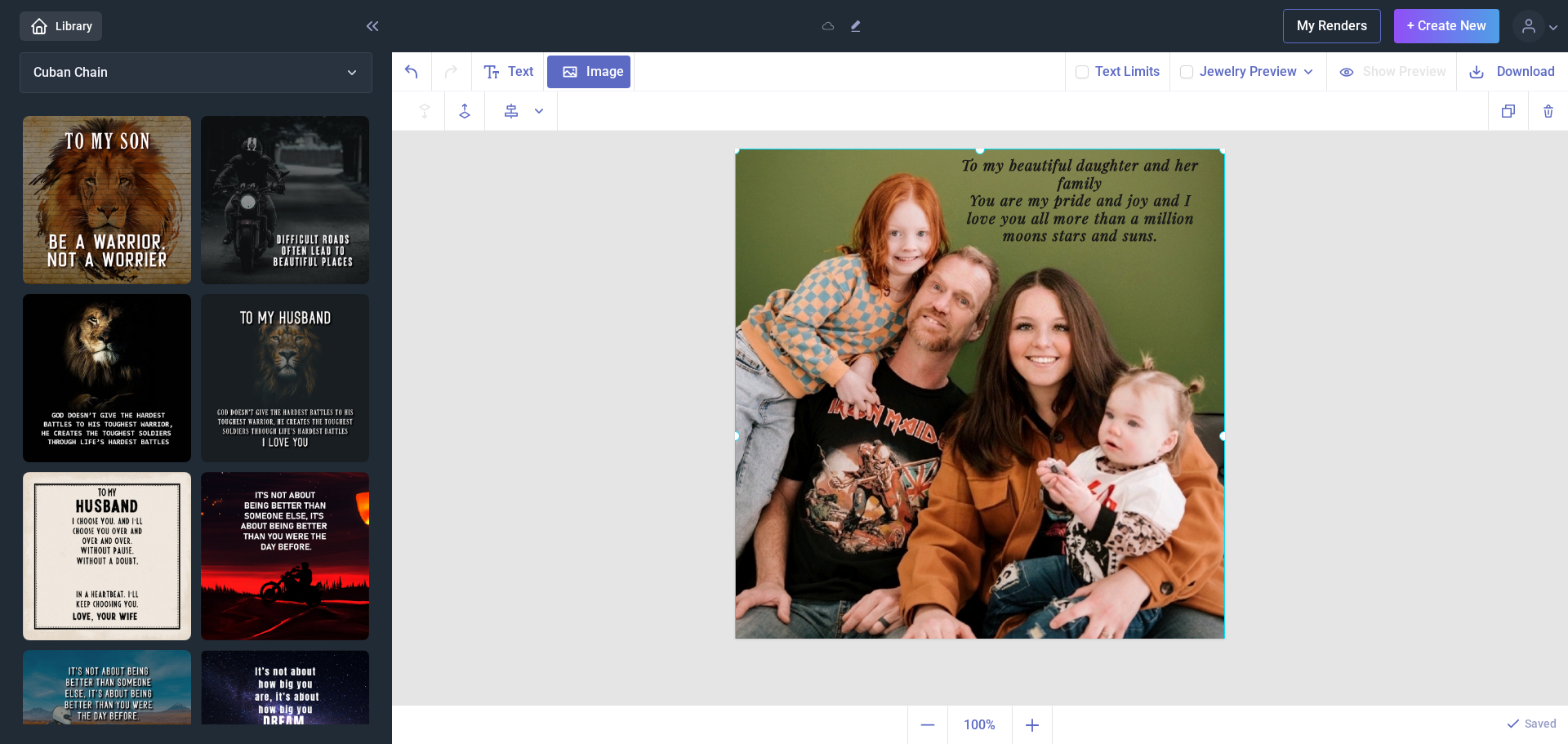
click at [736, 149] on div at bounding box center [736, 149] width 0 height 0
click at [1268, 66] on span "Jewelry Preview" at bounding box center [1248, 71] width 97 height 19
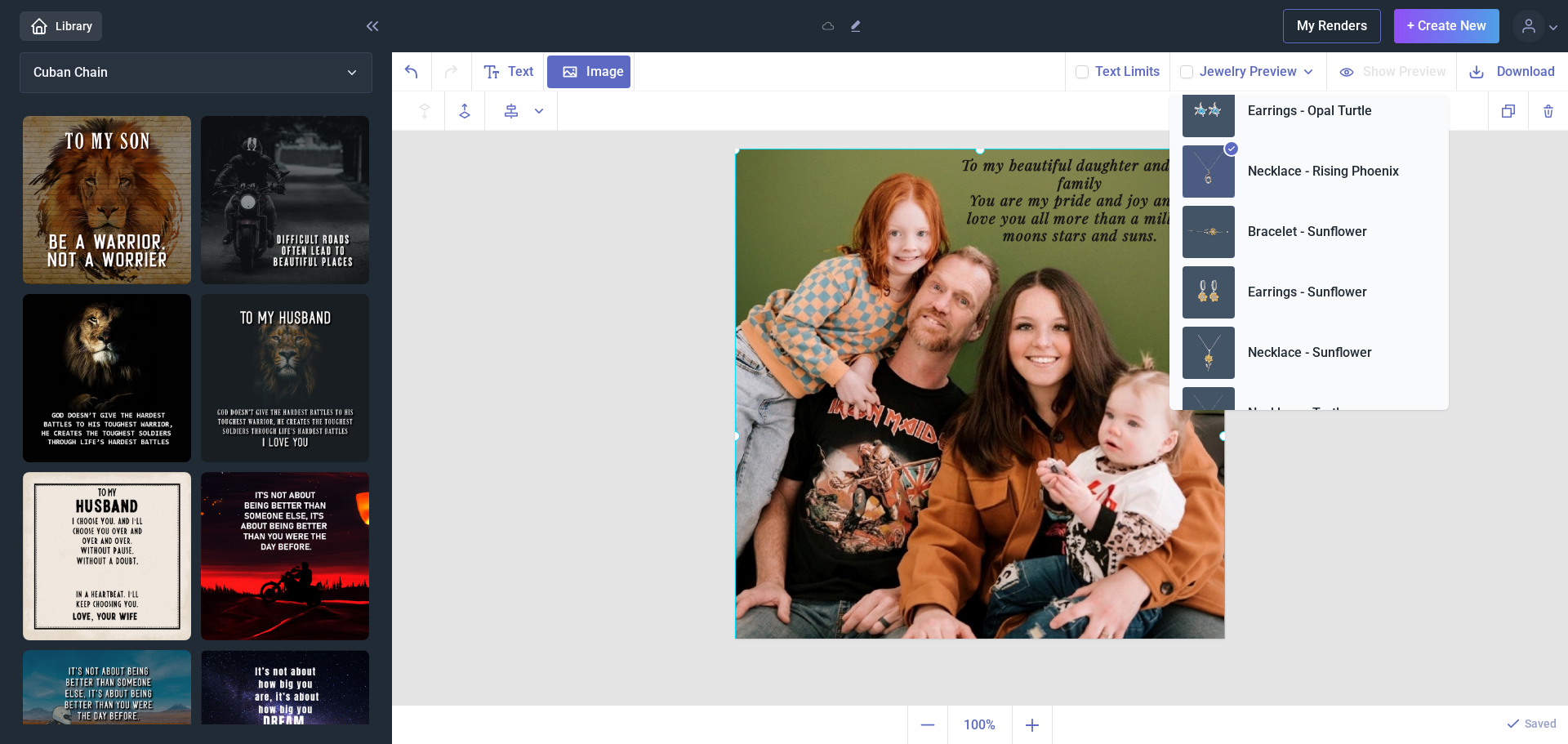
click at [1188, 70] on icon at bounding box center [1187, 72] width 10 height 10
click at [1180, 66] on input "checkbox" at bounding box center [1179, 65] width 1 height 1
checkbox input "true"
click at [1222, 366] on img at bounding box center [1208, 353] width 53 height 53
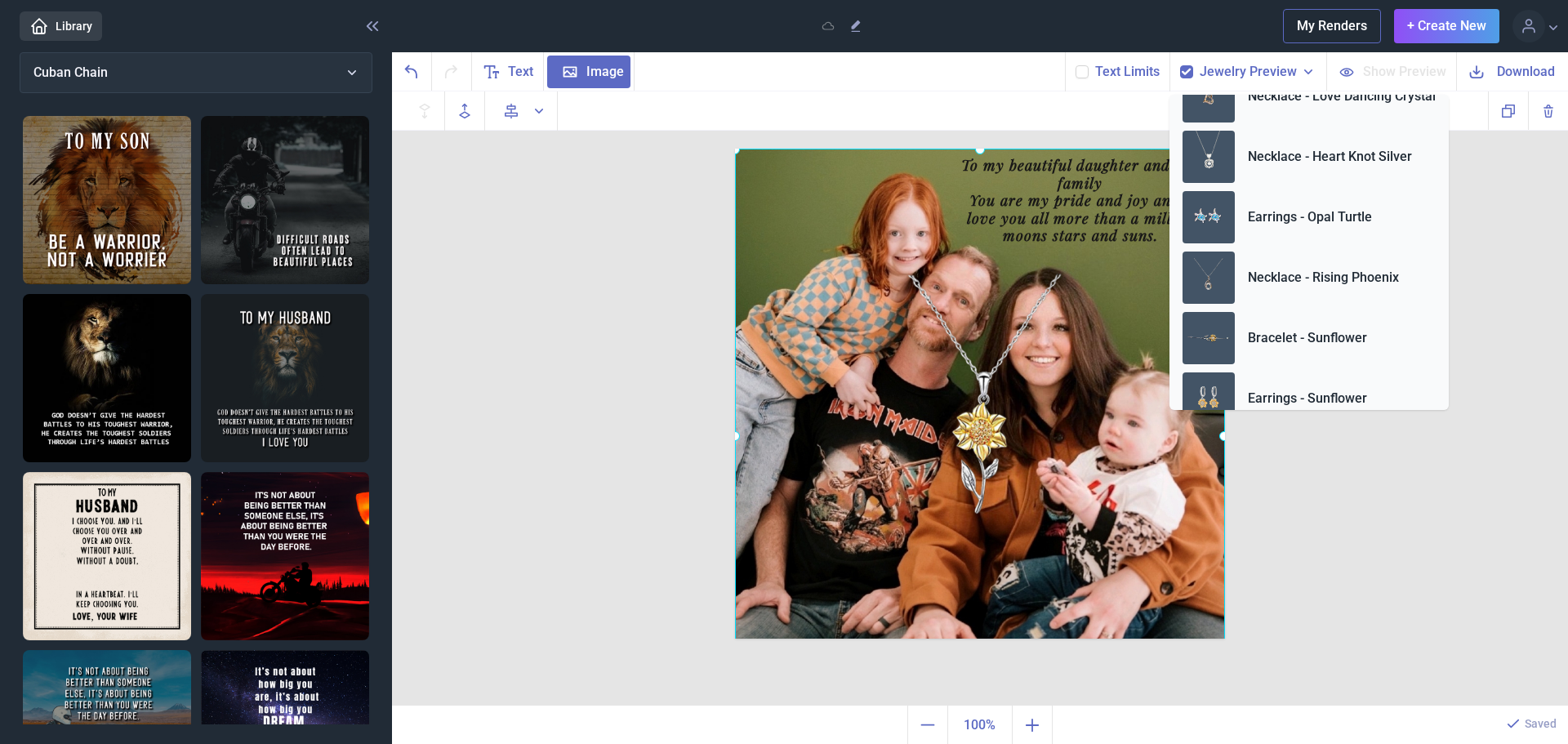
scroll to position [338, 0]
click at [1219, 294] on img at bounding box center [1208, 280] width 53 height 53
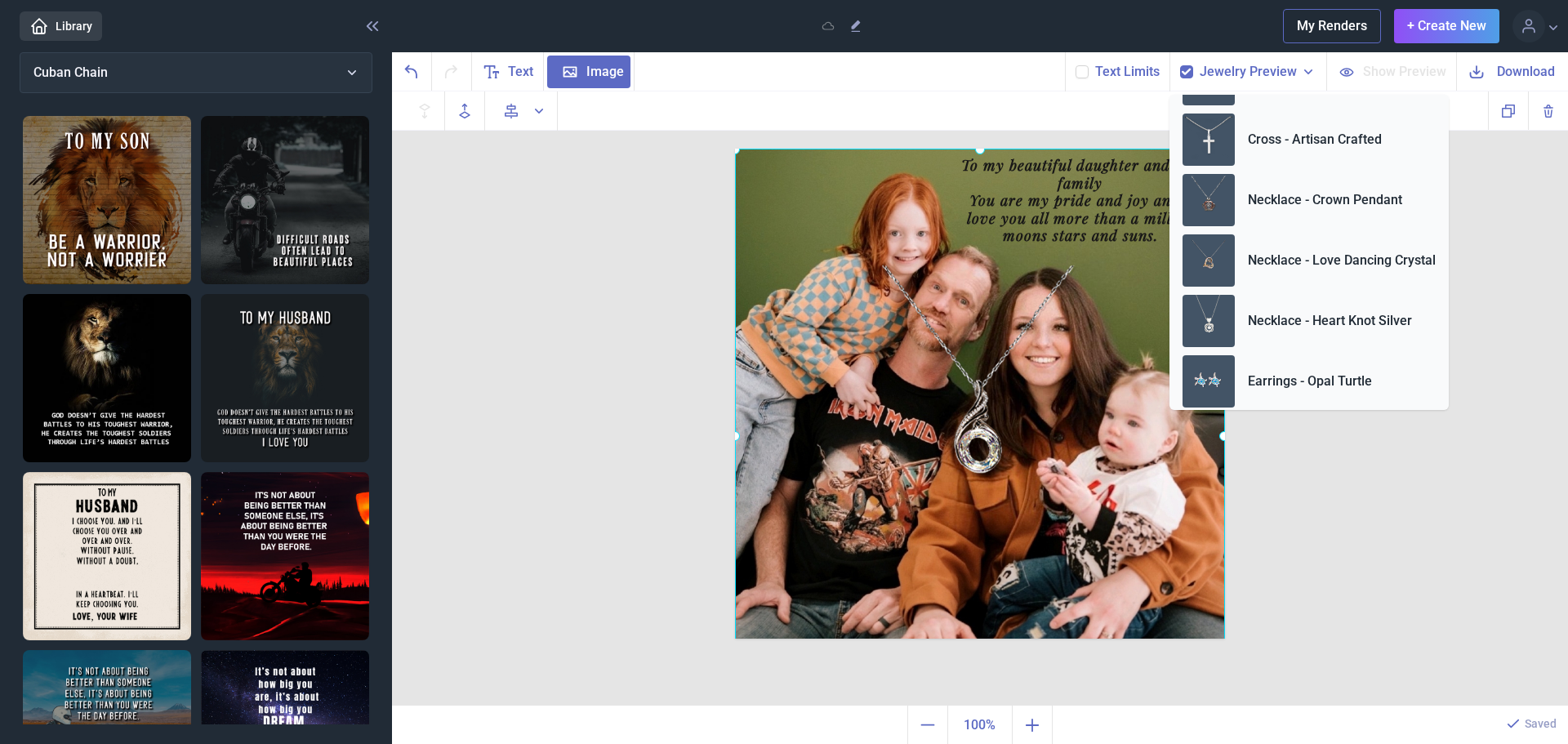
scroll to position [174, 0]
click at [1218, 275] on img at bounding box center [1208, 262] width 53 height 53
click at [1194, 204] on img at bounding box center [1208, 201] width 53 height 53
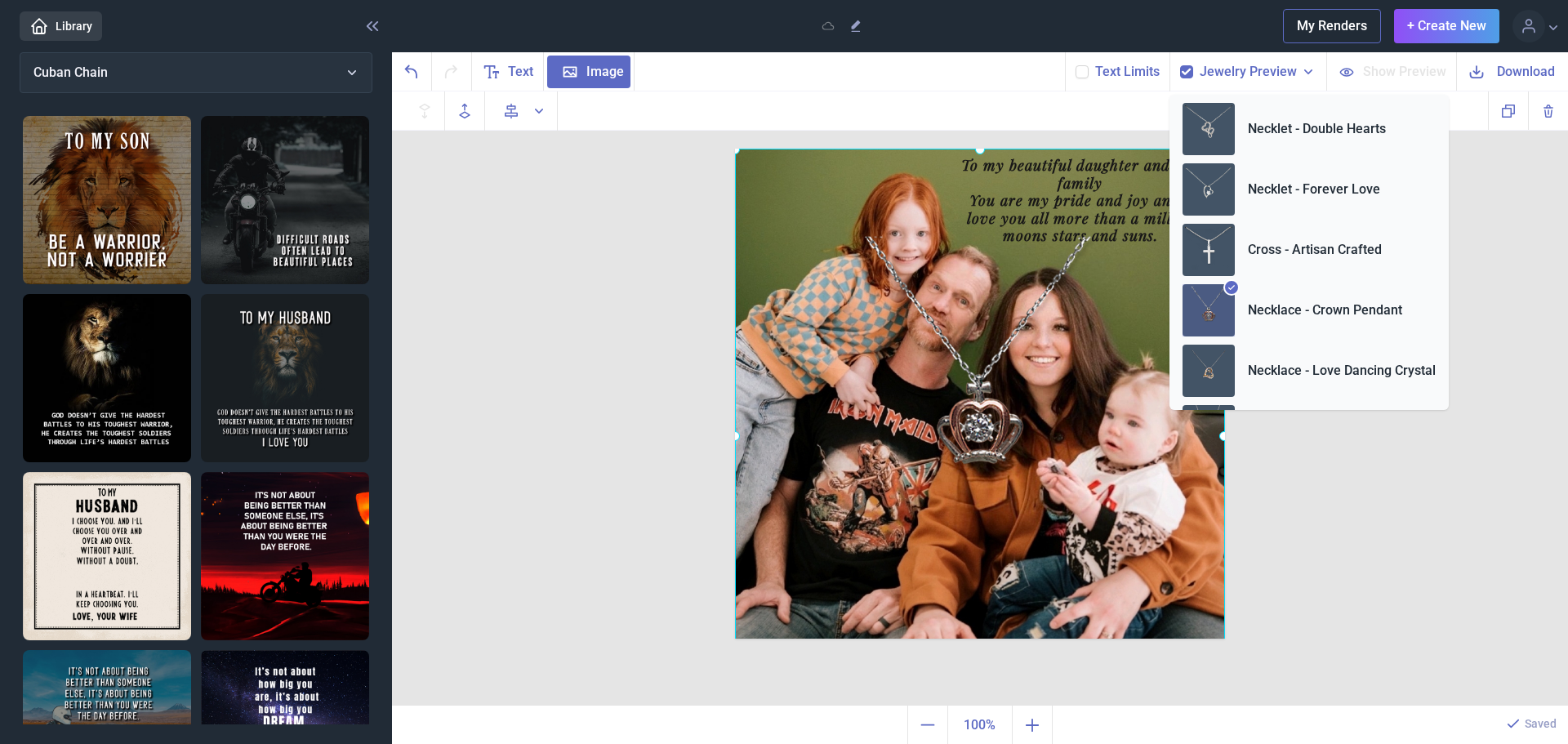
scroll to position [65, 0]
click at [1213, 239] on img at bounding box center [1208, 250] width 53 height 53
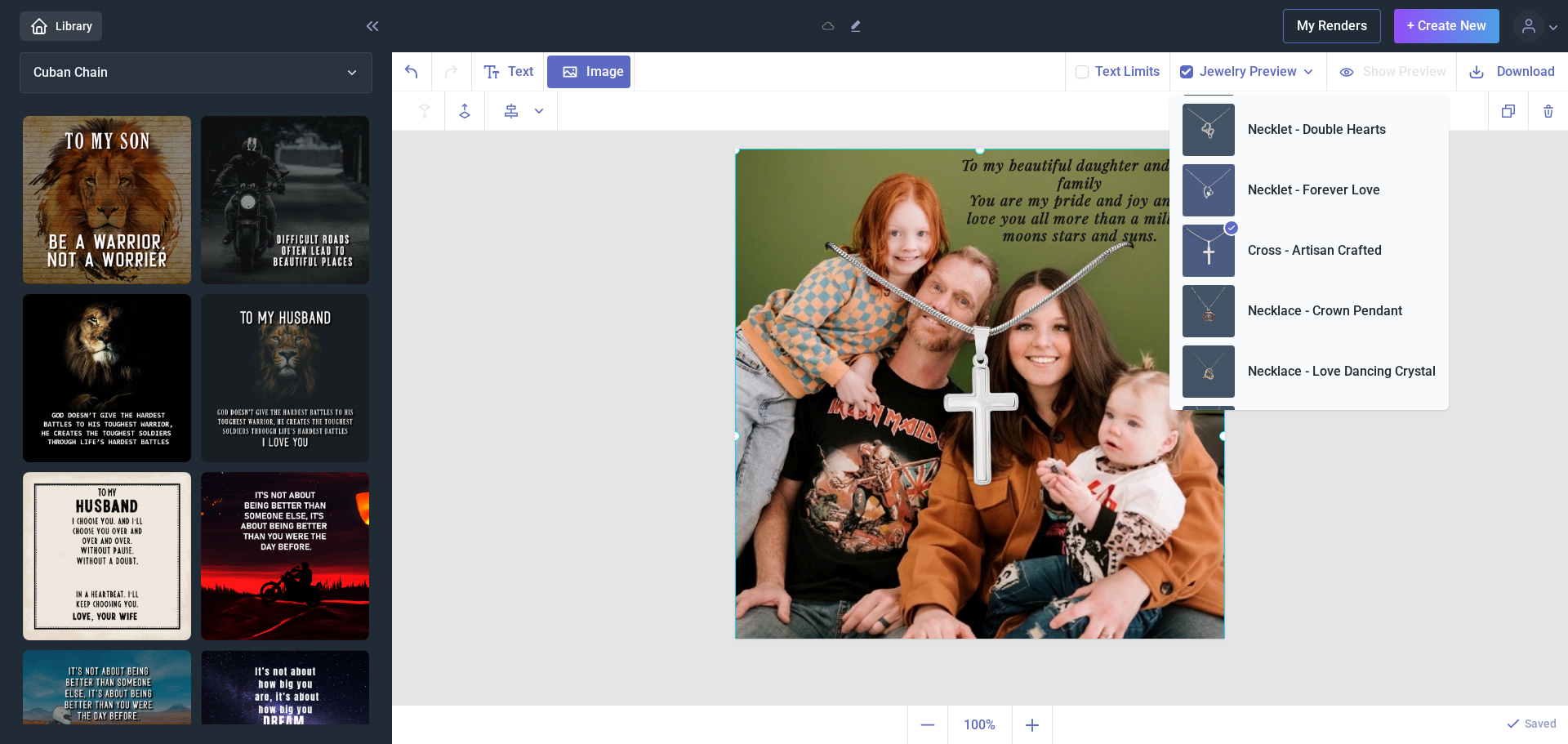
click at [1213, 193] on img at bounding box center [1208, 190] width 53 height 53
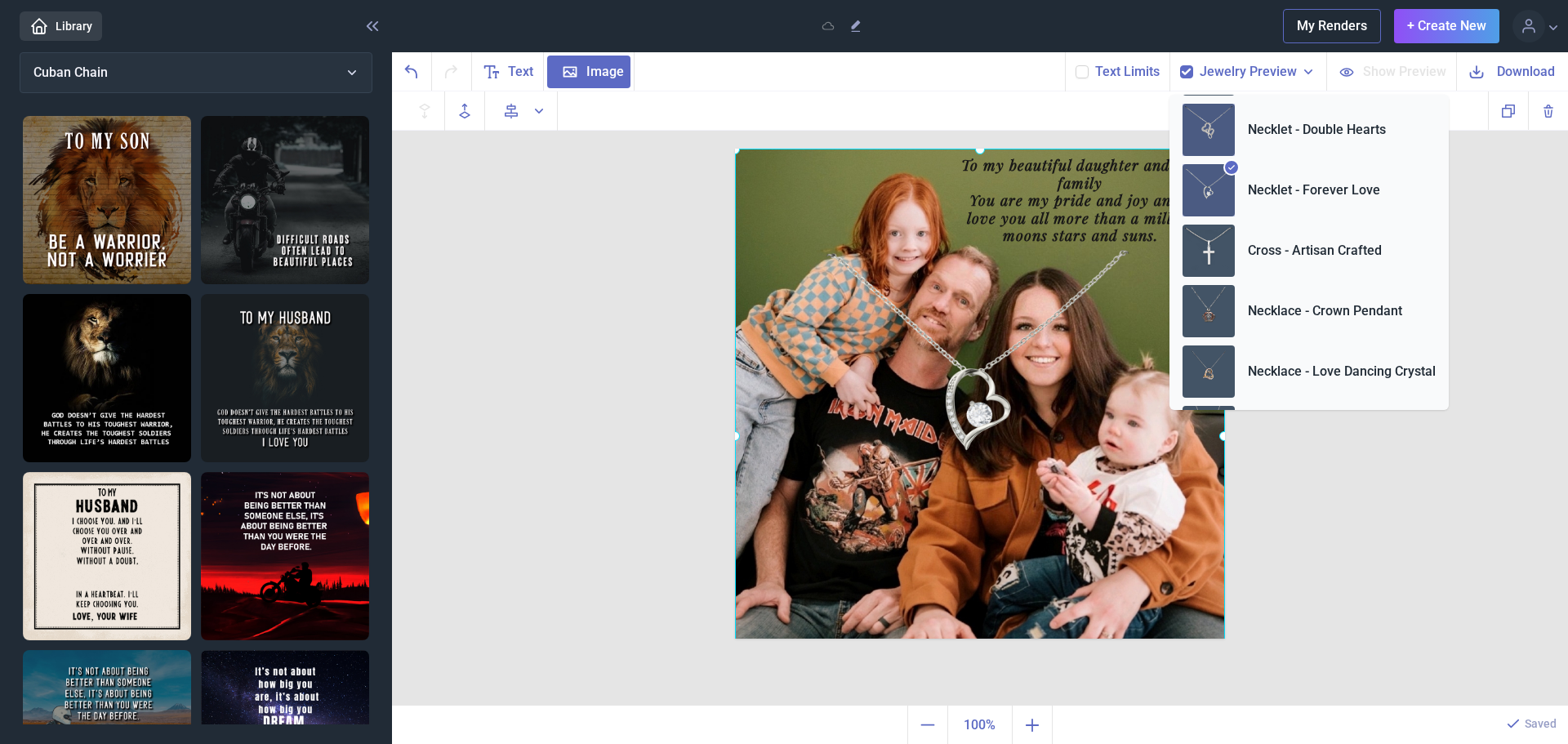
click at [1211, 138] on img at bounding box center [1208, 129] width 53 height 53
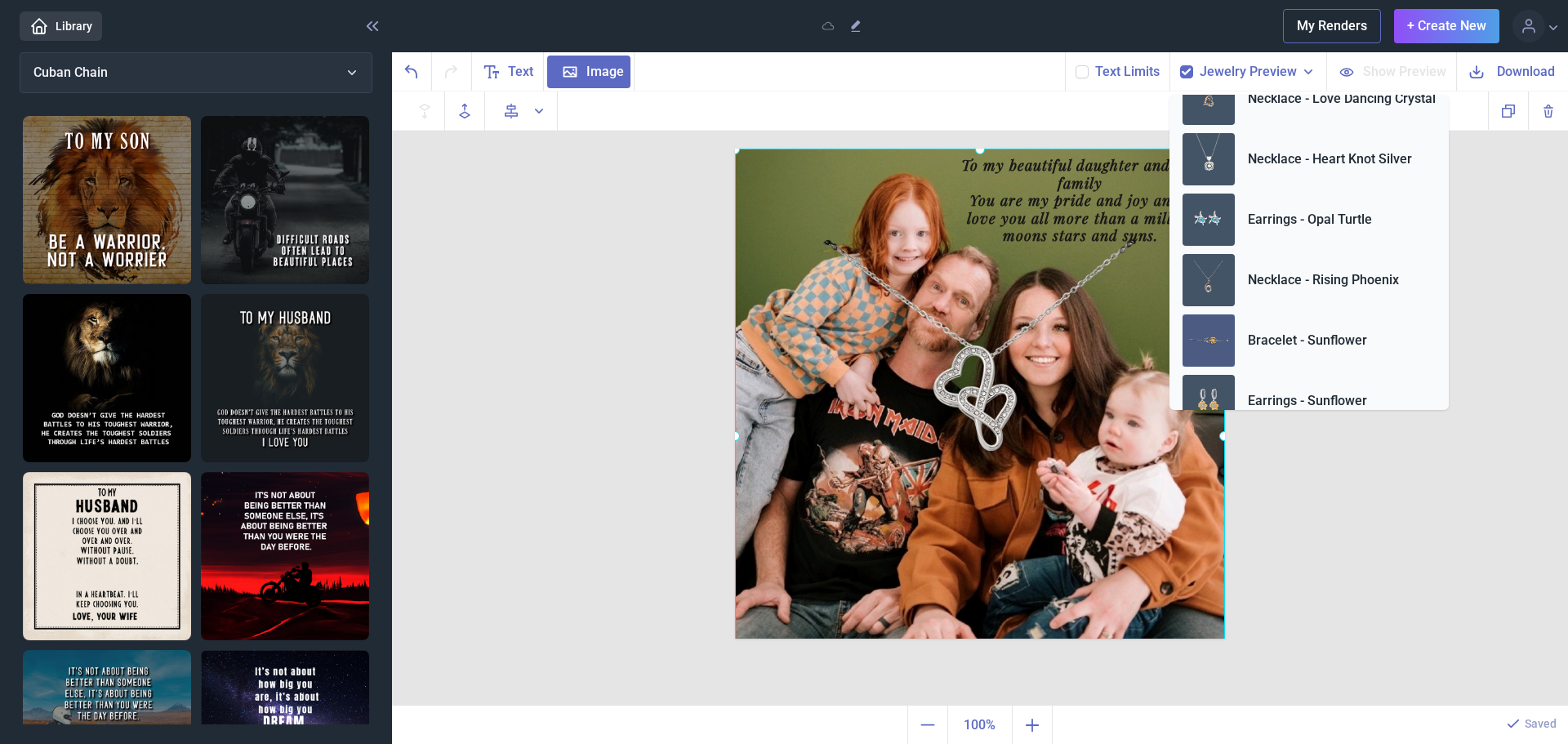
scroll to position [609, 0]
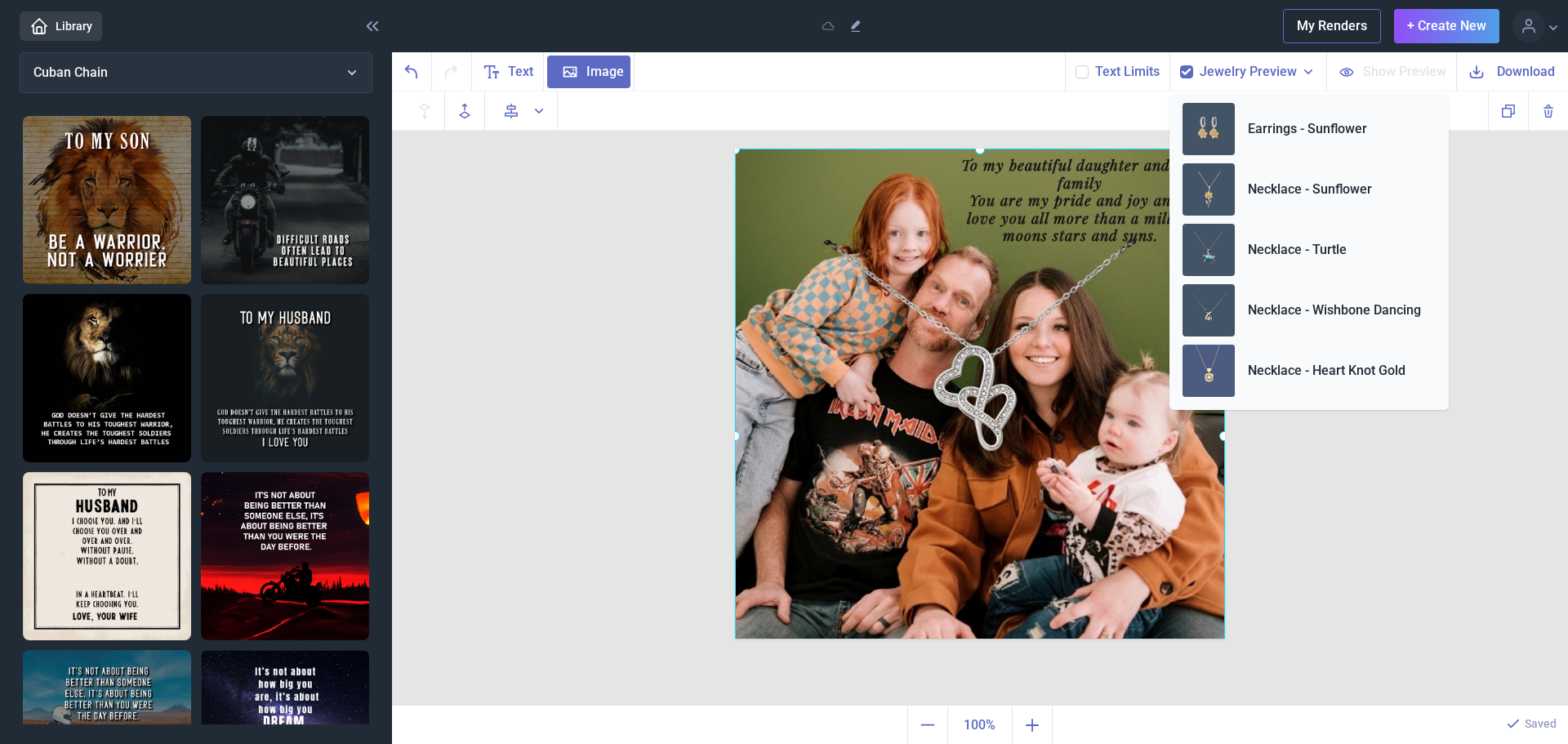
click at [1210, 366] on img at bounding box center [1208, 370] width 53 height 53
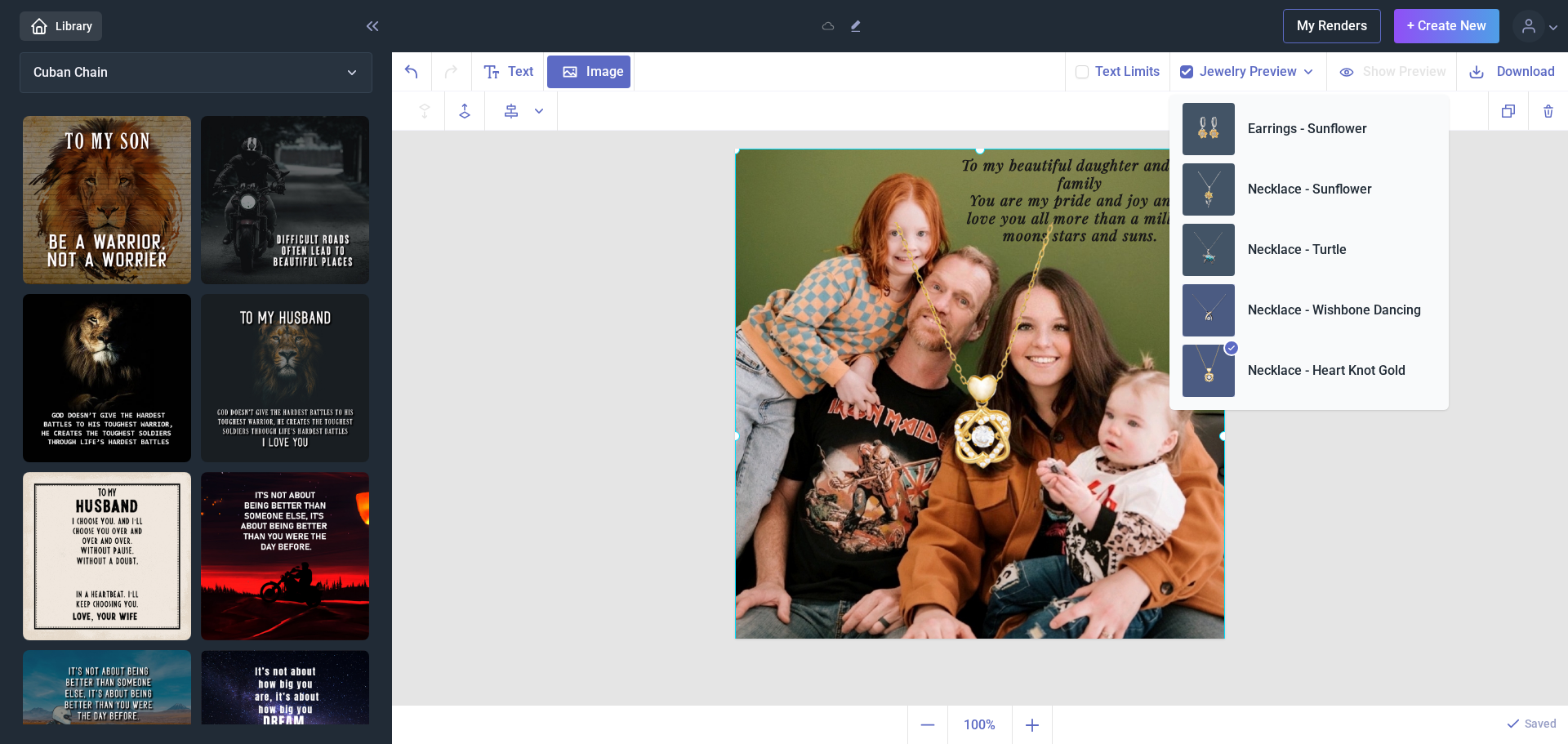
click at [1221, 320] on img at bounding box center [1208, 310] width 53 height 53
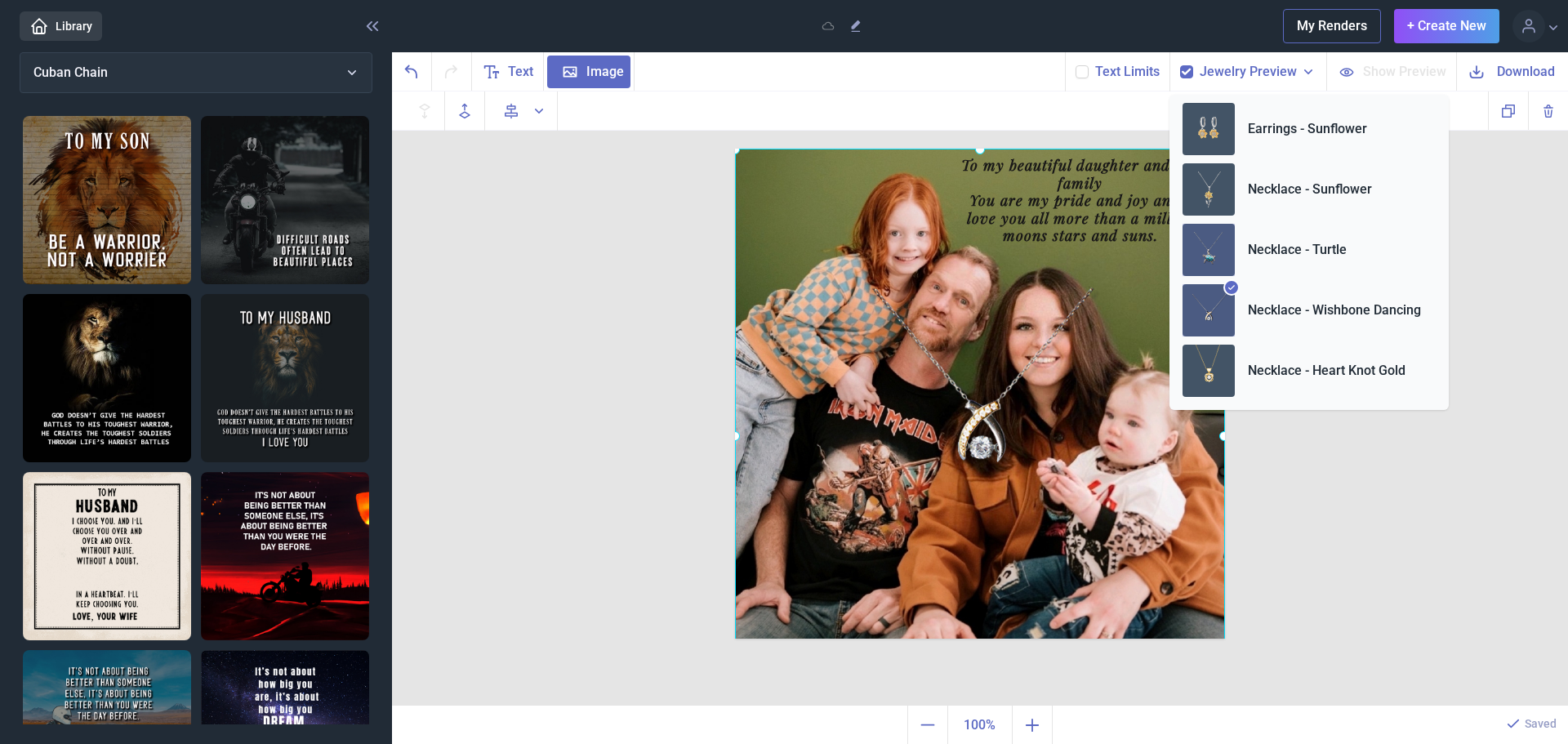
click at [1211, 266] on img at bounding box center [1208, 249] width 53 height 53
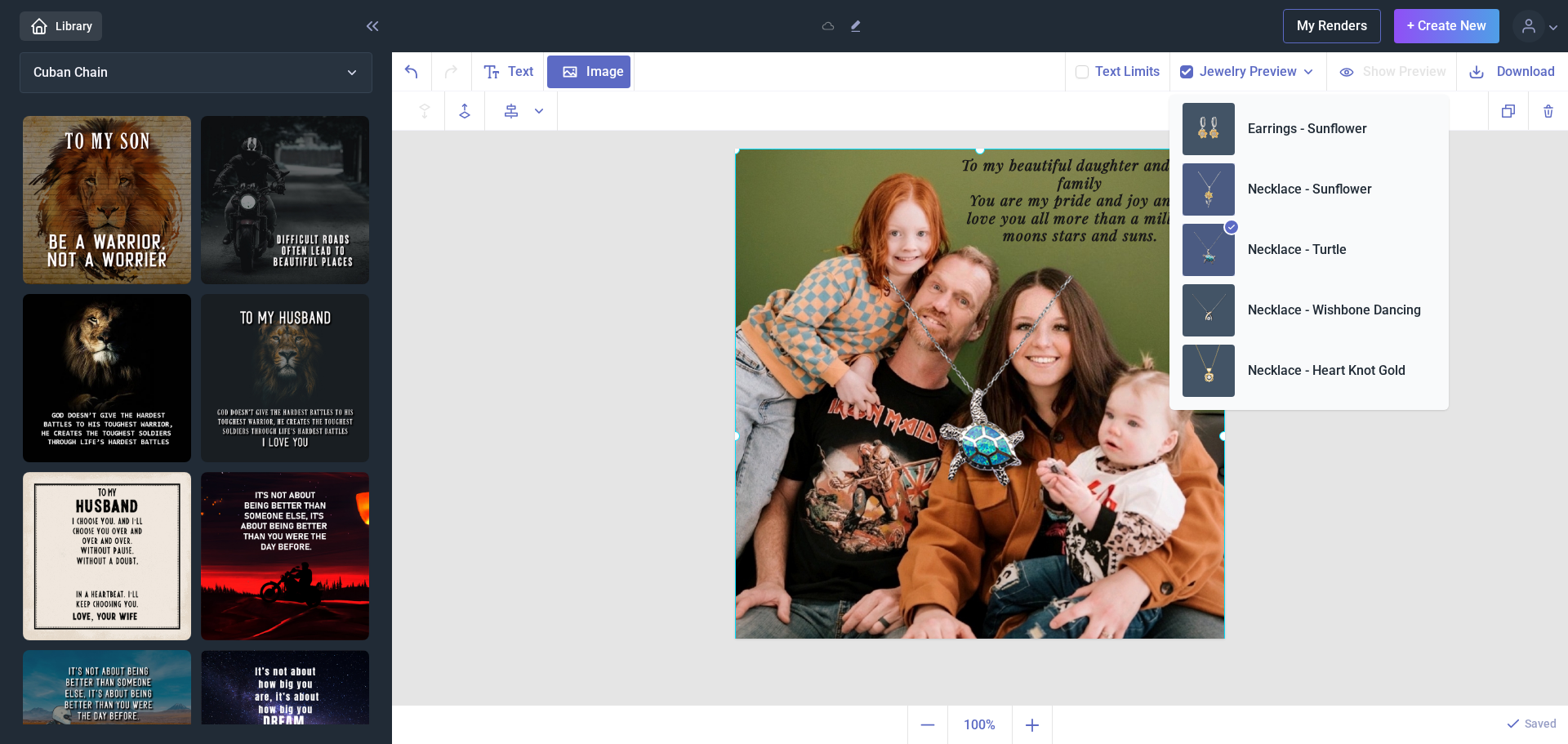
click at [1206, 197] on img at bounding box center [1208, 189] width 53 height 53
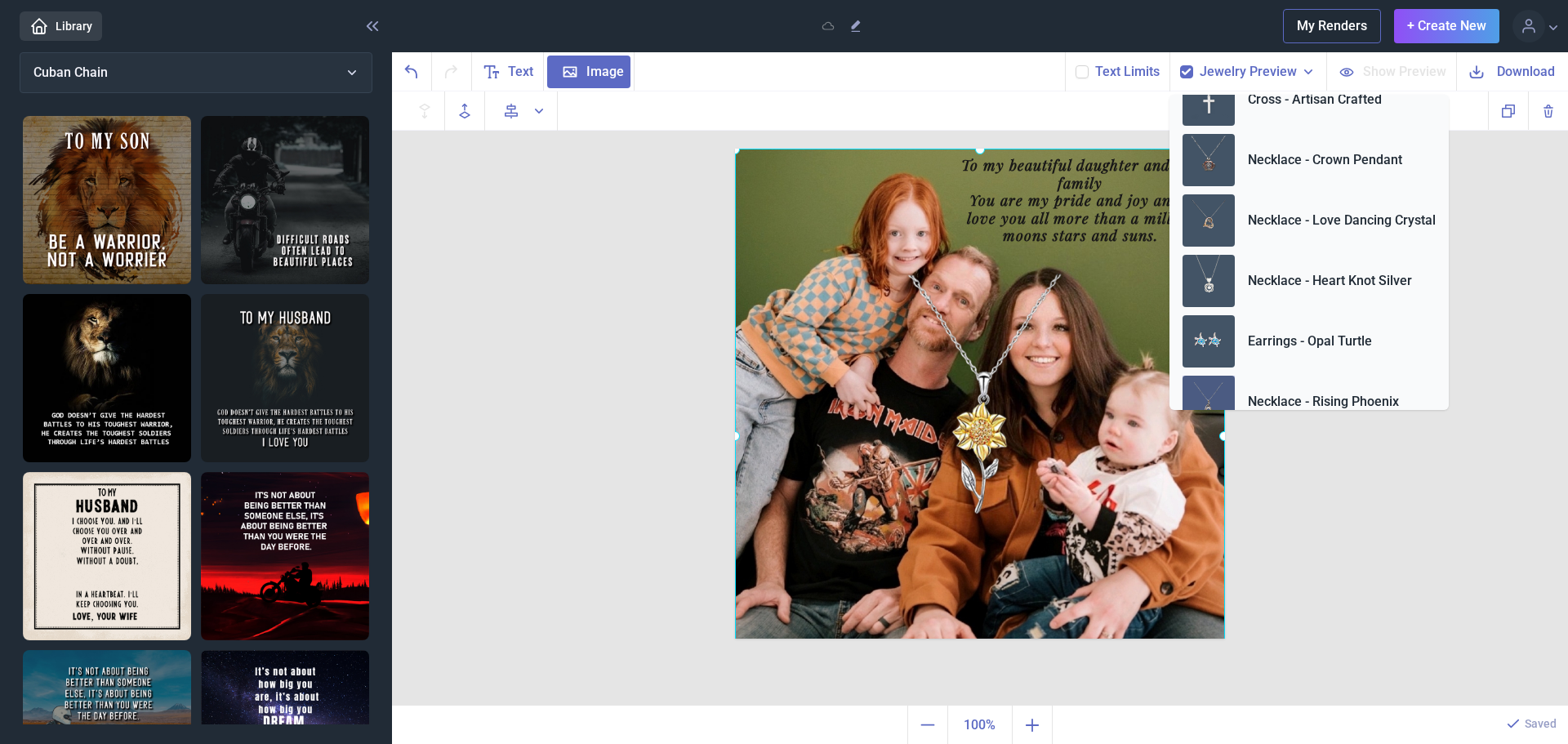
scroll to position [174, 0]
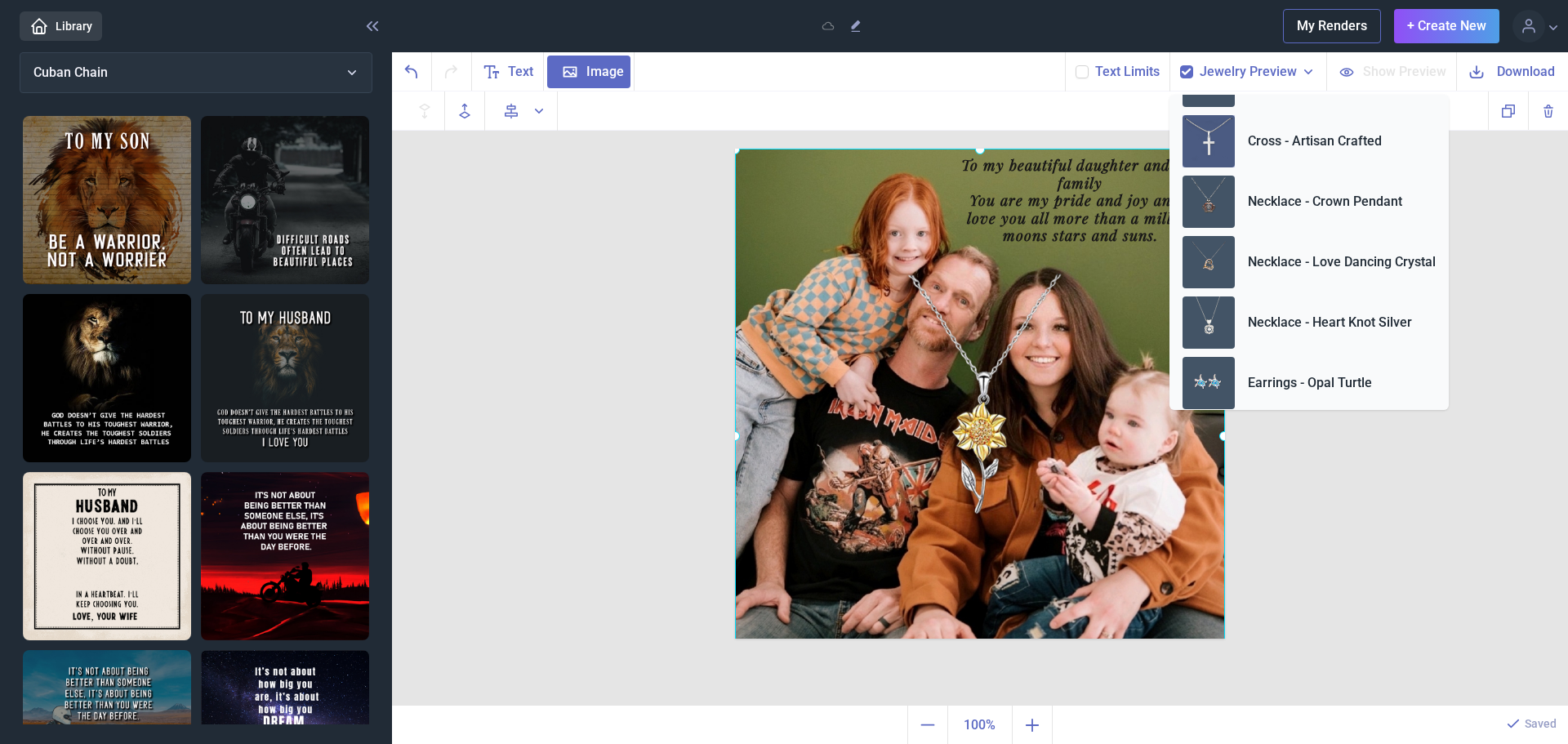
click at [1204, 156] on img at bounding box center [1208, 141] width 53 height 53
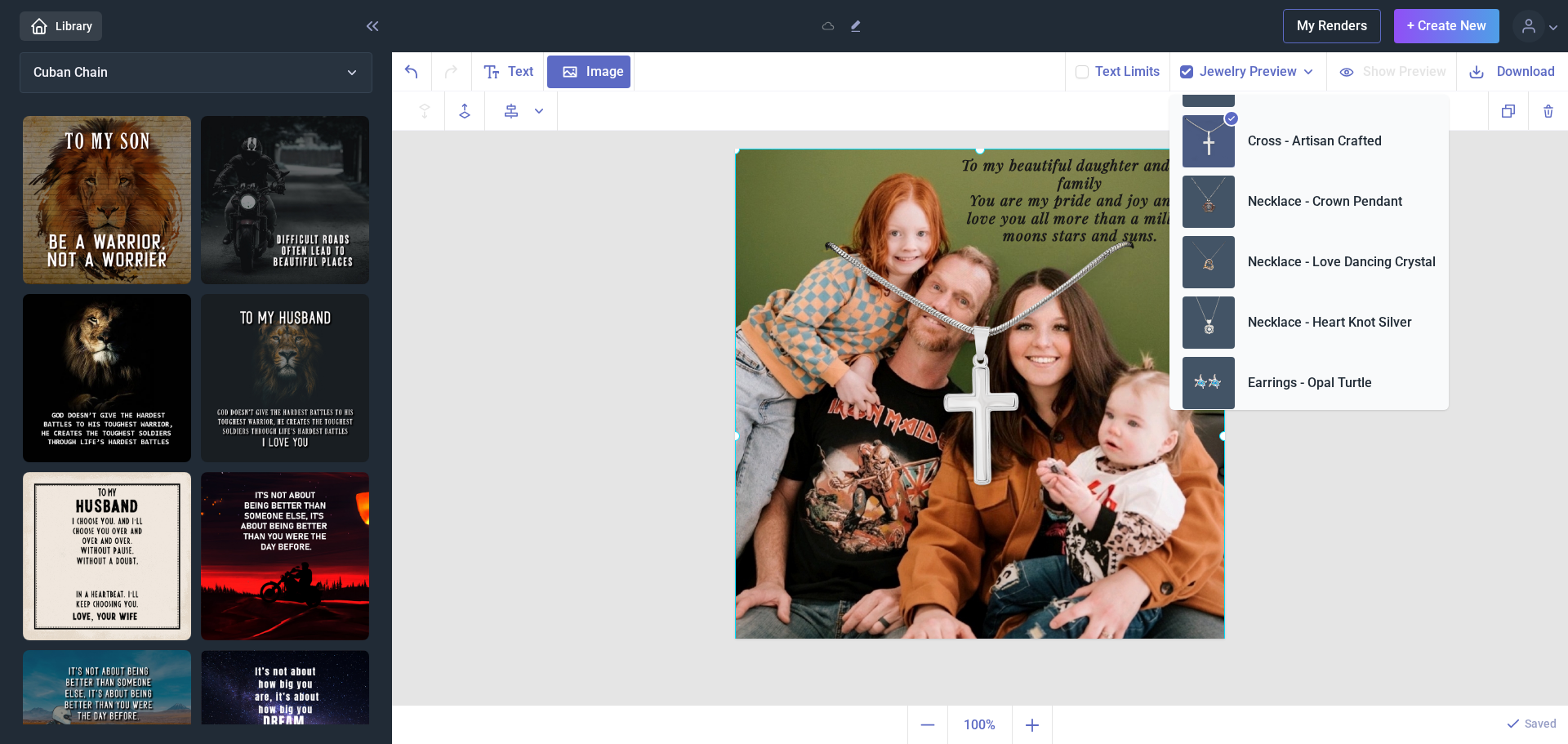
click at [1398, 541] on div "text To my beautiful daughter and her family You are my pride and joy and I lov…" at bounding box center [980, 399] width 1176 height 615
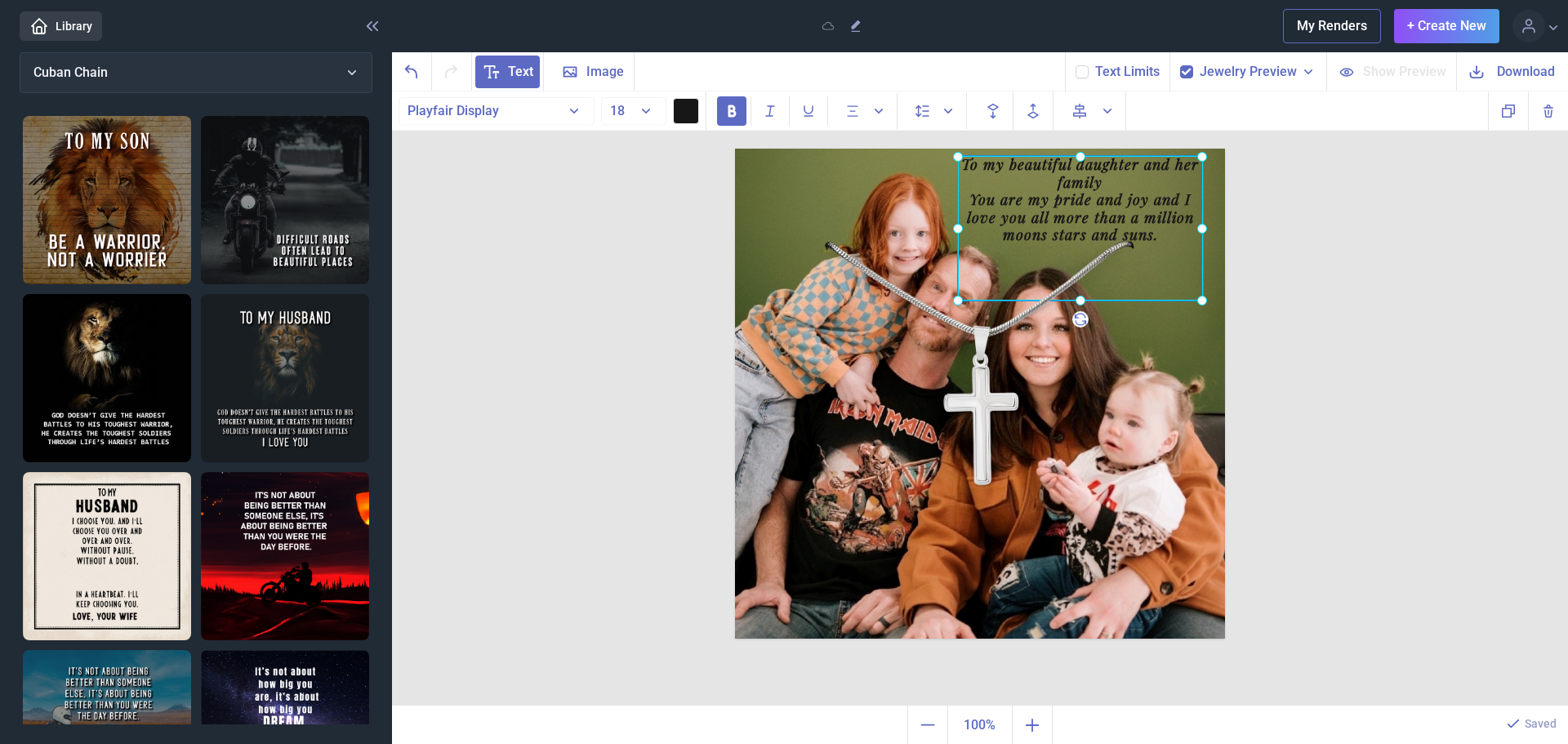
click at [736, 149] on div "To my beautiful daughter and her family You are my pride and joy and I love you…" at bounding box center [736, 149] width 0 height 0
click at [1084, 179] on div at bounding box center [1081, 228] width 245 height 145
click at [1019, 178] on div at bounding box center [1081, 228] width 245 height 145
click at [984, 172] on div "To my beautiful daughter and her family You are my pride and joy and I love you…" at bounding box center [1081, 228] width 245 height 145
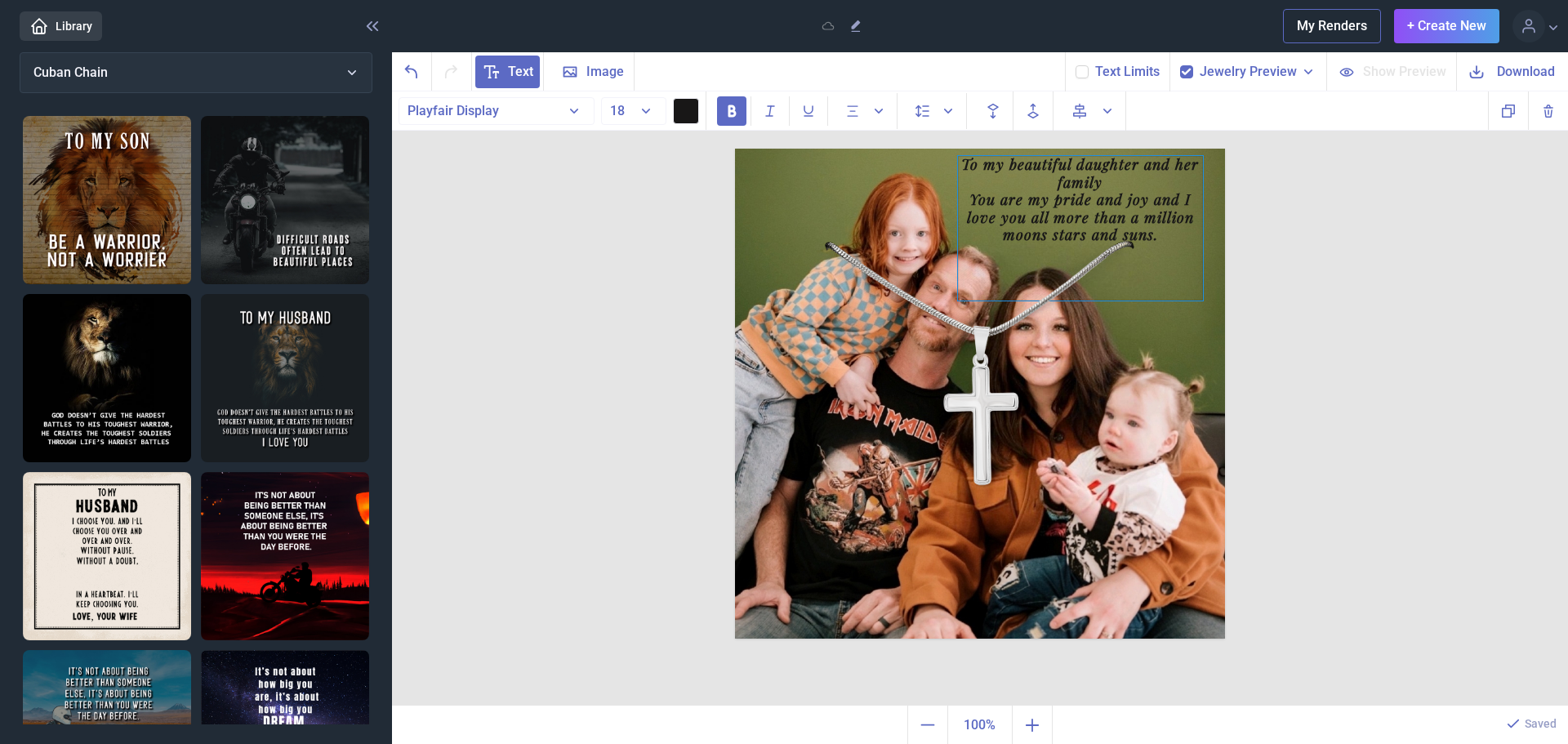
click at [1099, 174] on div "family" at bounding box center [1081, 183] width 245 height 18
click at [1163, 234] on div "You are my pride and joy and I love you all more than a million moons stars and…" at bounding box center [1082, 218] width 245 height 54
click at [1149, 199] on div "You are my pride and joy and I love you all more than a million moons stars and…" at bounding box center [1082, 218] width 245 height 54
click at [1140, 183] on div "family" at bounding box center [1082, 183] width 245 height 18
click at [1155, 270] on div at bounding box center [1084, 270] width 245 height 18
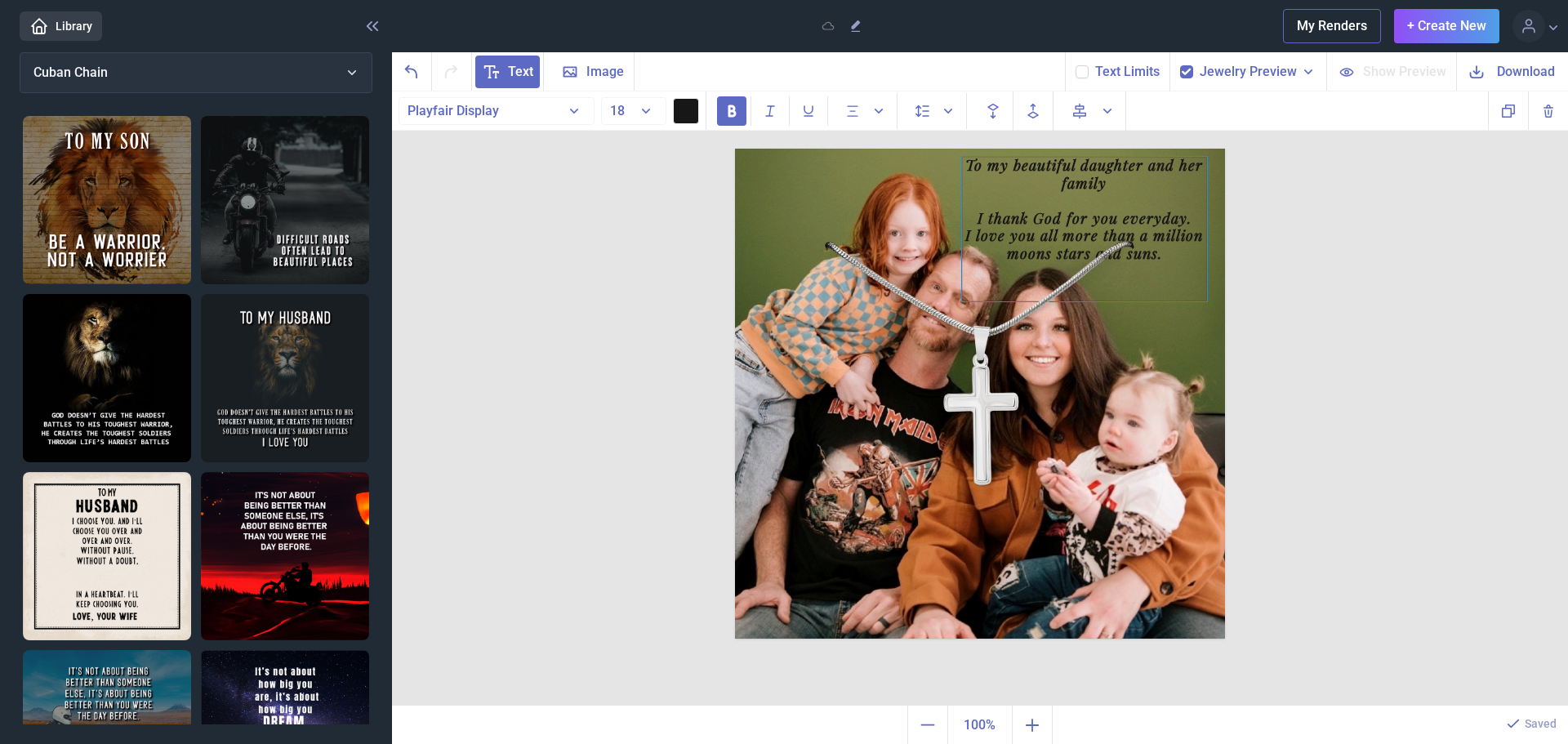
click at [1140, 186] on div "family" at bounding box center [1085, 183] width 245 height 18
click at [1190, 215] on div "I thank God for you everyday." at bounding box center [1085, 218] width 245 height 18
click at [1193, 215] on div "I thank God for you everyday." at bounding box center [1087, 219] width 245 height 18
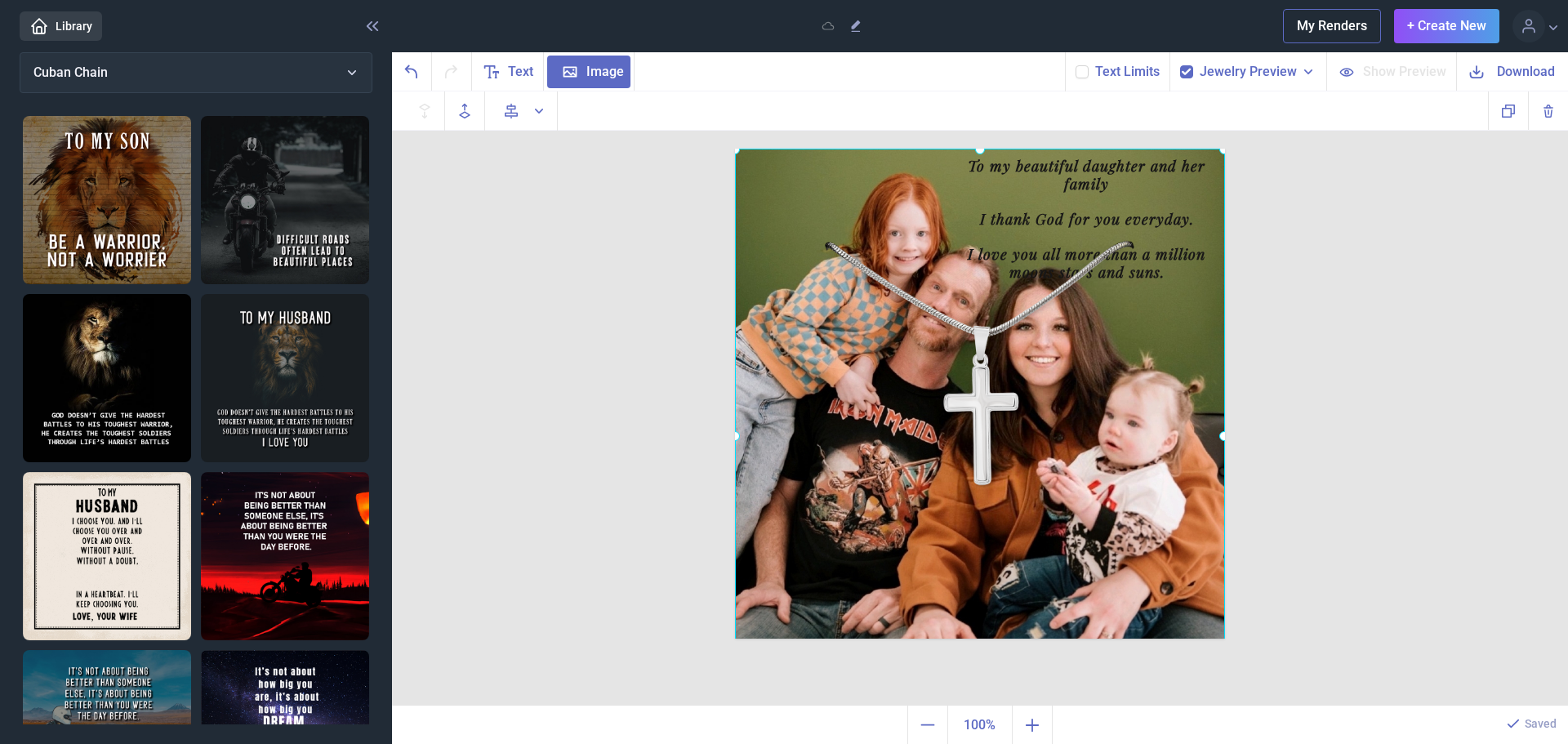
click at [736, 149] on div at bounding box center [736, 149] width 0 height 0
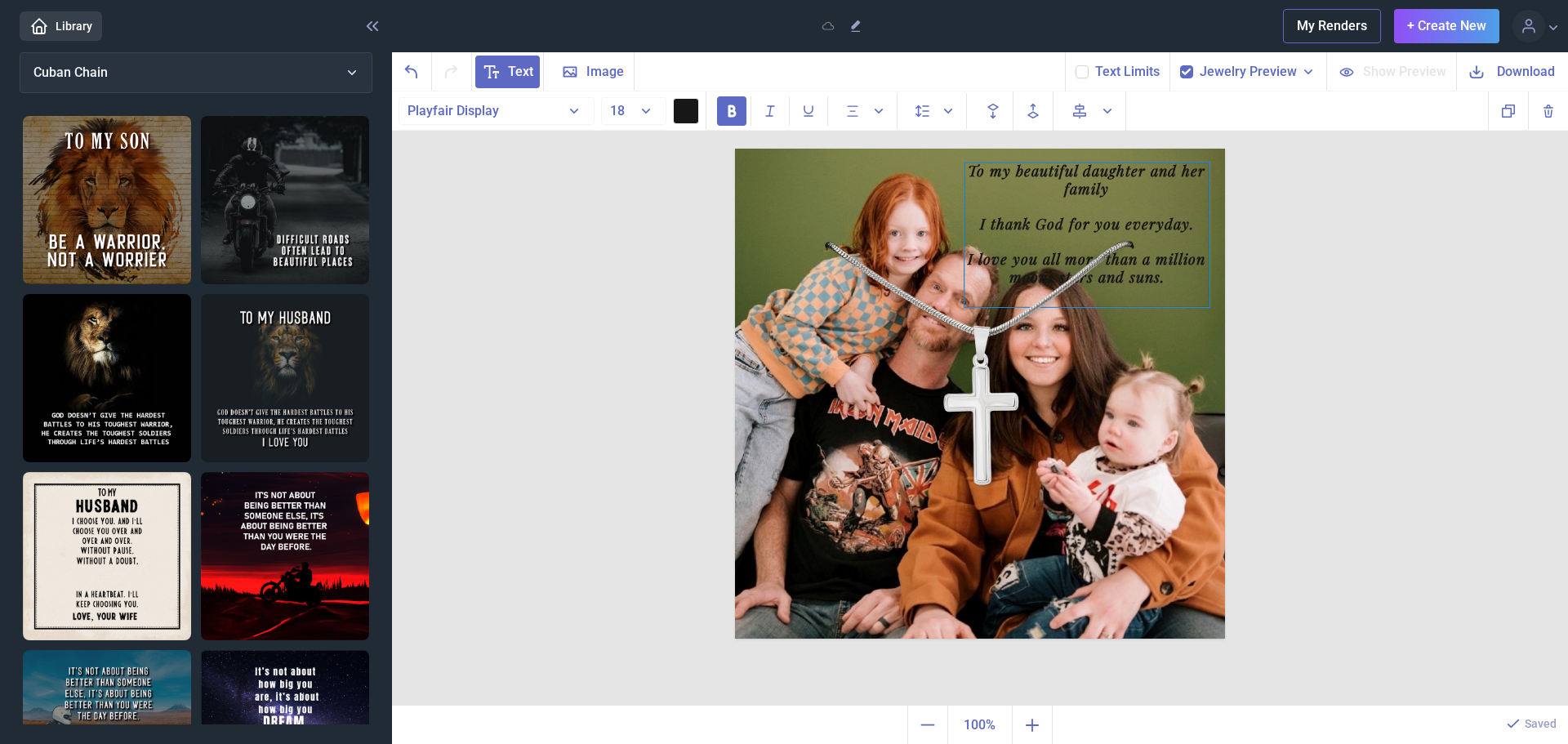
click at [1111, 224] on div "I thank God for you everyday." at bounding box center [1087, 224] width 245 height 18
click at [970, 172] on div "To my beautiful daughter and her family I thank God for you everyday. I love yo…" at bounding box center [1087, 234] width 245 height 145
click at [644, 108] on button "18" at bounding box center [633, 111] width 66 height 28
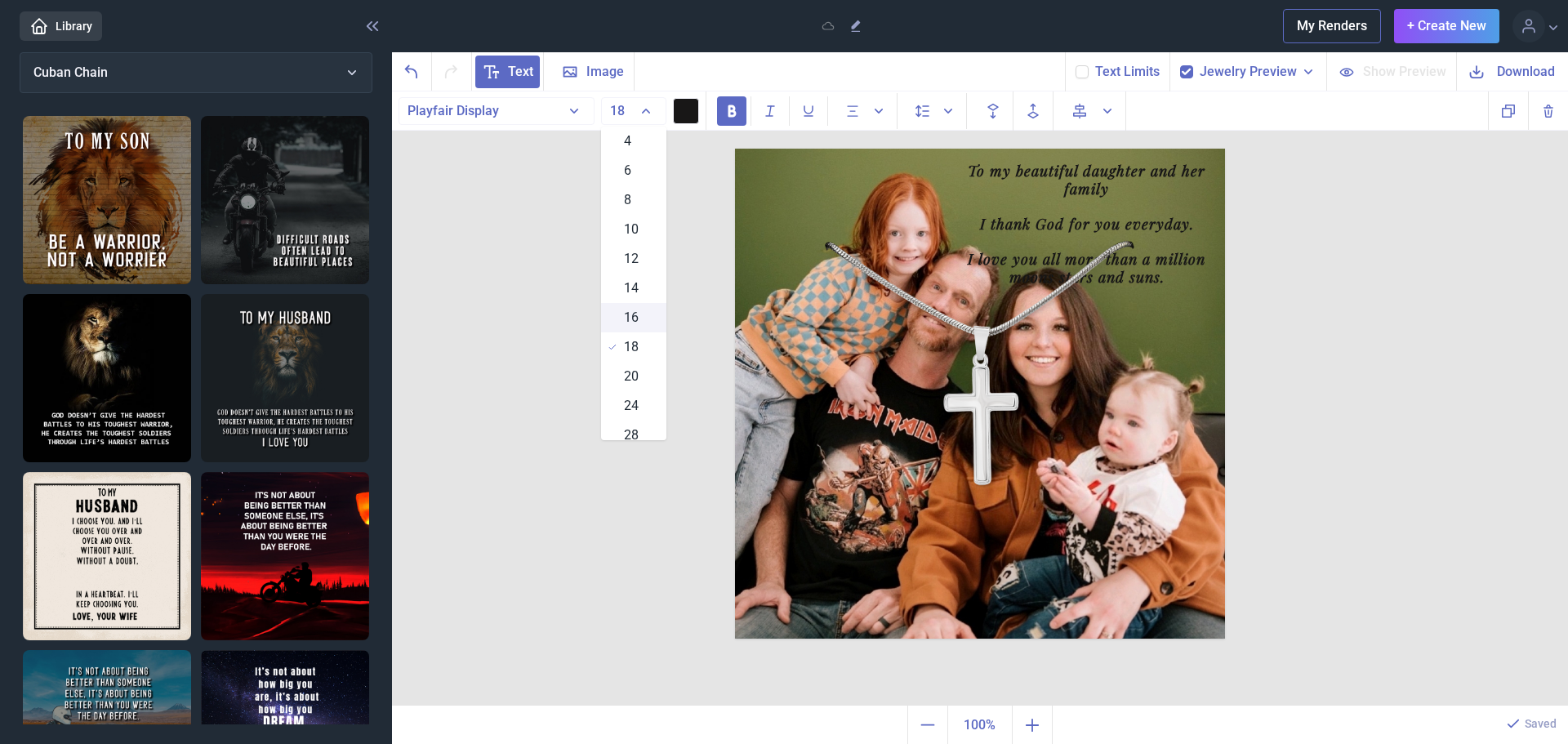
click at [635, 315] on div "16" at bounding box center [633, 318] width 66 height 30
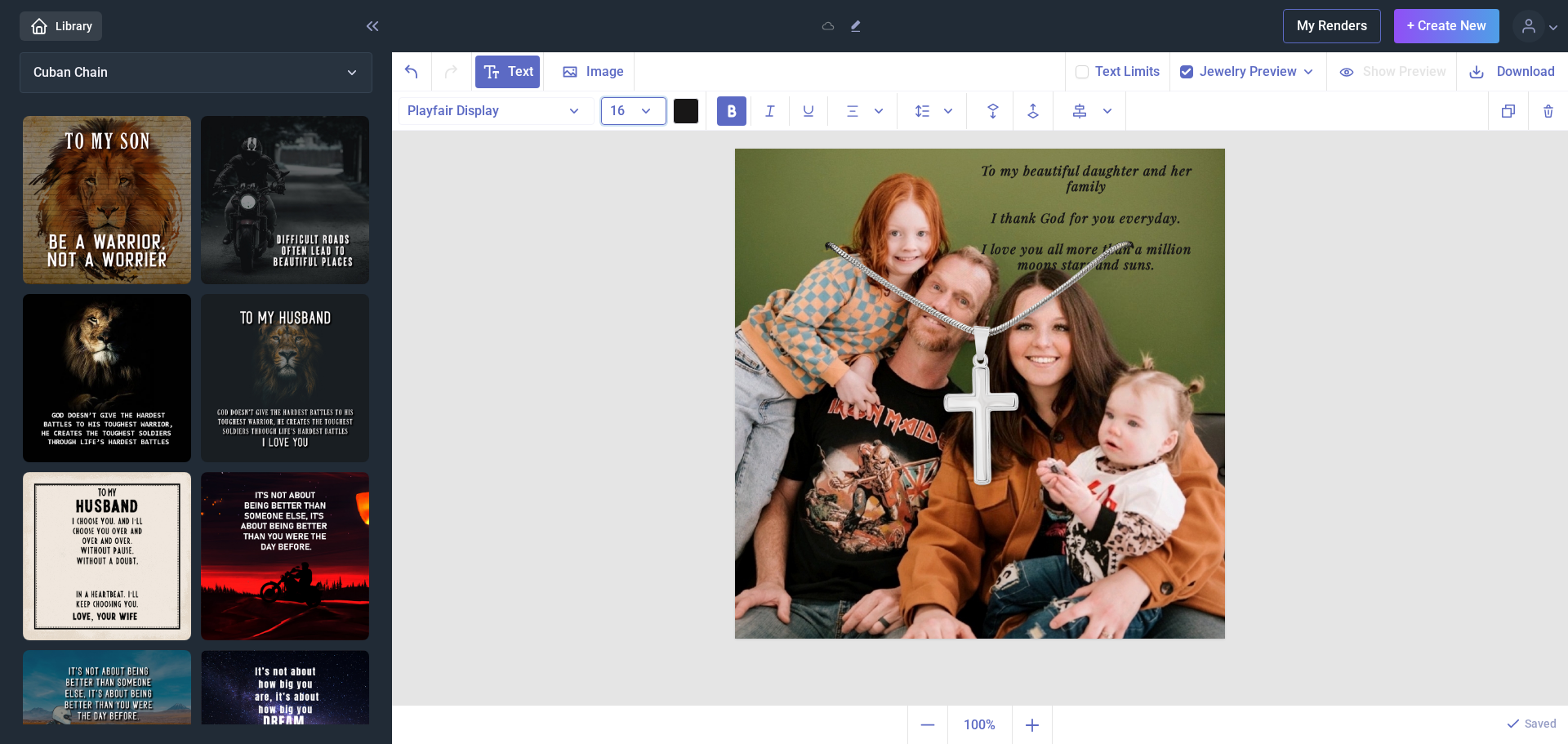
click at [656, 105] on button "16" at bounding box center [633, 111] width 66 height 28
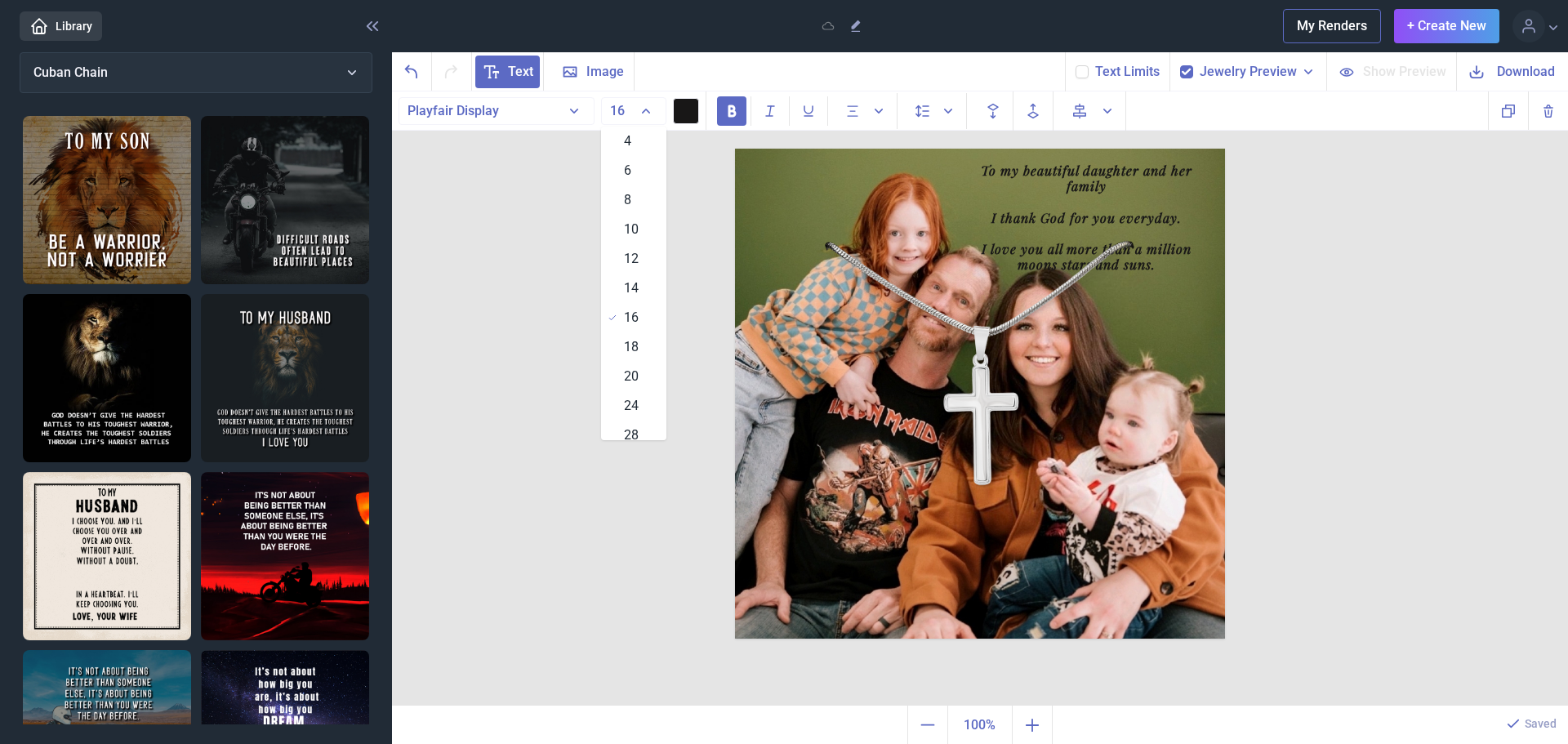
click at [627, 294] on span "14" at bounding box center [631, 288] width 15 height 19
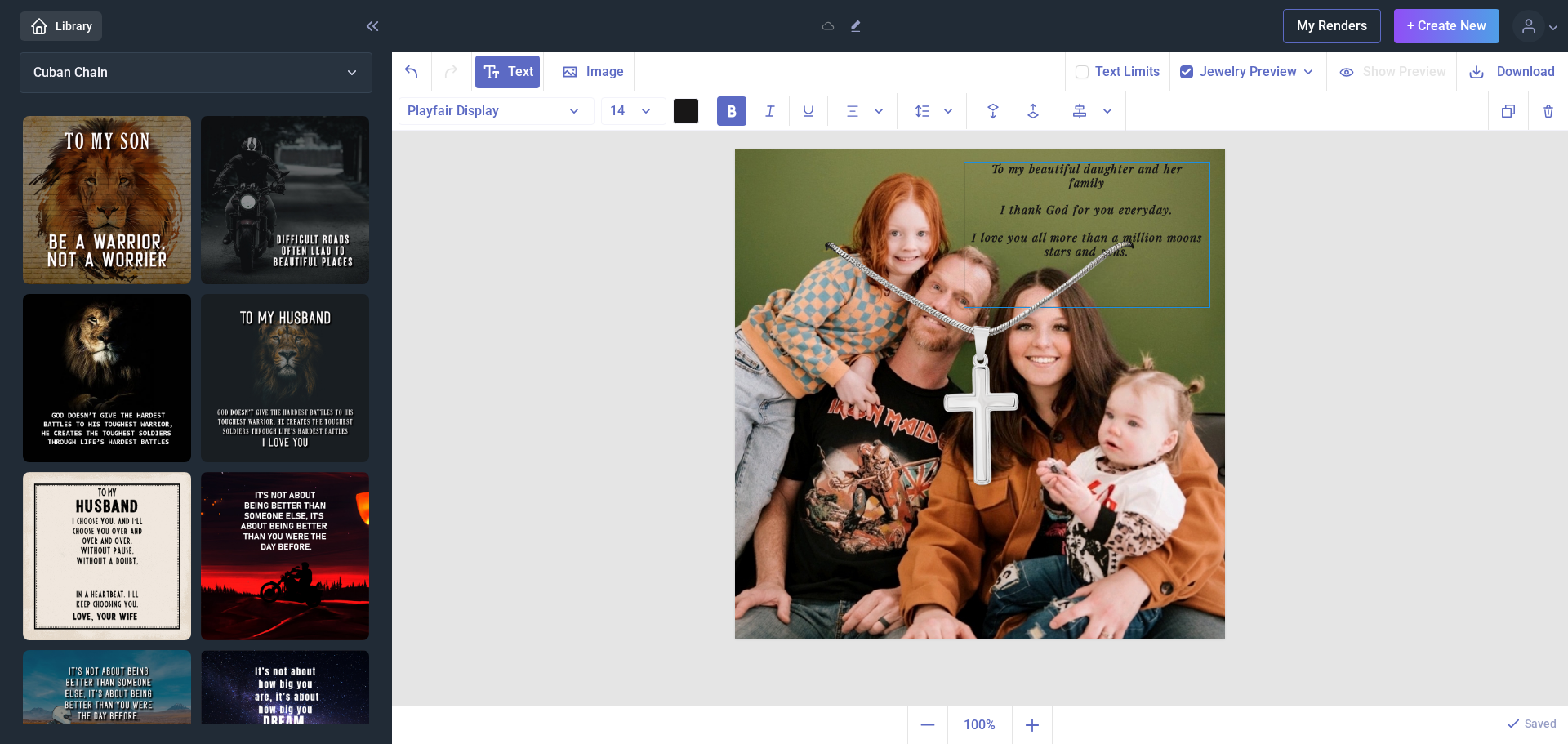
click at [1141, 289] on div "To my beautiful daughter and her family I thank God for you everyday. I love yo…" at bounding box center [1087, 234] width 245 height 145
drag, startPoint x: 1077, startPoint y: 202, endPoint x: 1050, endPoint y: 206, distance: 27.3
click at [1050, 207] on div "I thank God for you everyday." at bounding box center [1060, 213] width 245 height 14
click at [1051, 198] on div at bounding box center [1060, 200] width 245 height 14
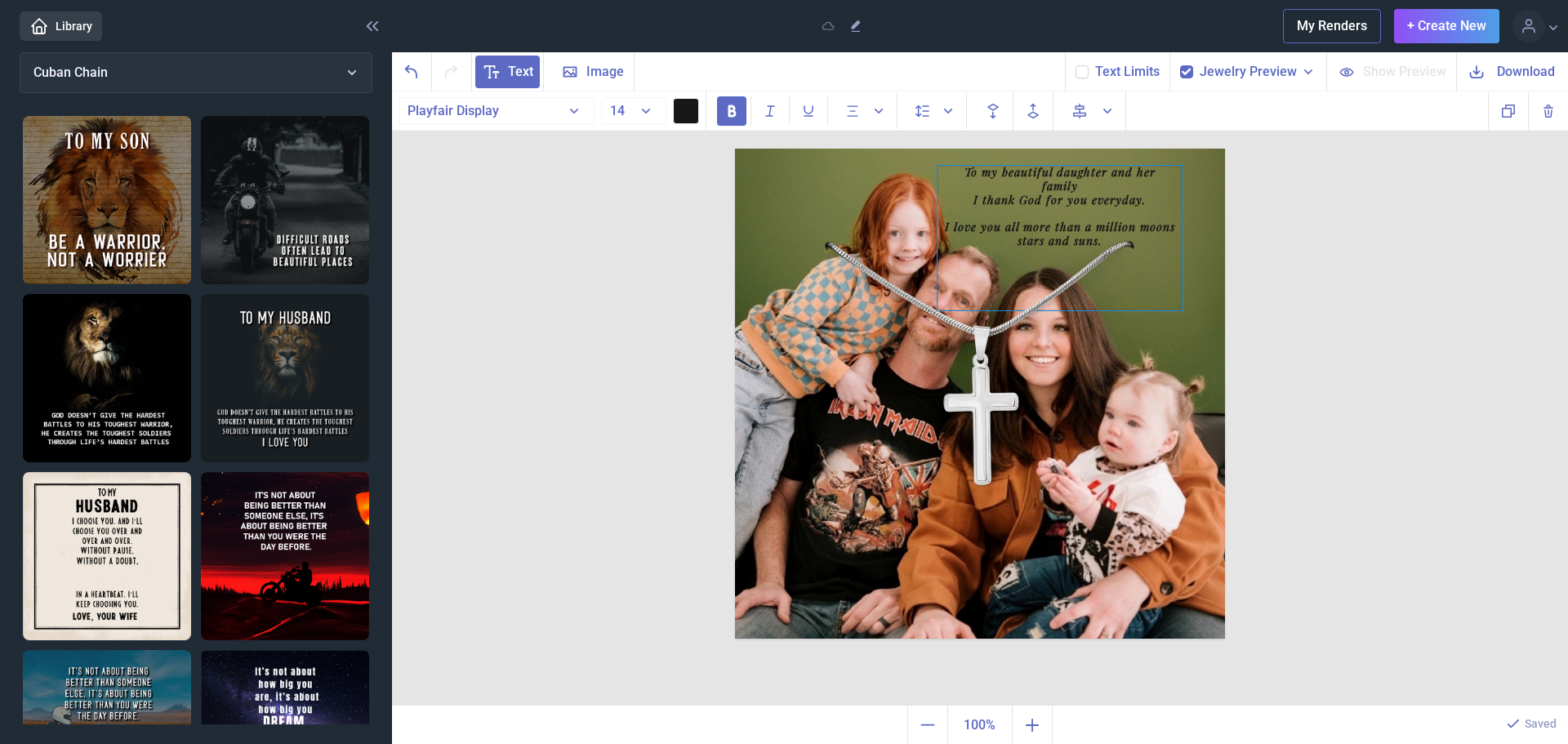
click at [1118, 263] on div "To my beautiful daughter and her family I thank God for you everyday. I love yo…" at bounding box center [1060, 238] width 245 height 145
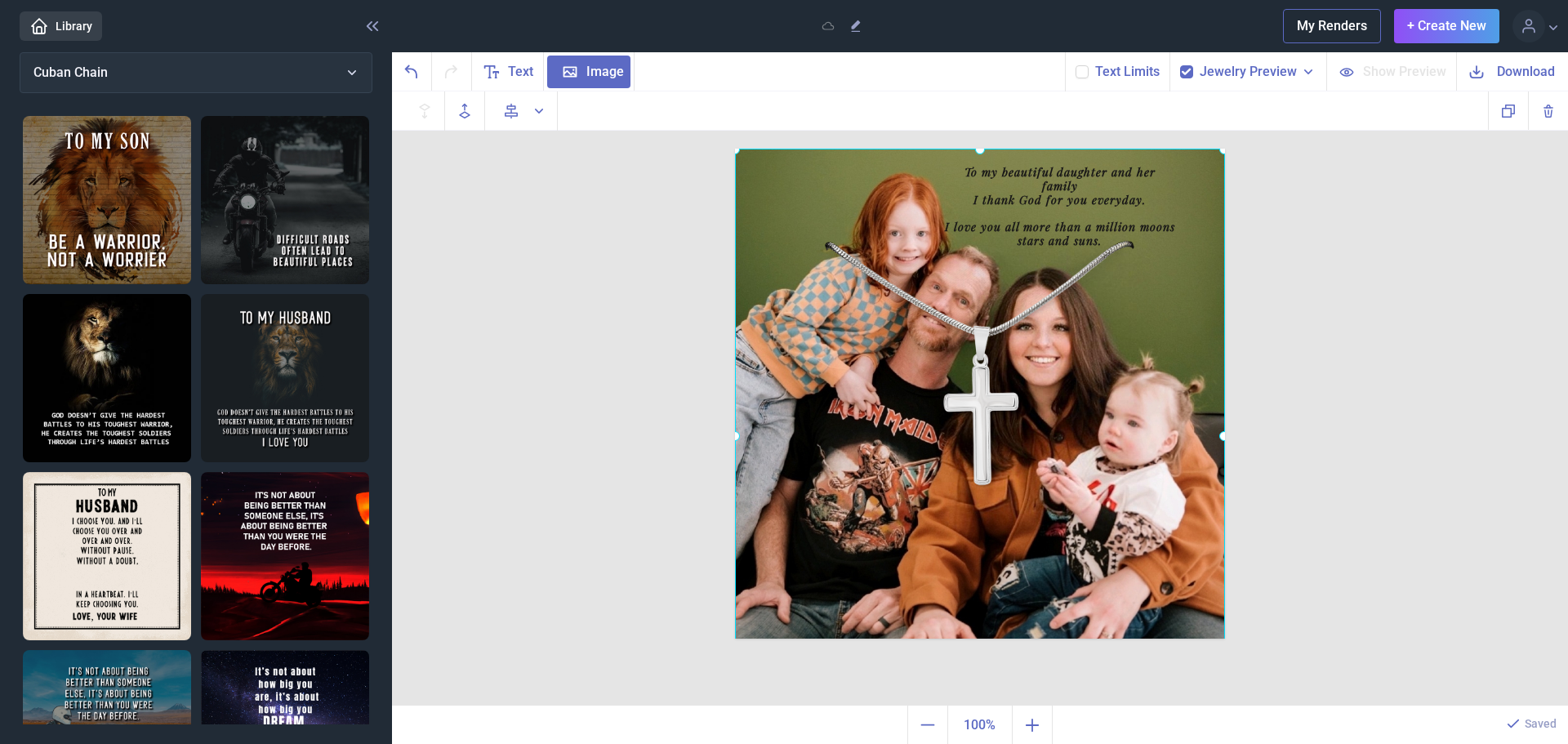
click at [736, 149] on div at bounding box center [736, 149] width 0 height 0
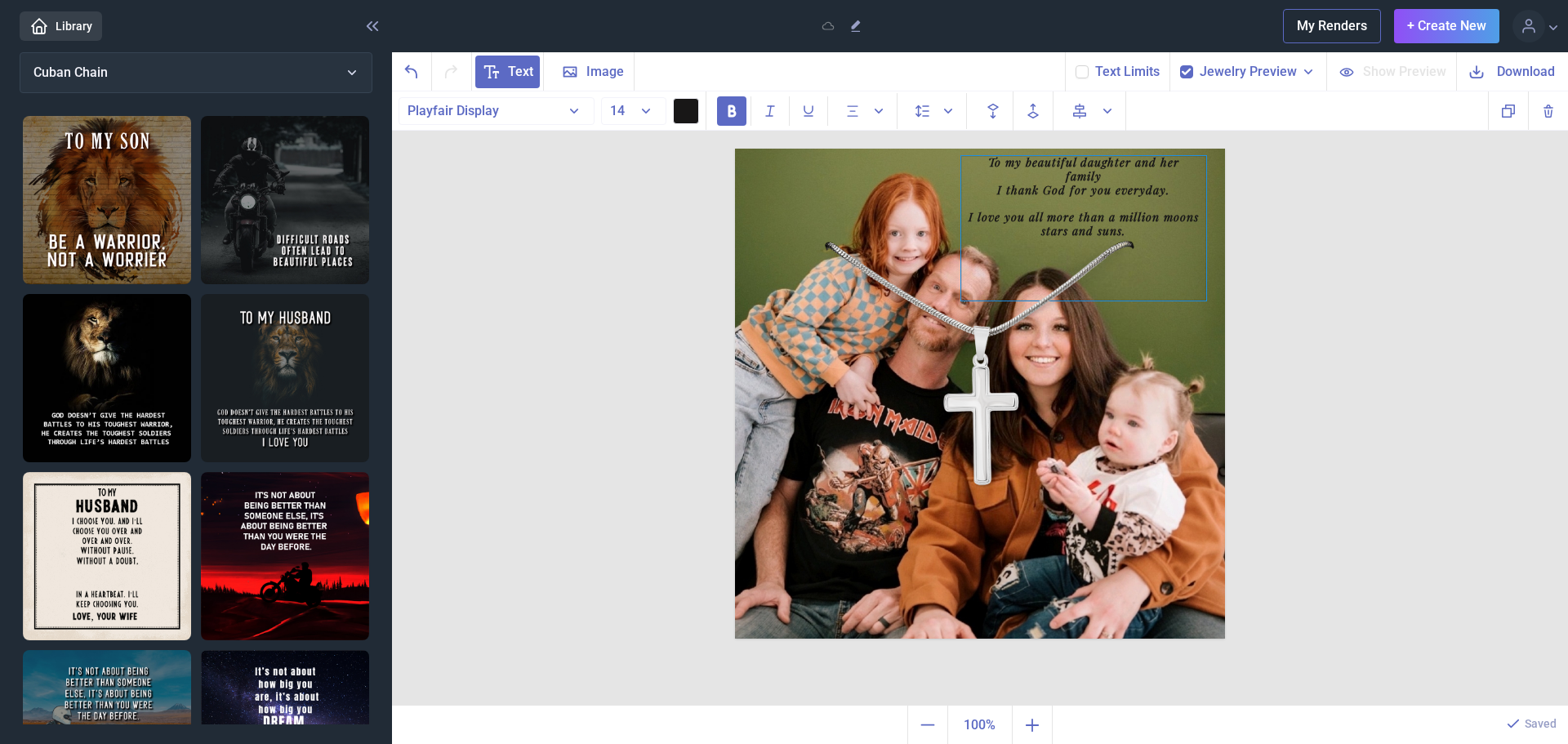
drag, startPoint x: 1165, startPoint y: 293, endPoint x: 1189, endPoint y: 282, distance: 26.4
click at [1189, 282] on div "To my beautiful daughter and her family I thank God for you everyday. I love yo…" at bounding box center [1084, 228] width 245 height 145
click at [686, 106] on button at bounding box center [686, 111] width 26 height 26
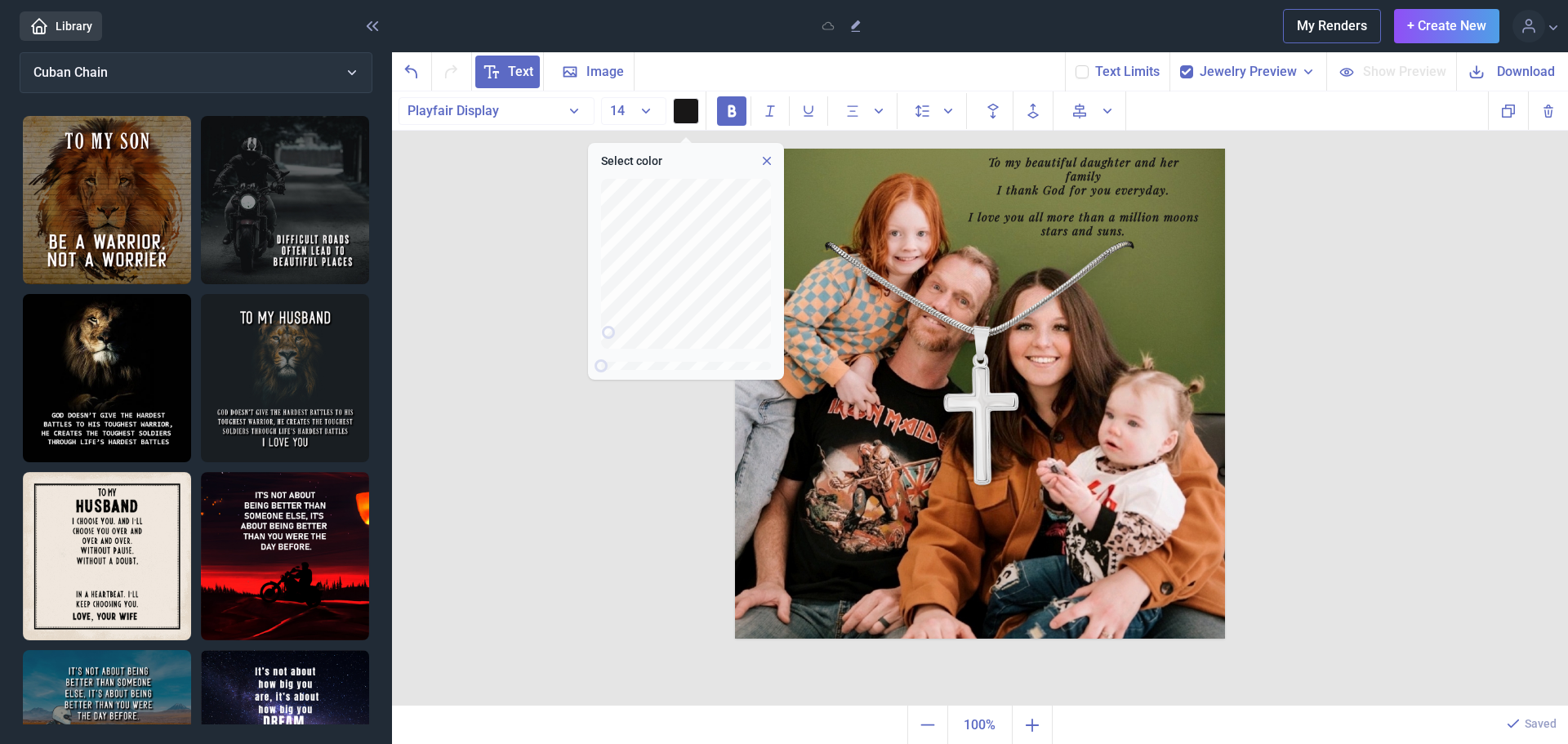
click at [729, 362] on div "Select color" at bounding box center [686, 261] width 196 height 237
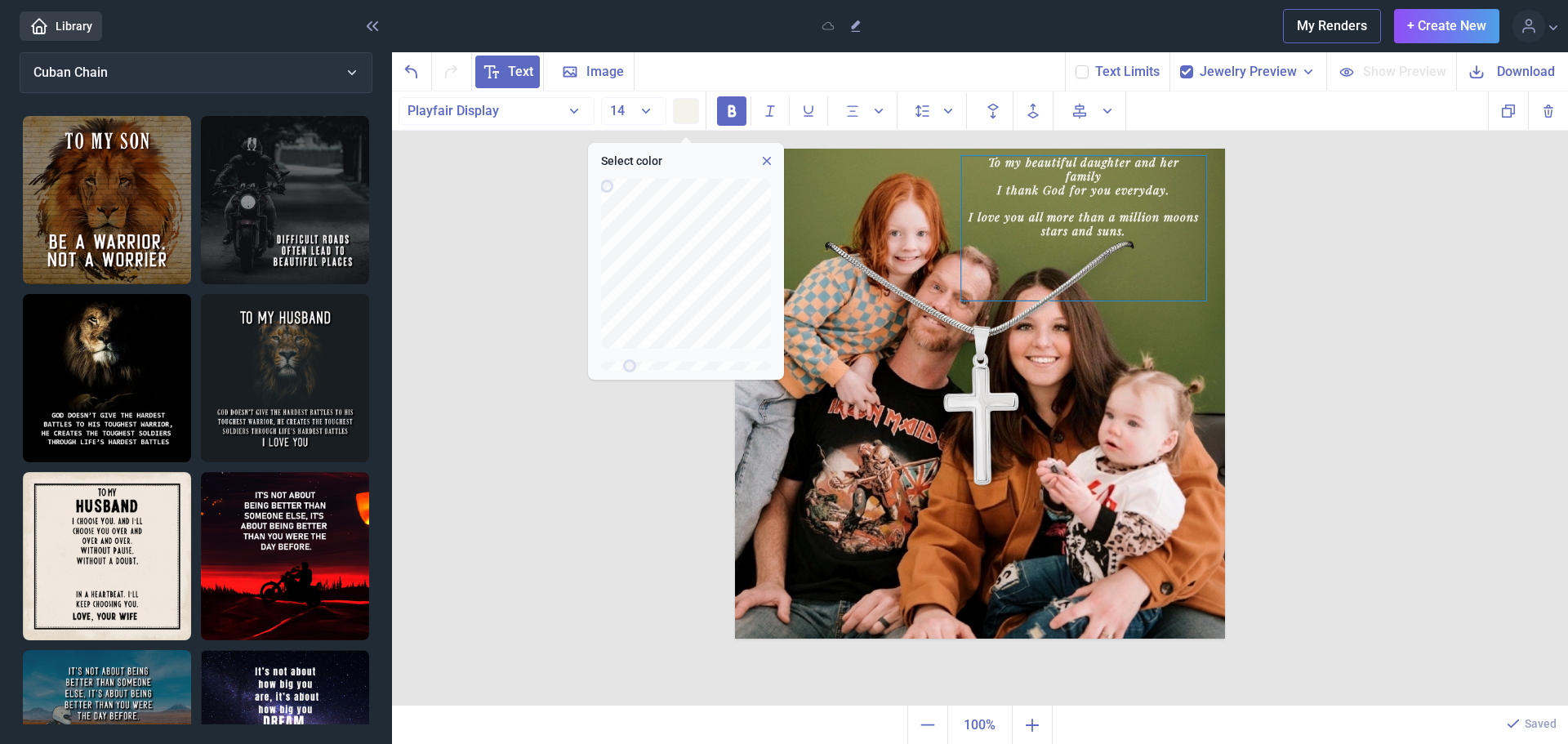
click at [1160, 281] on div "To my beautiful daughter and her family I thank God for you everyday. I love yo…" at bounding box center [1084, 228] width 245 height 145
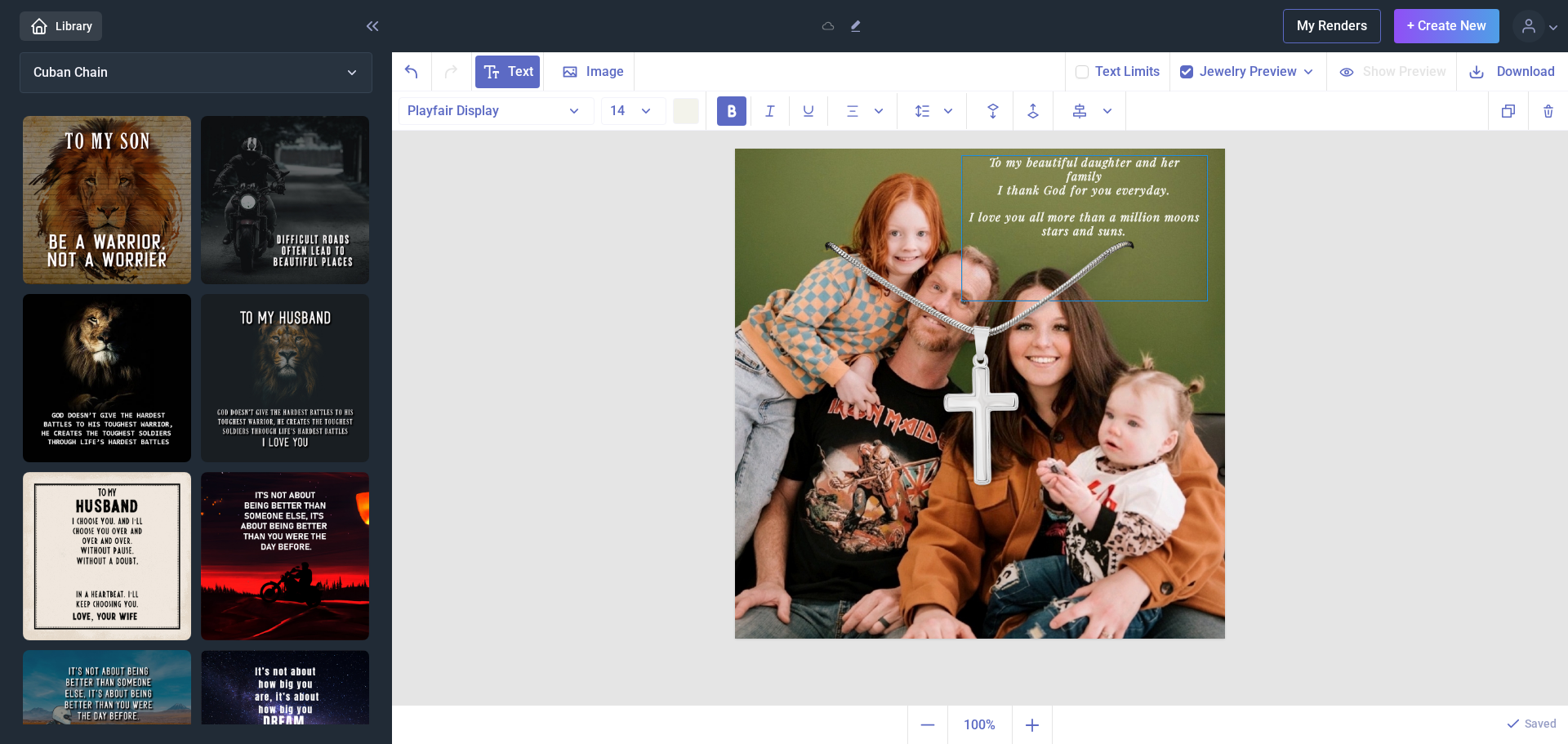
click at [971, 156] on div "To my beautiful daughter and her family I thank God for you everyday. I love yo…" at bounding box center [1085, 228] width 245 height 145
drag, startPoint x: 1163, startPoint y: 262, endPoint x: 1139, endPoint y: 250, distance: 26.8
click at [1139, 250] on div at bounding box center [1061, 246] width 245 height 14
click at [1369, 264] on div "text To my beautiful daughter and her family I thank God for you everyday. I lo…" at bounding box center [980, 399] width 1176 height 615
click at [736, 149] on div "To my beautiful daughter and her family I thank God for you everyday. I love yo…" at bounding box center [736, 149] width 0 height 0
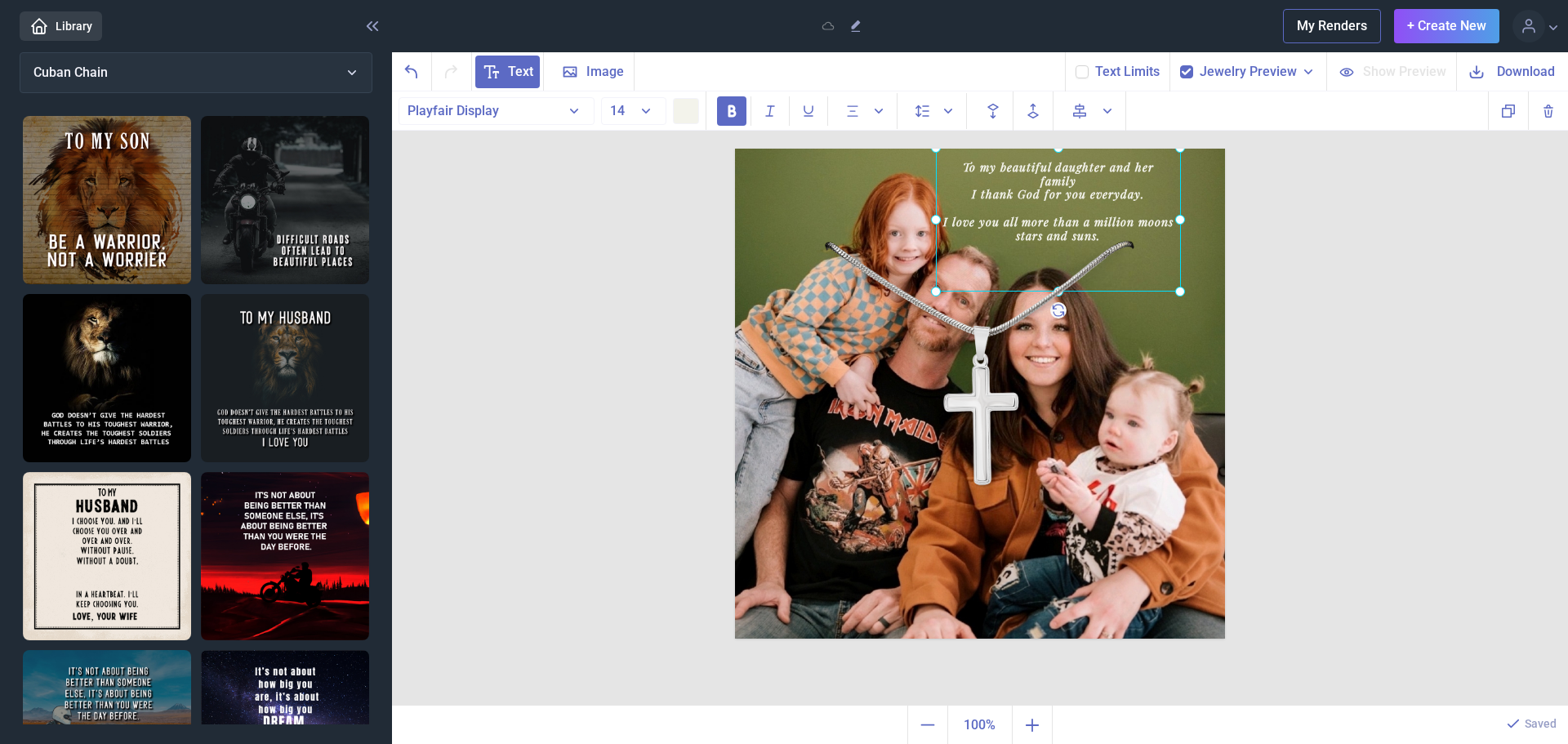
click at [1361, 175] on div "text To my beautiful daughter and her family I thank God for you everyday. I lo…" at bounding box center [980, 399] width 1176 height 615
drag, startPoint x: 1059, startPoint y: 172, endPoint x: 1069, endPoint y: 181, distance: 13.5
click at [736, 149] on div "To my beautiful daughter and her family I thank God for you everyday. I love yo…" at bounding box center [736, 149] width 0 height 0
drag, startPoint x: 1275, startPoint y: 223, endPoint x: 1311, endPoint y: 228, distance: 36.3
click at [1282, 225] on div "text To my beautiful daughter and her family I thank God for you everyday. I lo…" at bounding box center [980, 399] width 1176 height 615
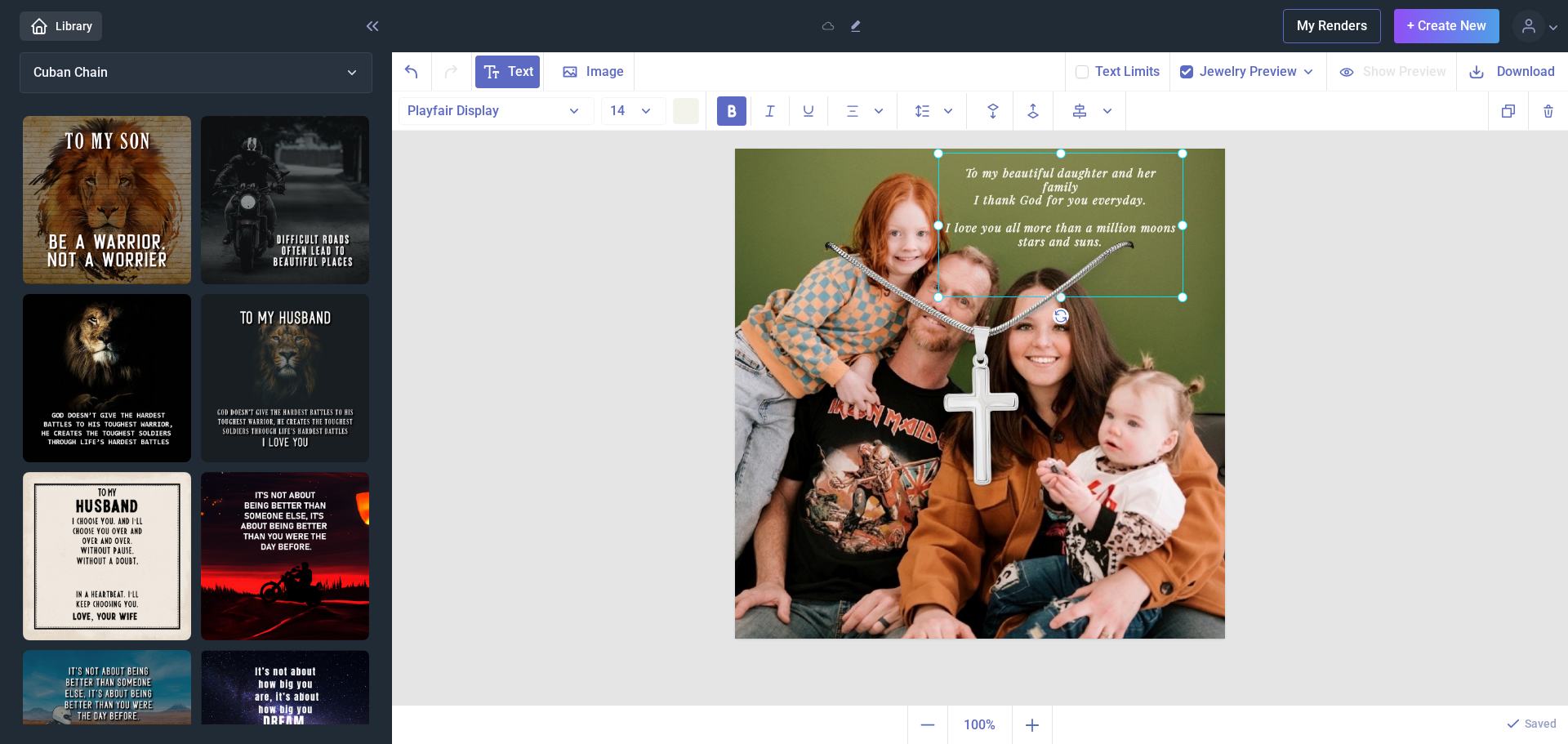
click at [736, 149] on div "To my beautiful daughter and her family I thank God for you everyday. I love yo…" at bounding box center [736, 149] width 0 height 0
click at [1359, 309] on div "text To my beautiful daughter and her family I thank God for you everyday. I lo…" at bounding box center [980, 399] width 1176 height 615
click at [736, 149] on div "To my beautiful daughter and her family I thank God for you everyday. I love yo…" at bounding box center [736, 149] width 0 height 0
click at [734, 113] on icon "Bold" at bounding box center [732, 112] width 17 height 17
click at [1217, 149] on div at bounding box center [980, 149] width 490 height 0
